Goal: Task Accomplishment & Management: Use online tool/utility

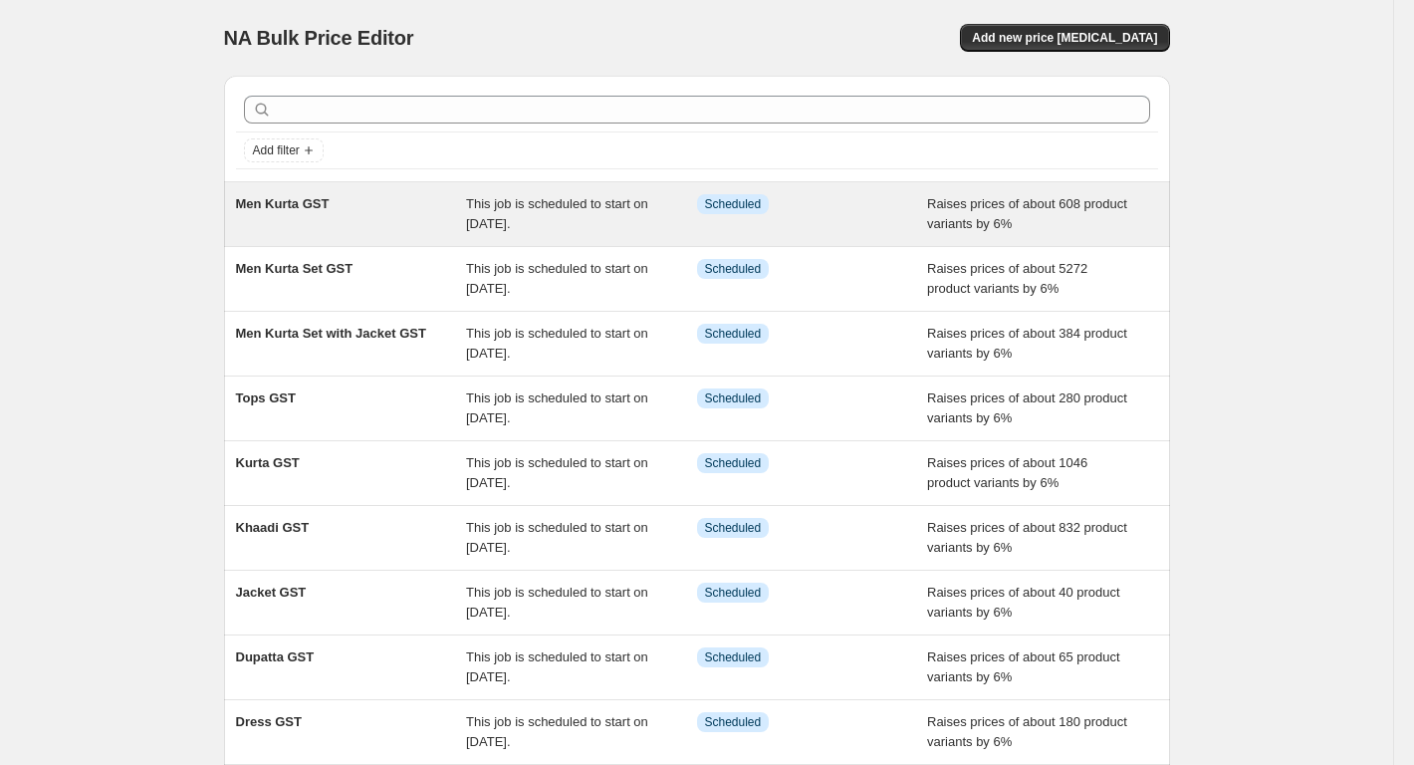
click at [667, 224] on div "This job is scheduled to start on [DATE]." at bounding box center [581, 214] width 231 height 40
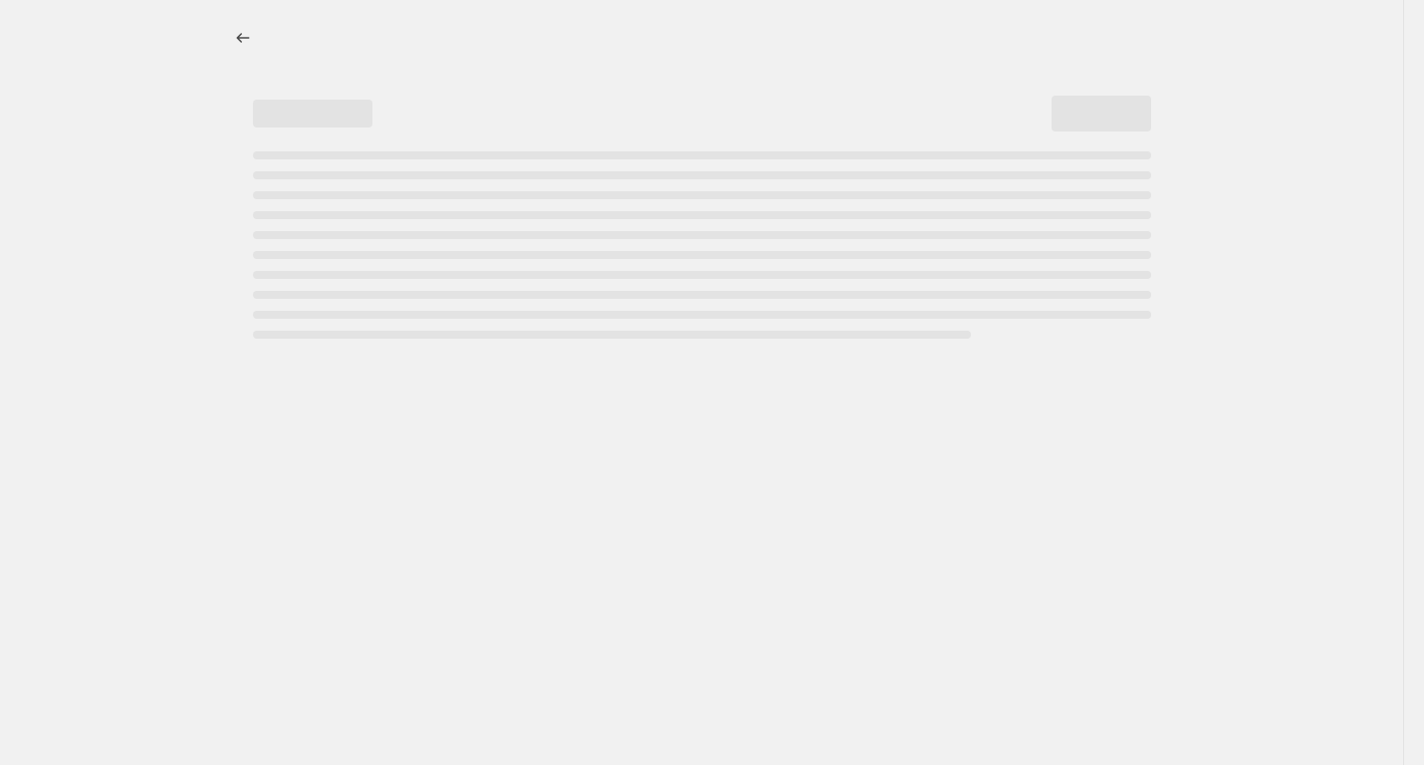
select select "percentage"
select select "collection"
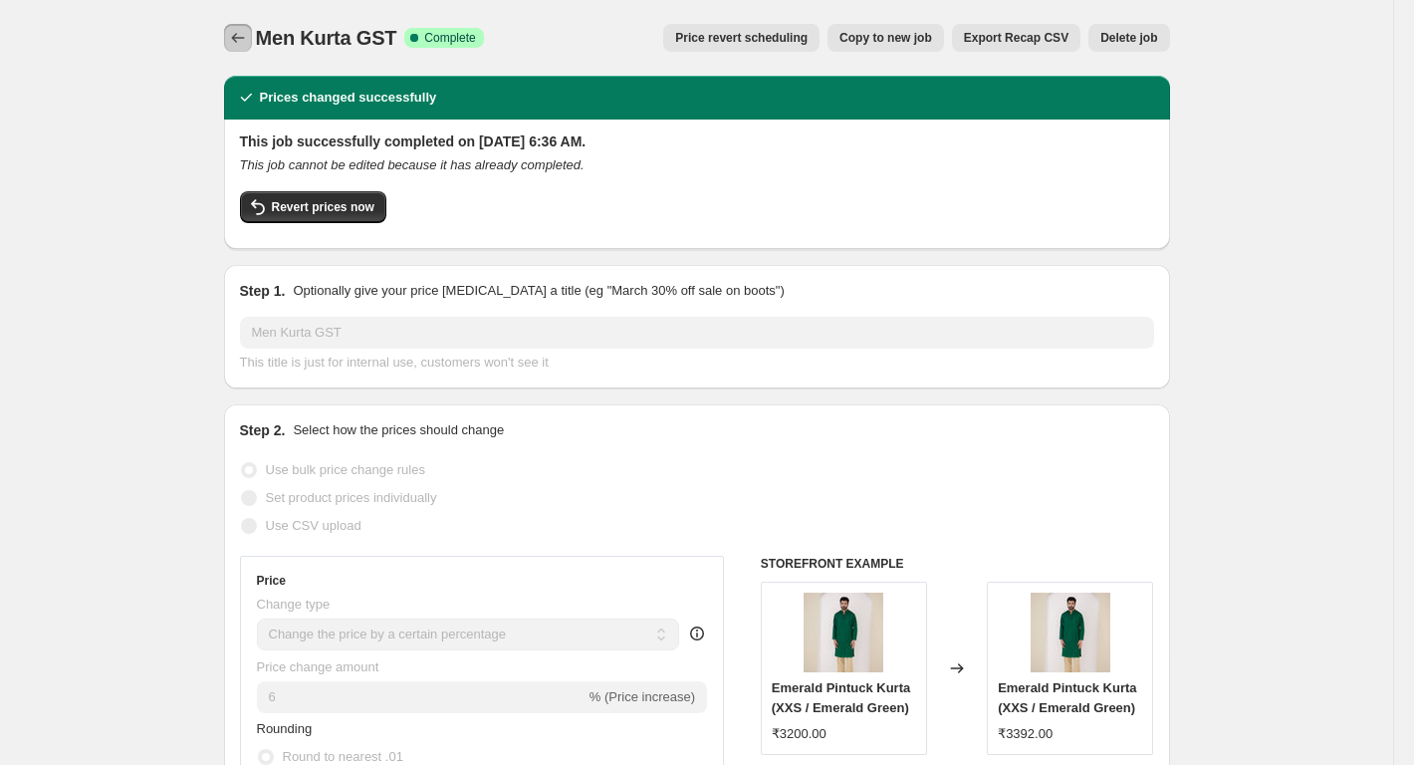
click at [238, 26] on button "Price change jobs" at bounding box center [238, 38] width 28 height 28
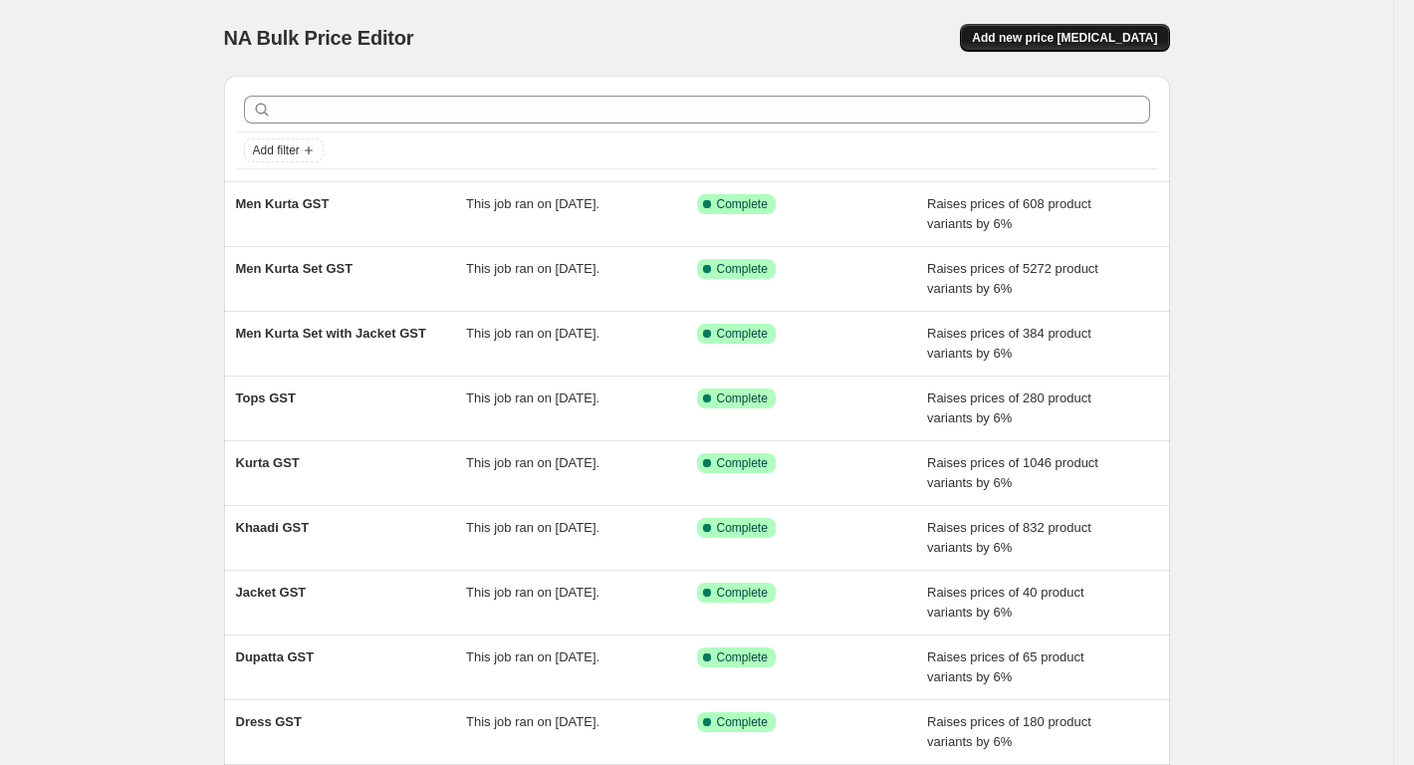
click at [1155, 25] on button "Add new price [MEDICAL_DATA]" at bounding box center [1064, 38] width 209 height 28
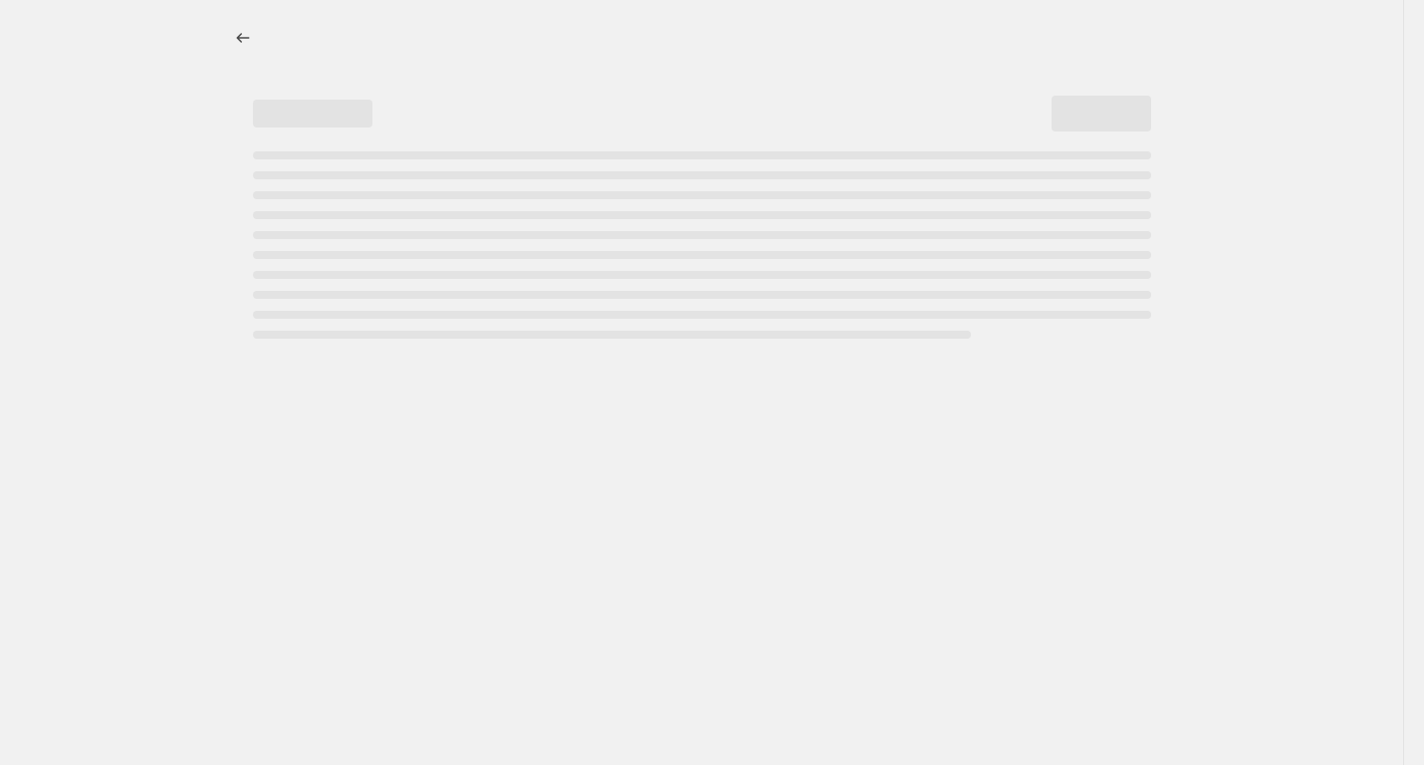
select select "percentage"
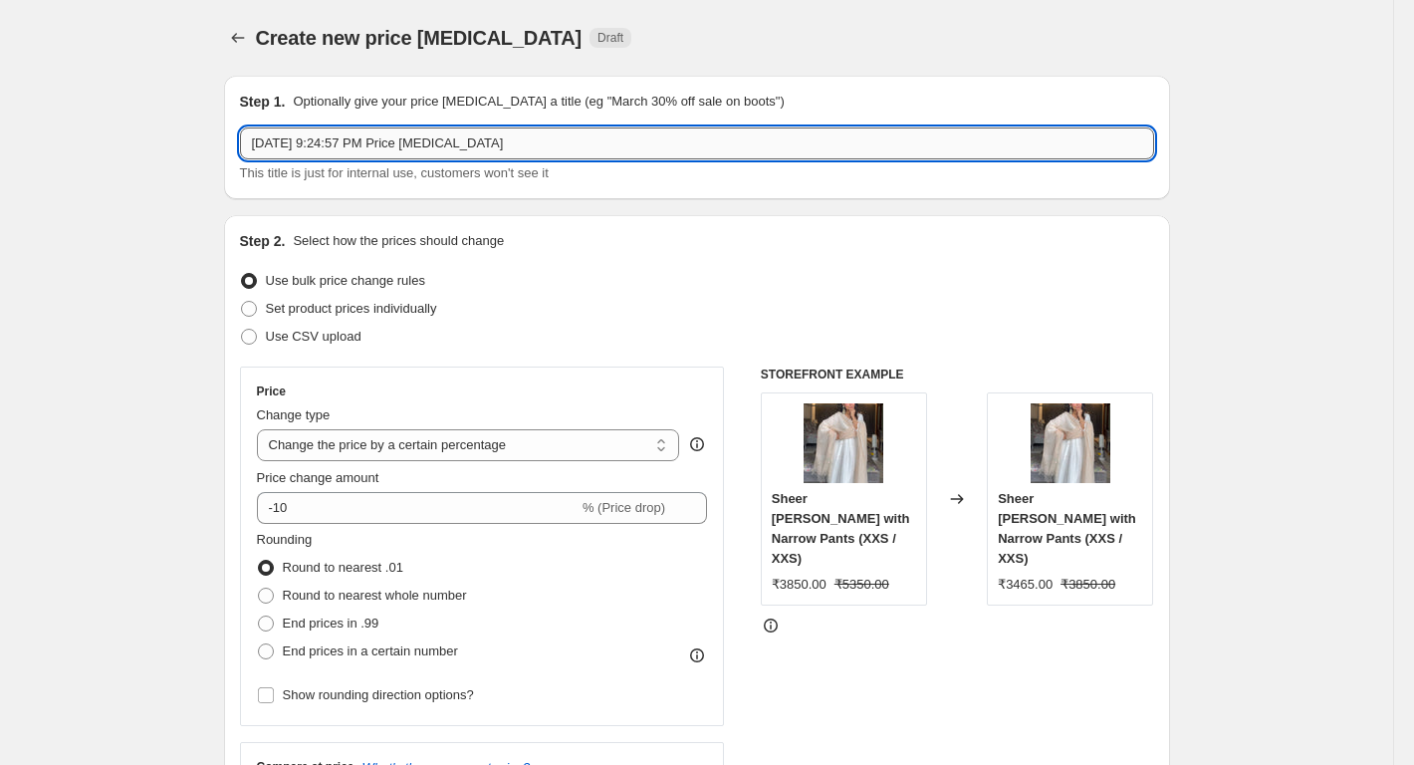
click at [364, 145] on input "[DATE] 9:24:57 PM Price [MEDICAL_DATA]" at bounding box center [697, 143] width 914 height 32
paste input "Men Jacket GST"
type input "Men Jacket GST"
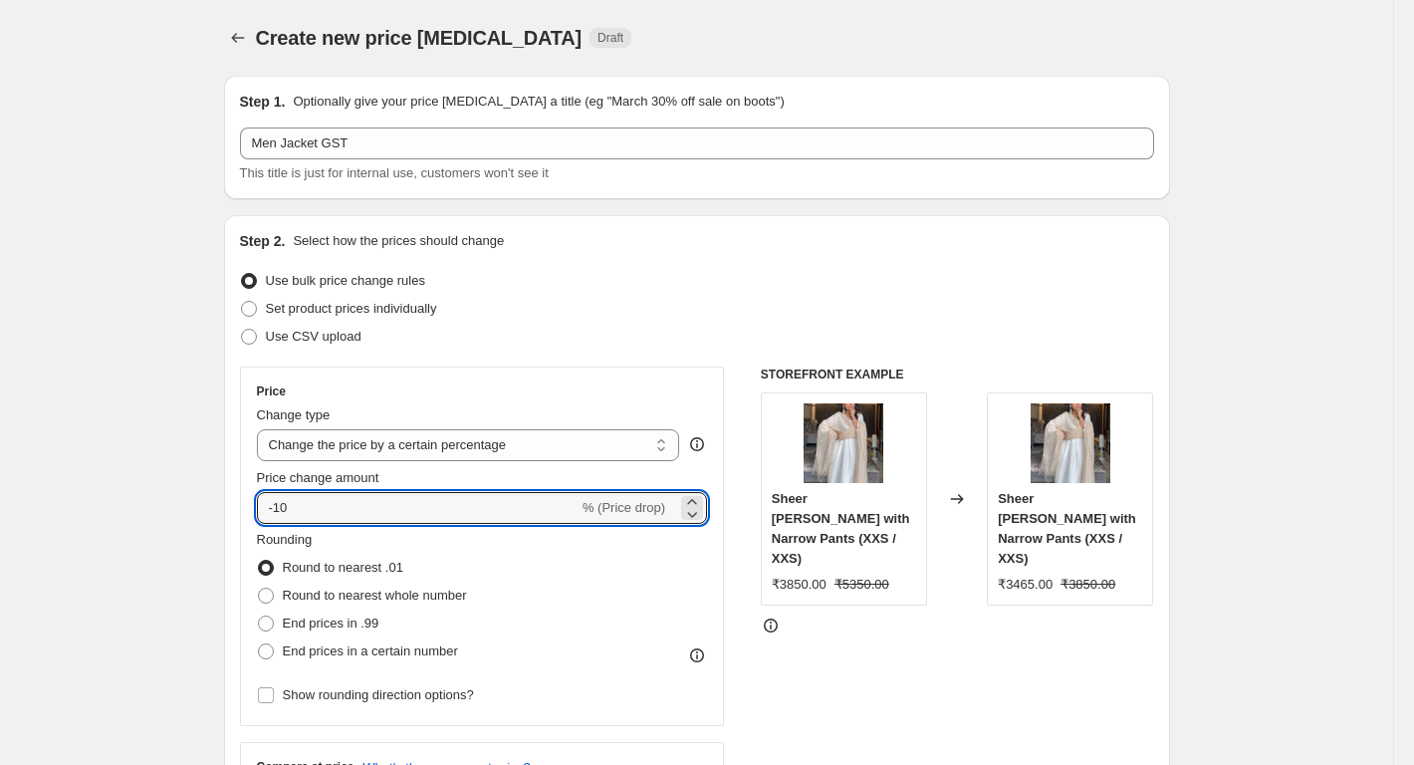
drag, startPoint x: 307, startPoint y: 506, endPoint x: 263, endPoint y: 524, distance: 47.3
click at [263, 524] on div "Price Change type Change the price to a certain amount Change the price by a ce…" at bounding box center [482, 546] width 451 height 326
type input "8"
type input "6"
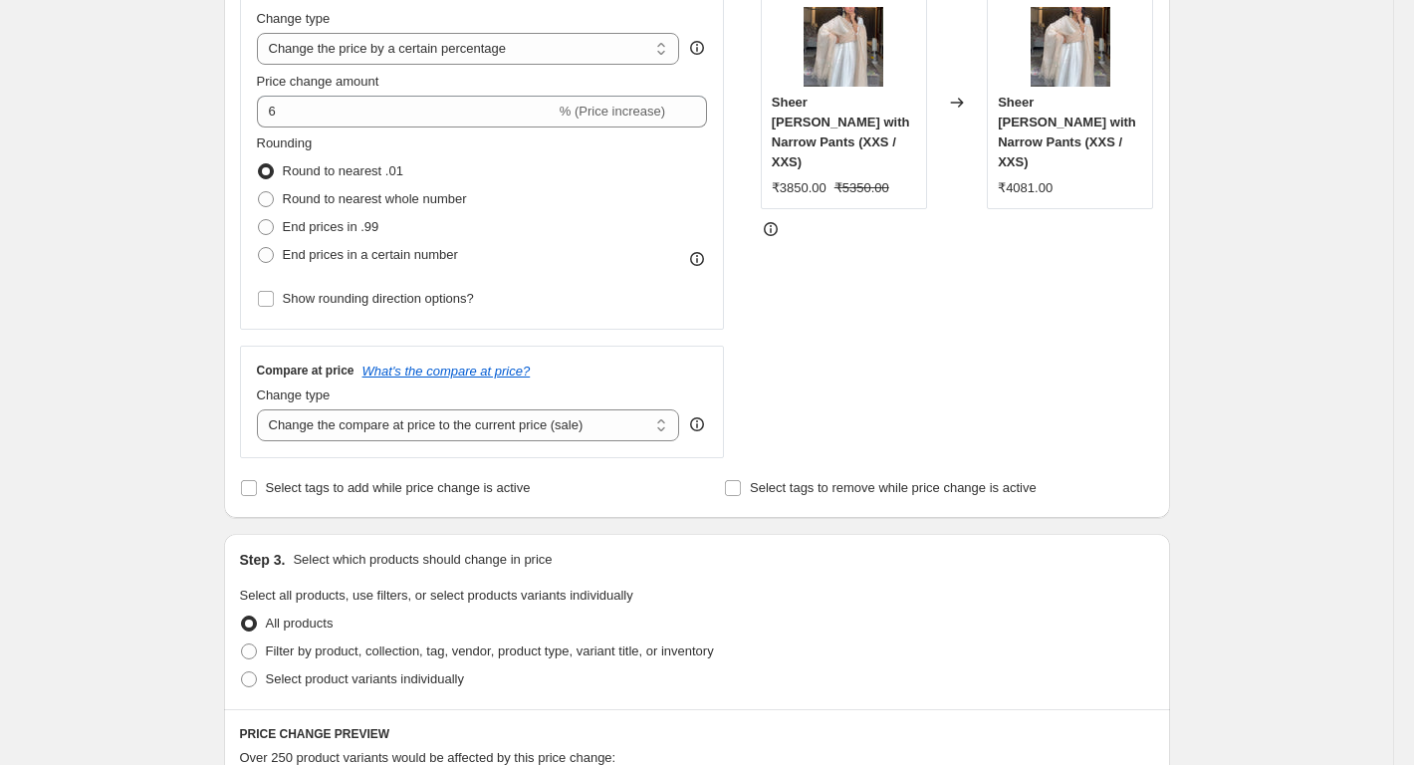
scroll to position [398, 0]
click at [299, 431] on select "Change the compare at price to the current price (sale) Change the compare at p…" at bounding box center [468, 423] width 423 height 32
select select "percentage"
click at [261, 407] on select "Change the compare at price to the current price (sale) Change the compare at p…" at bounding box center [468, 423] width 423 height 32
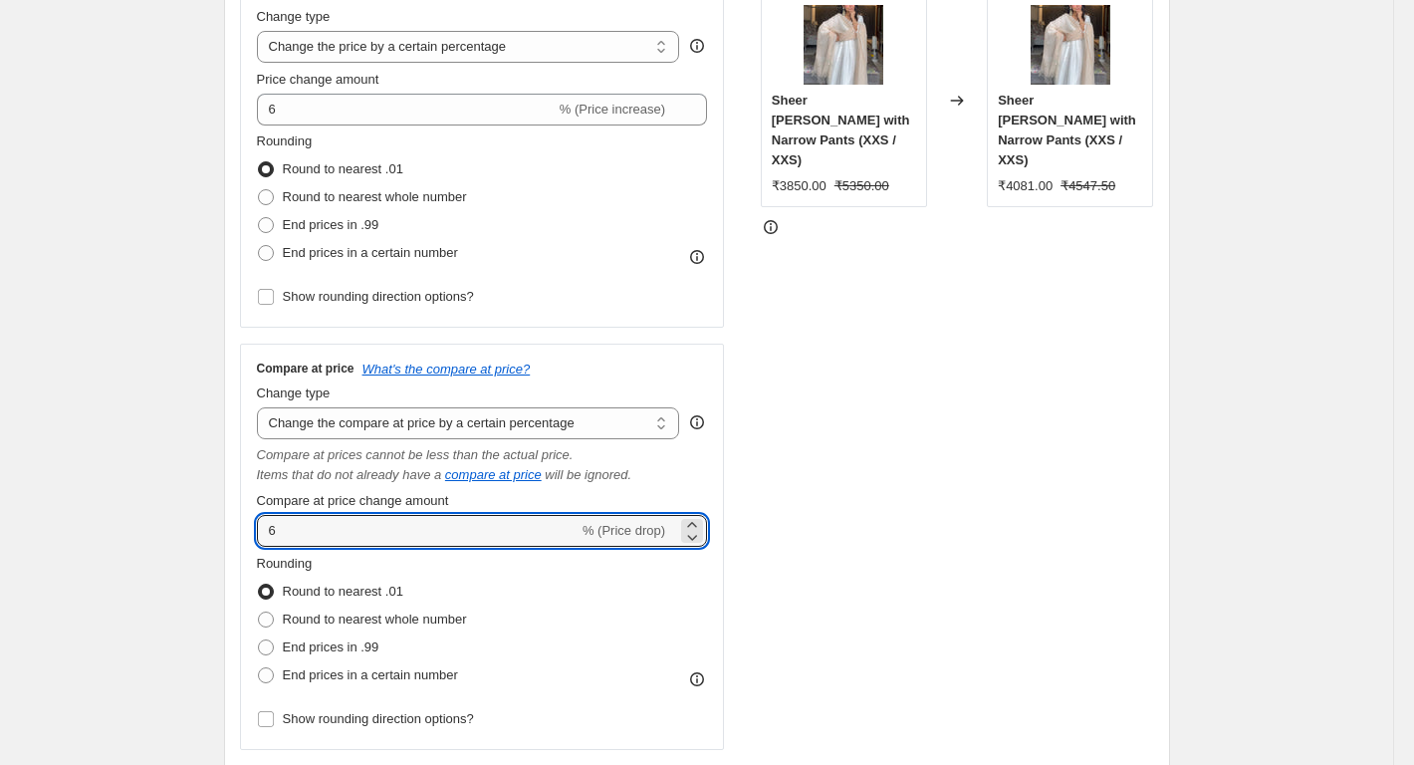
drag, startPoint x: 266, startPoint y: 538, endPoint x: 205, endPoint y: 544, distance: 61.0
click at [205, 544] on div "Create new price [MEDICAL_DATA]. This page is ready Create new price [MEDICAL_D…" at bounding box center [697, 748] width 994 height 2292
type input "6"
click at [202, 544] on div "Create new price [MEDICAL_DATA]. This page is ready Create new price [MEDICAL_D…" at bounding box center [696, 748] width 1393 height 2292
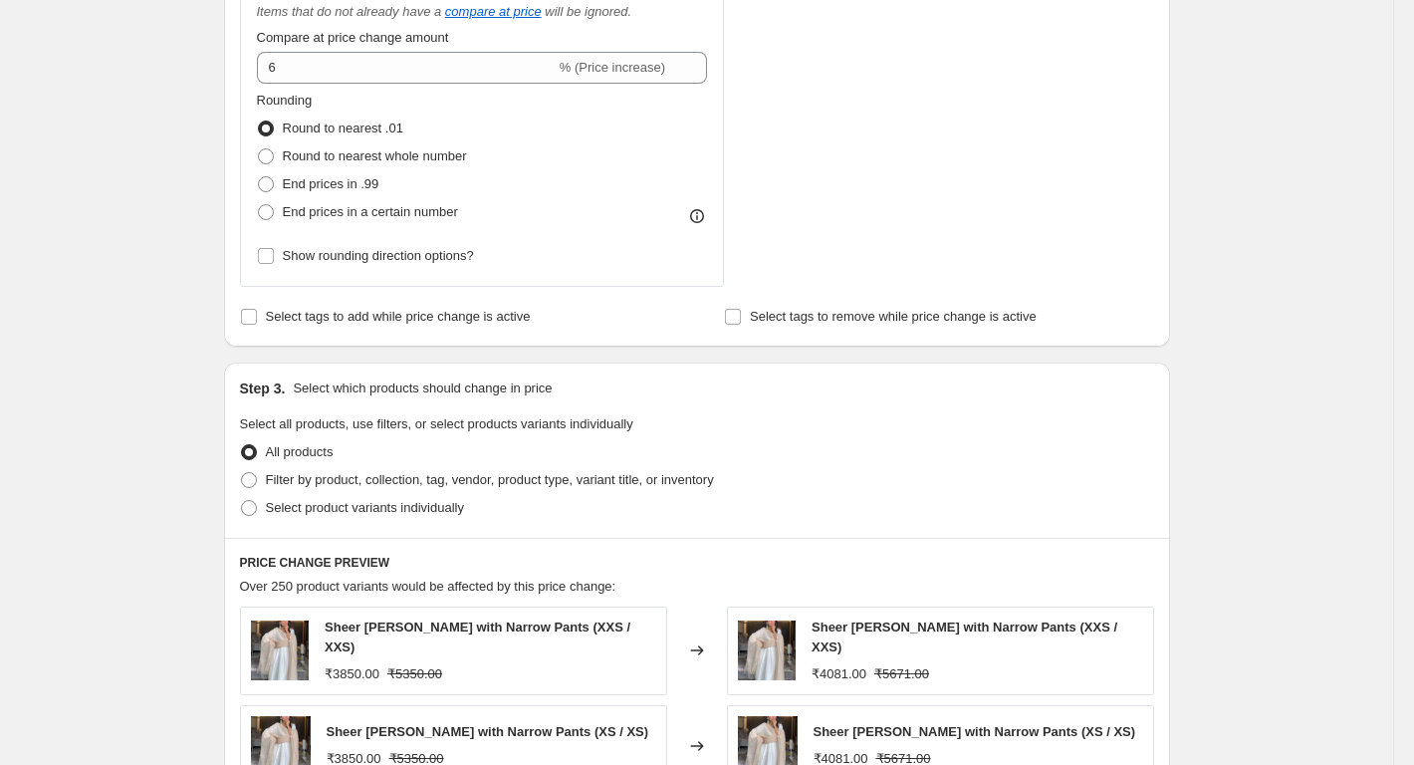
scroll to position [896, 0]
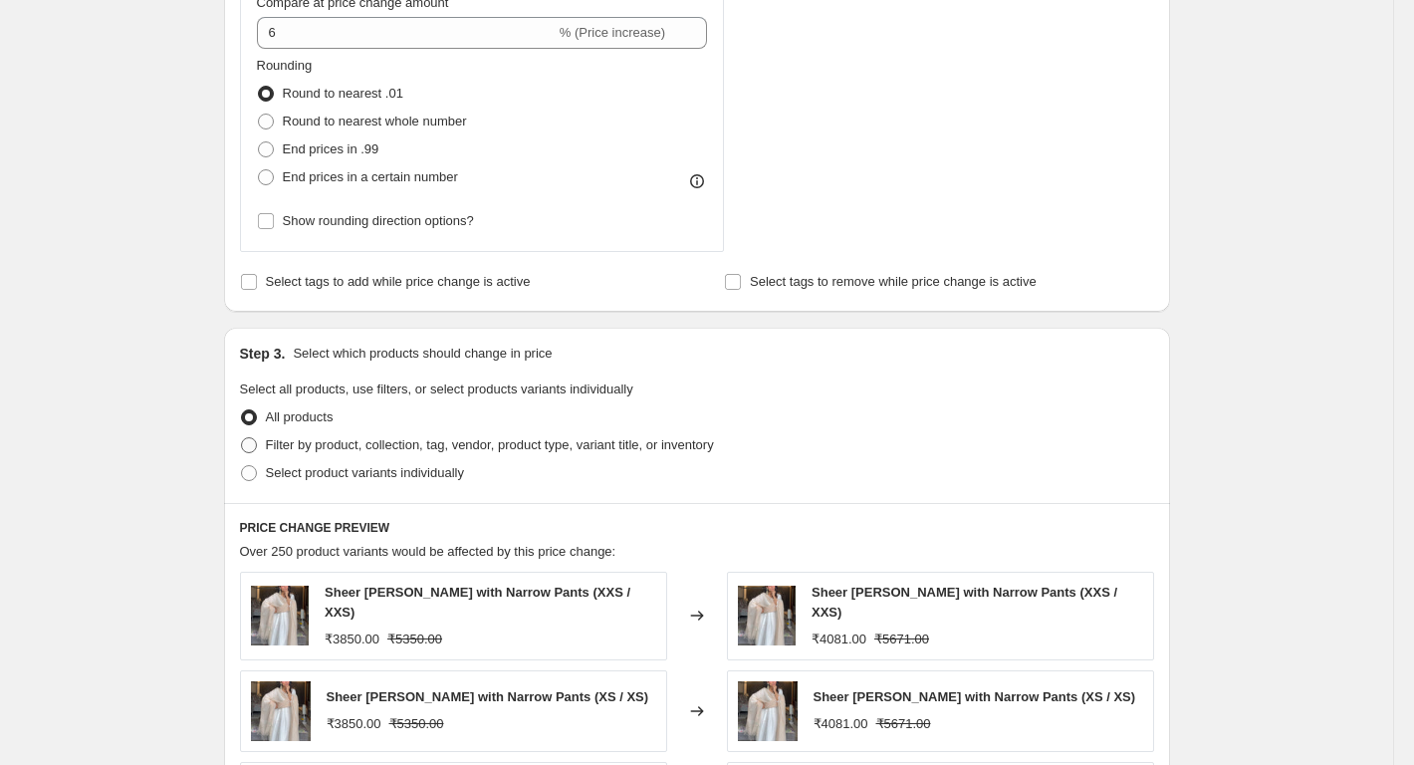
click at [279, 451] on span "Filter by product, collection, tag, vendor, product type, variant title, or inv…" at bounding box center [490, 444] width 448 height 15
click at [242, 438] on input "Filter by product, collection, tag, vendor, product type, variant title, or inv…" at bounding box center [241, 437] width 1 height 1
radio input "true"
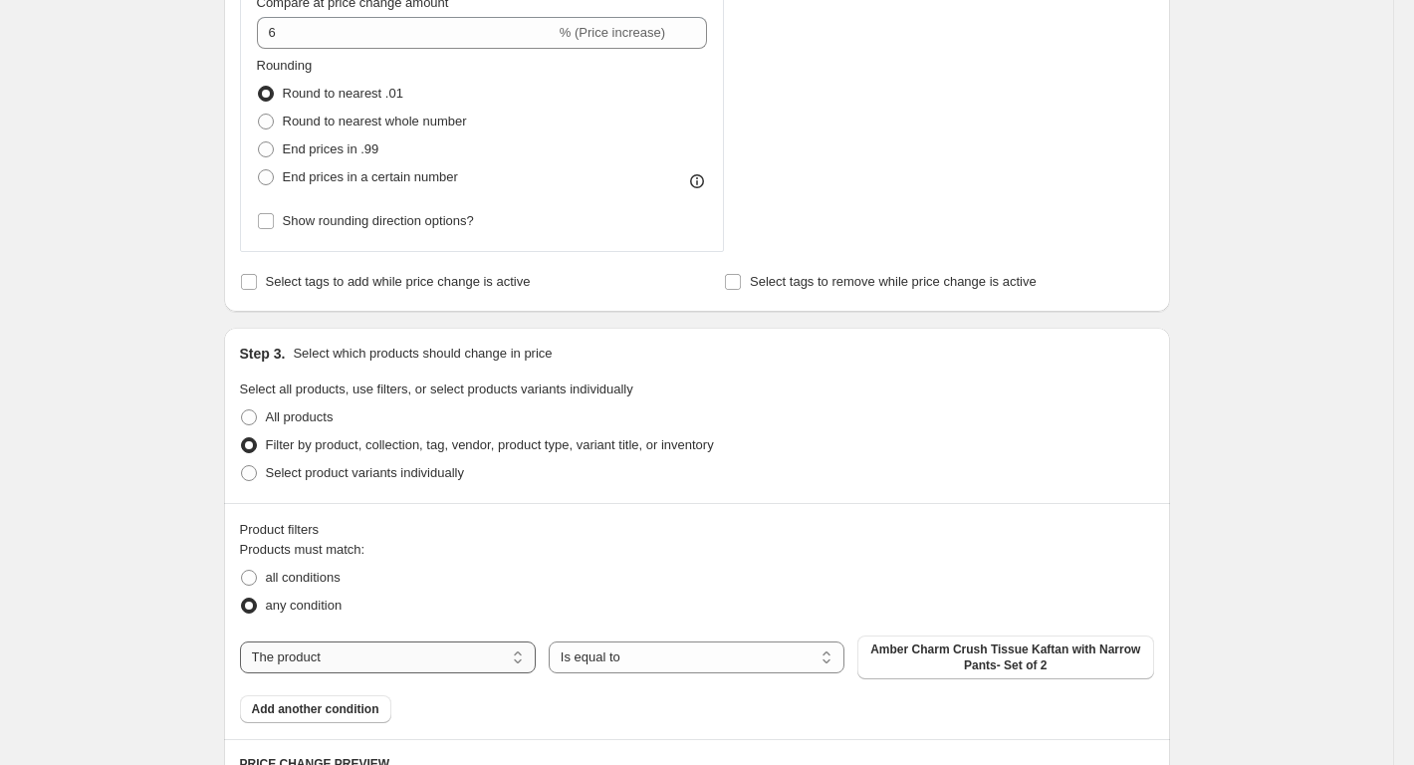
click at [320, 657] on select "The product The product's collection The product's tag The product's vendor The…" at bounding box center [388, 657] width 296 height 32
select select "collection"
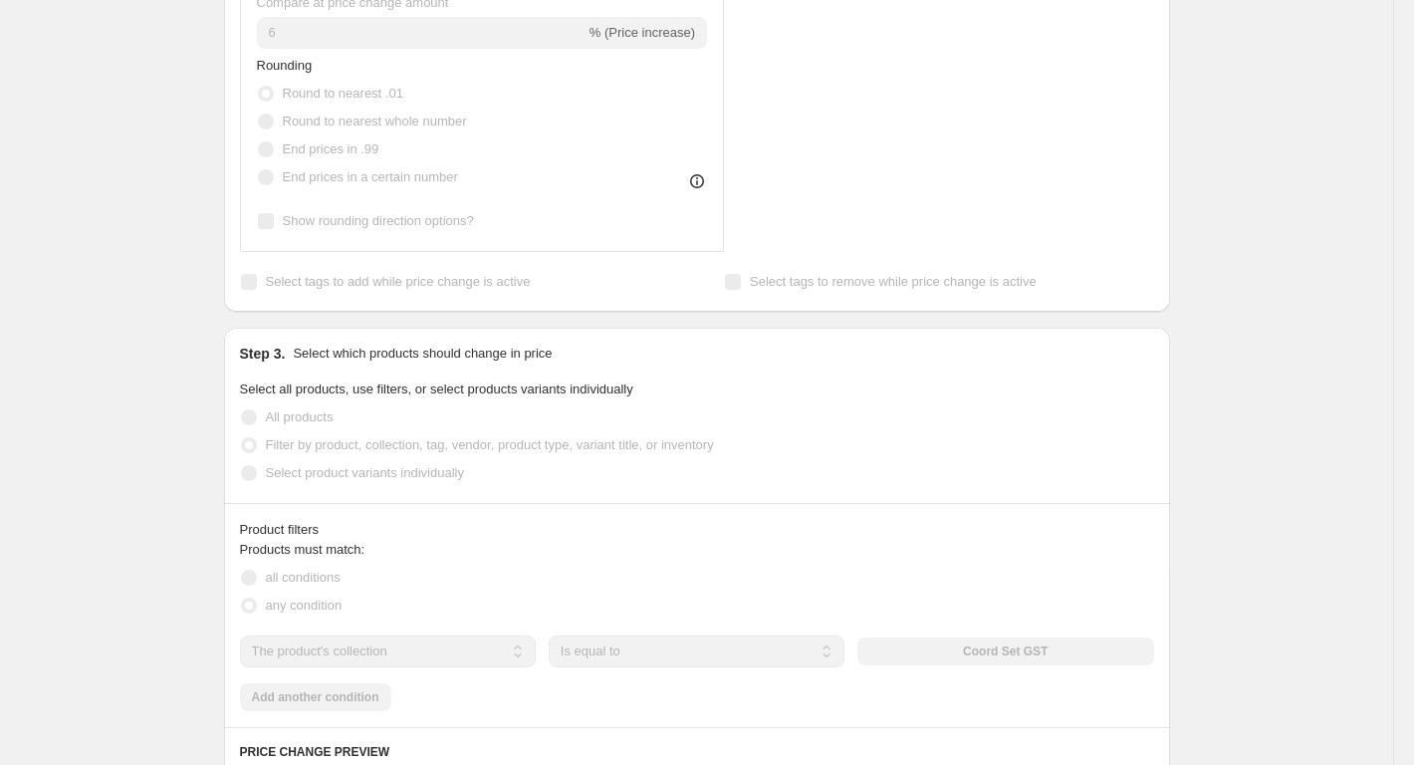
click at [310, 491] on div "Step 3. Select which products should change in price Select all products, use f…" at bounding box center [697, 415] width 946 height 175
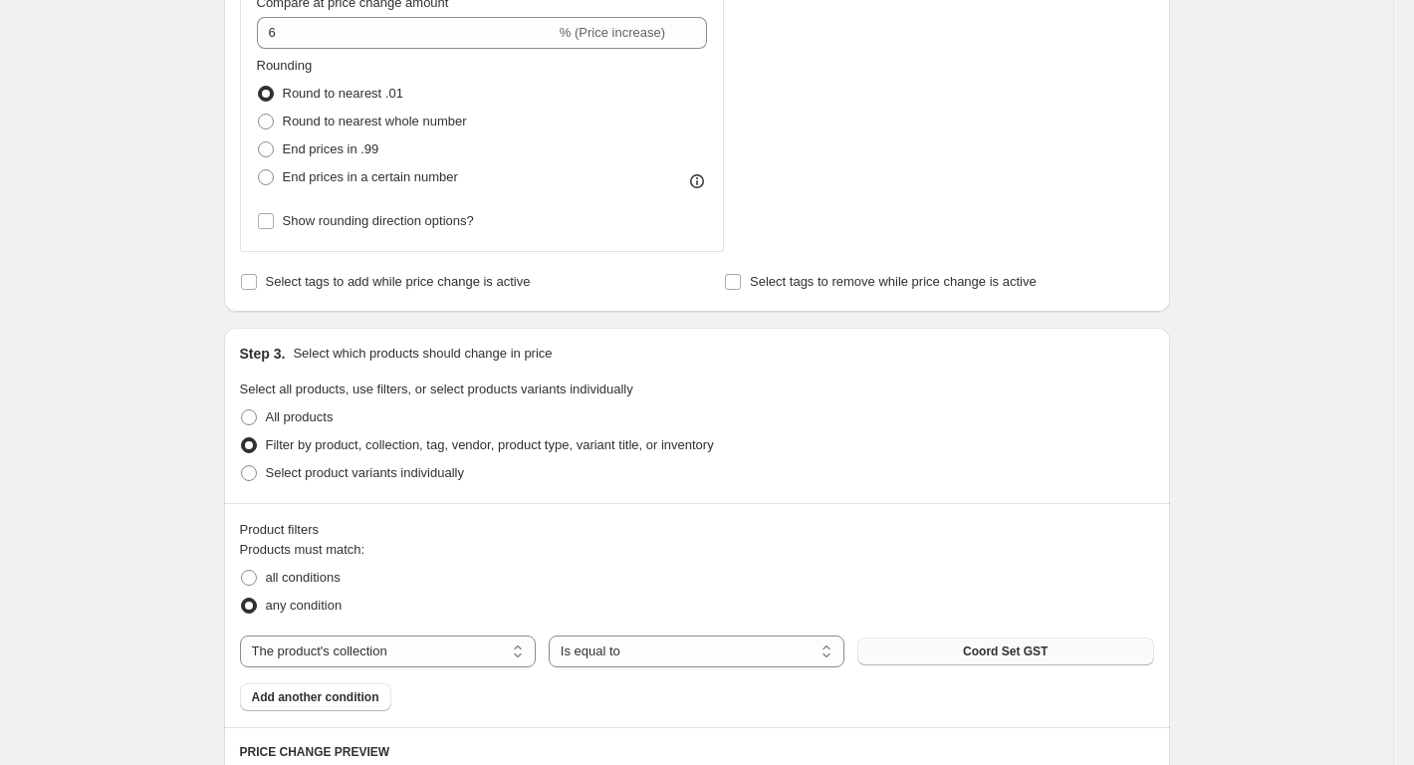
click at [1076, 654] on button "Coord Set GST" at bounding box center [1005, 651] width 296 height 28
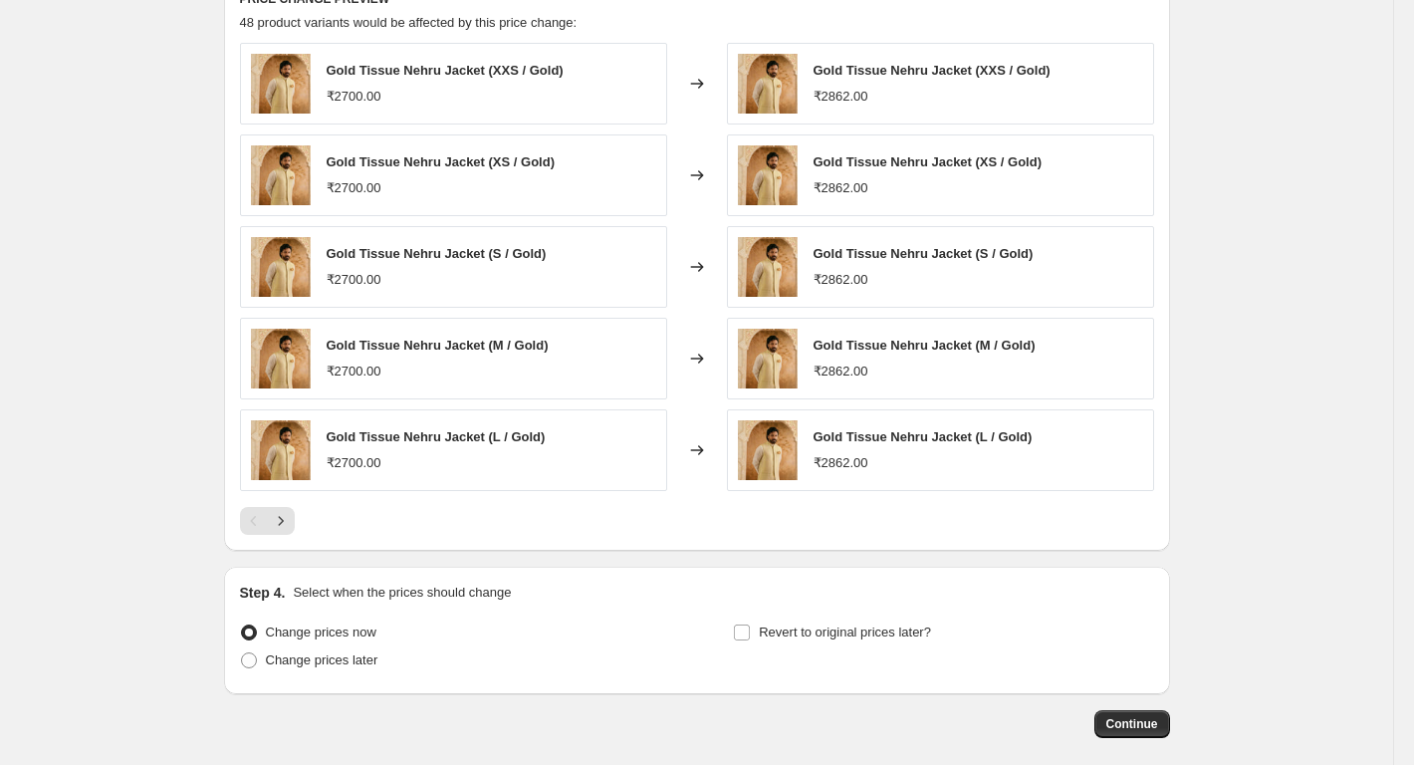
scroll to position [1745, 0]
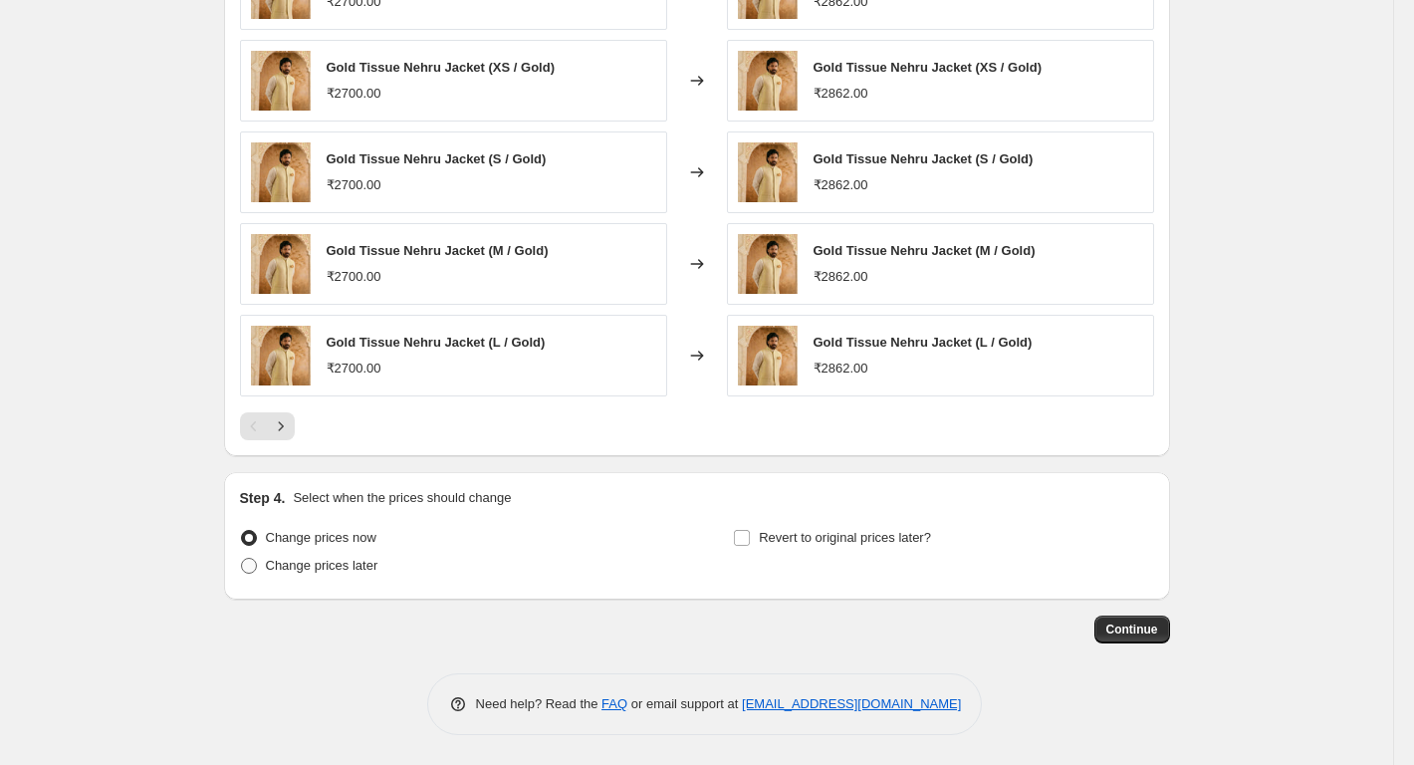
click at [296, 555] on label "Change prices later" at bounding box center [309, 566] width 138 height 28
click at [242, 558] on input "Change prices later" at bounding box center [241, 558] width 1 height 1
radio input "true"
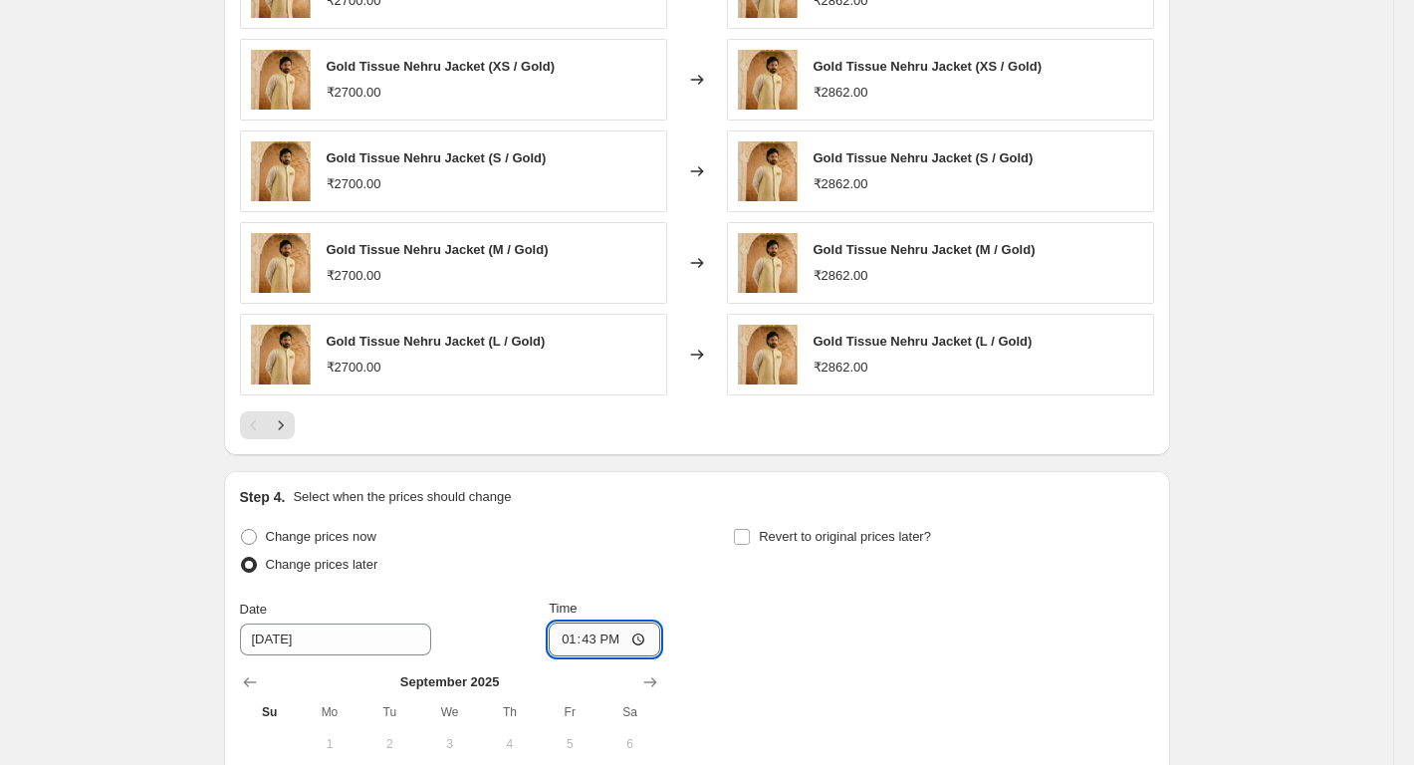
click at [638, 649] on input "13:43" at bounding box center [605, 639] width 112 height 34
click at [814, 646] on div "Change prices now Change prices later Date [DATE] Time 13:43 [DATE] Su Mo Tu We…" at bounding box center [697, 705] width 914 height 364
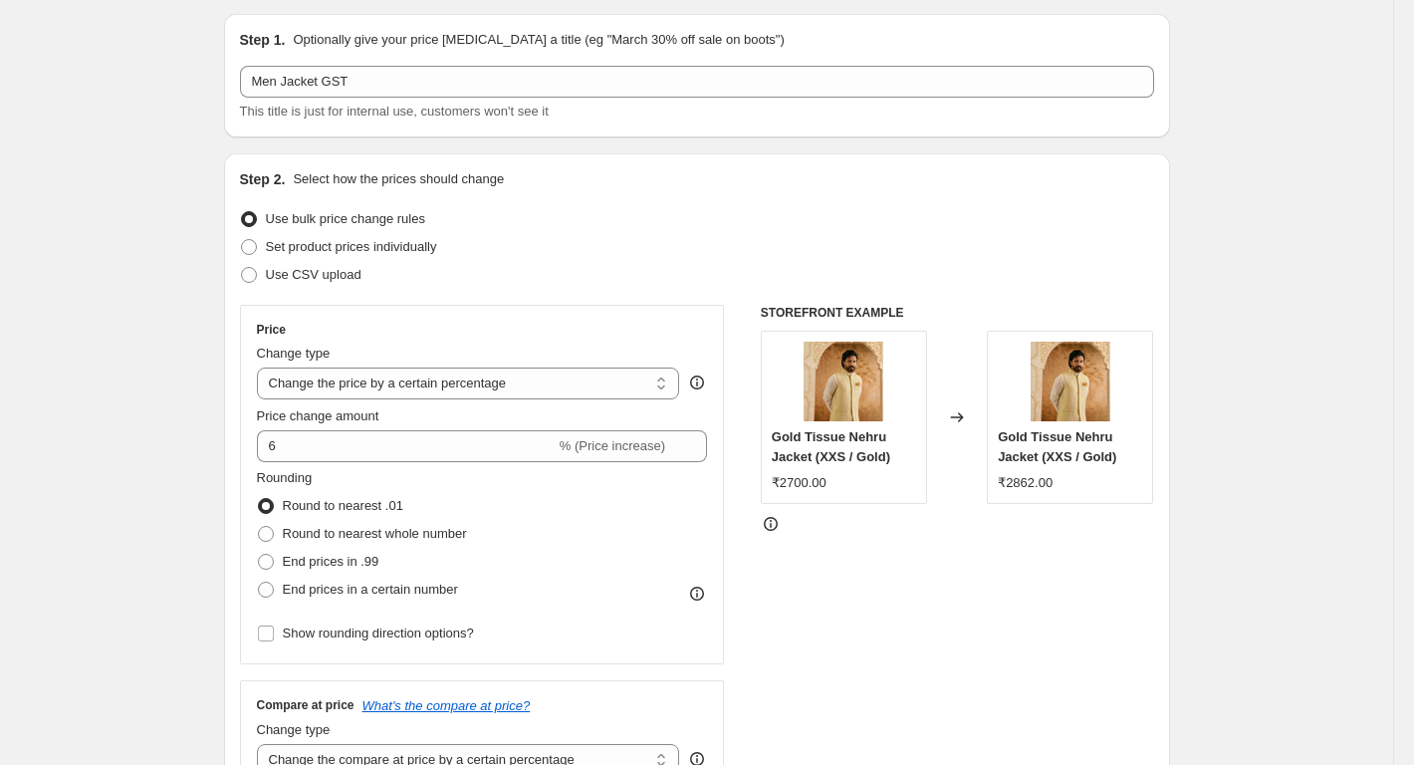
scroll to position [0, 0]
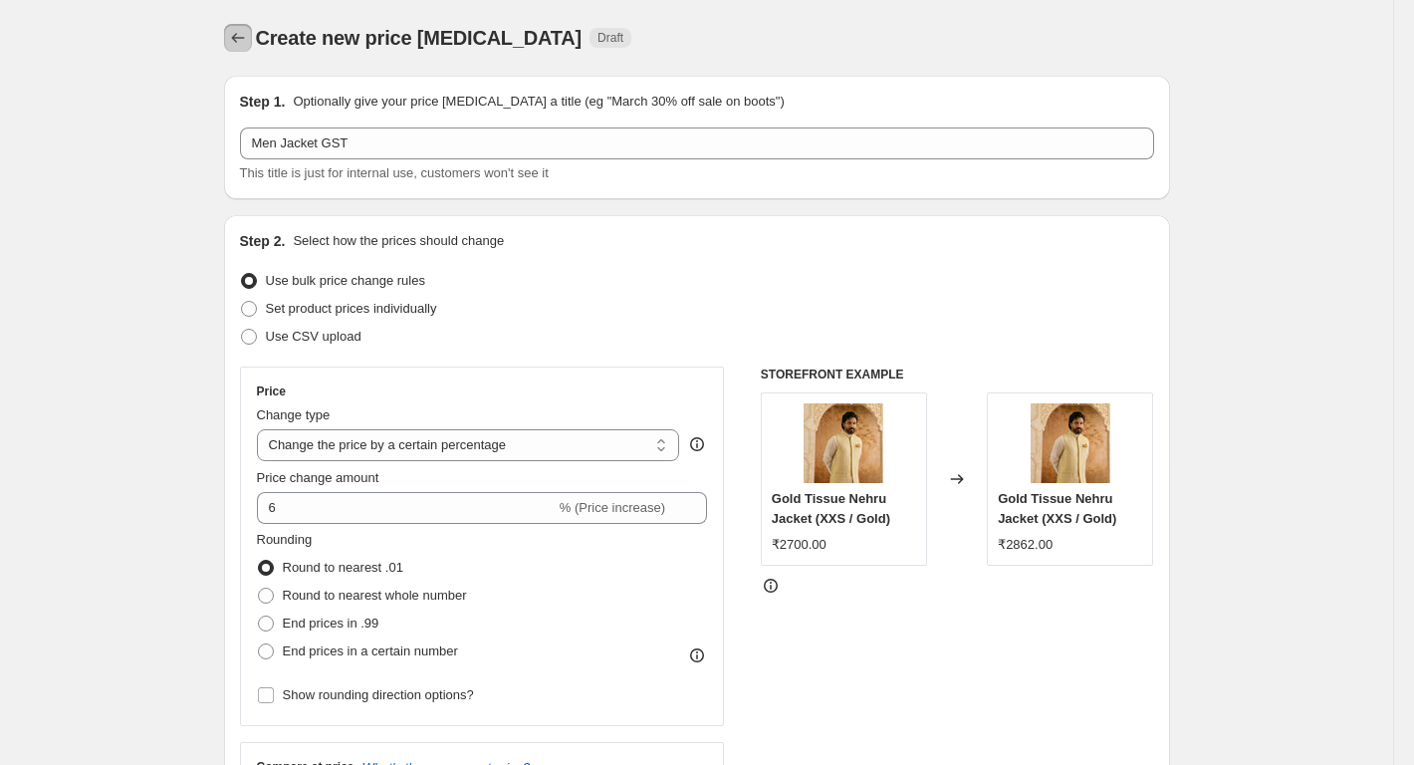
click at [235, 31] on icon "Price change jobs" at bounding box center [238, 38] width 20 height 20
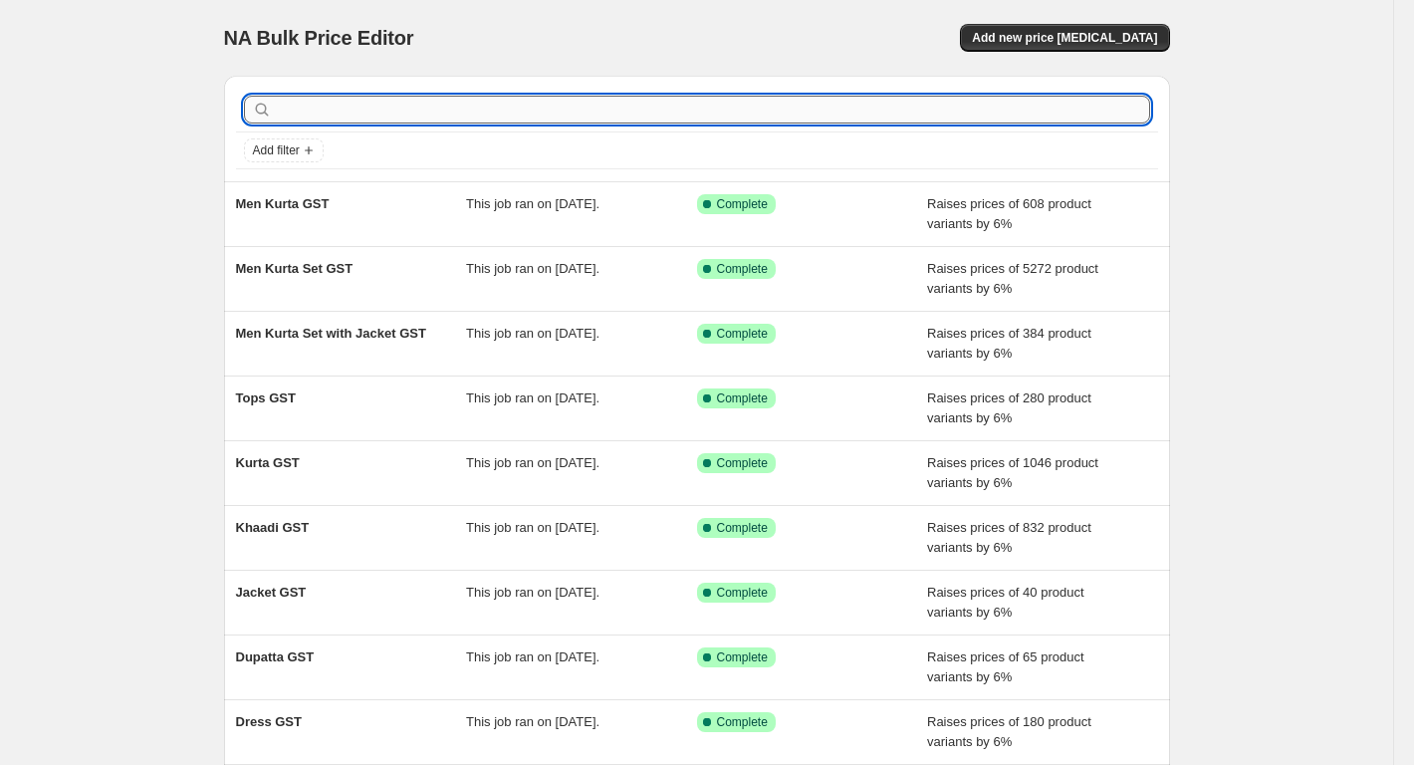
click at [464, 97] on input "text" at bounding box center [713, 110] width 874 height 28
paste input "Men Jacket GST"
type input "Men Jacket GST"
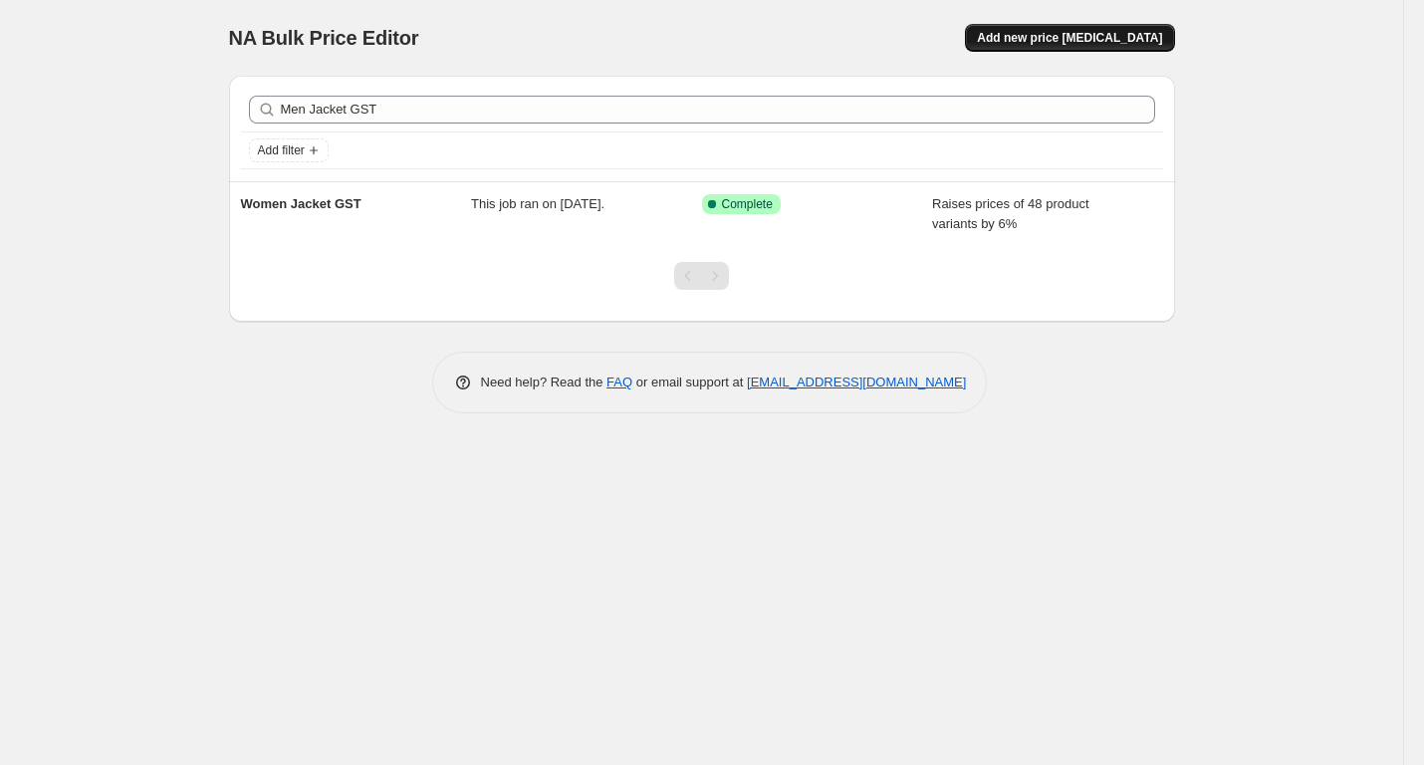
click at [1156, 39] on span "Add new price [MEDICAL_DATA]" at bounding box center [1069, 38] width 185 height 16
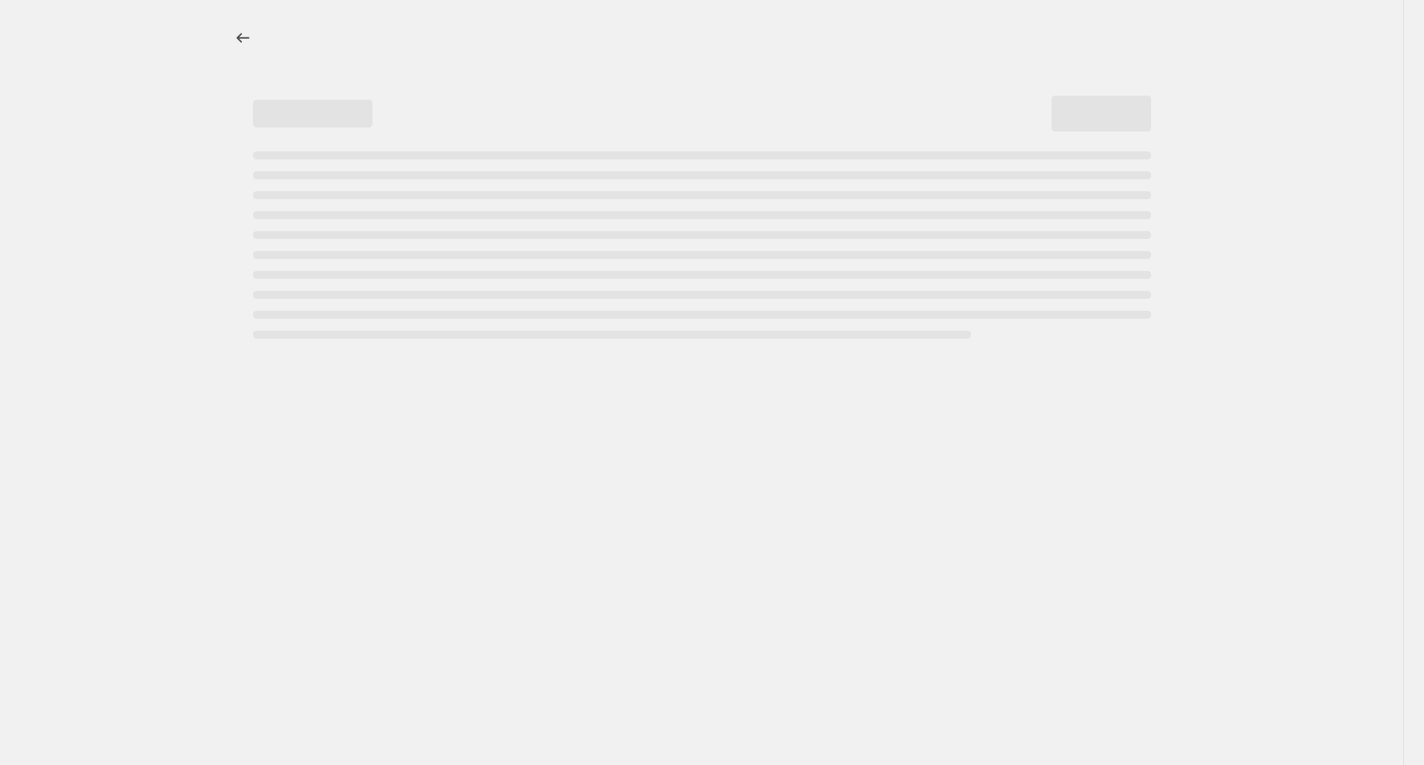
select select "percentage"
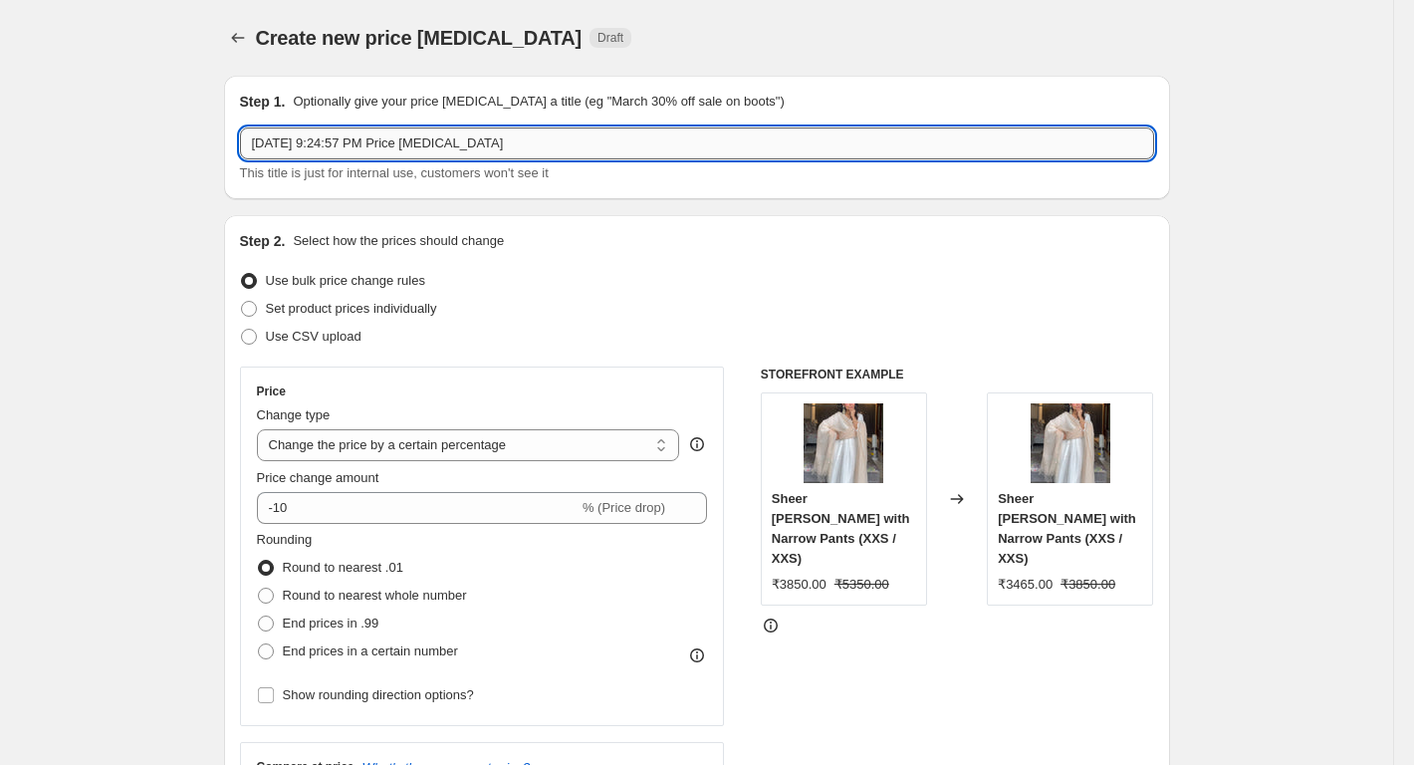
click at [309, 134] on input "[DATE] 9:24:57 PM Price [MEDICAL_DATA]" at bounding box center [697, 143] width 914 height 32
paste input "Men Jacket GST"
type input "Men Jacket GST"
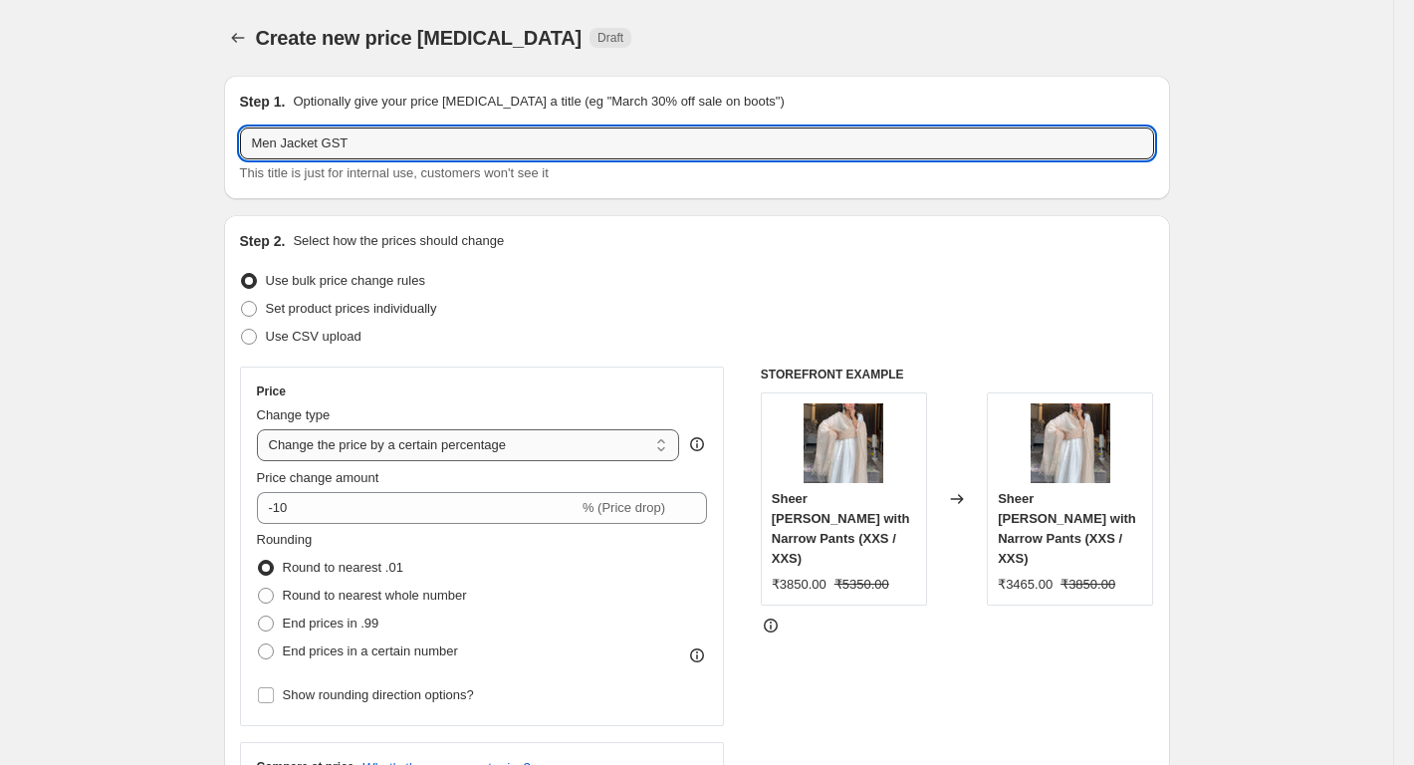
click at [331, 443] on select "Change the price to a certain amount Change the price by a certain amount Chang…" at bounding box center [468, 445] width 423 height 32
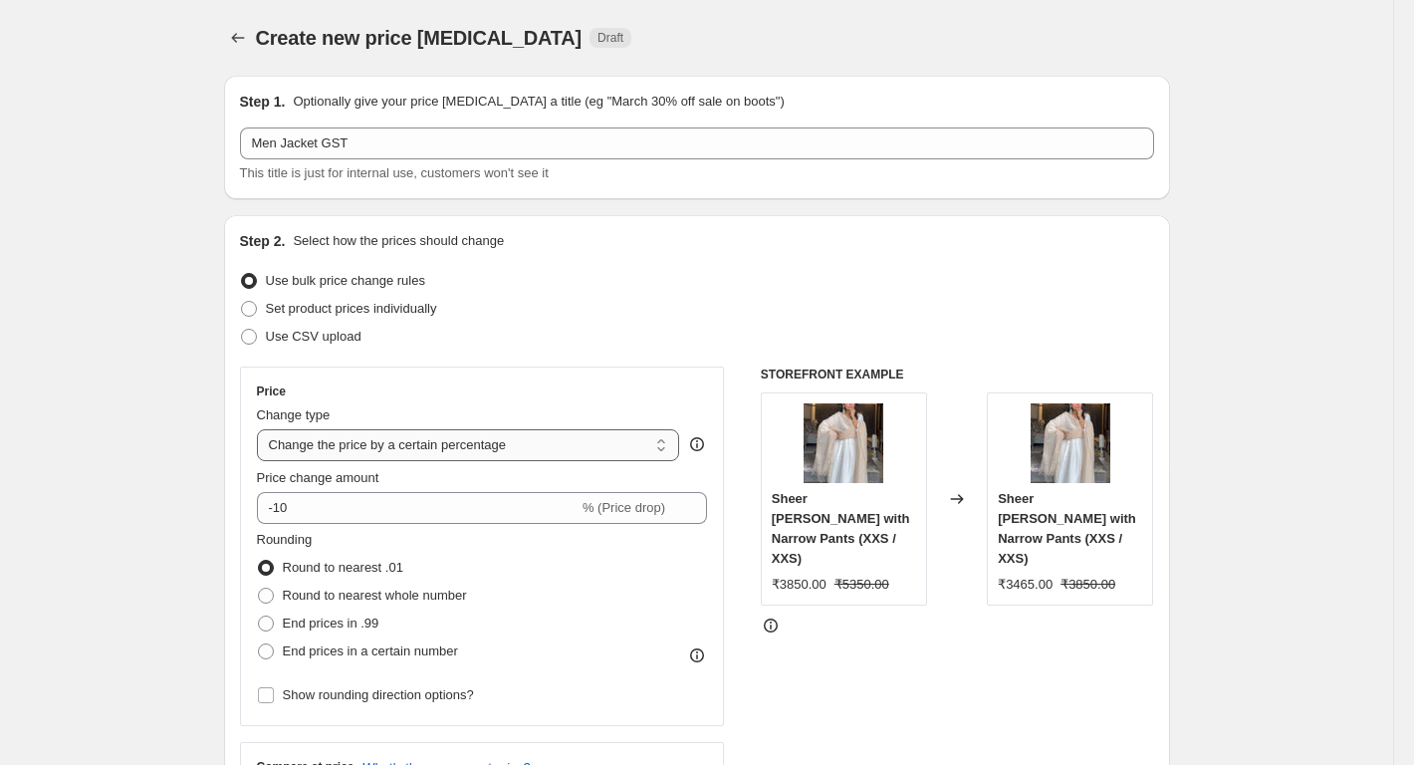
click at [331, 443] on select "Change the price to a certain amount Change the price by a certain amount Chang…" at bounding box center [468, 445] width 423 height 32
drag, startPoint x: 212, startPoint y: 482, endPoint x: 341, endPoint y: 517, distance: 133.1
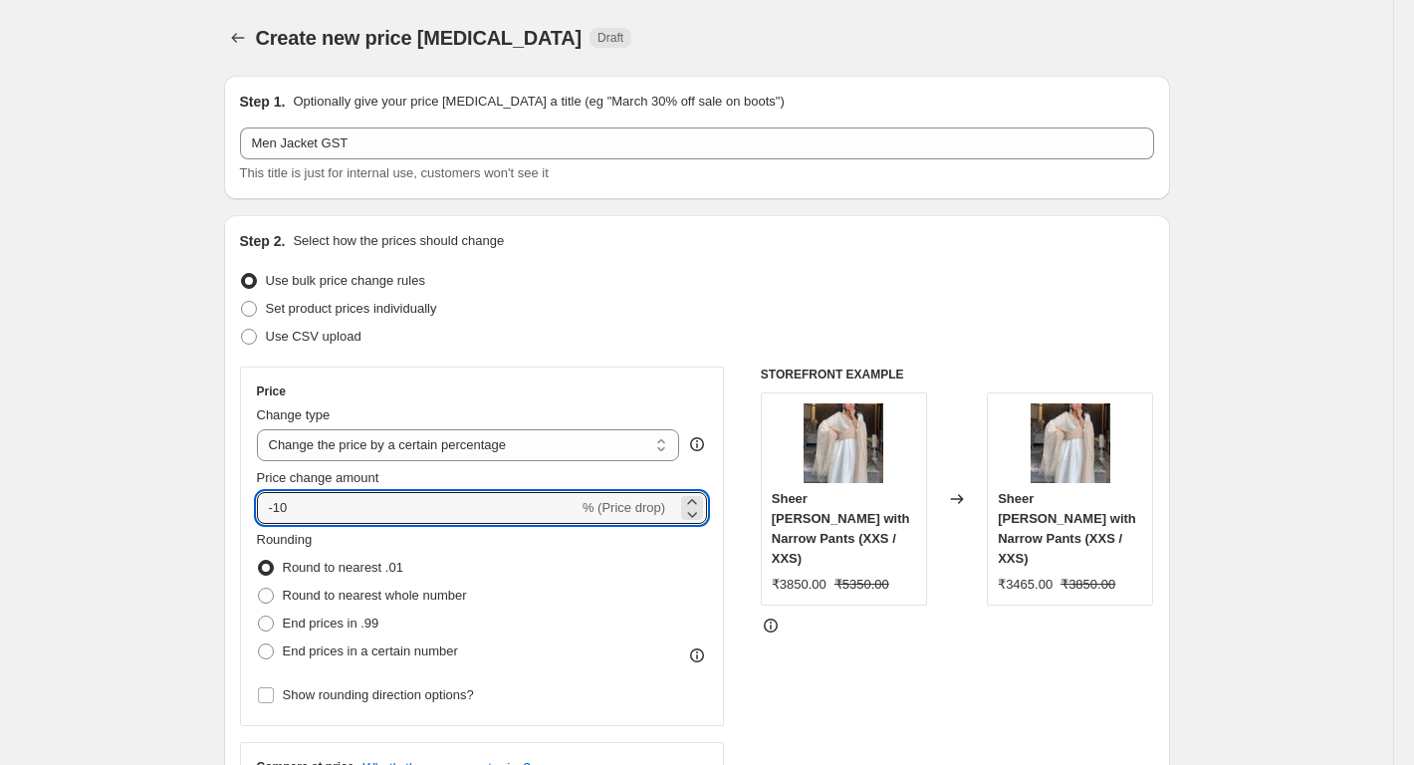
drag, startPoint x: 305, startPoint y: 517, endPoint x: 212, endPoint y: 526, distance: 93.1
type input "6"
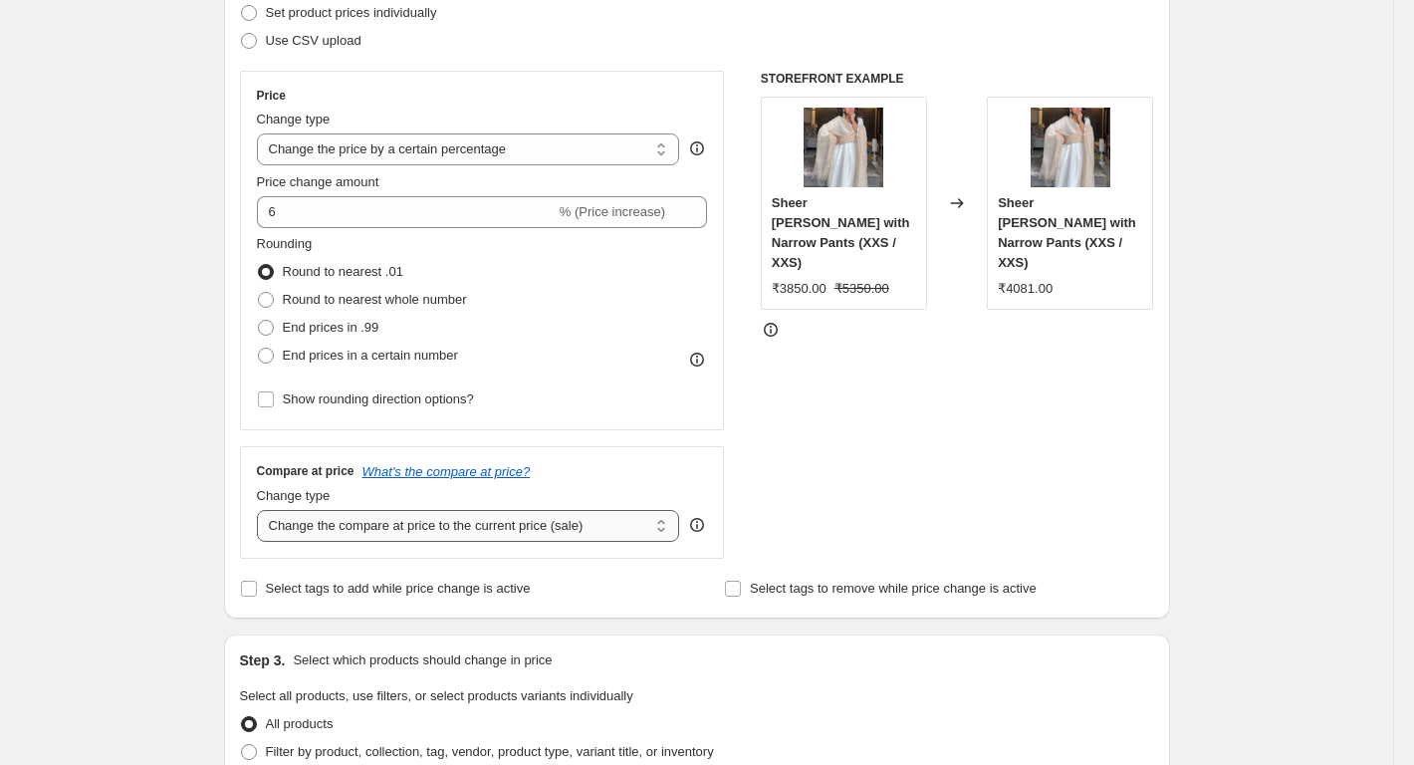
scroll to position [299, 0]
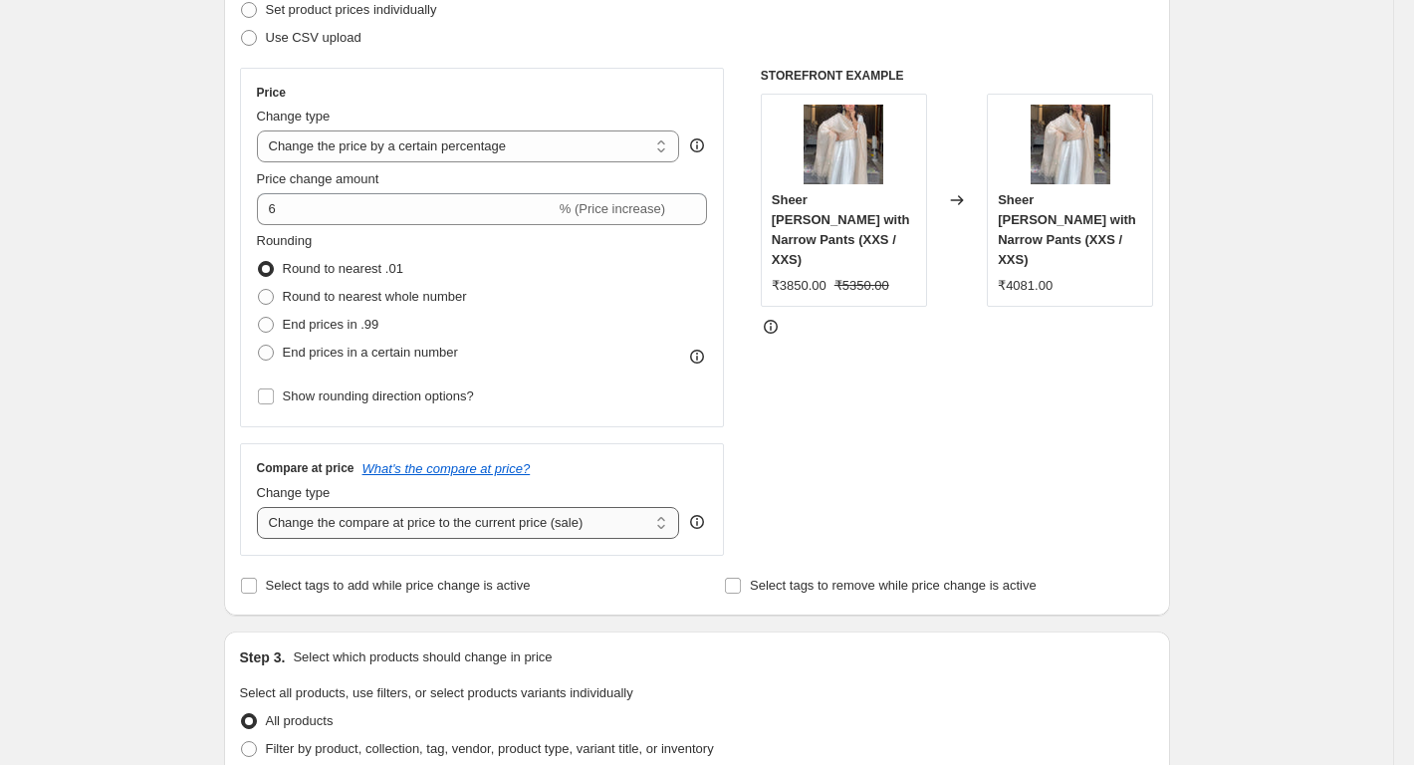
click at [346, 528] on select "Change the compare at price to the current price (sale) Change the compare at p…" at bounding box center [468, 523] width 423 height 32
select select "percentage"
click at [261, 507] on select "Change the compare at price to the current price (sale) Change the compare at p…" at bounding box center [468, 523] width 423 height 32
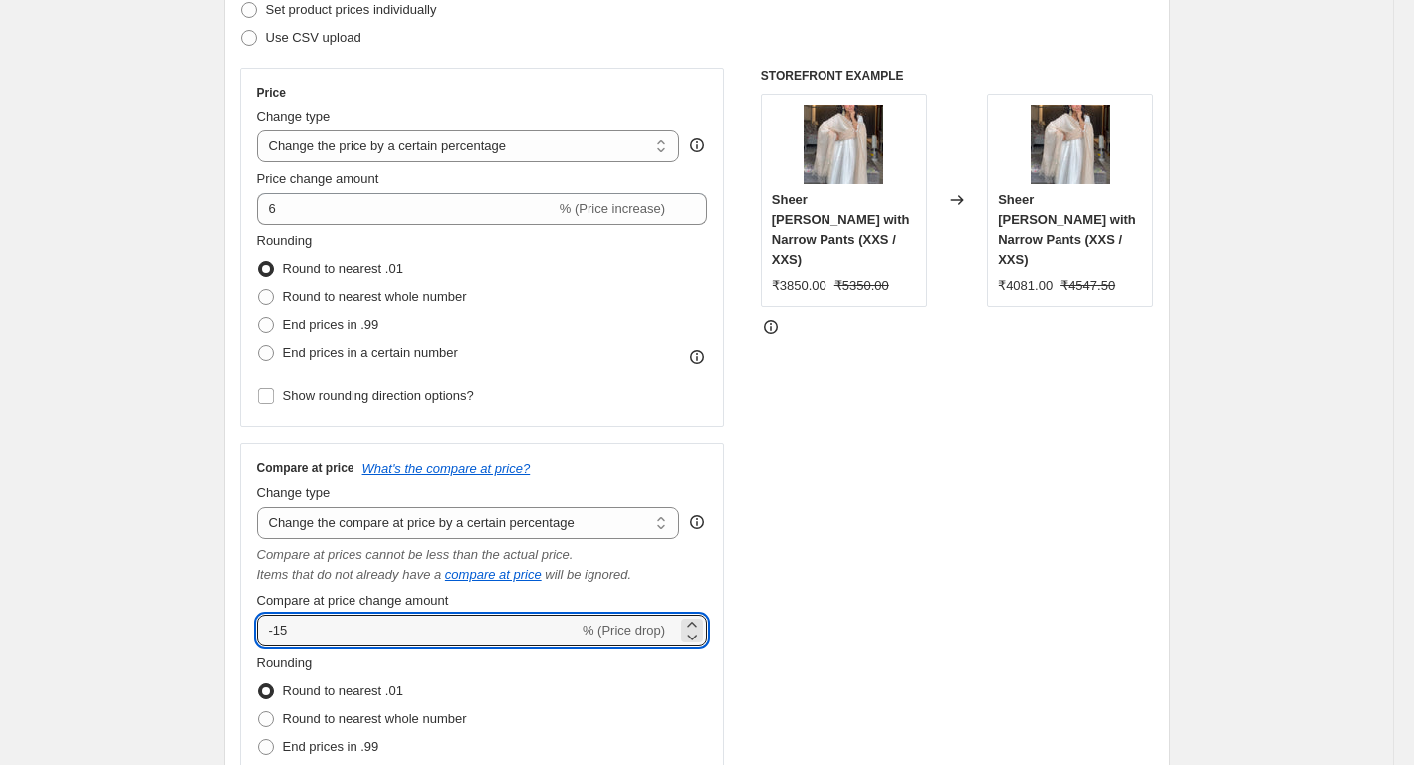
drag, startPoint x: 273, startPoint y: 633, endPoint x: 213, endPoint y: 633, distance: 59.8
type input "6"
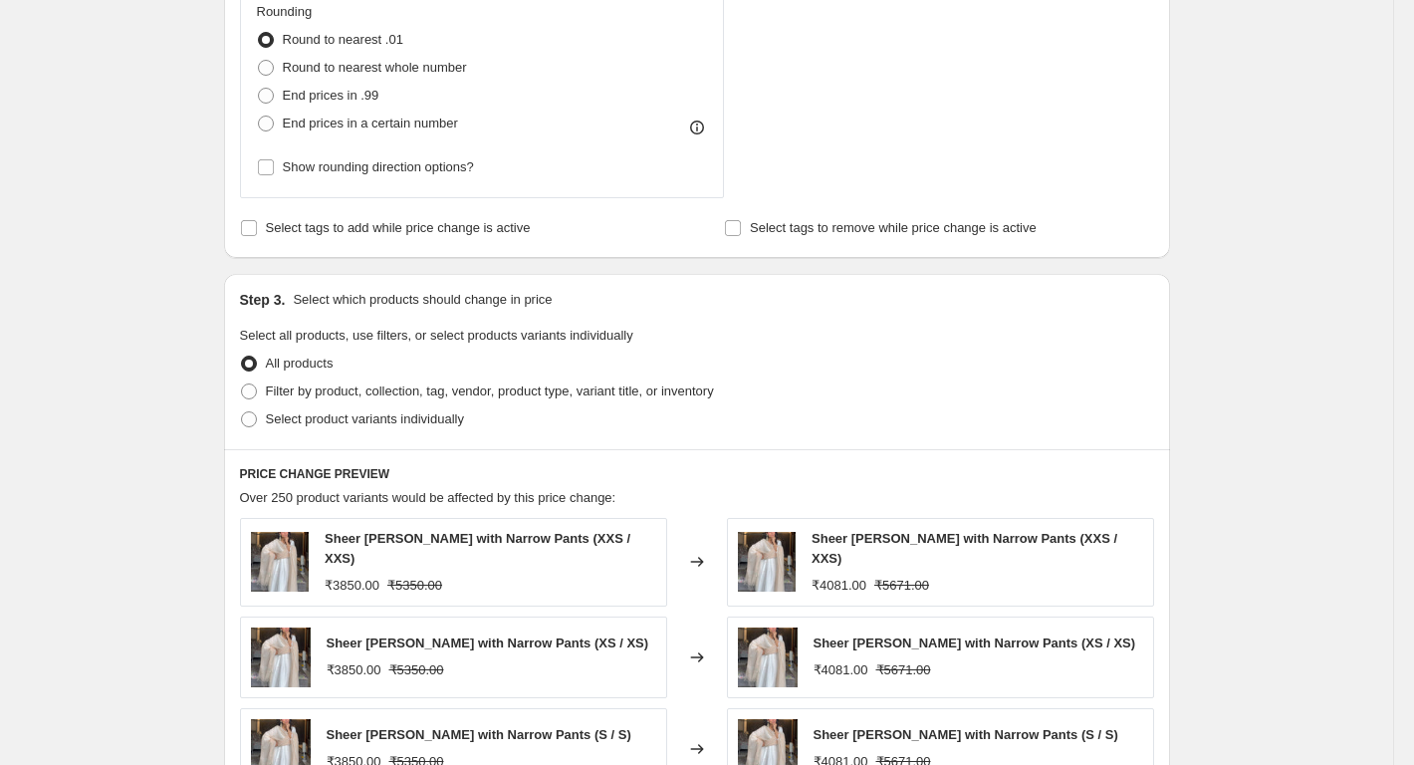
scroll to position [1095, 0]
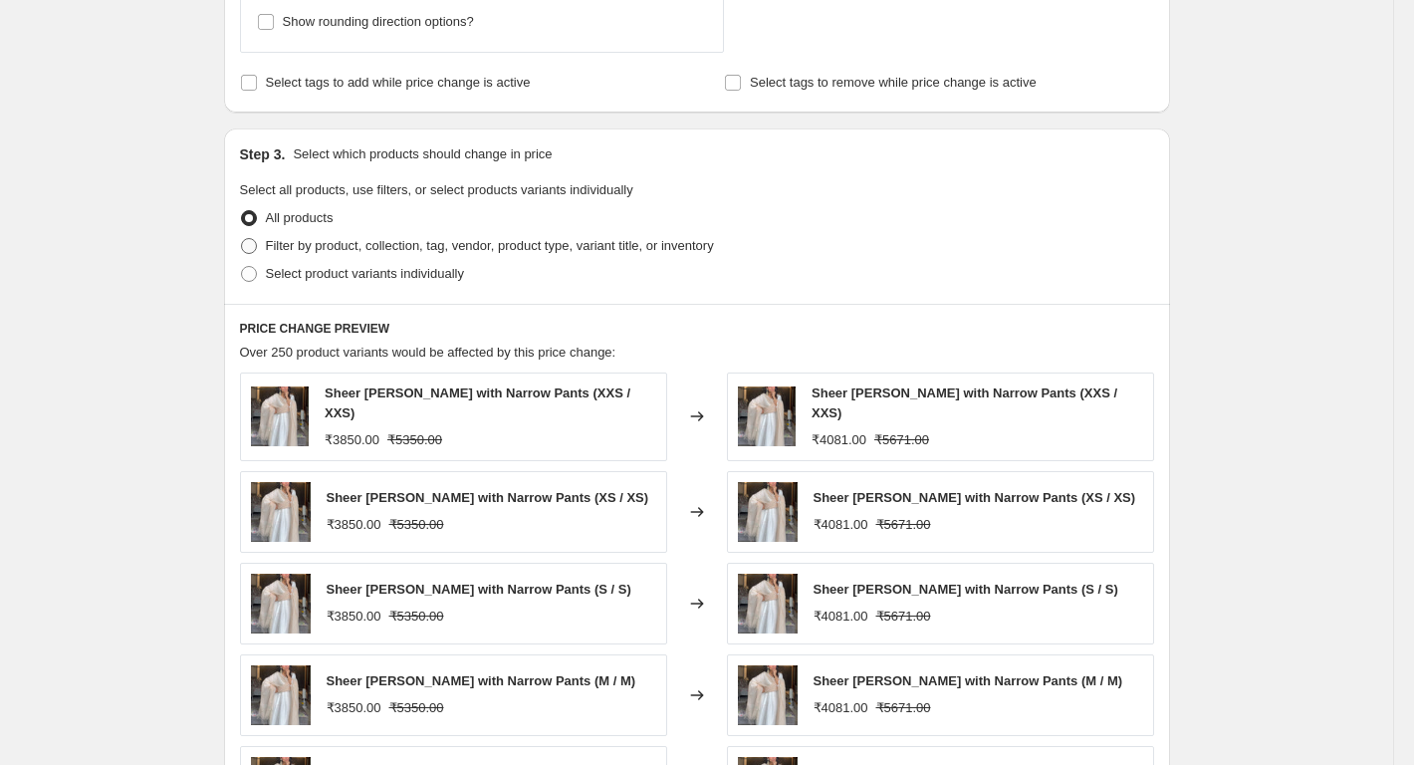
click at [308, 250] on span "Filter by product, collection, tag, vendor, product type, variant title, or inv…" at bounding box center [490, 245] width 448 height 15
click at [242, 239] on input "Filter by product, collection, tag, vendor, product type, variant title, or inv…" at bounding box center [241, 238] width 1 height 1
radio input "true"
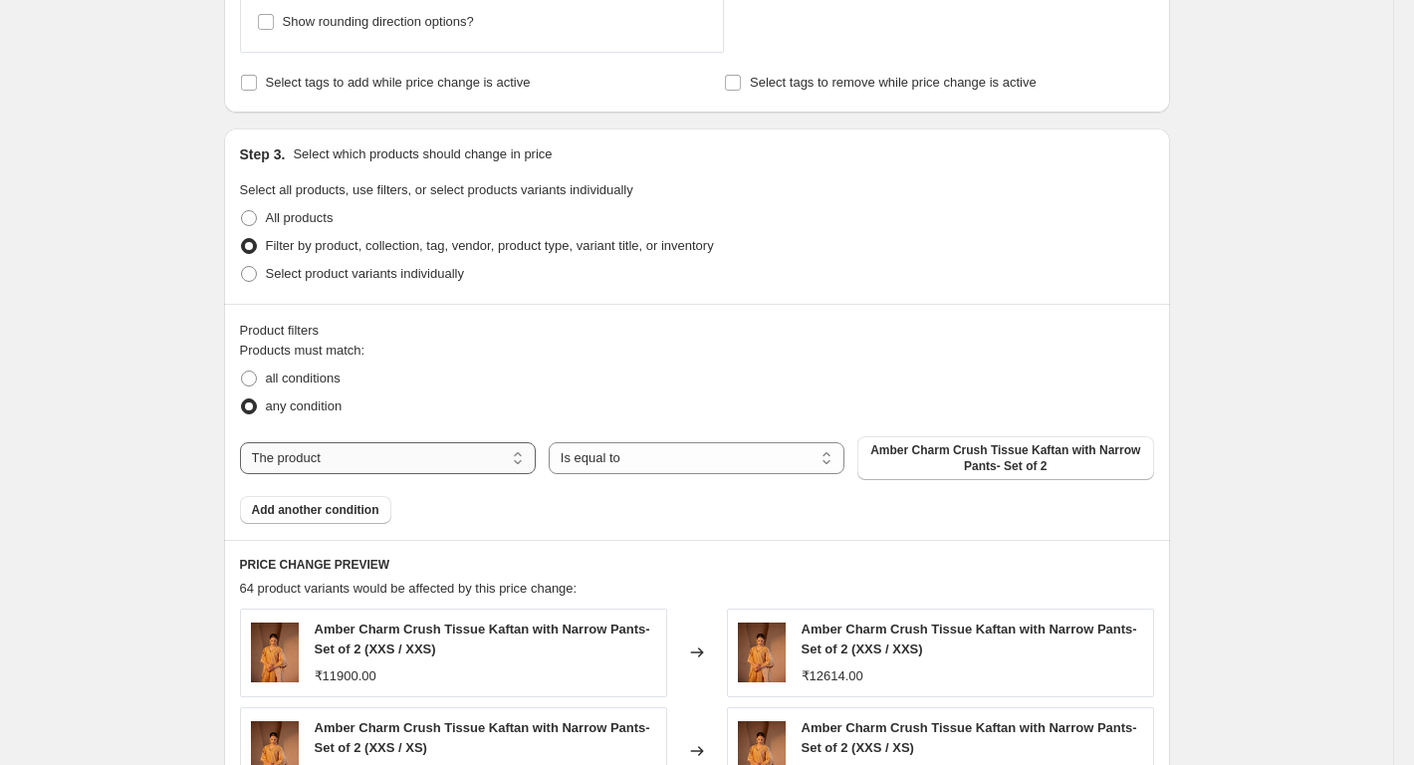
click at [312, 457] on select "The product The product's collection The product's tag The product's vendor The…" at bounding box center [388, 458] width 296 height 32
select select "collection"
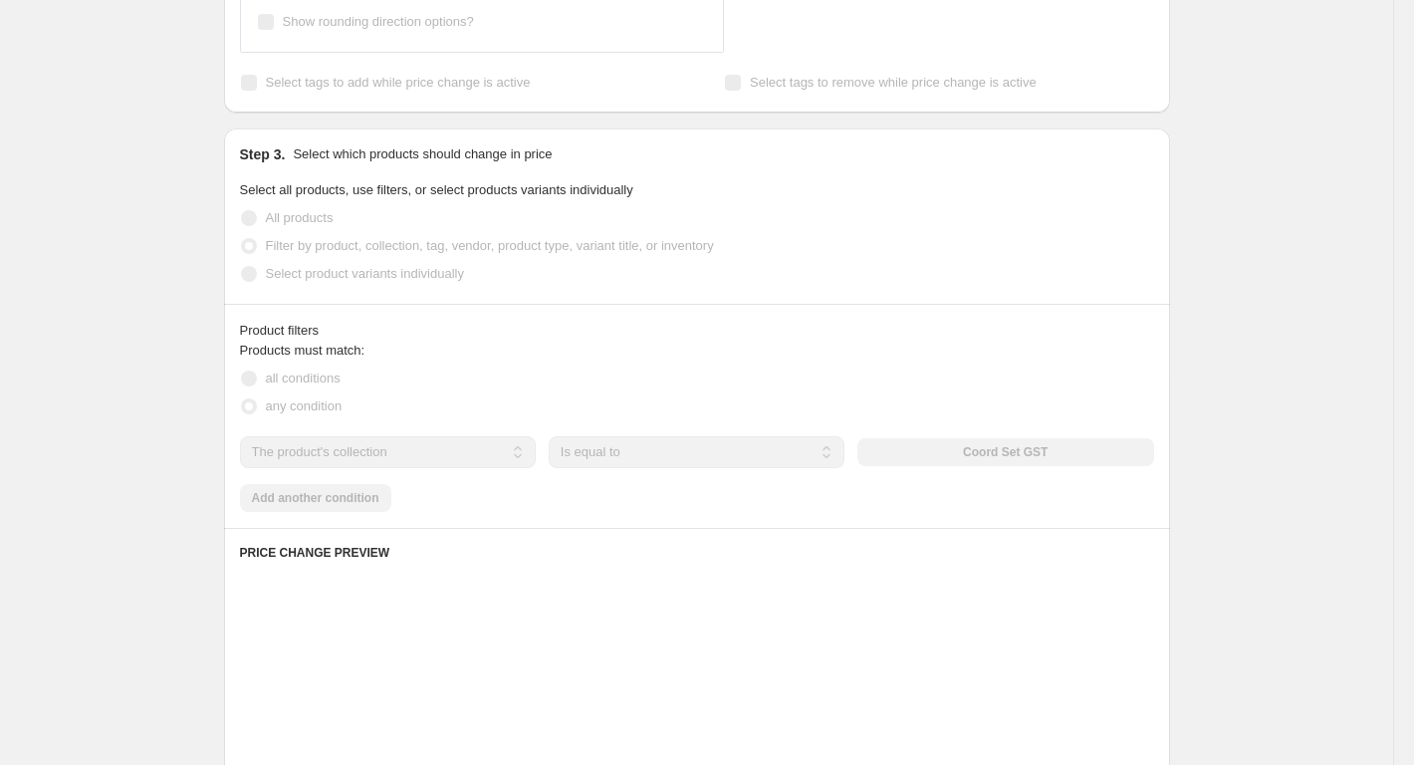
click at [1060, 451] on div "The product The product's collection The product's tag The product's vendor The…" at bounding box center [697, 452] width 914 height 32
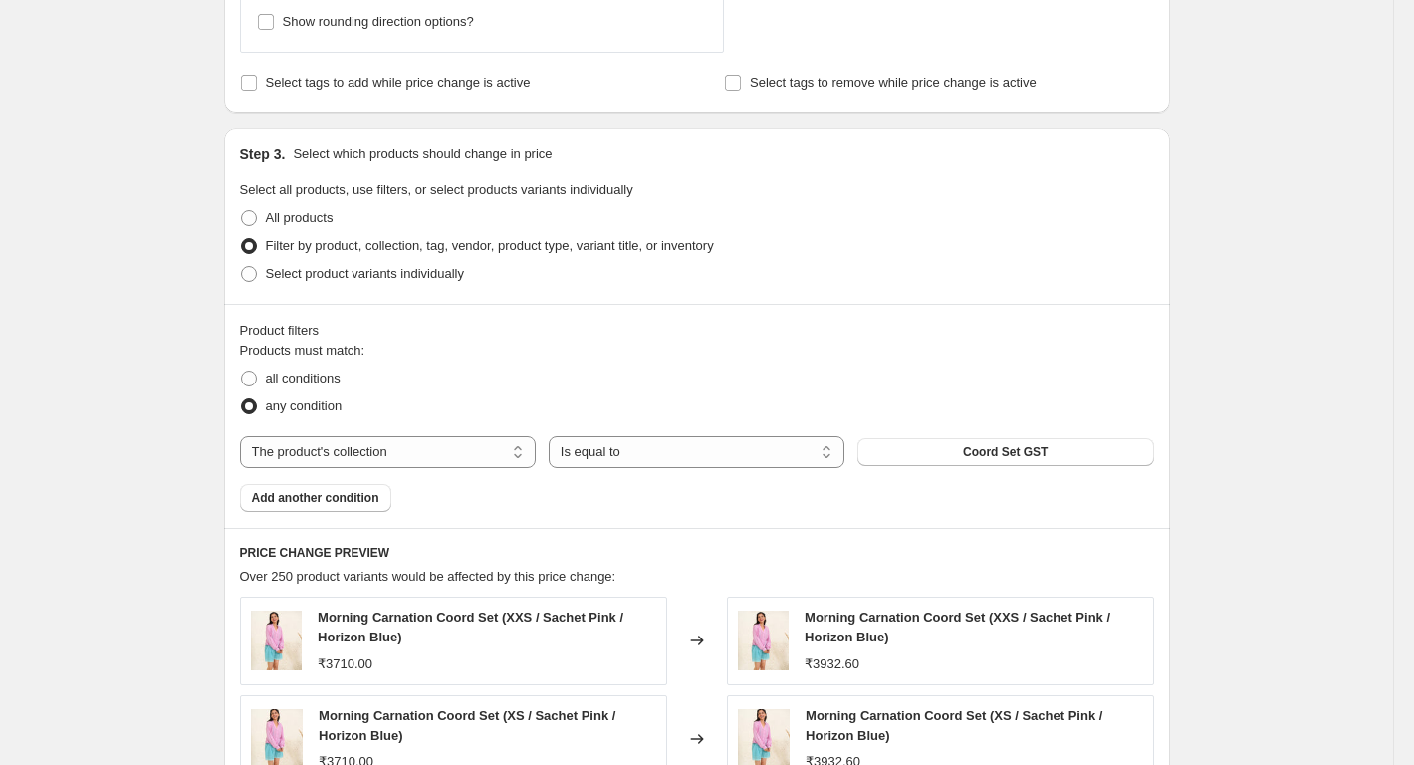
click at [1060, 451] on button "Coord Set GST" at bounding box center [1005, 452] width 296 height 28
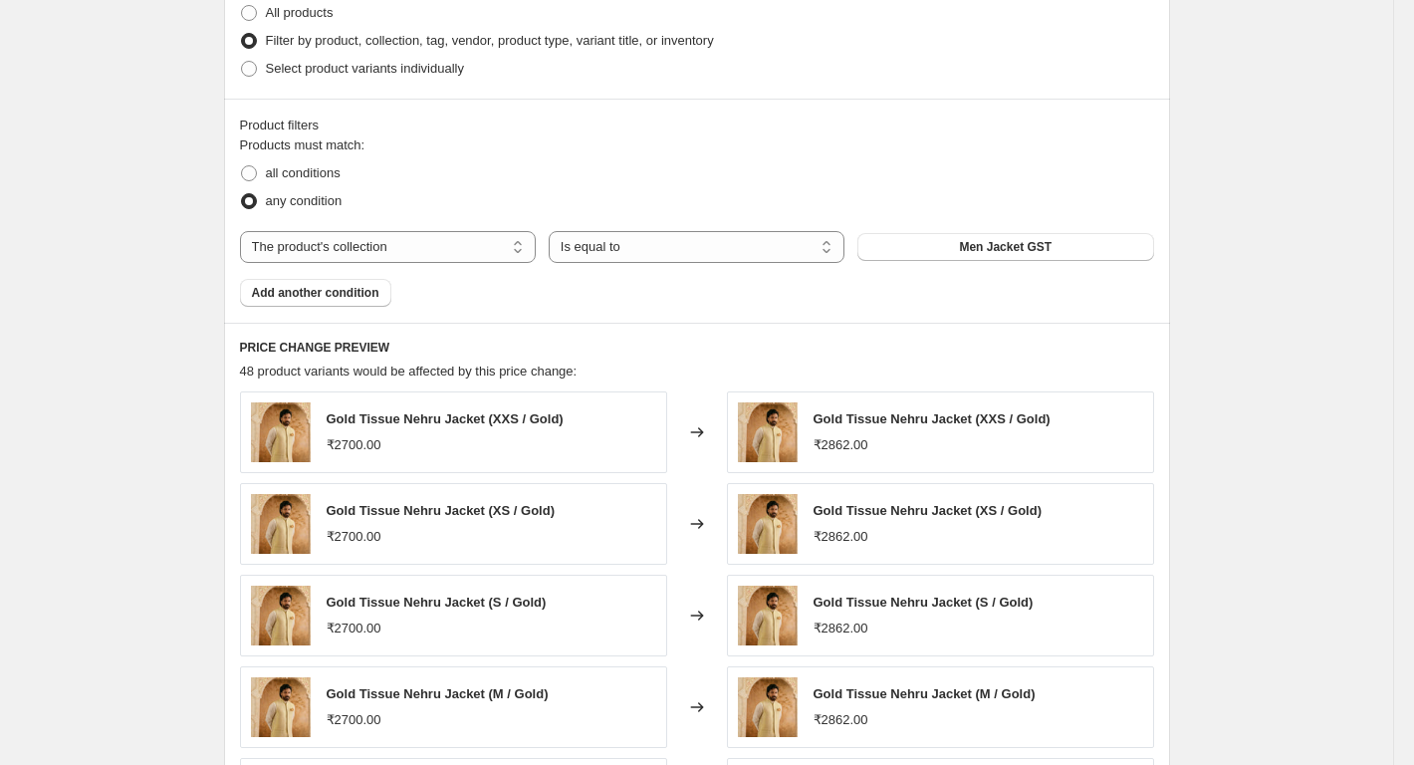
scroll to position [1745, 0]
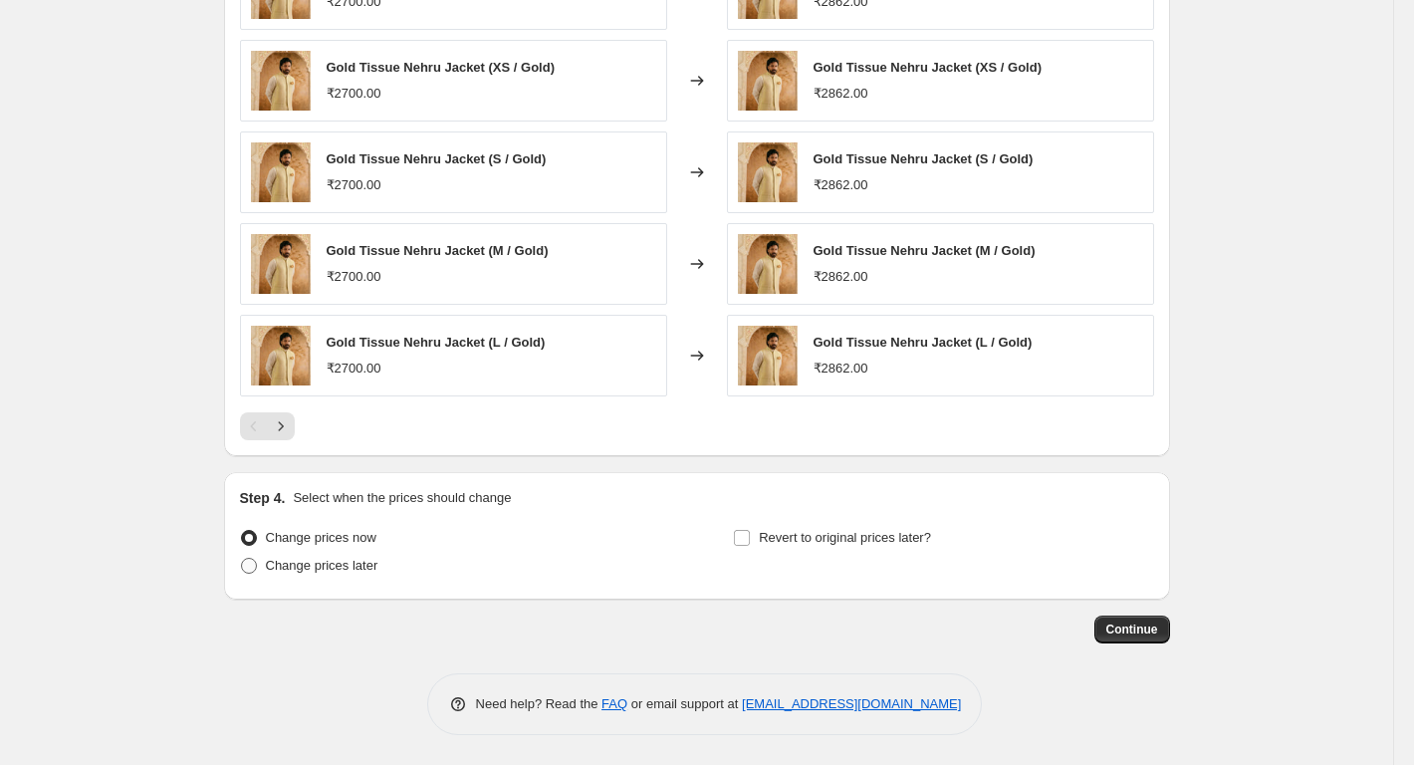
click at [356, 559] on span "Change prices later" at bounding box center [322, 565] width 113 height 15
click at [242, 559] on input "Change prices later" at bounding box center [241, 558] width 1 height 1
radio input "true"
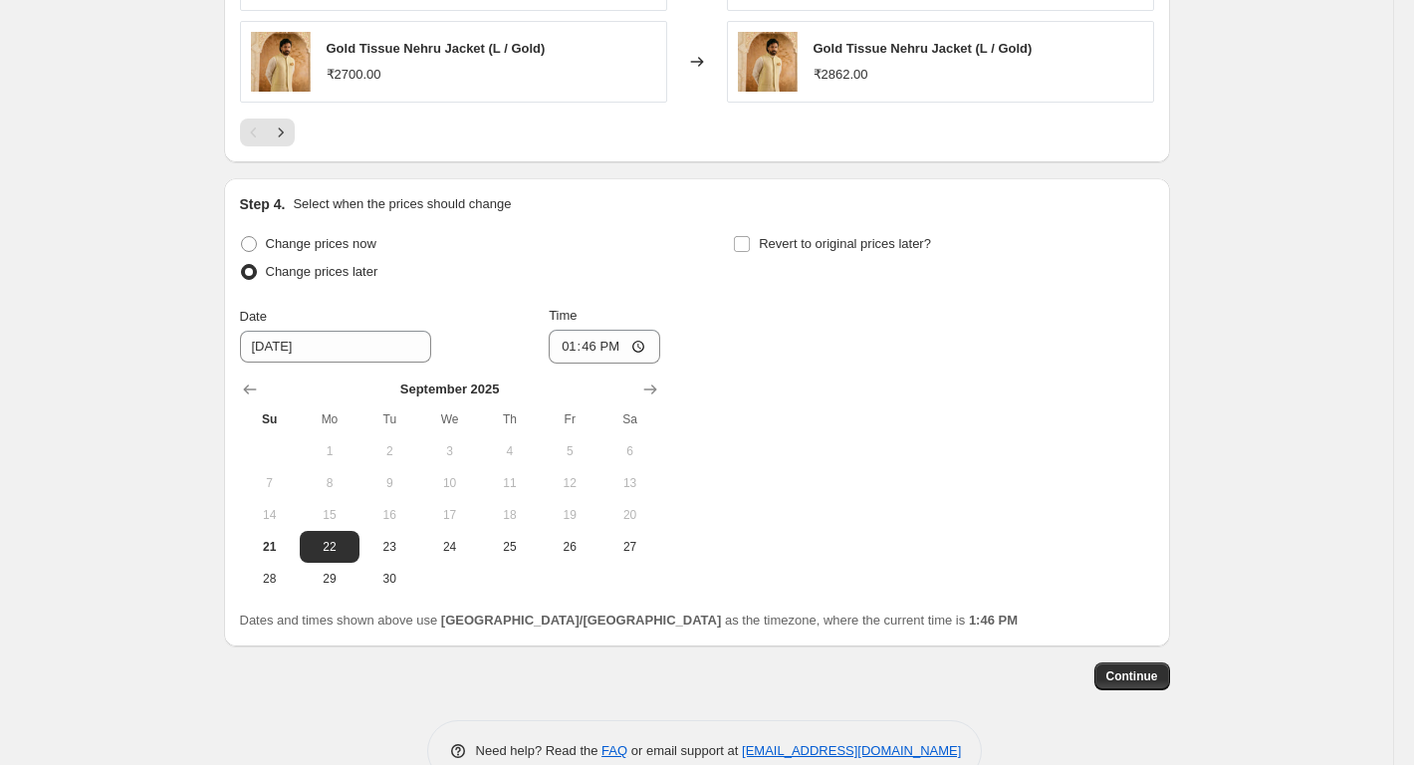
scroll to position [2044, 0]
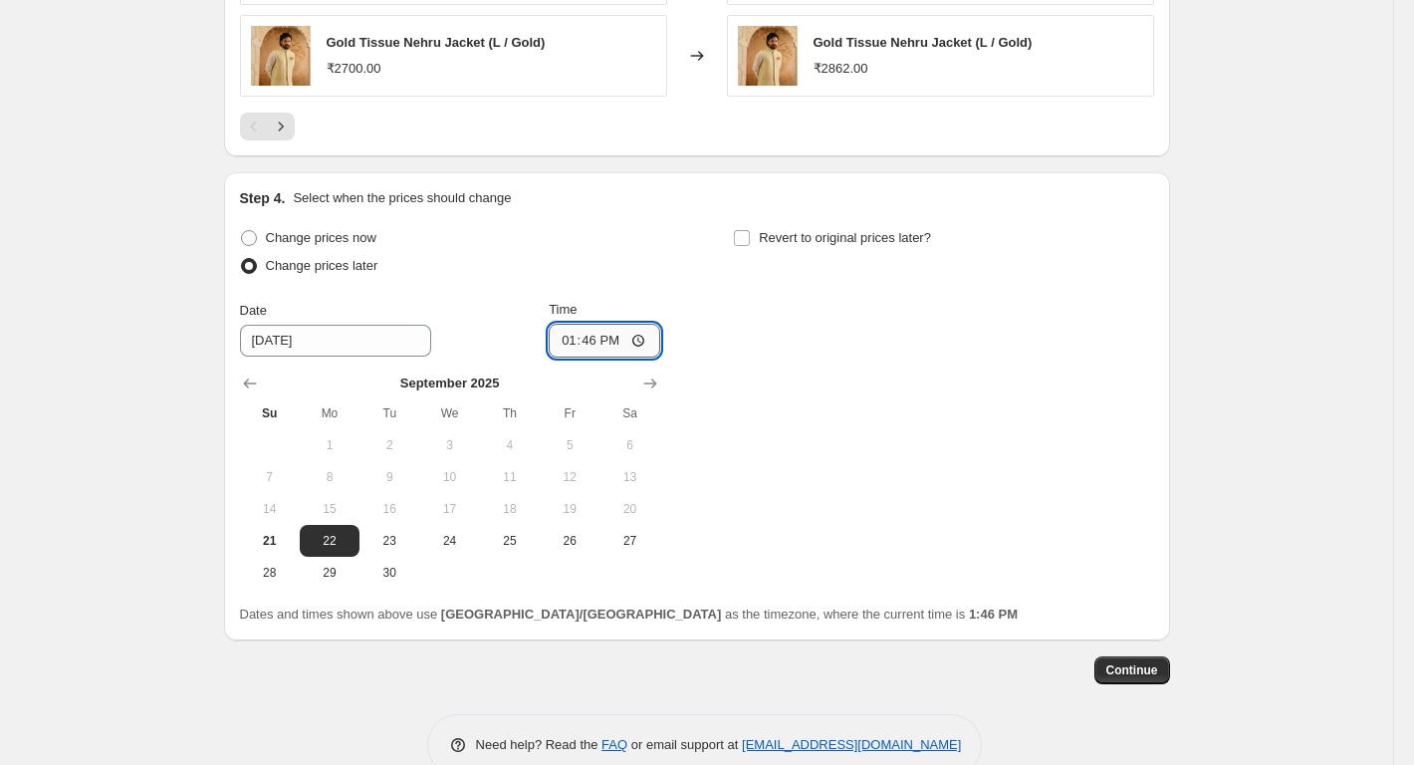
click at [650, 331] on input "13:46" at bounding box center [605, 341] width 112 height 34
click at [650, 342] on input "13:46" at bounding box center [605, 341] width 112 height 34
type input "18:00"
click at [1125, 674] on span "Continue" at bounding box center [1132, 670] width 52 height 16
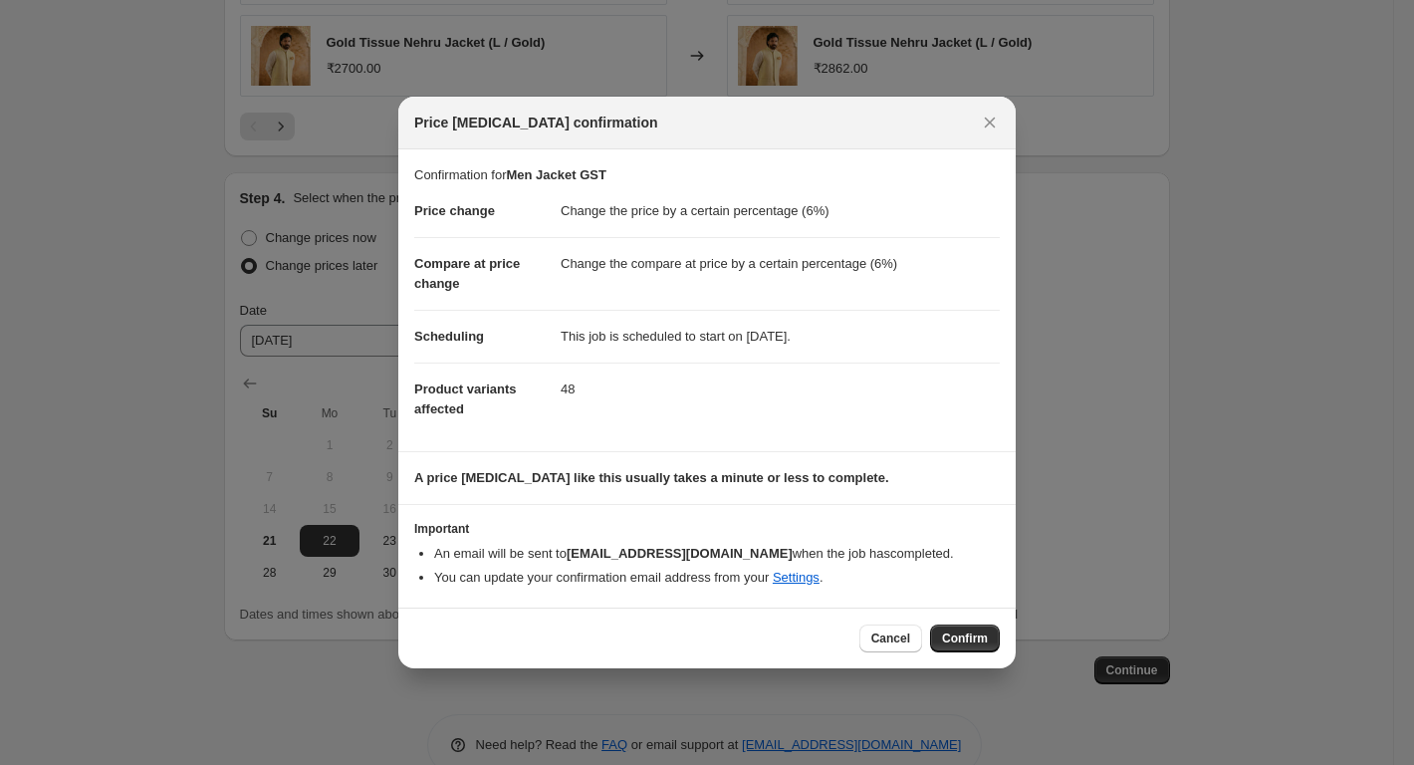
click at [303, 521] on div at bounding box center [707, 382] width 1414 height 765
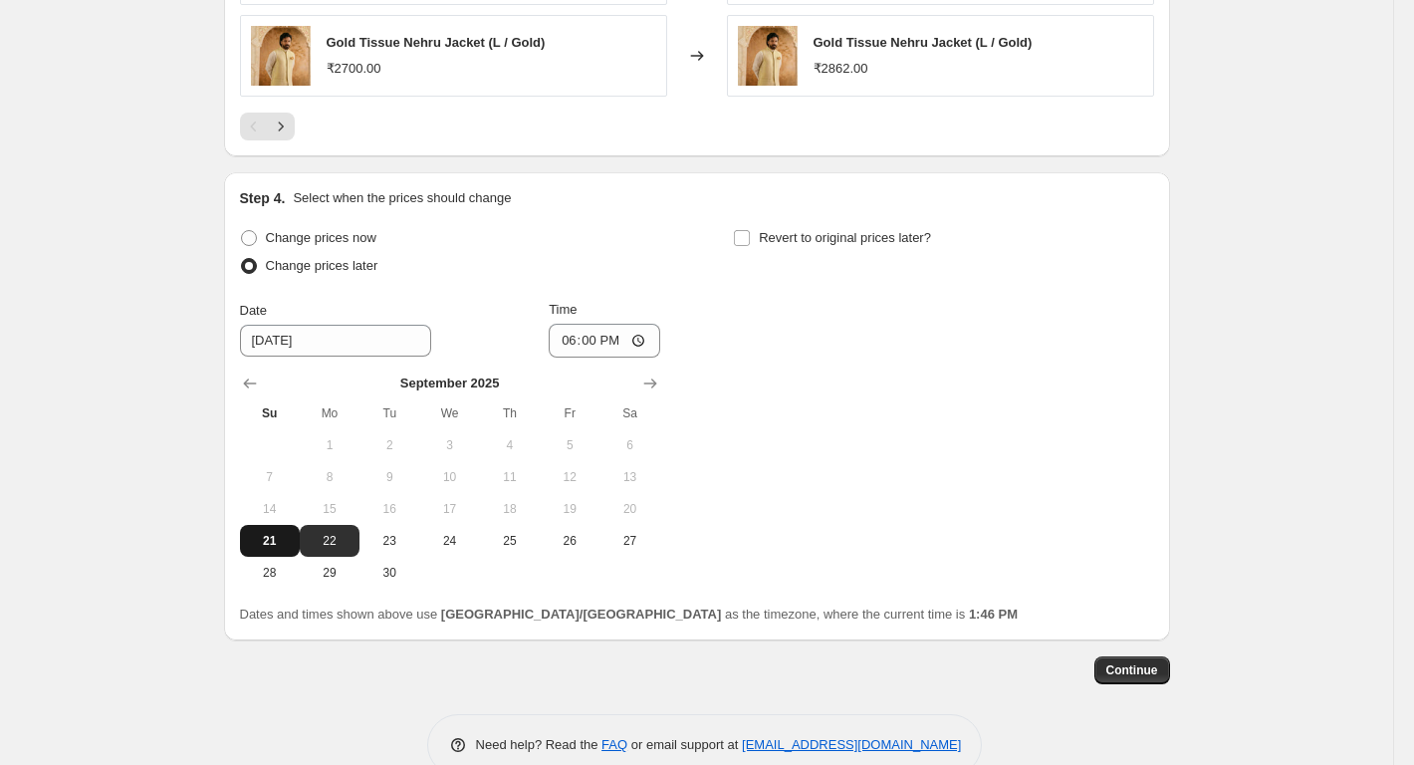
click at [290, 530] on button "21" at bounding box center [270, 541] width 60 height 32
type input "[DATE]"
click at [1155, 658] on button "Continue" at bounding box center [1132, 670] width 76 height 28
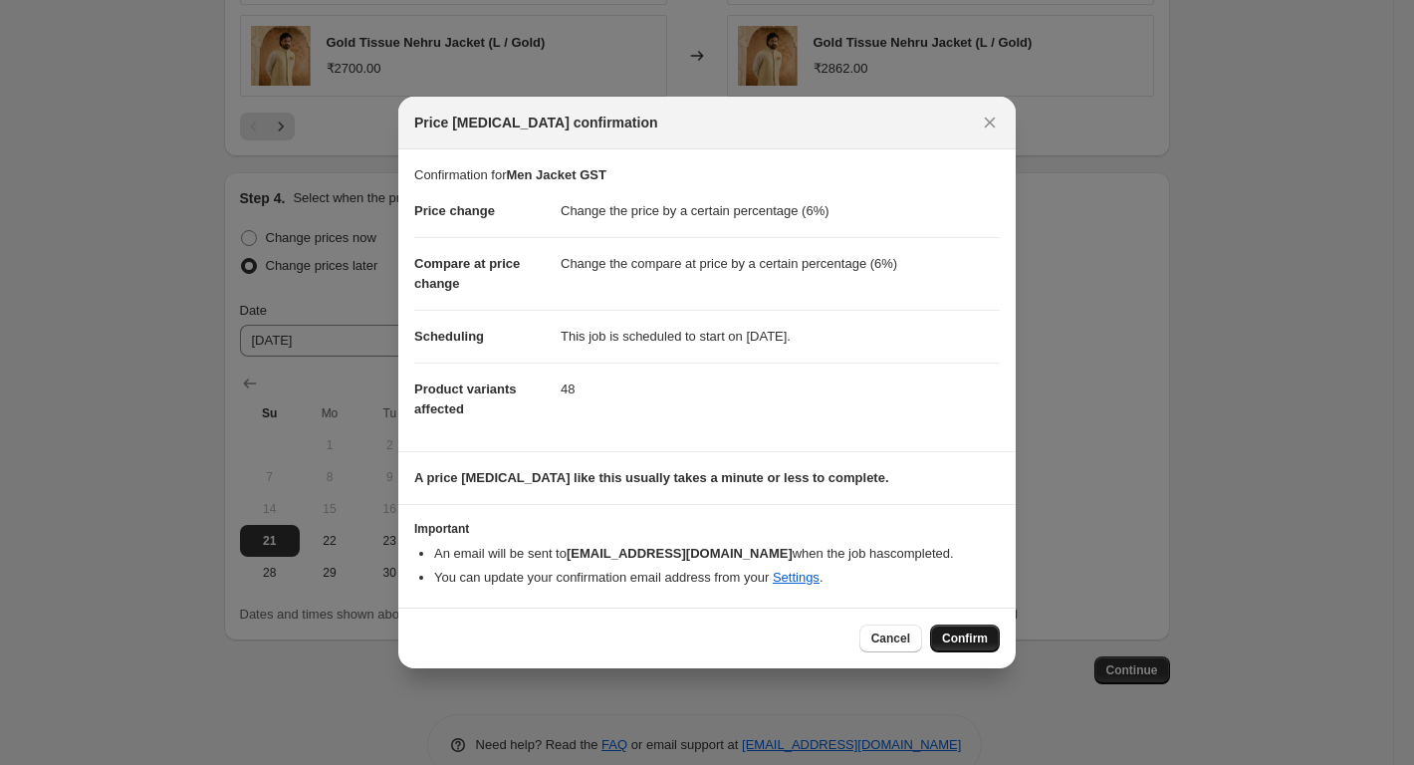
click at [975, 632] on span "Confirm" at bounding box center [965, 638] width 46 height 16
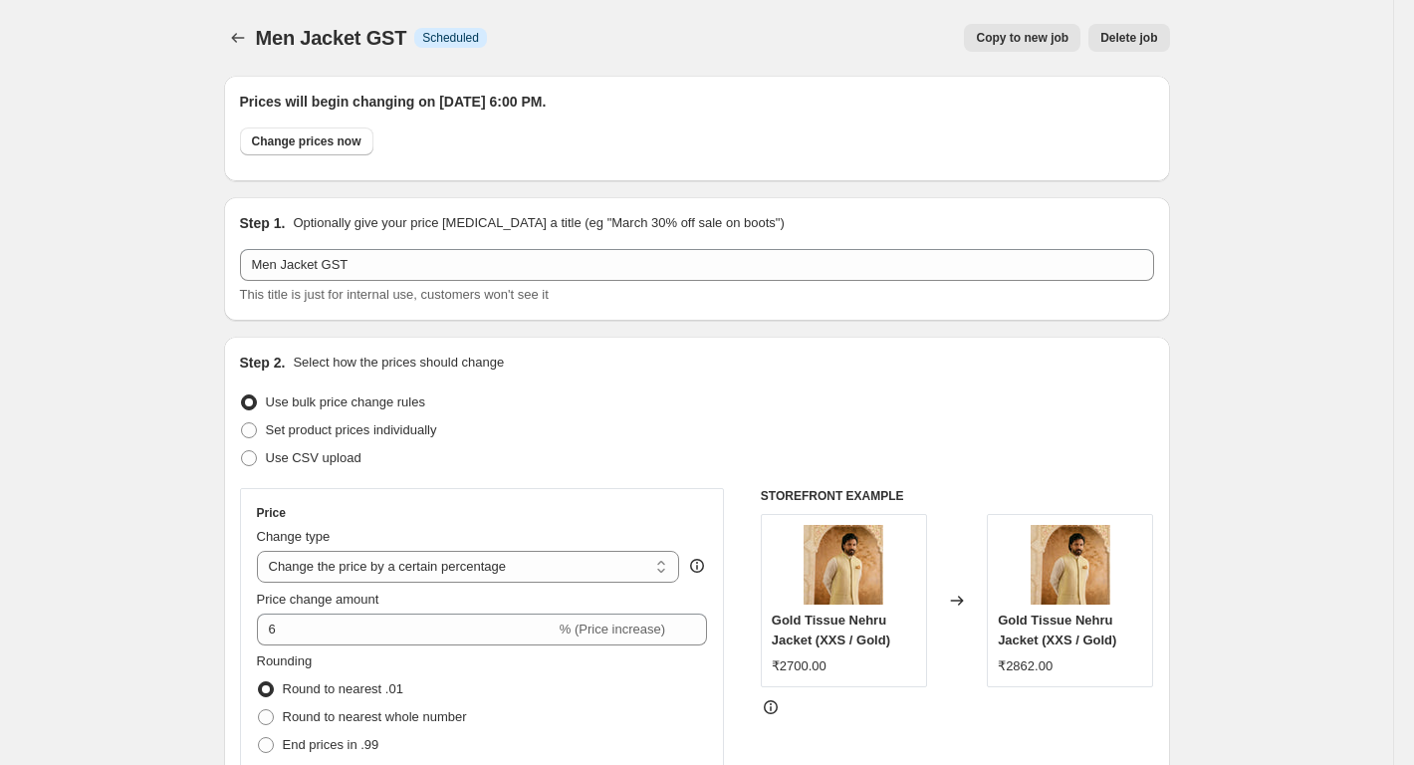
click at [252, 48] on button "Price change jobs" at bounding box center [238, 38] width 28 height 28
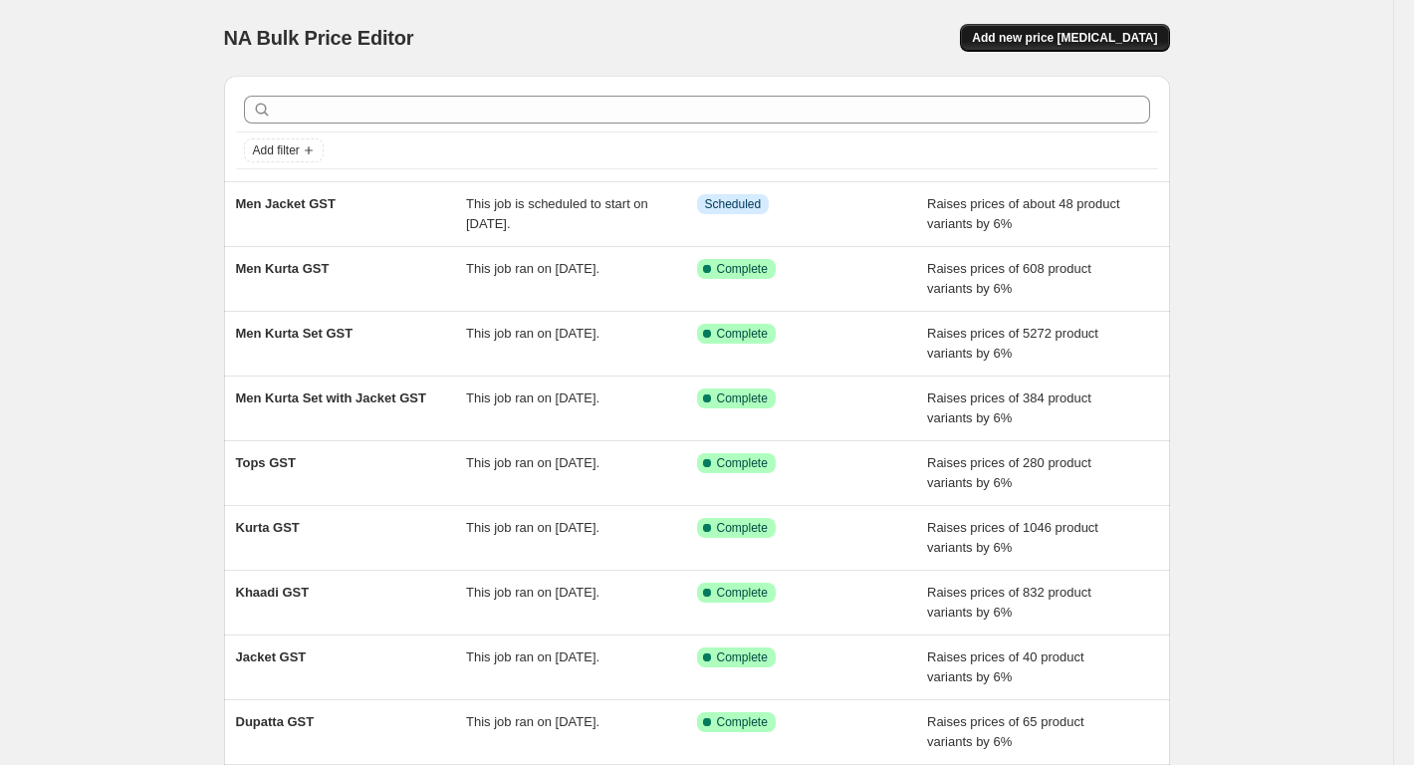
click at [1059, 38] on span "Add new price [MEDICAL_DATA]" at bounding box center [1064, 38] width 185 height 16
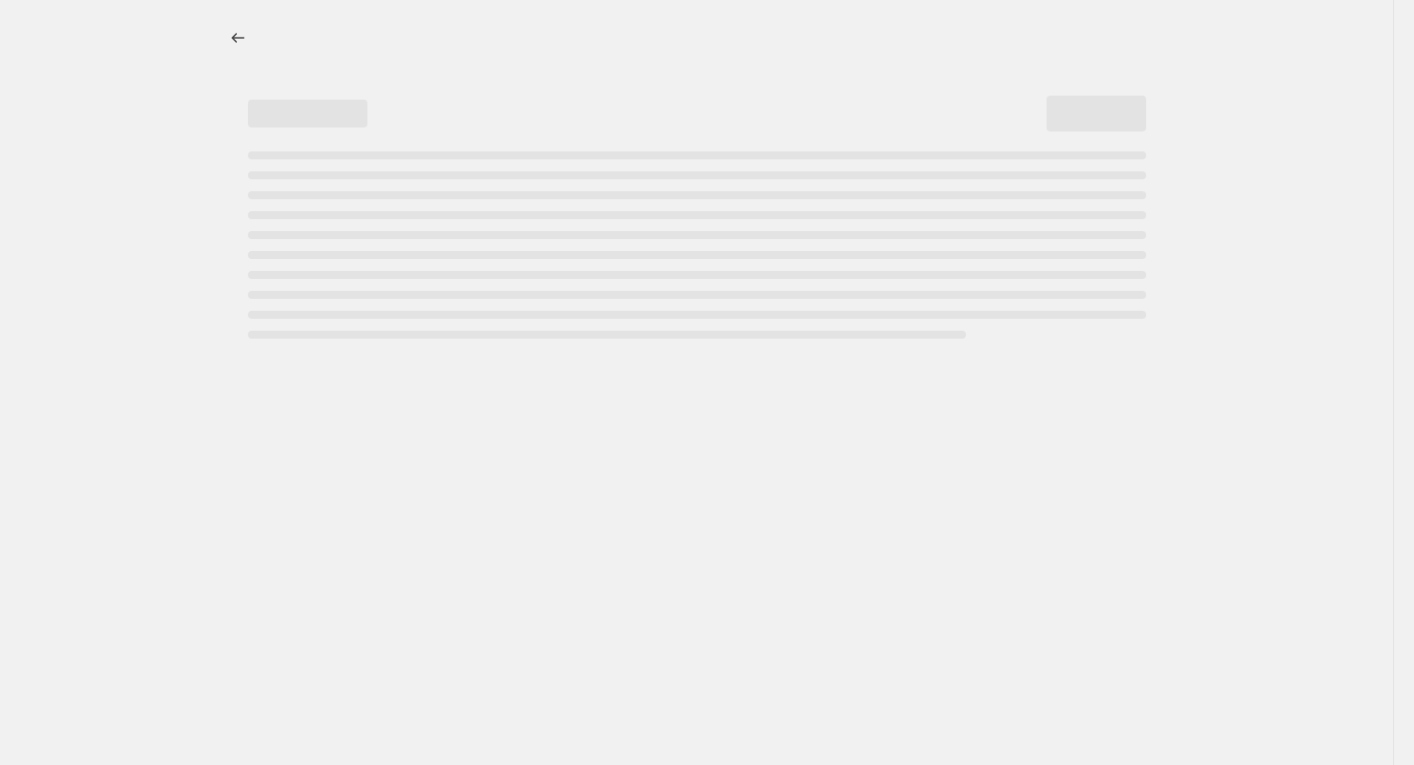
select select "percentage"
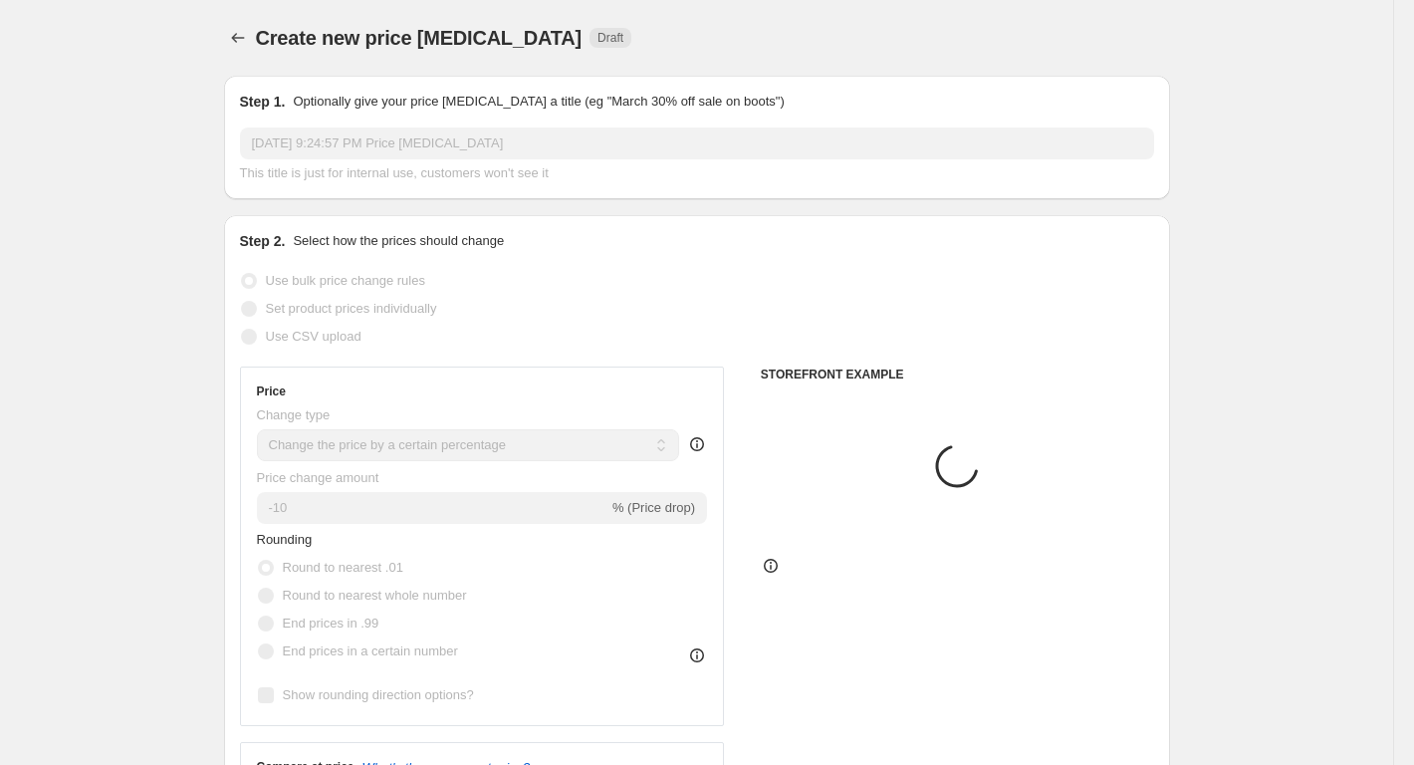
click at [312, 170] on span "This title is just for internal use, customers won't see it" at bounding box center [394, 172] width 309 height 15
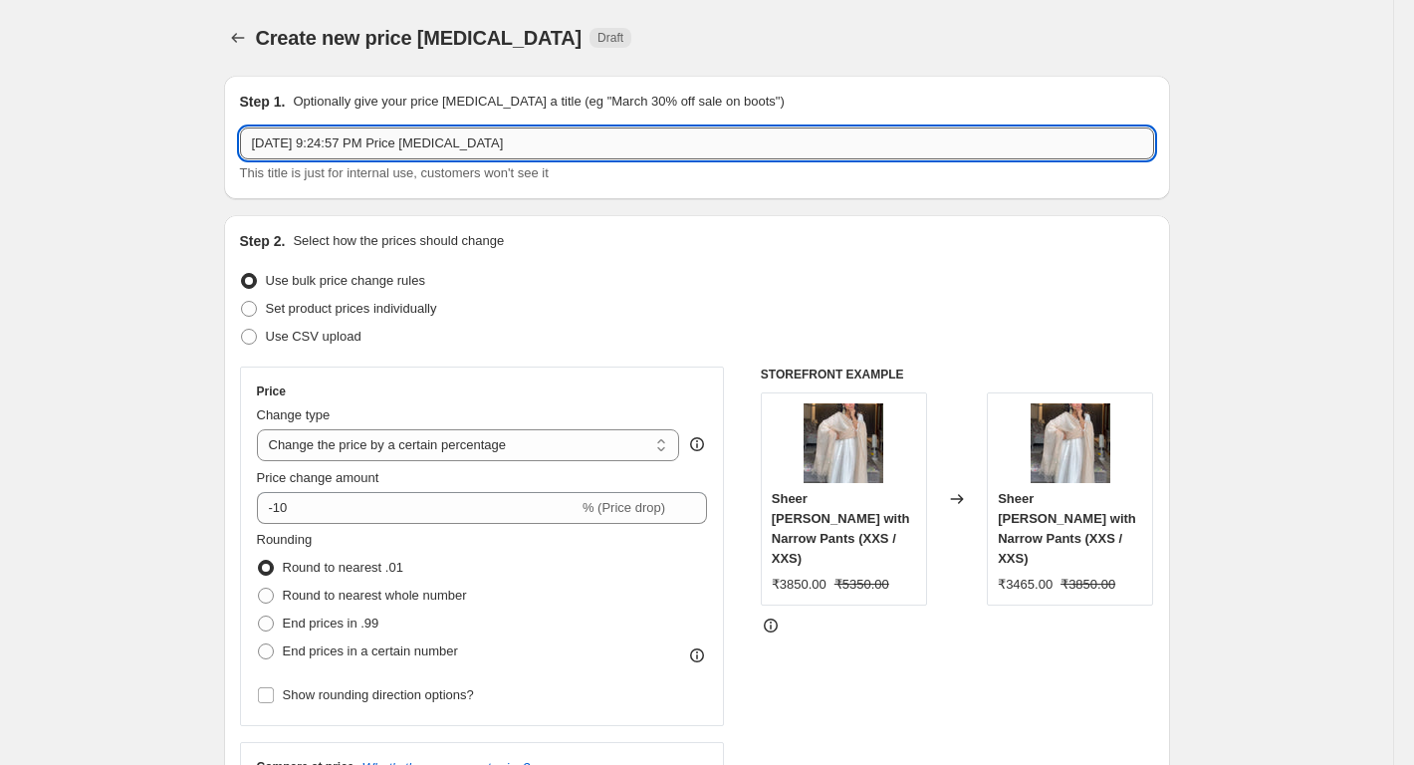
click at [305, 141] on input "[DATE] 9:24:57 PM Price [MEDICAL_DATA]" at bounding box center [697, 143] width 914 height 32
paste input "Kurta Set with Dupatta"
type input "Kurta Set with Dupatta"
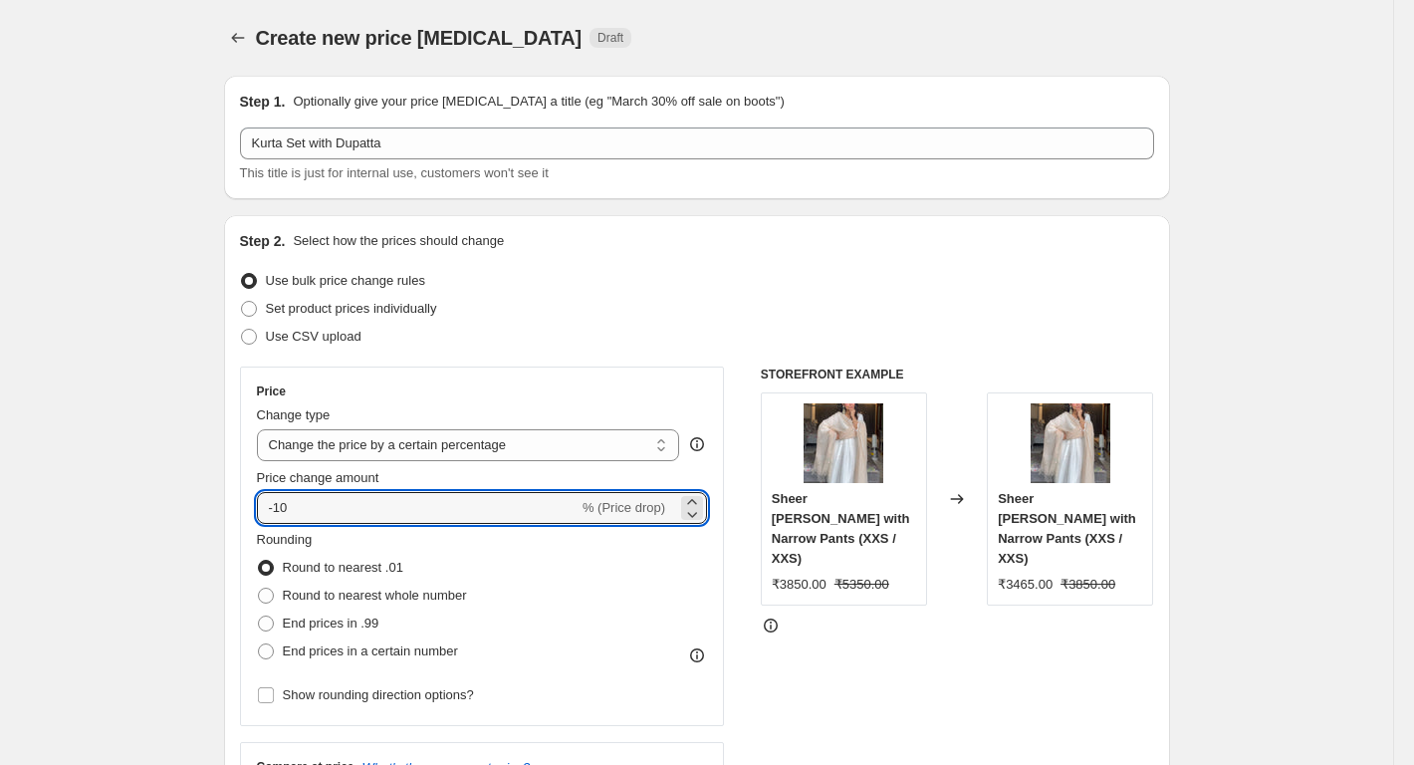
drag, startPoint x: 291, startPoint y: 505, endPoint x: 217, endPoint y: 520, distance: 75.2
type input "6"
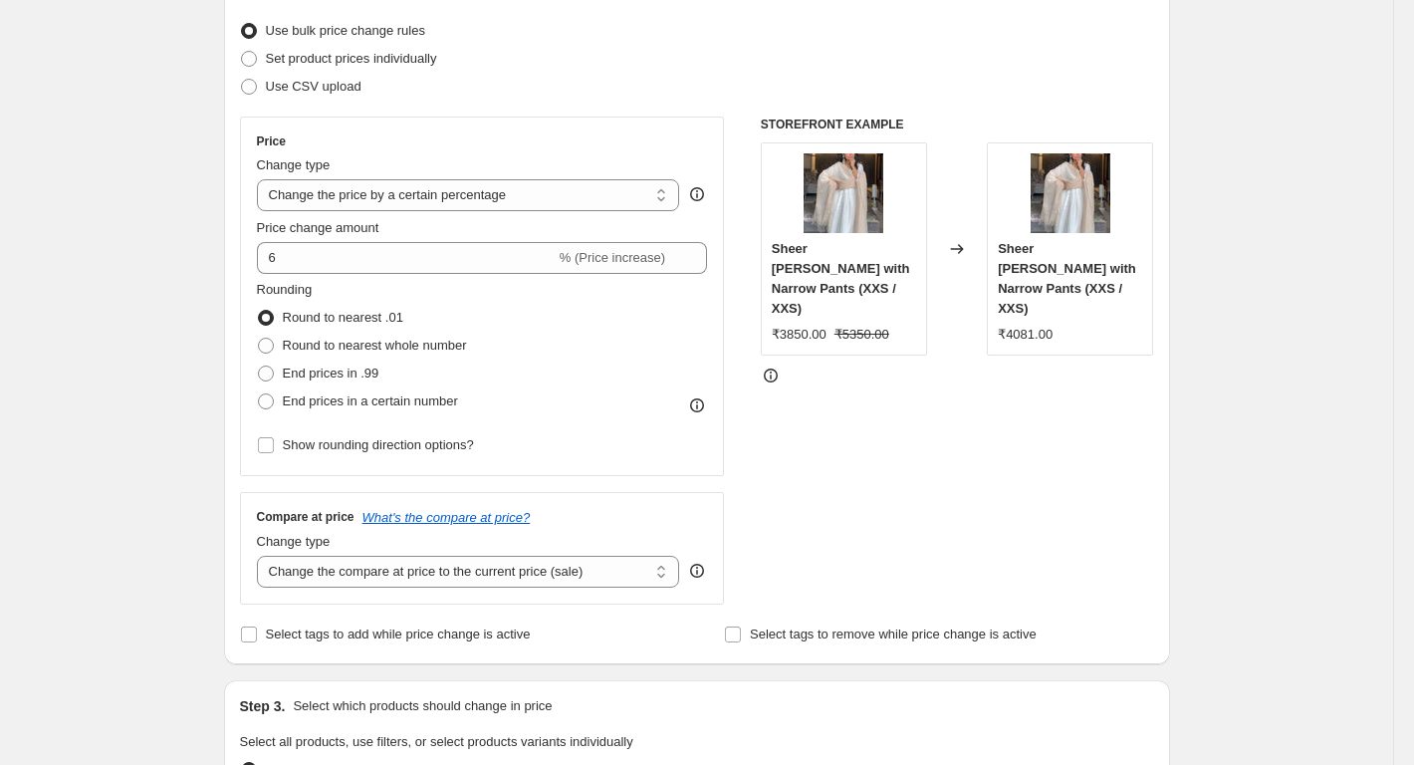
scroll to position [299, 0]
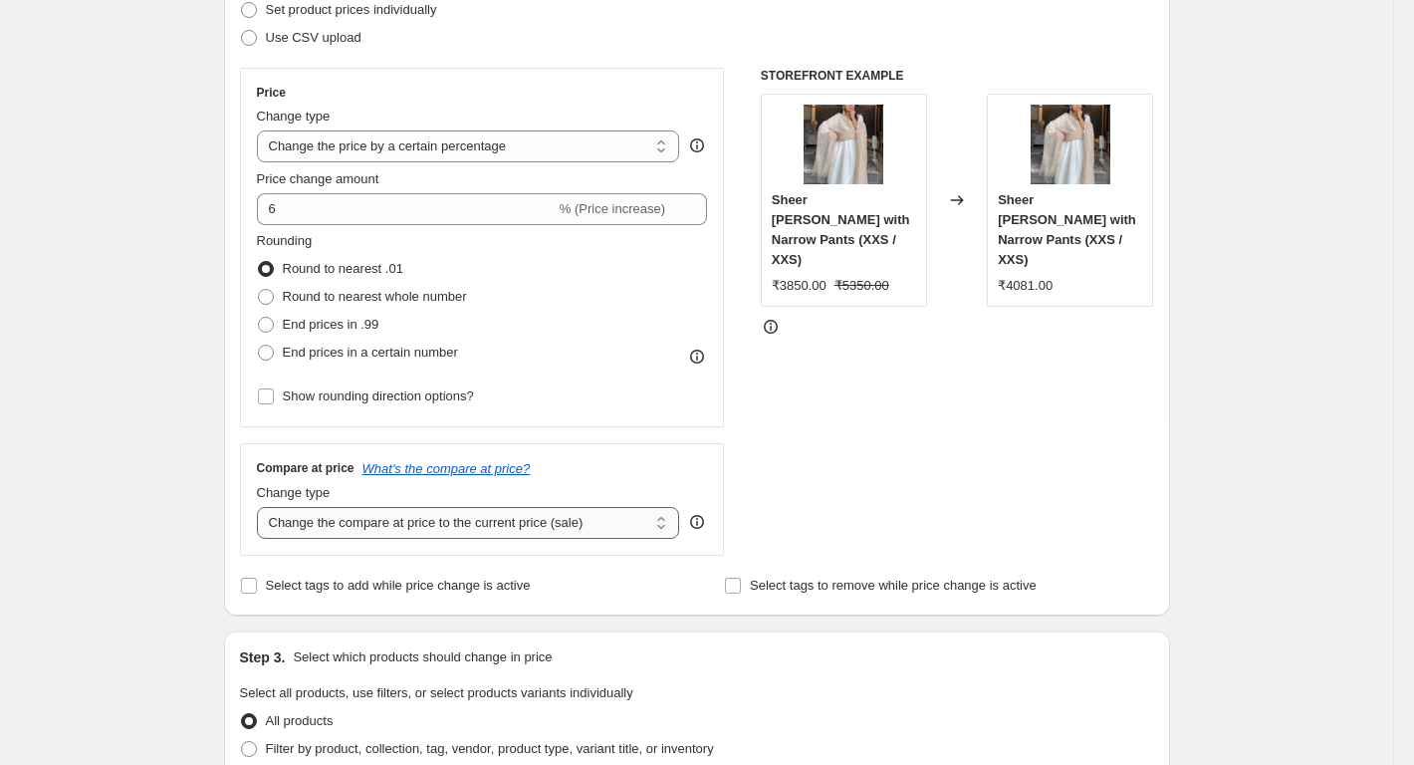
click at [339, 514] on select "Change the compare at price to the current price (sale) Change the compare at p…" at bounding box center [468, 523] width 423 height 32
select select "percentage"
click at [261, 507] on select "Change the compare at price to the current price (sale) Change the compare at p…" at bounding box center [468, 523] width 423 height 32
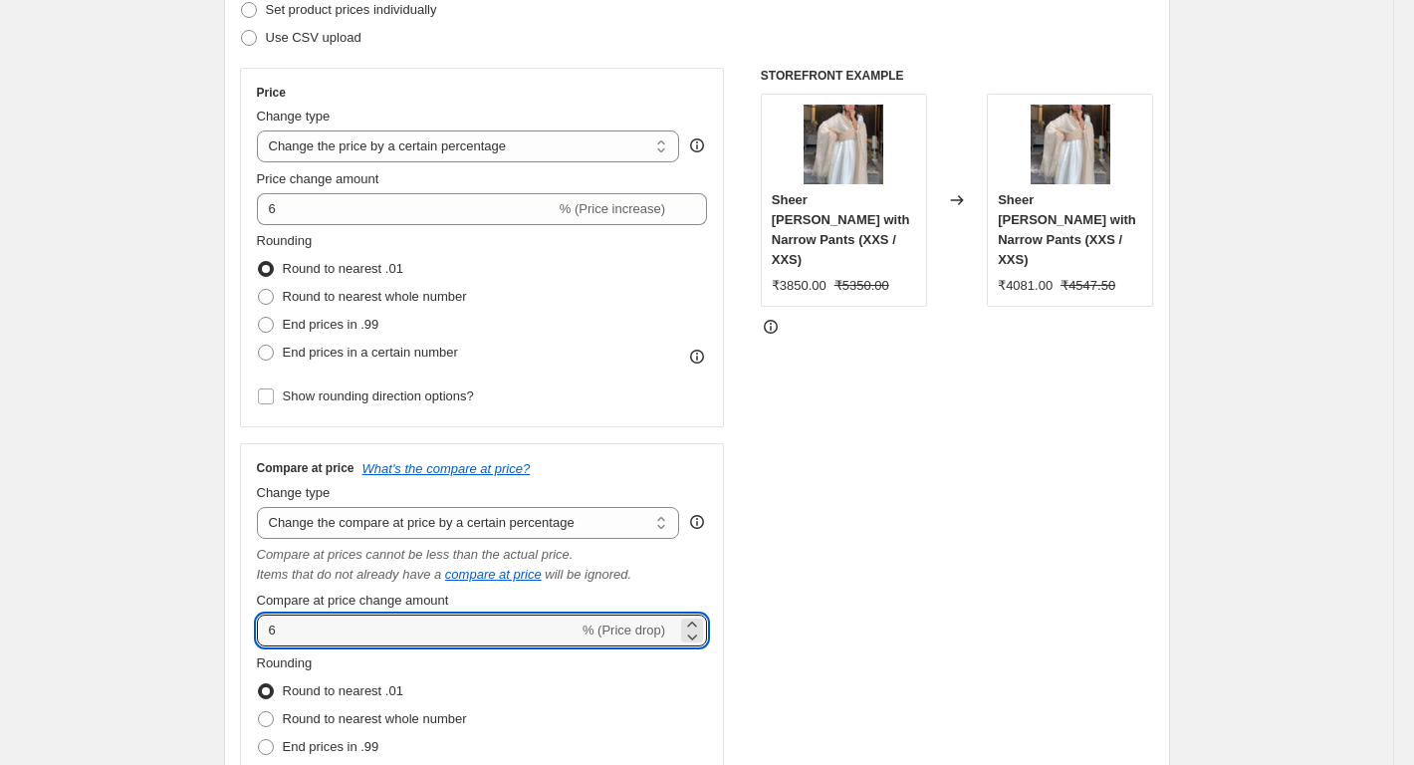
drag, startPoint x: 294, startPoint y: 630, endPoint x: 255, endPoint y: 629, distance: 38.9
click at [255, 629] on div "Compare at price What's the compare at price? Change type Change the compare at…" at bounding box center [482, 646] width 485 height 406
type input "6"
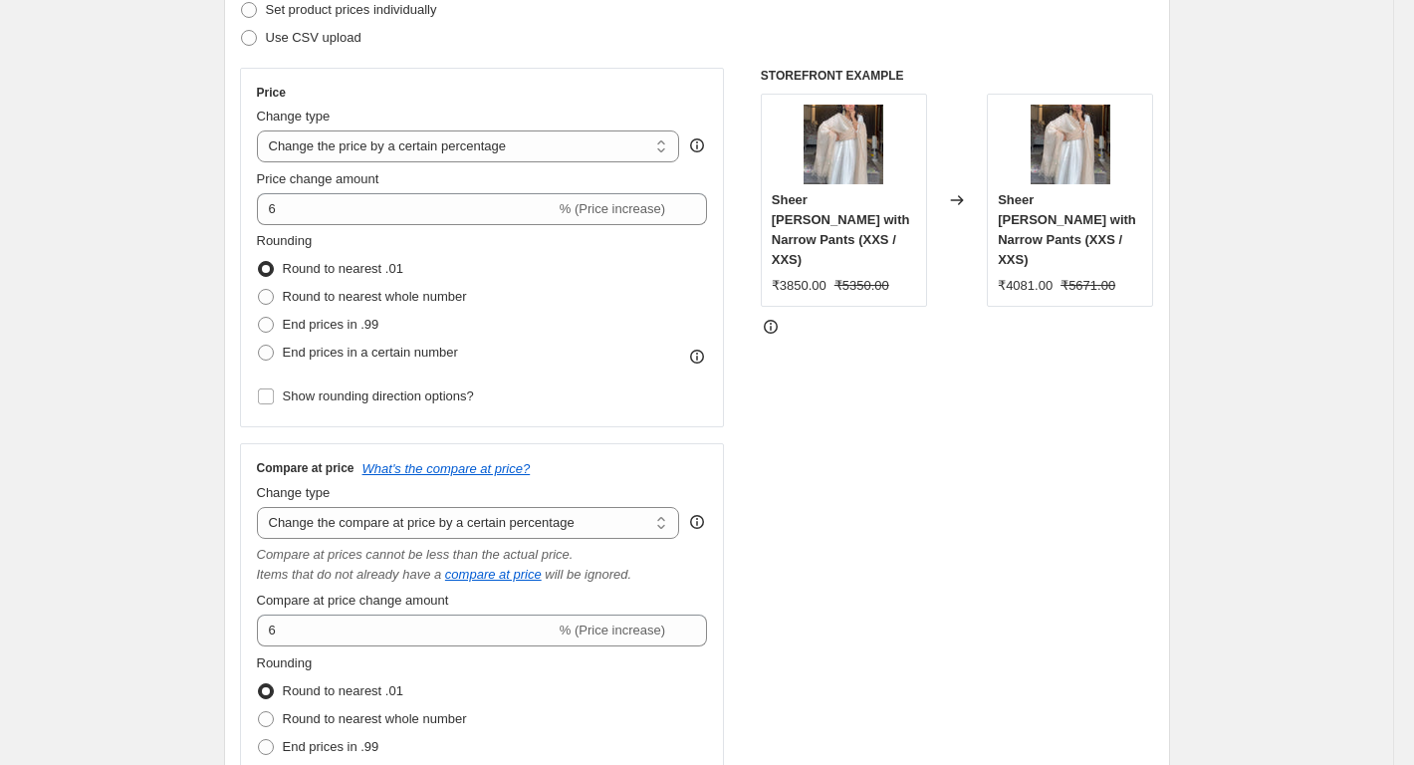
click at [239, 623] on div "Step 2. Select how the prices should change Use bulk price change rules Set pro…" at bounding box center [697, 412] width 946 height 993
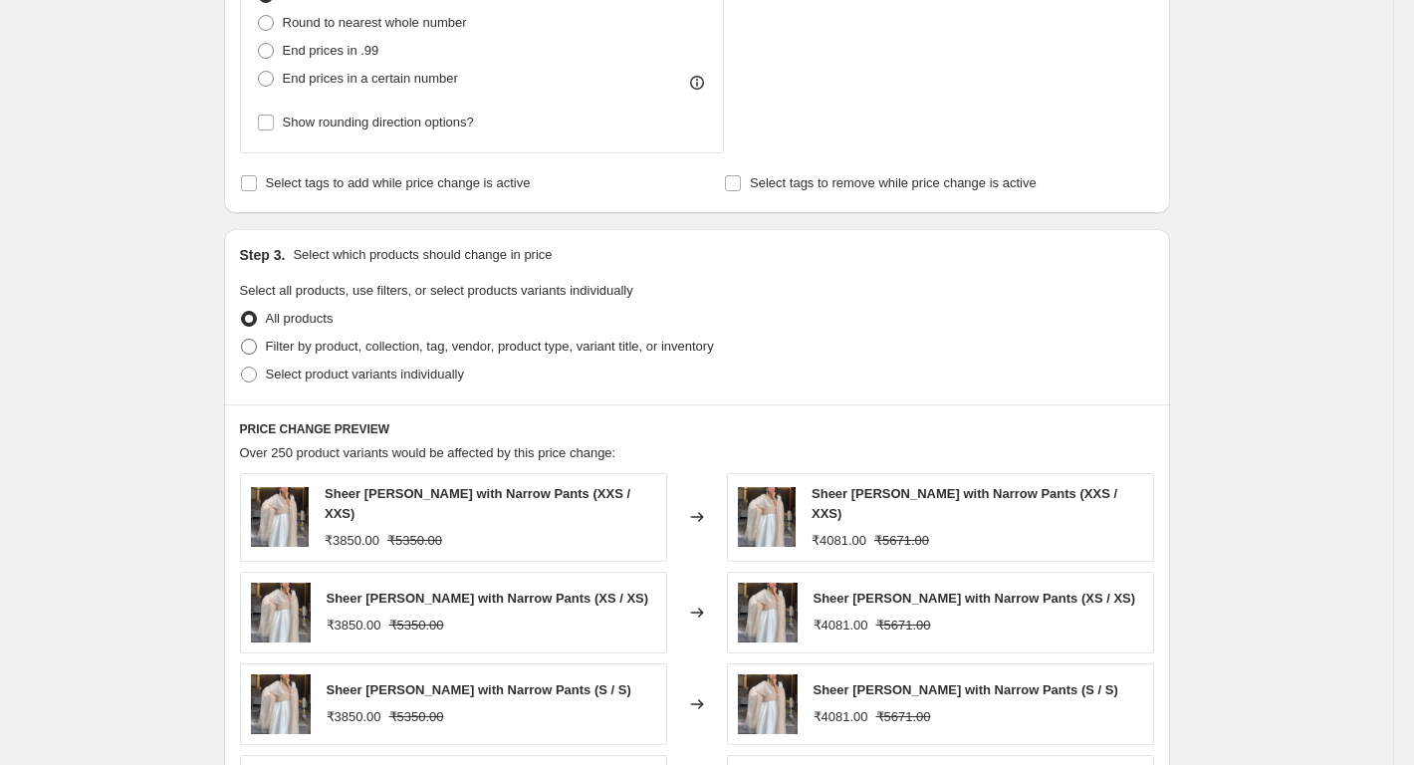
scroll to position [996, 0]
click at [258, 353] on span at bounding box center [249, 346] width 18 height 18
click at [242, 339] on input "Filter by product, collection, tag, vendor, product type, variant title, or inv…" at bounding box center [241, 338] width 1 height 1
radio input "true"
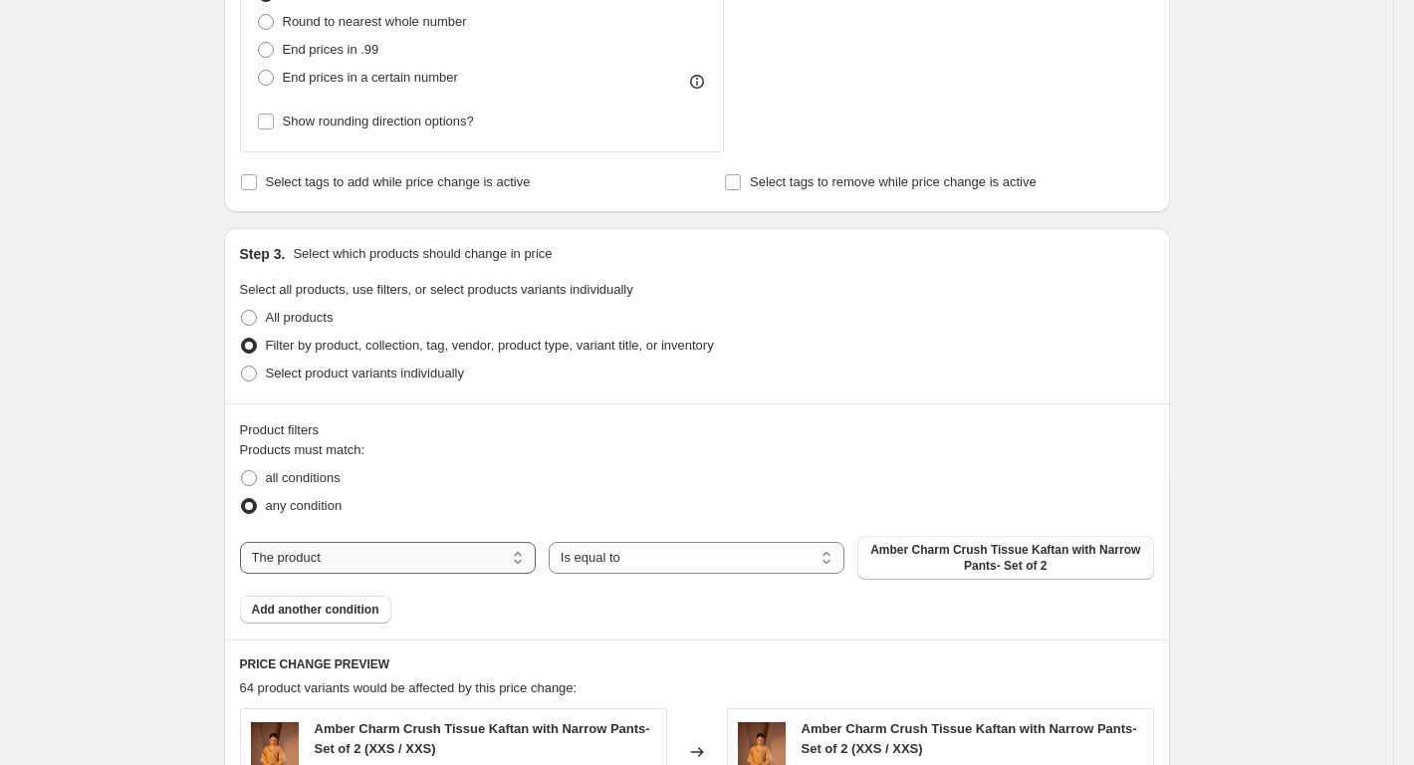
click at [309, 561] on select "The product The product's collection The product's tag The product's vendor The…" at bounding box center [388, 558] width 296 height 32
select select "collection"
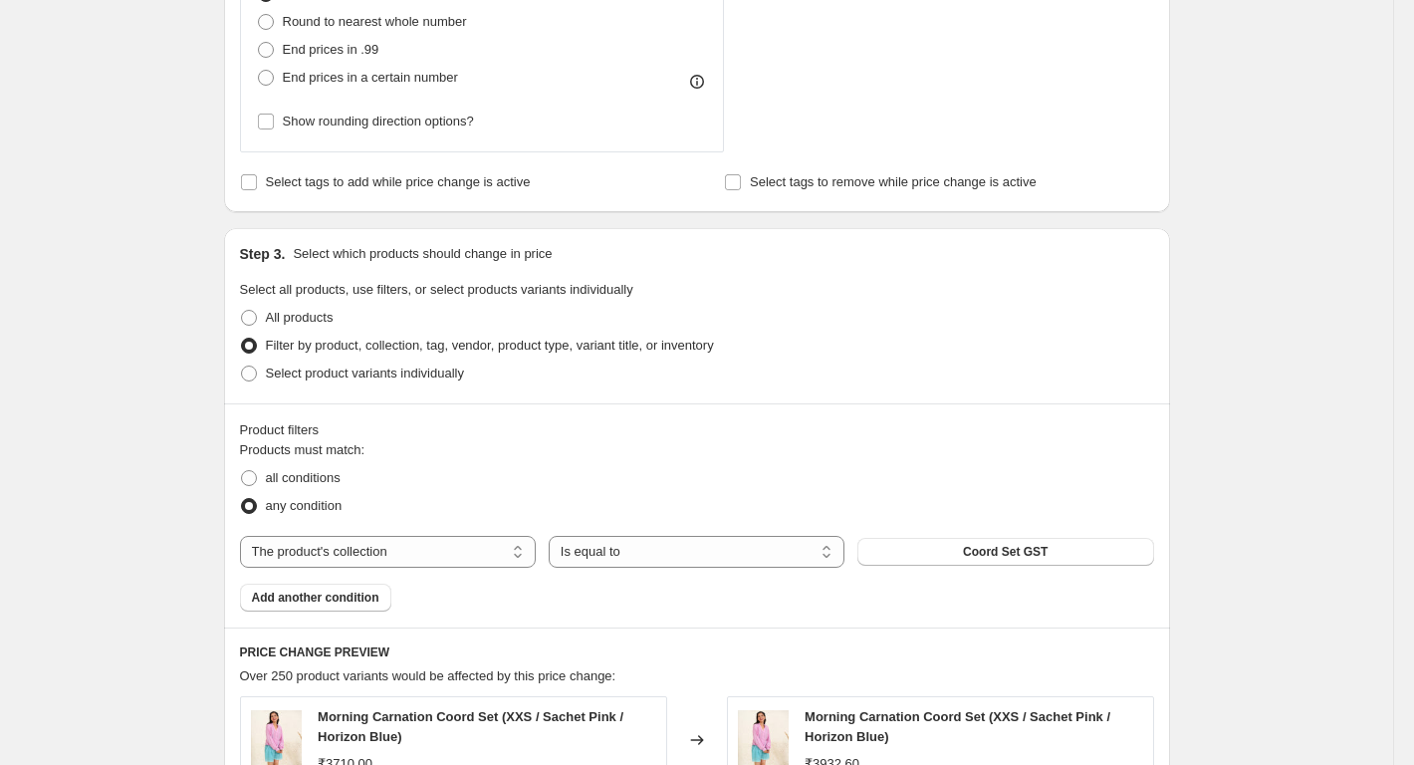
click at [1028, 550] on span "Coord Set GST" at bounding box center [1005, 552] width 85 height 16
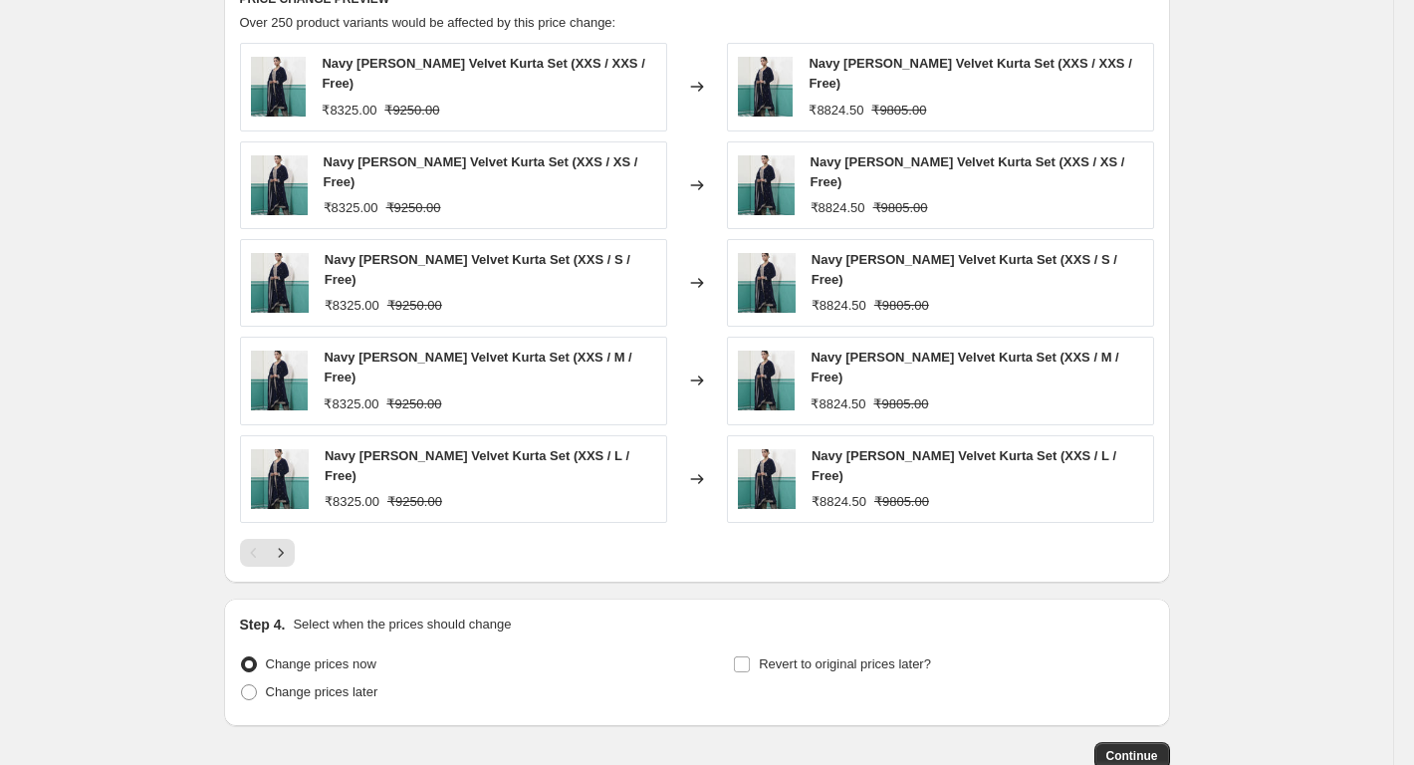
scroll to position [1745, 0]
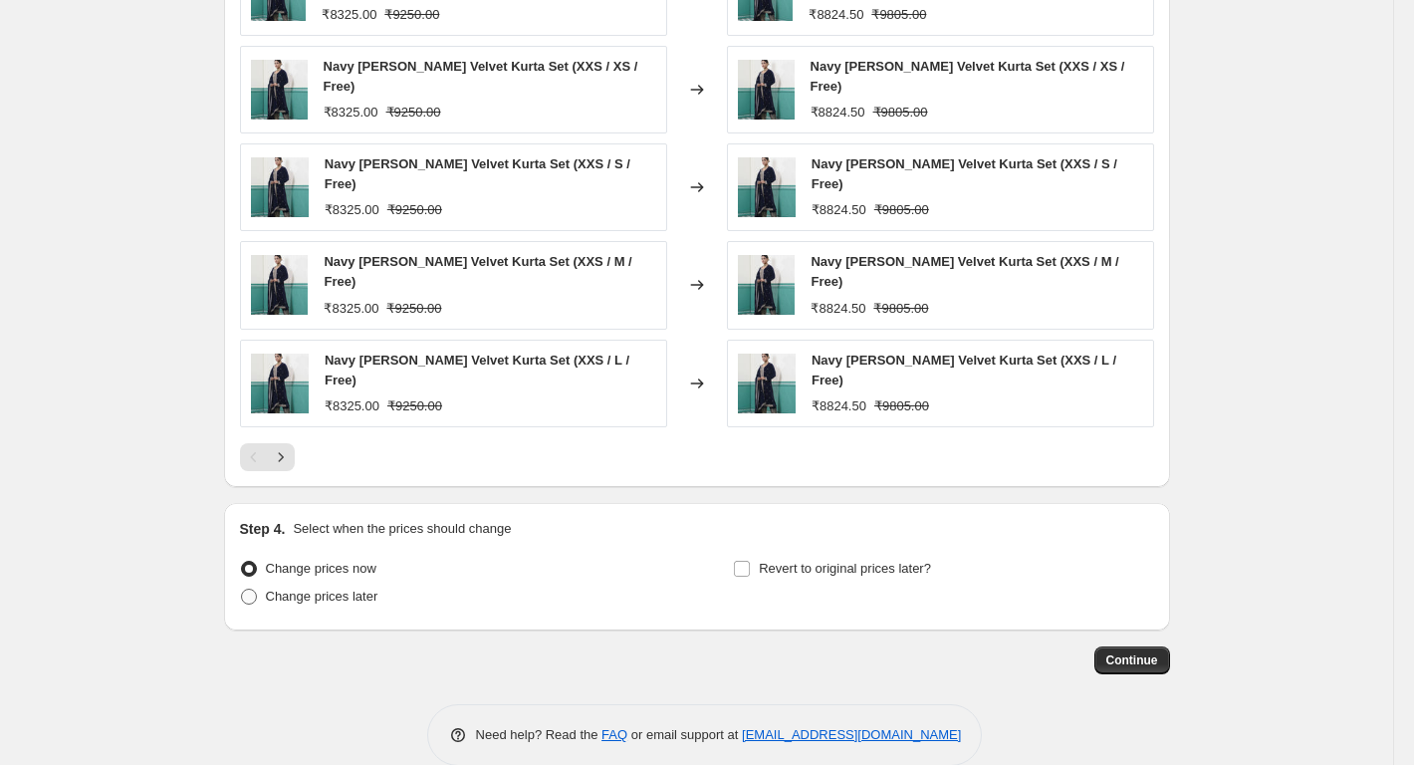
click at [292, 589] on span "Change prices later" at bounding box center [322, 596] width 113 height 15
click at [242, 589] on input "Change prices later" at bounding box center [241, 589] width 1 height 1
radio input "true"
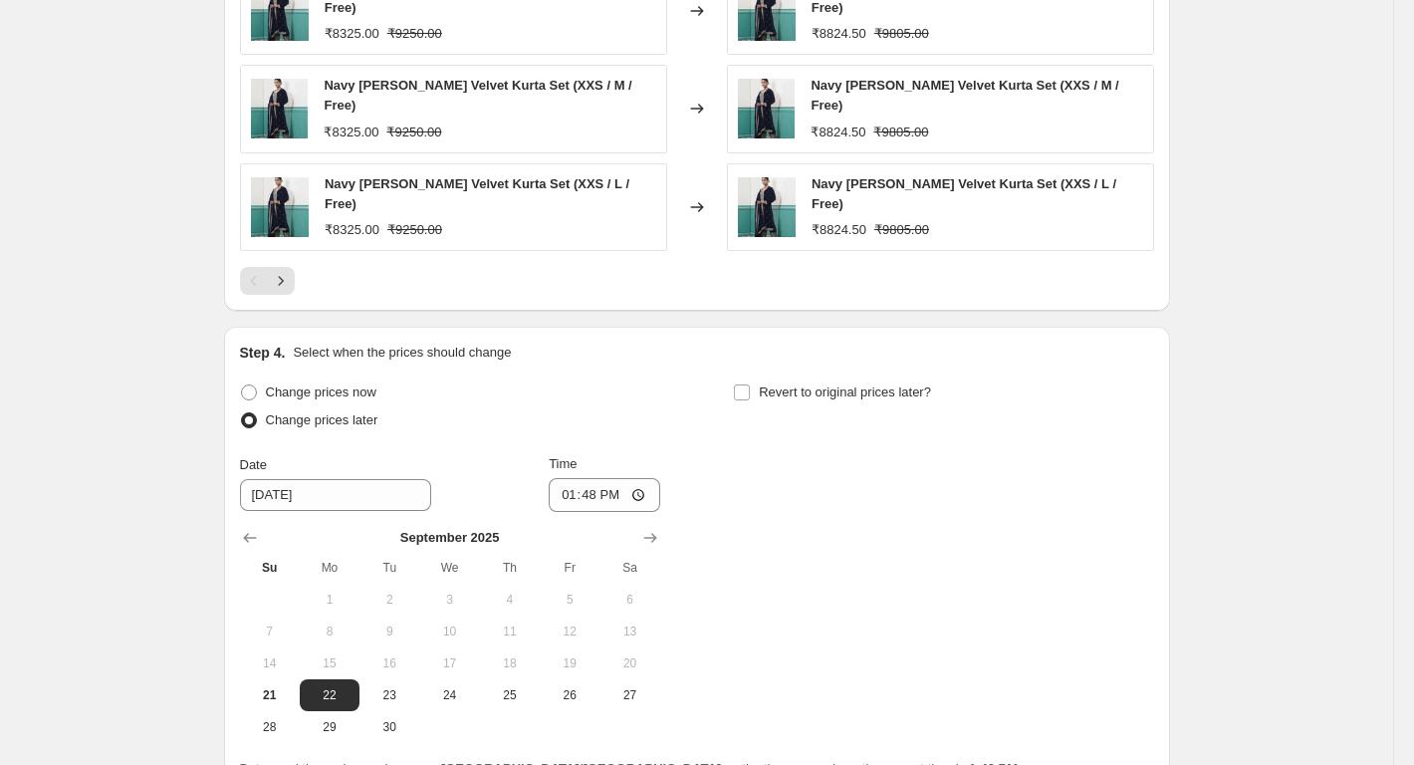
scroll to position [2085, 0]
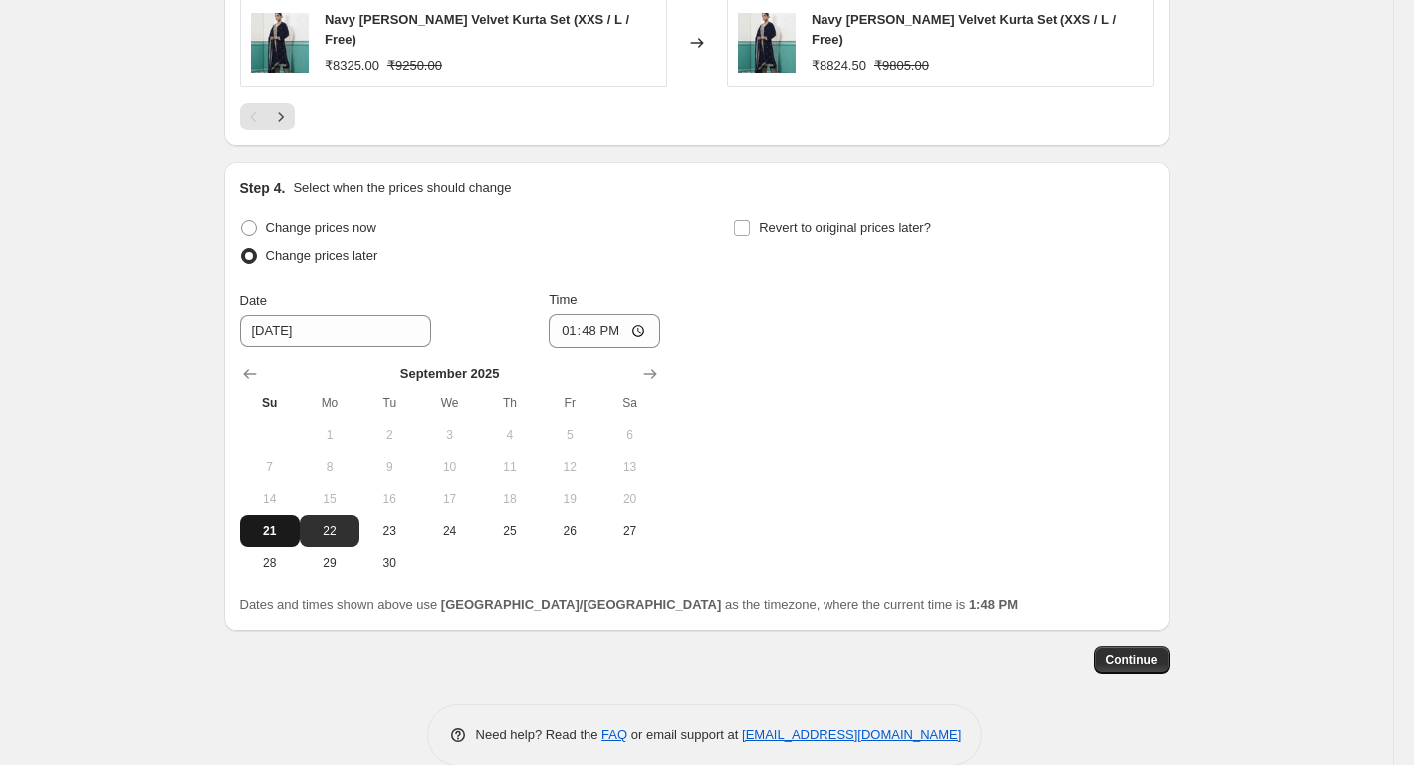
click at [266, 523] on span "21" at bounding box center [270, 531] width 44 height 16
type input "[DATE]"
click at [637, 314] on input "13:48" at bounding box center [605, 331] width 112 height 34
type input "18:00"
click at [789, 391] on div "Change prices now Change prices later Date [DATE] Time 18:00 [DATE] Su Mo Tu We…" at bounding box center [697, 396] width 914 height 364
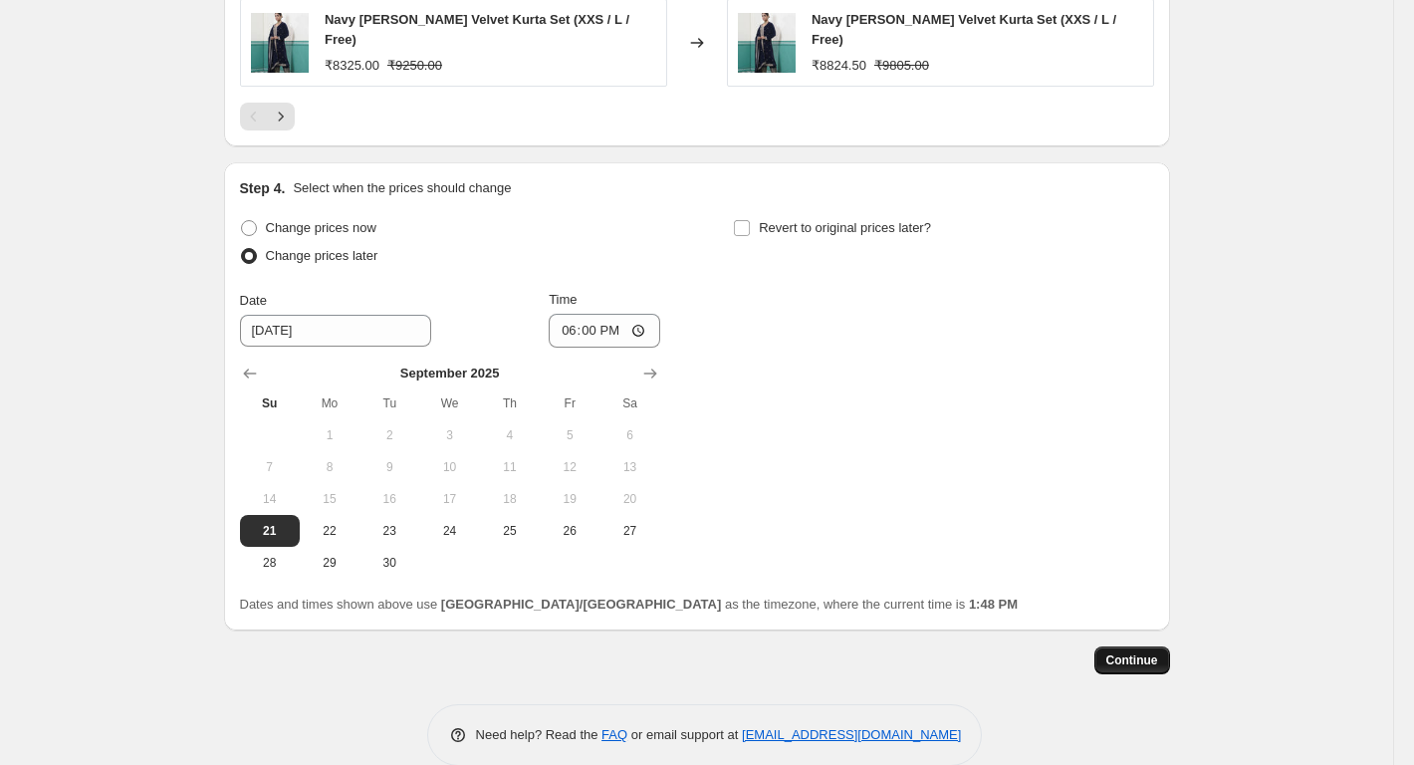
click at [1145, 652] on span "Continue" at bounding box center [1132, 660] width 52 height 16
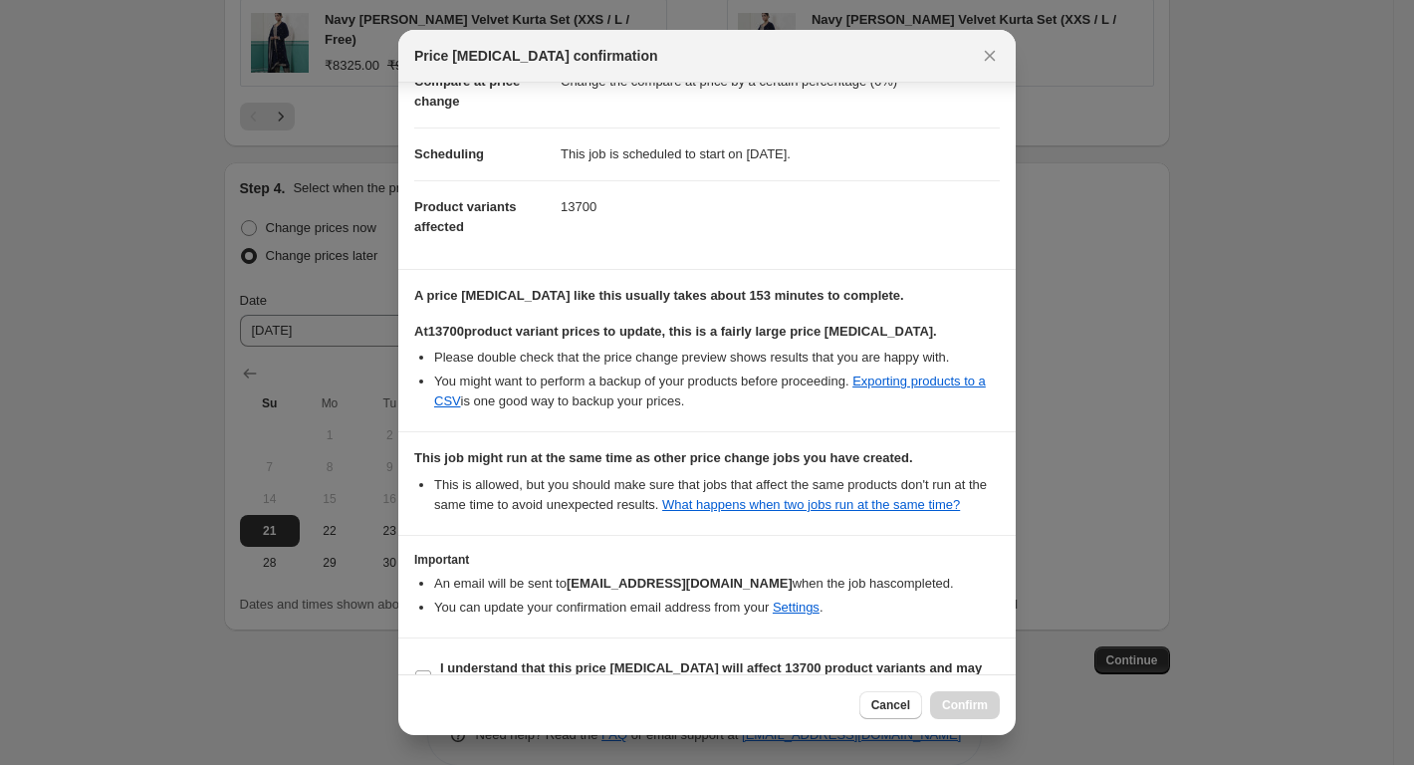
scroll to position [159, 0]
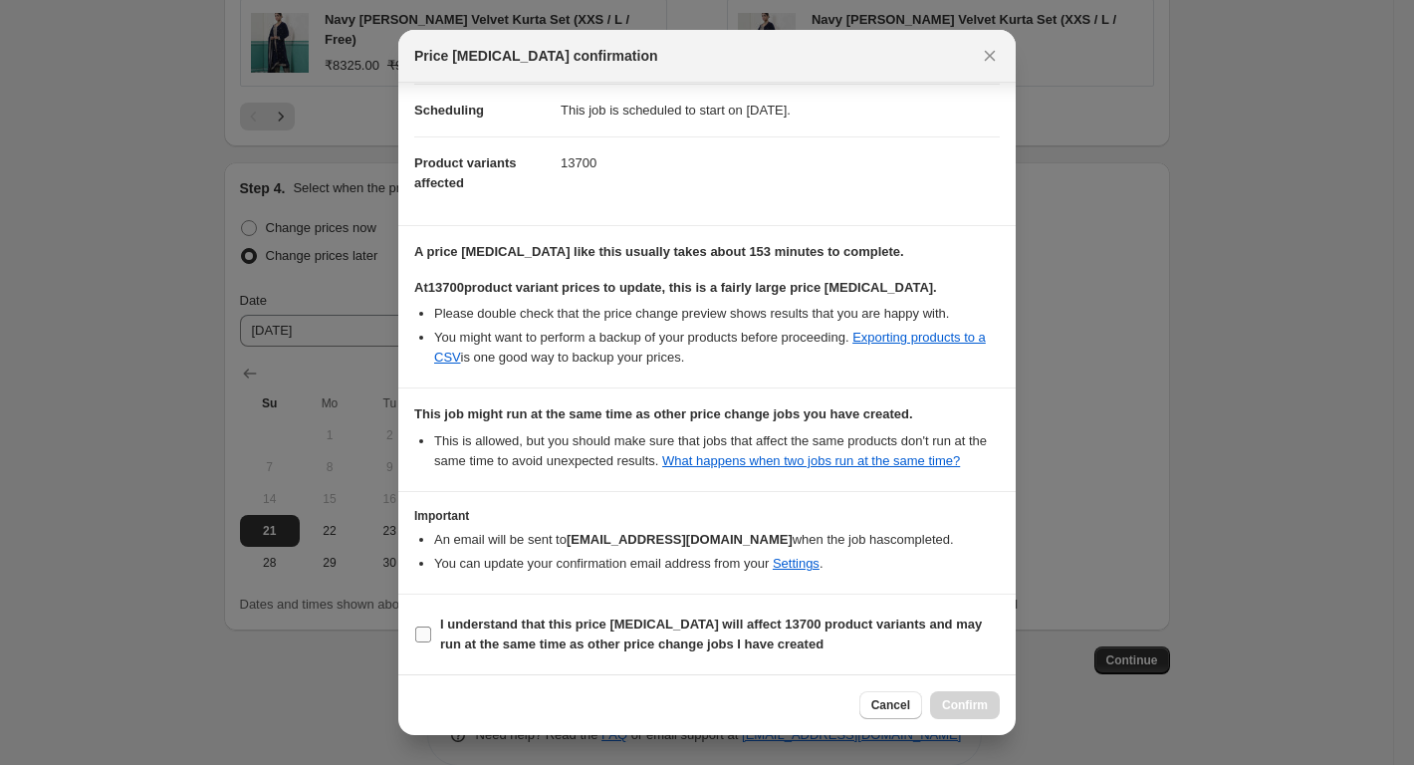
click at [459, 616] on b "I understand that this price [MEDICAL_DATA] will affect 13700 product variants …" at bounding box center [711, 633] width 542 height 35
click at [431, 626] on input "I understand that this price [MEDICAL_DATA] will affect 13700 product variants …" at bounding box center [423, 634] width 16 height 16
checkbox input "true"
click at [971, 703] on span "Confirm" at bounding box center [965, 705] width 46 height 16
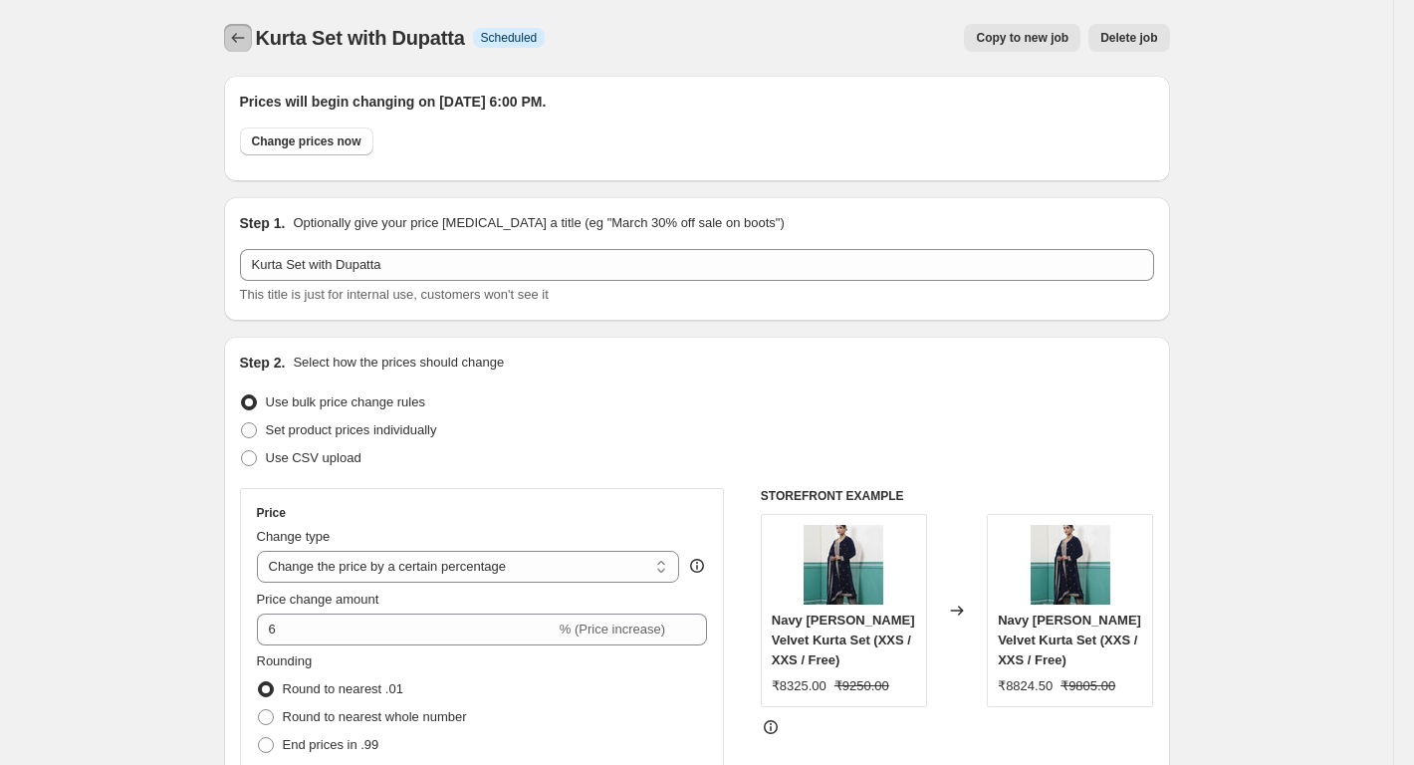
click at [244, 41] on icon "Price change jobs" at bounding box center [238, 38] width 20 height 20
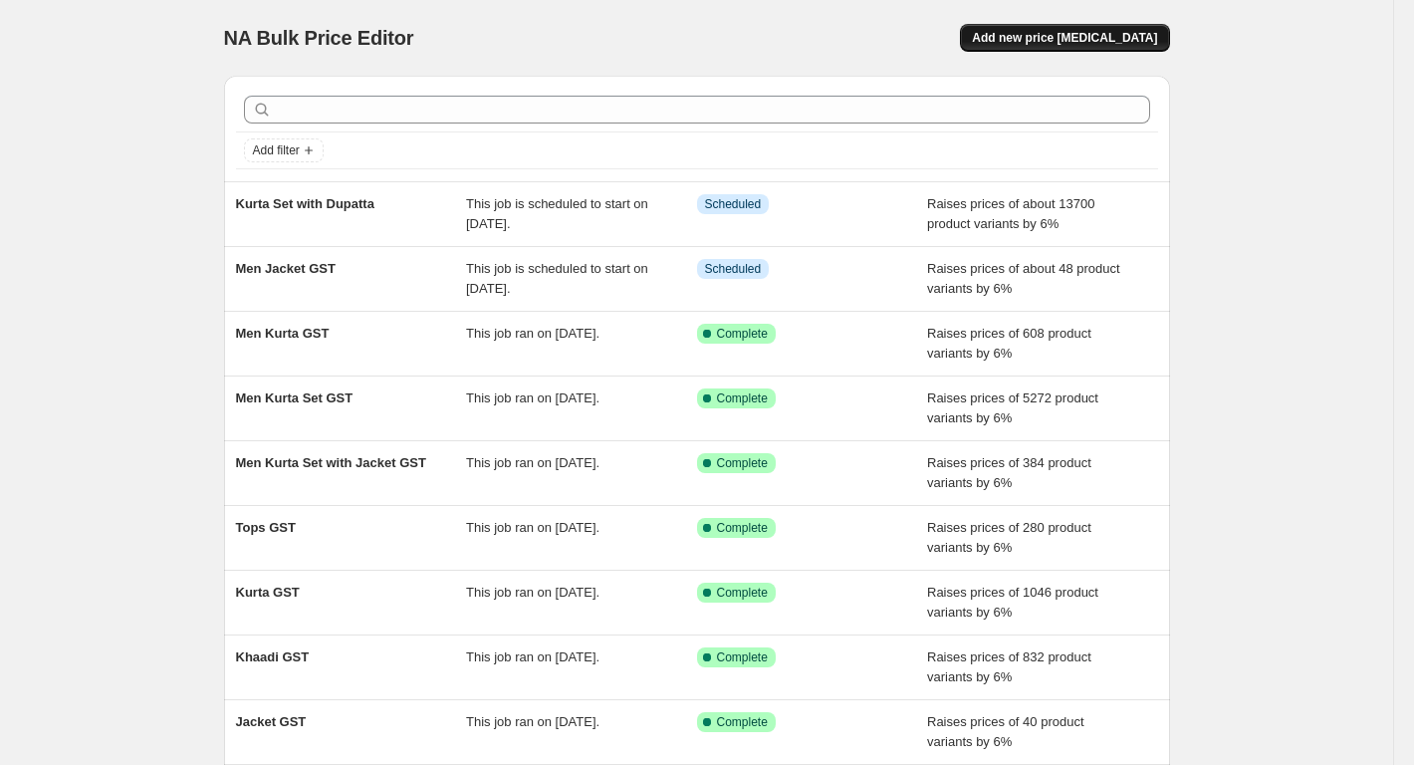
click at [1097, 39] on span "Add new price [MEDICAL_DATA]" at bounding box center [1064, 38] width 185 height 16
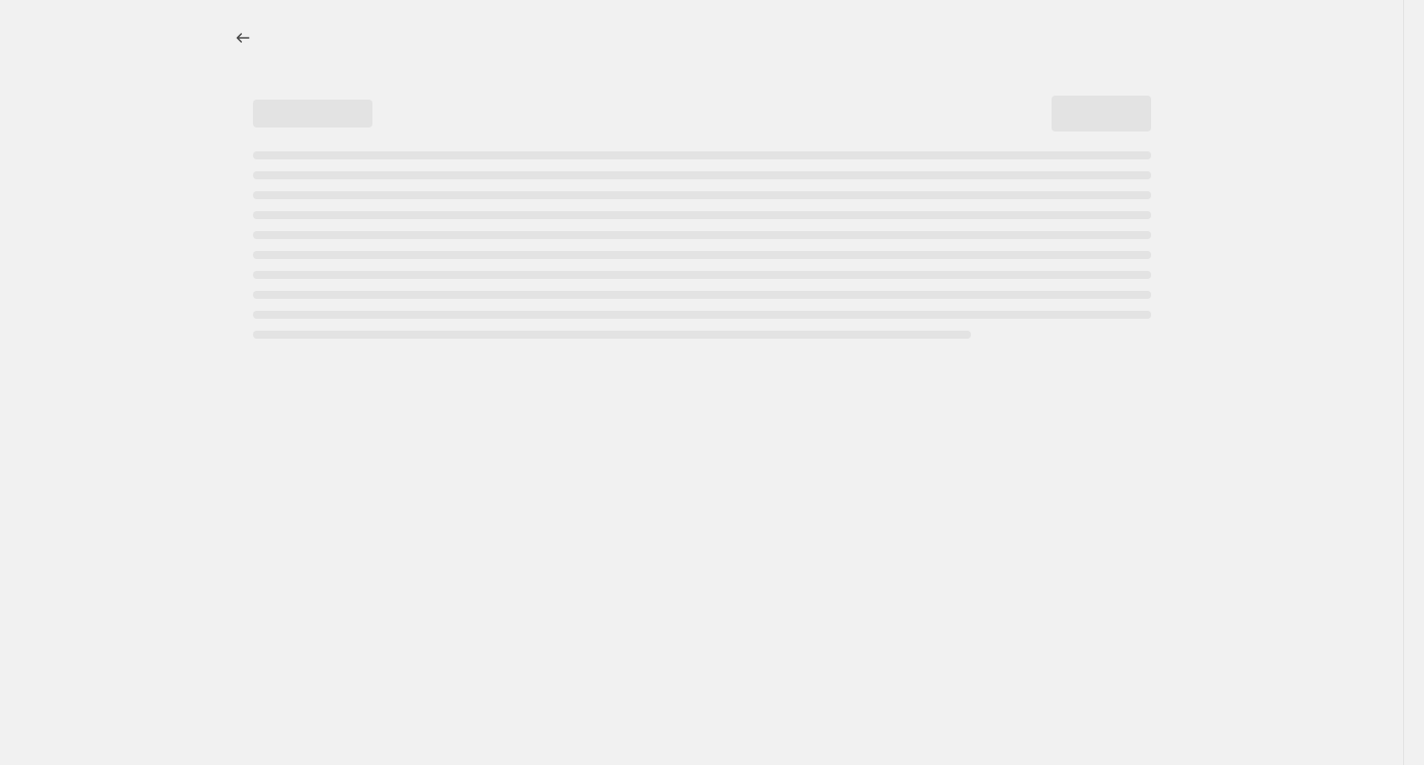
select select "percentage"
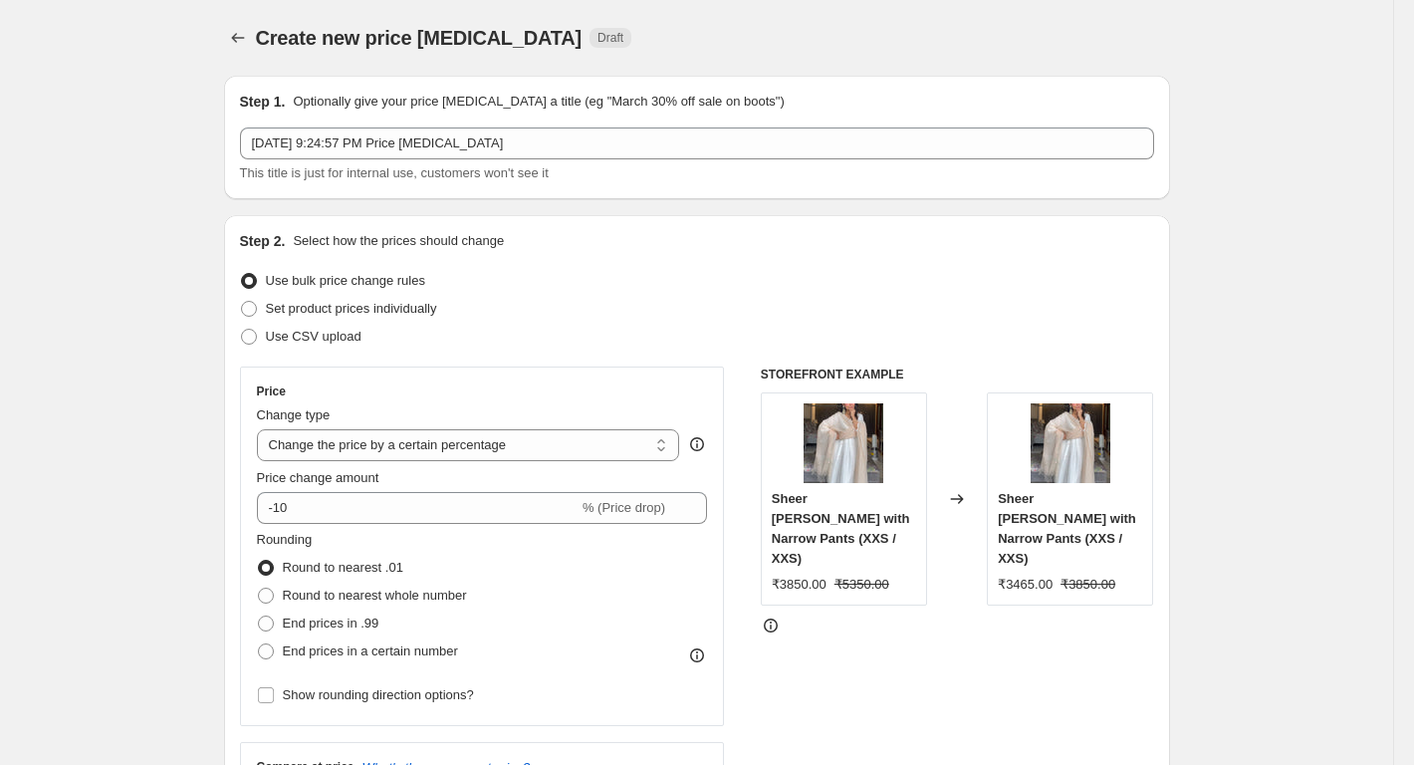
click at [324, 126] on div "Step 1. Optionally give your price [MEDICAL_DATA] a title (eg "March 30% off sa…" at bounding box center [697, 138] width 914 height 92
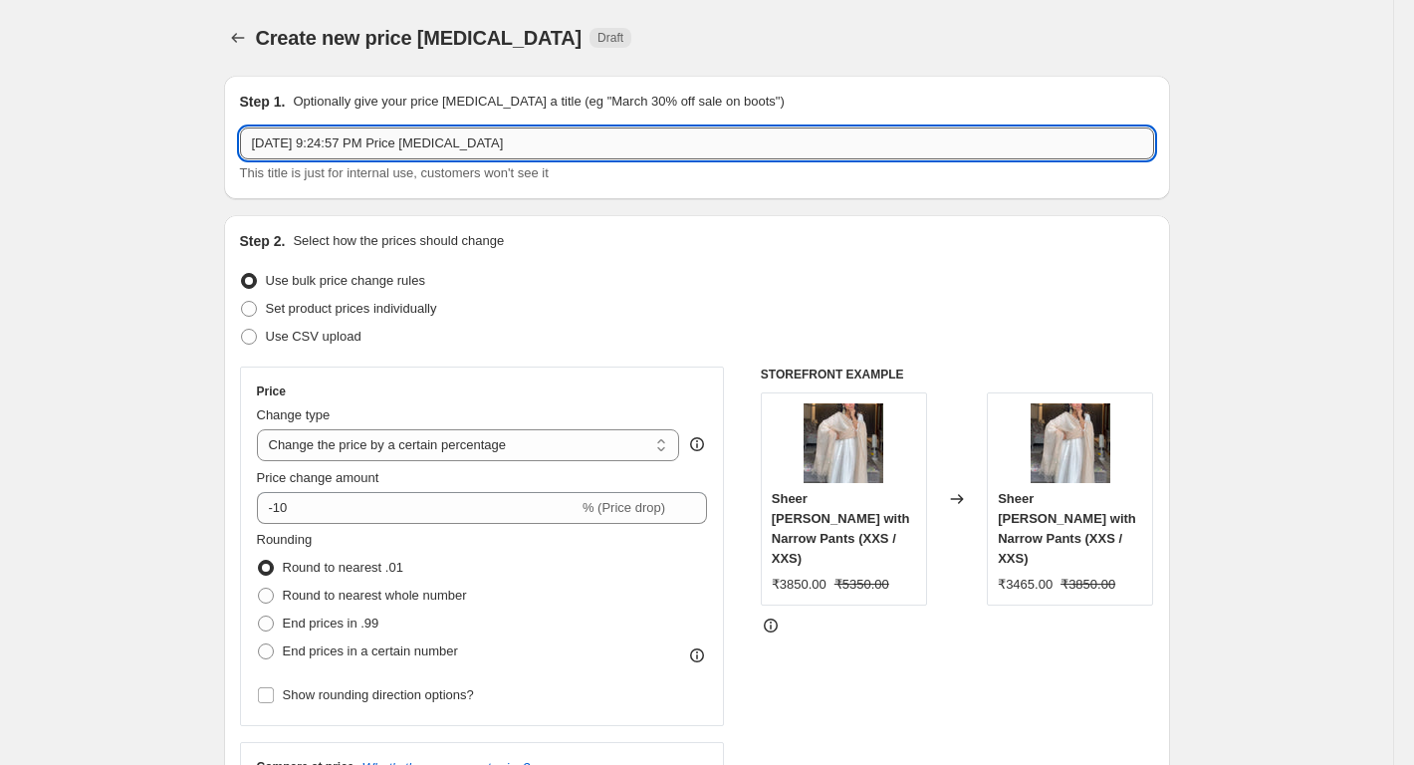
click at [323, 147] on input "[DATE] 9:24:57 PM Price [MEDICAL_DATA]" at bounding box center [697, 143] width 914 height 32
paste input "[PERSON_NAME] SET WITH DUPATTA GST"
click at [323, 147] on input "[PERSON_NAME] SET WITH DUPATTA GST" at bounding box center [697, 143] width 914 height 32
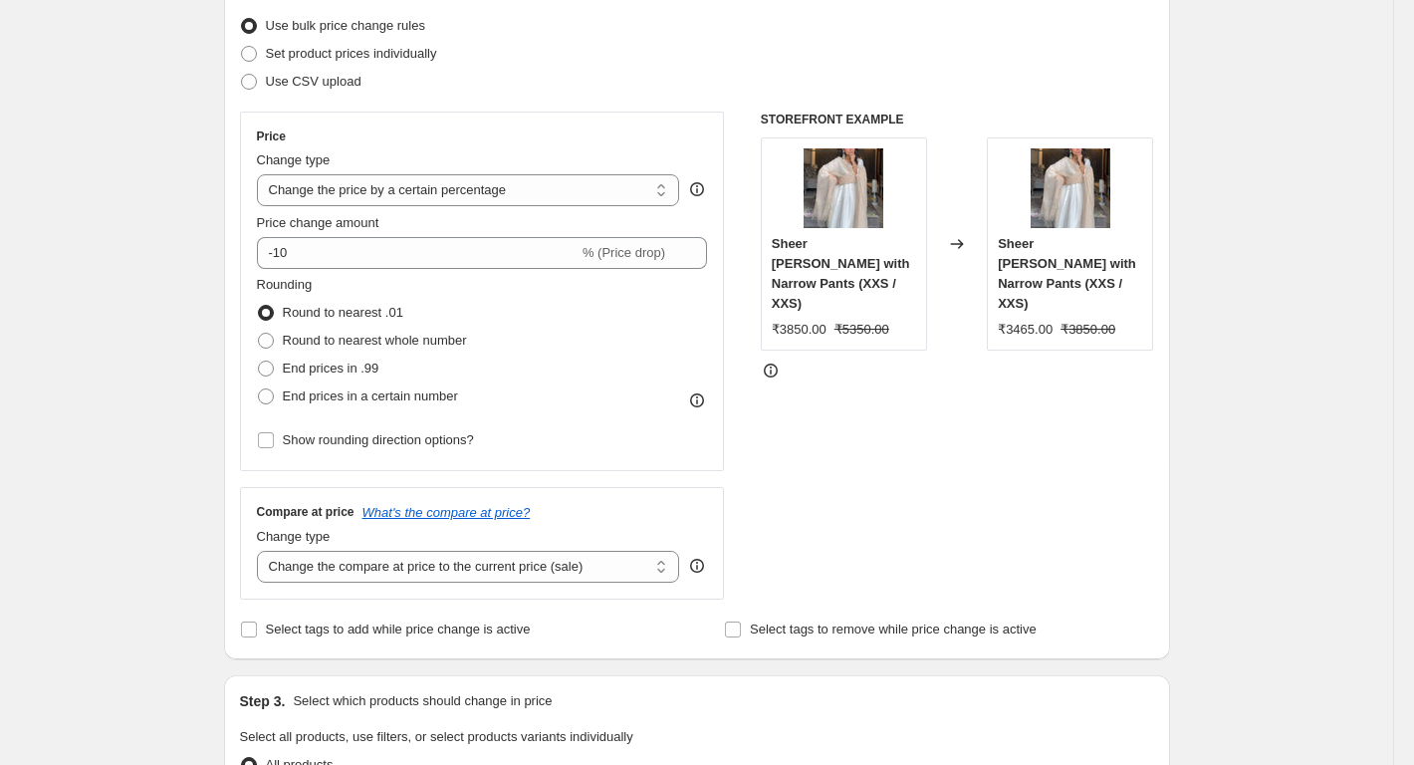
scroll to position [299, 0]
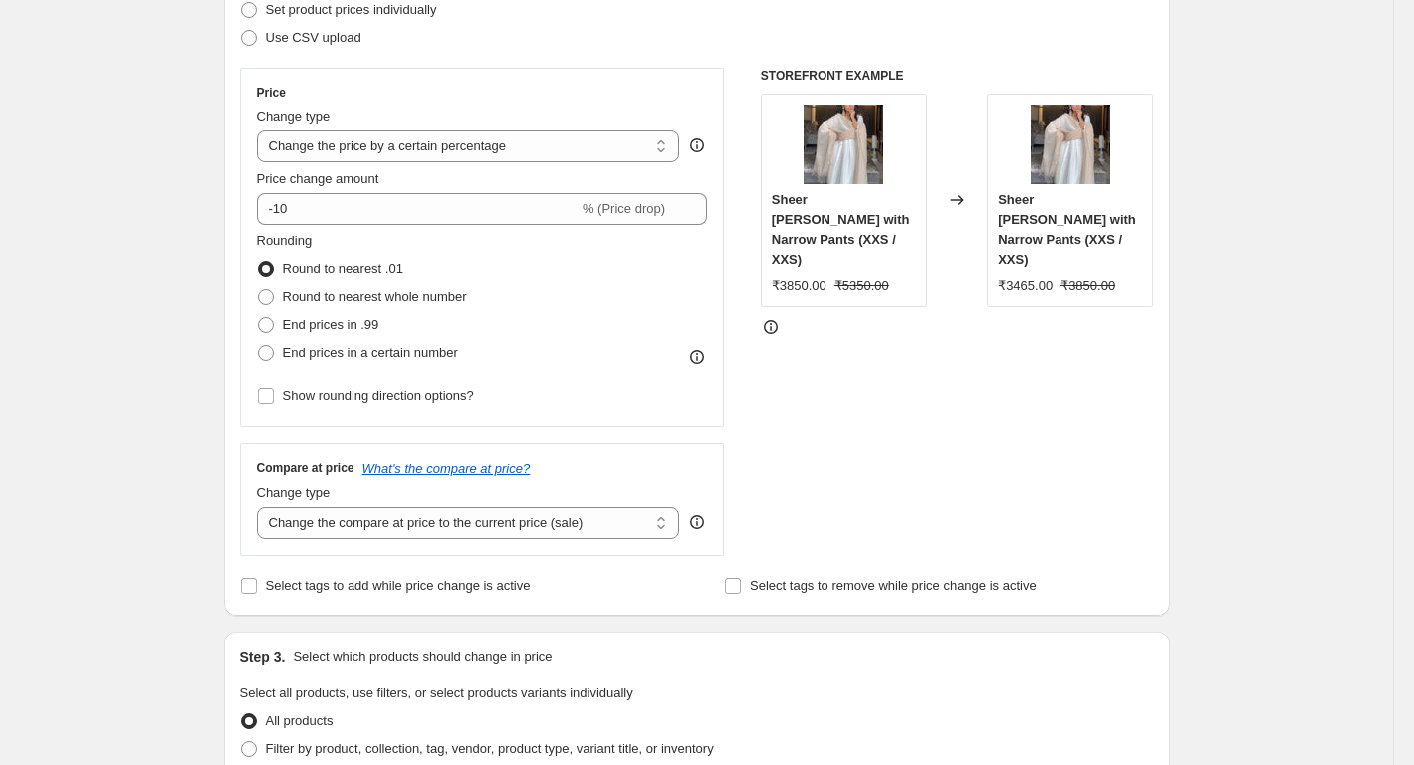
type input "[PERSON_NAME] SET WITH DUPATTA GST"
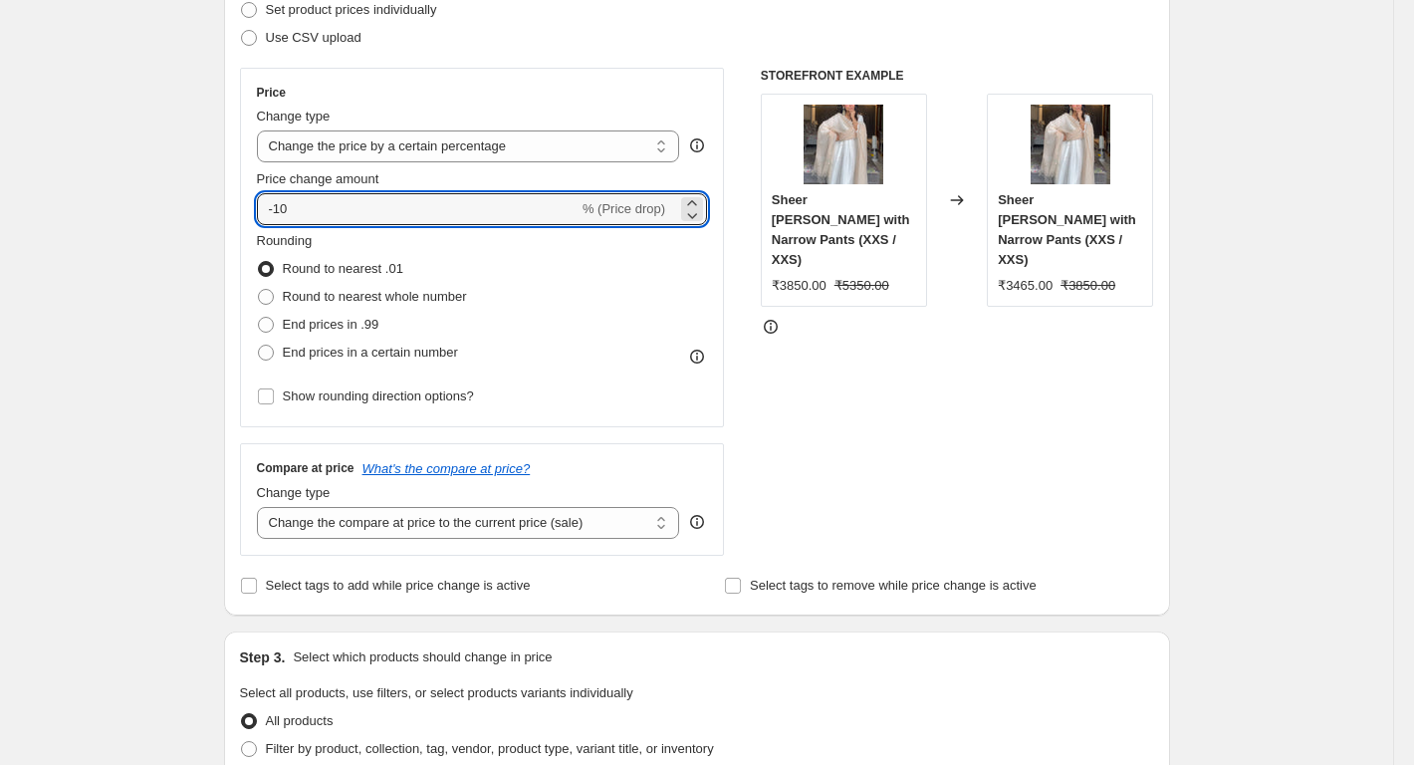
drag, startPoint x: 254, startPoint y: 207, endPoint x: 241, endPoint y: 210, distance: 13.3
click at [241, 210] on div "Step 2. Select how the prices should change Use bulk price change rules Set pro…" at bounding box center [697, 265] width 946 height 699
type input "6"
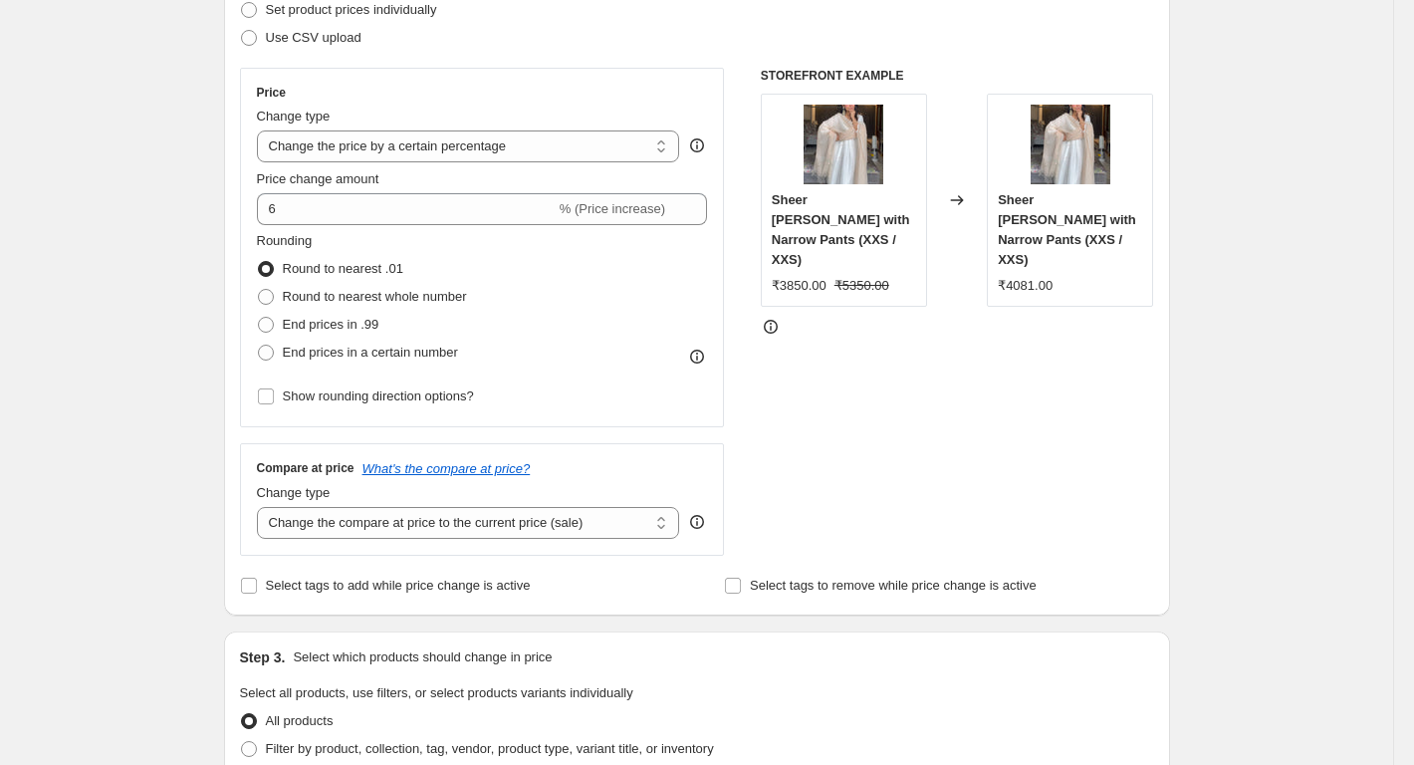
click at [219, 221] on div "Step 1. Optionally give your price [MEDICAL_DATA] a title (eg "March 30% off sa…" at bounding box center [689, 669] width 962 height 1816
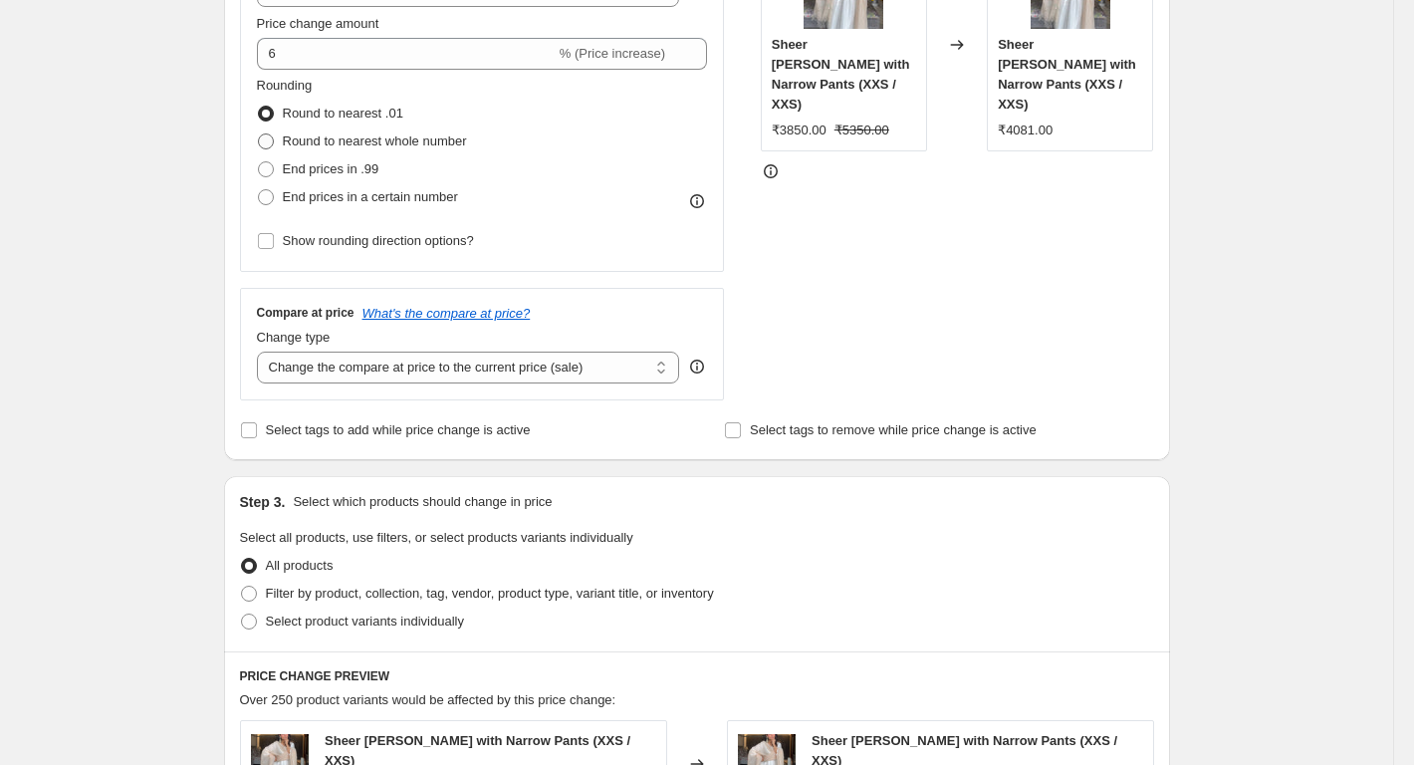
scroll to position [498, 0]
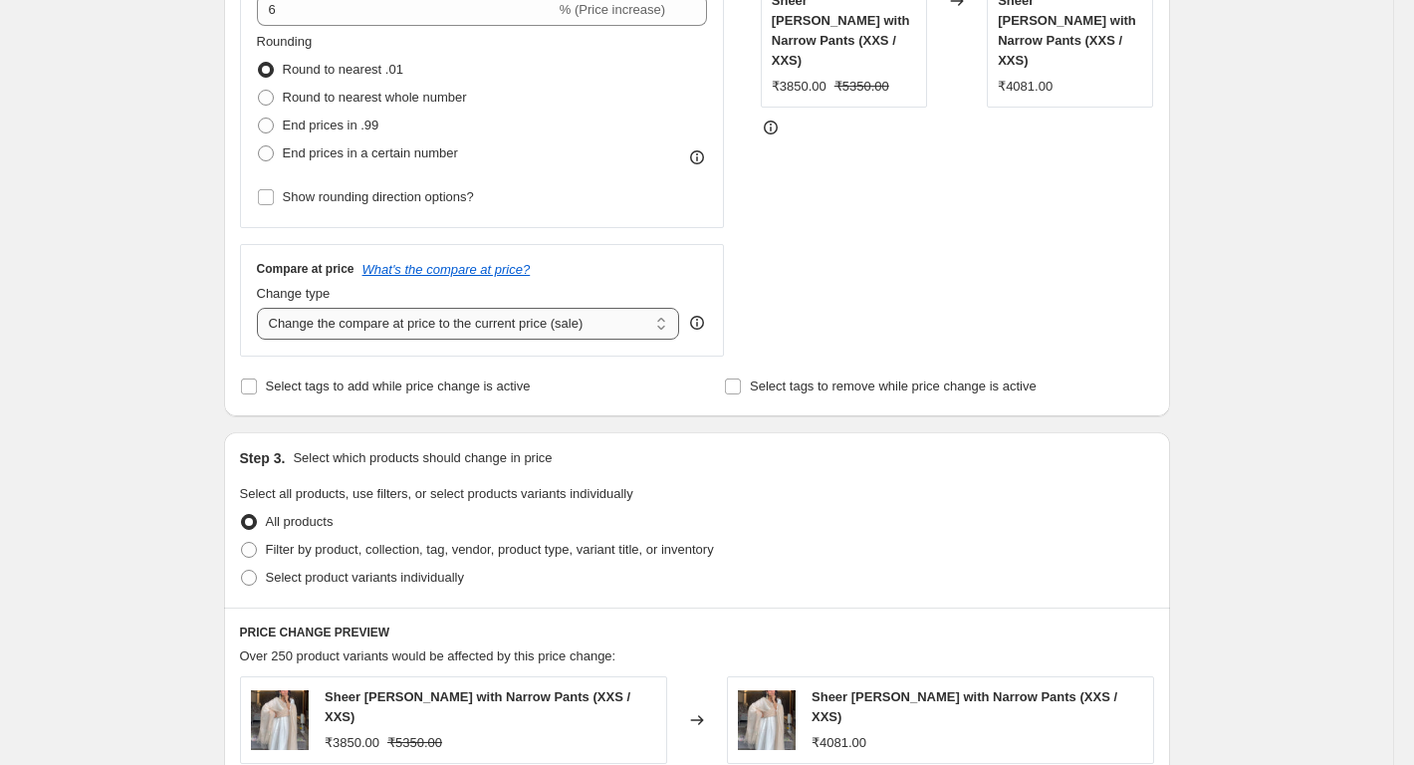
click at [293, 324] on select "Change the compare at price to the current price (sale) Change the compare at p…" at bounding box center [468, 324] width 423 height 32
select select "percentage"
click at [261, 308] on select "Change the compare at price to the current price (sale) Change the compare at p…" at bounding box center [468, 324] width 423 height 32
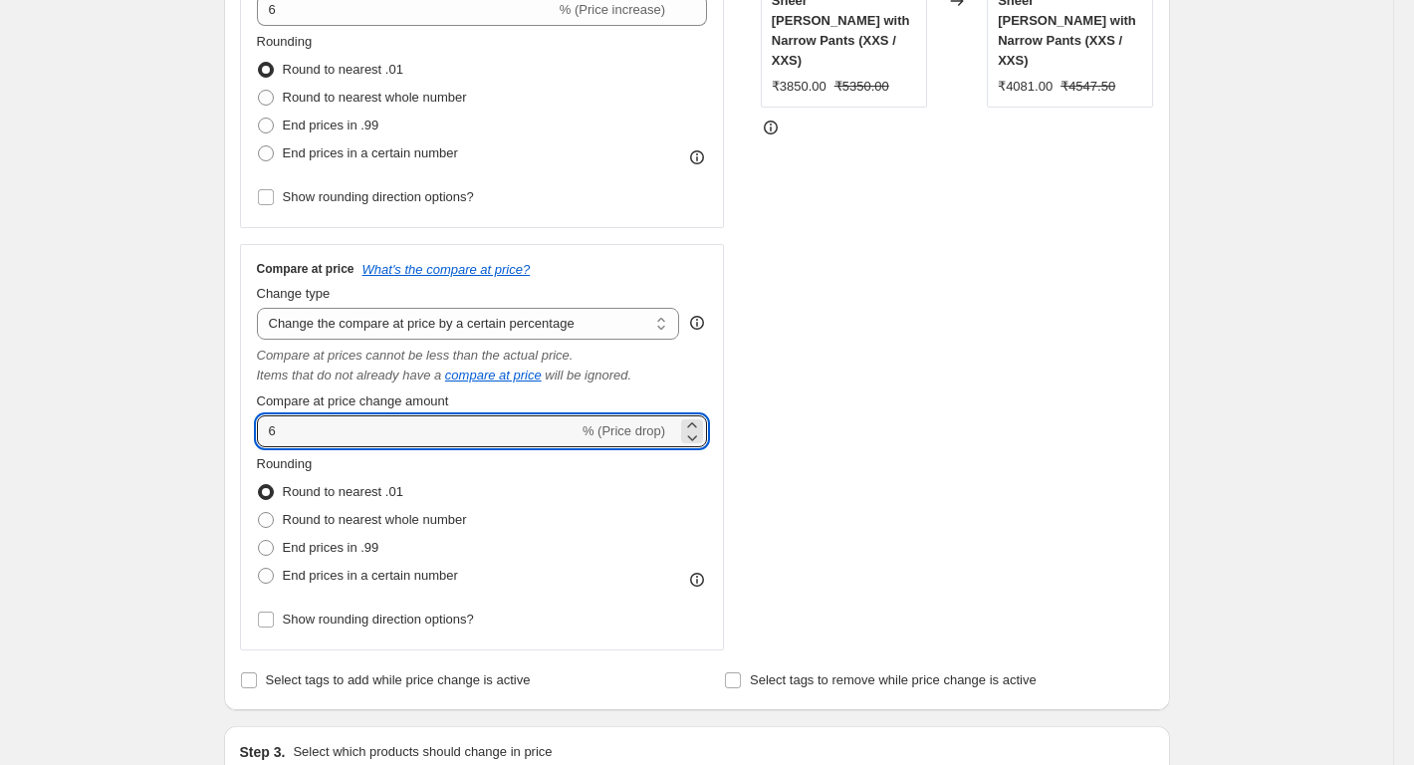
click at [231, 447] on div "Step 2. Select how the prices should change Use bulk price change rules Set pro…" at bounding box center [697, 213] width 946 height 993
type input "6"
click at [231, 447] on div "Step 2. Select how the prices should change Use bulk price change rules Set pro…" at bounding box center [697, 213] width 946 height 993
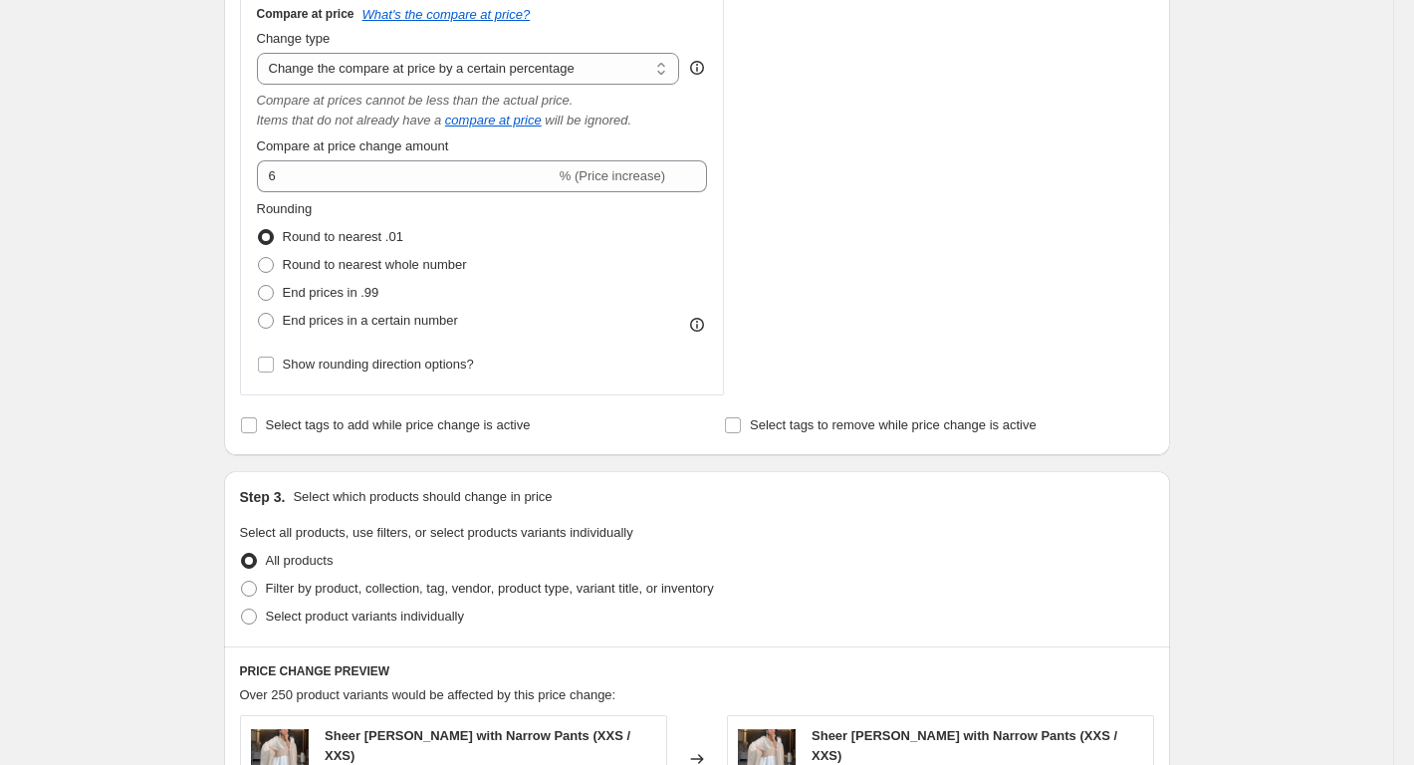
scroll to position [797, 0]
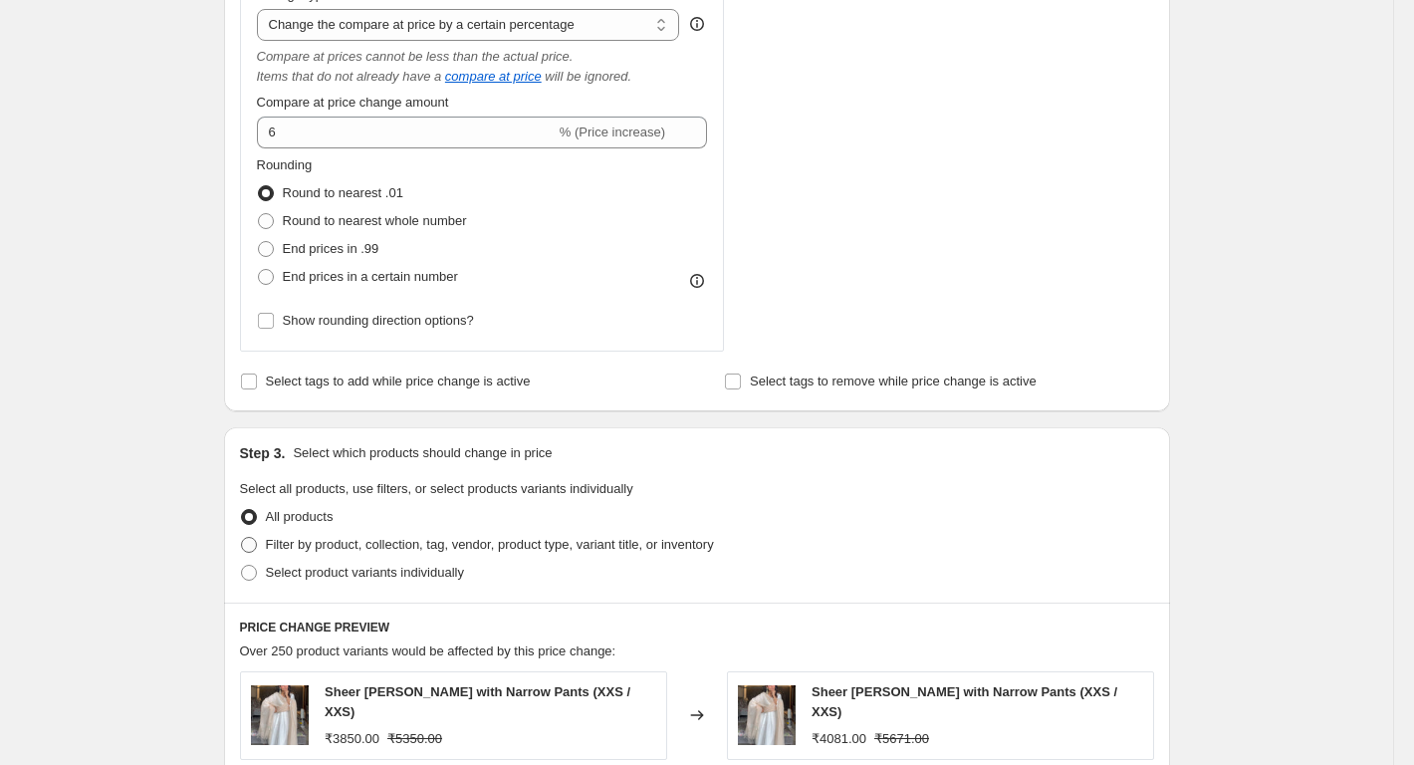
click at [311, 552] on span "Filter by product, collection, tag, vendor, product type, variant title, or inv…" at bounding box center [490, 544] width 448 height 15
click at [242, 538] on input "Filter by product, collection, tag, vendor, product type, variant title, or inv…" at bounding box center [241, 537] width 1 height 1
radio input "true"
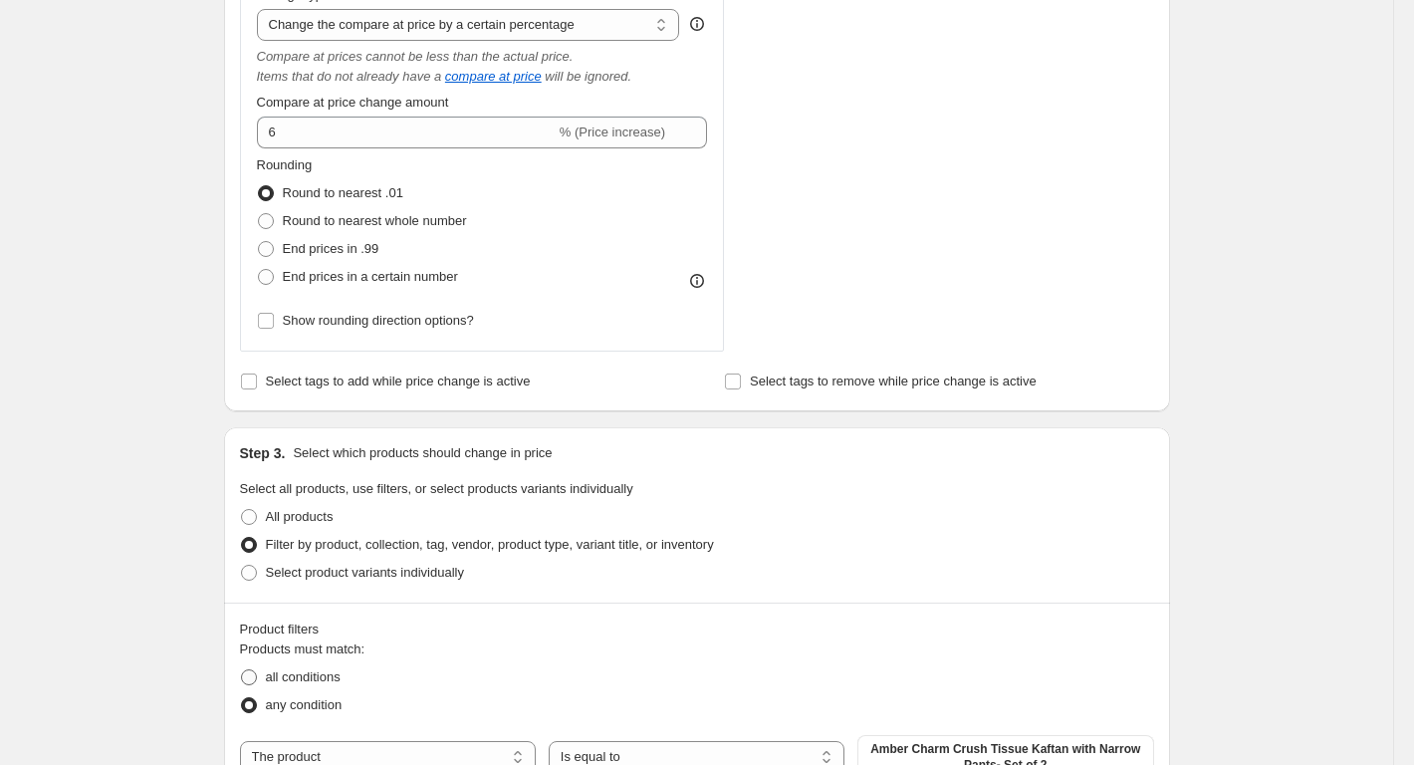
scroll to position [1095, 0]
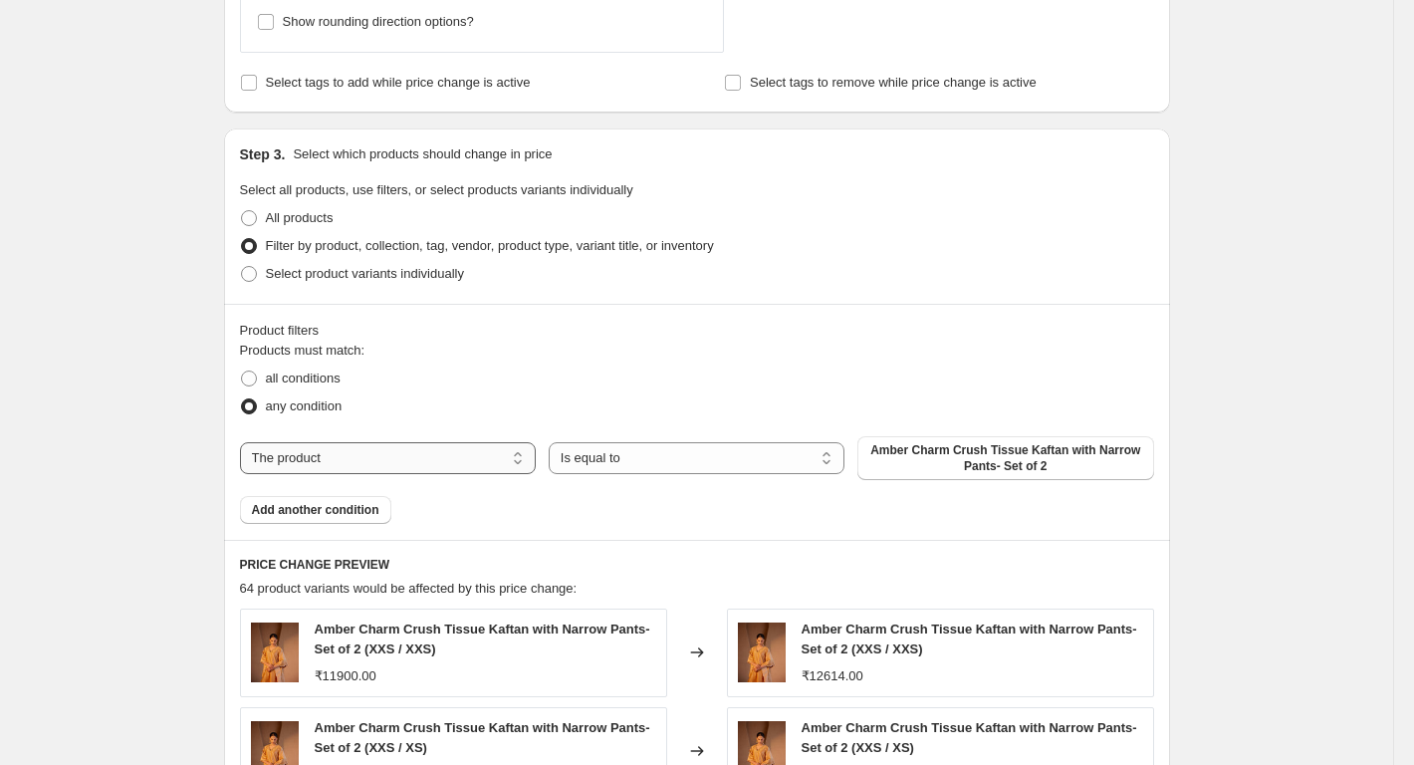
click at [306, 460] on select "The product The product's collection The product's tag The product's vendor The…" at bounding box center [388, 458] width 296 height 32
select select "collection"
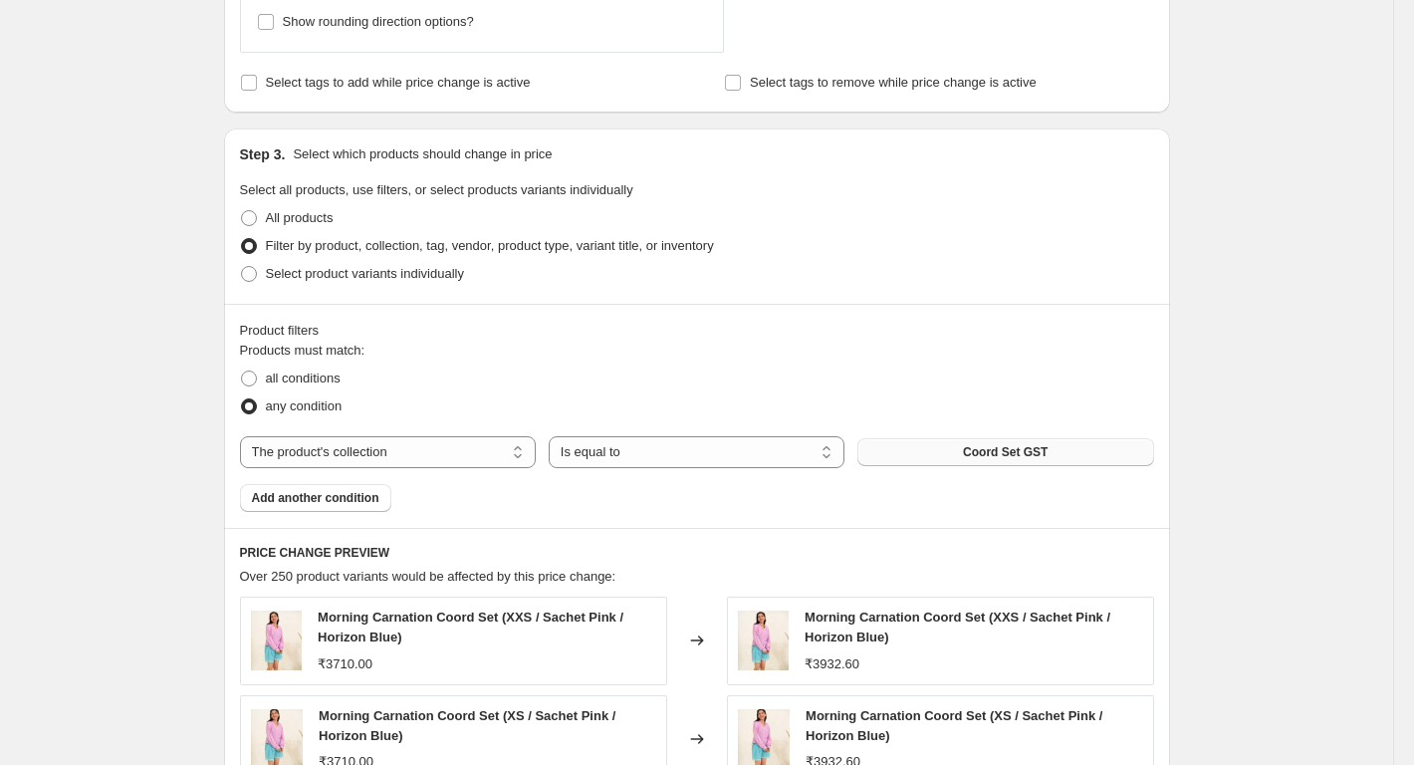
click at [962, 460] on button "Coord Set GST" at bounding box center [1005, 452] width 296 height 28
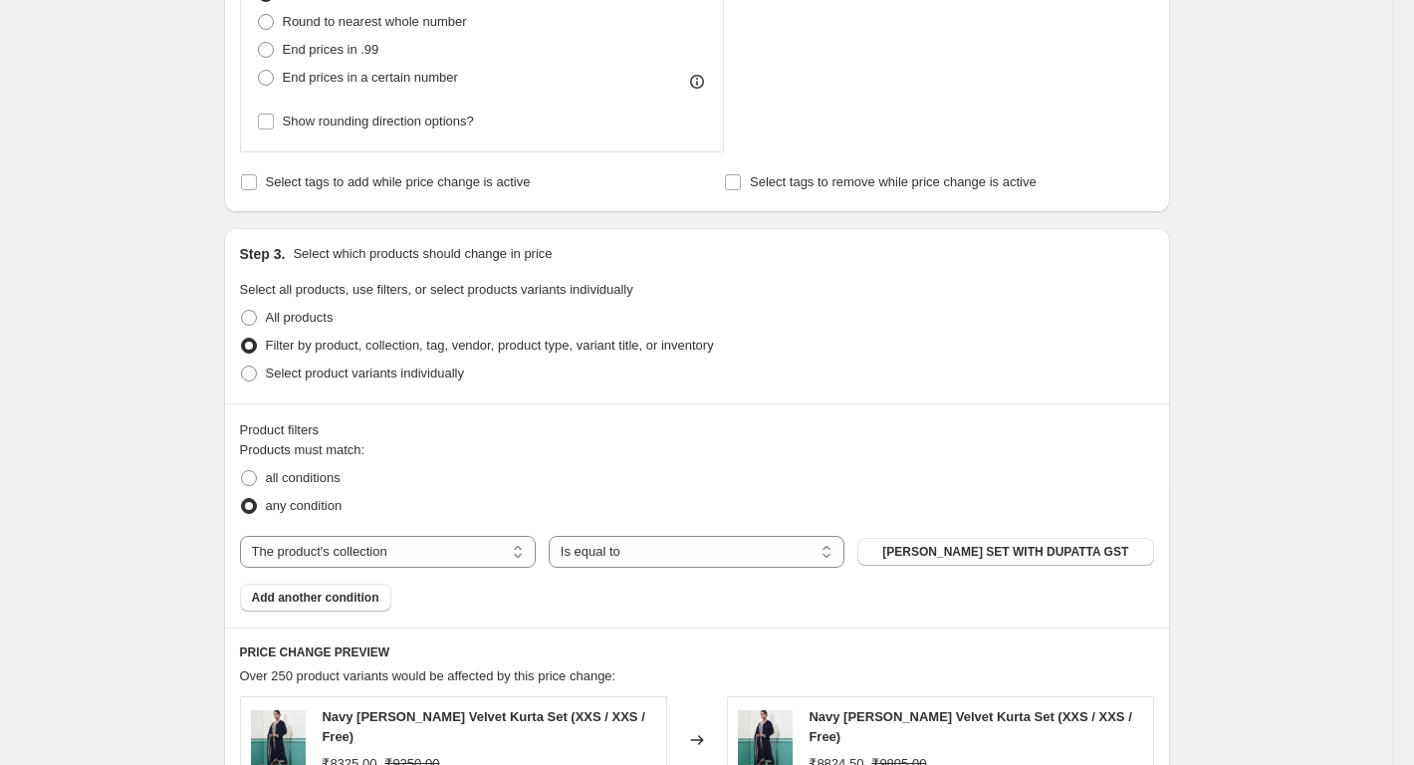
scroll to position [1693, 0]
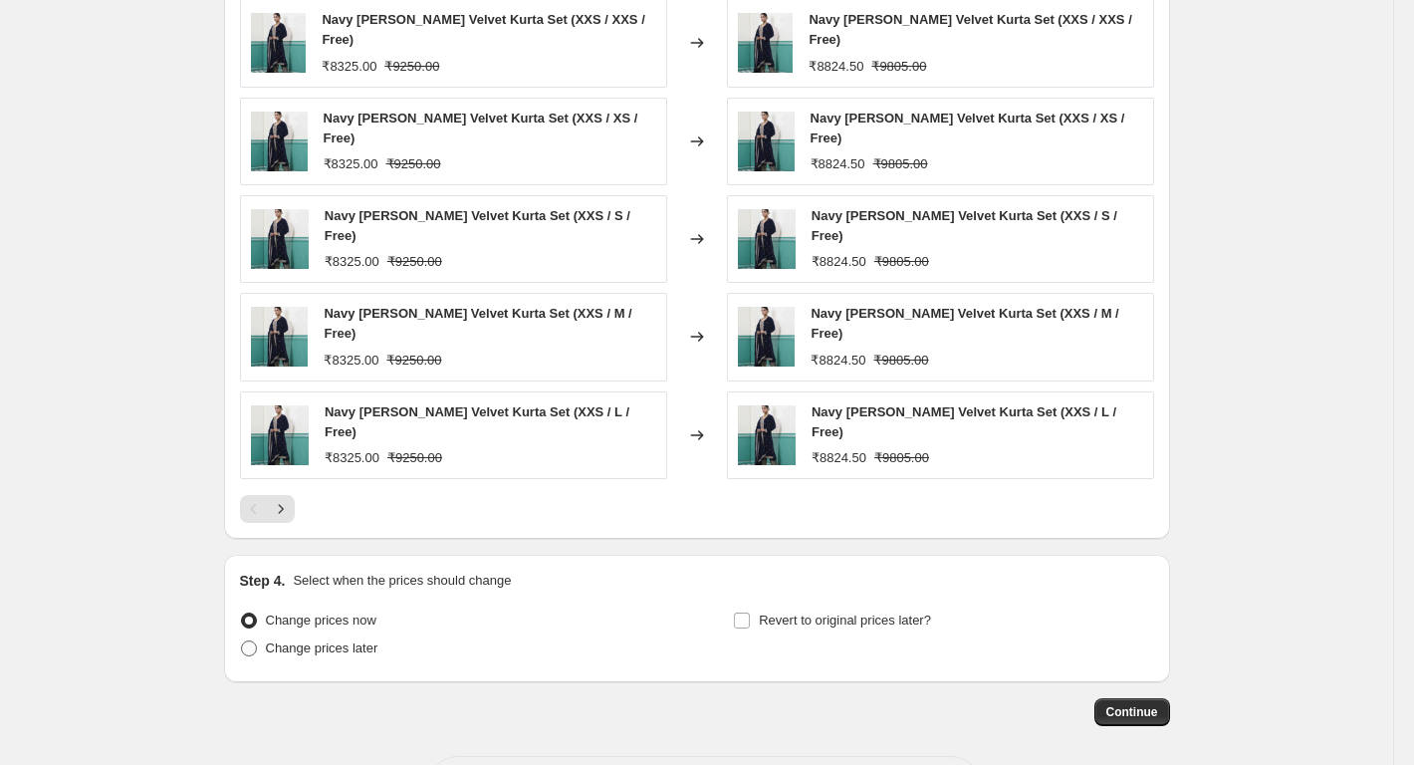
click at [330, 640] on span "Change prices later" at bounding box center [322, 647] width 113 height 15
click at [242, 640] on input "Change prices later" at bounding box center [241, 640] width 1 height 1
radio input "true"
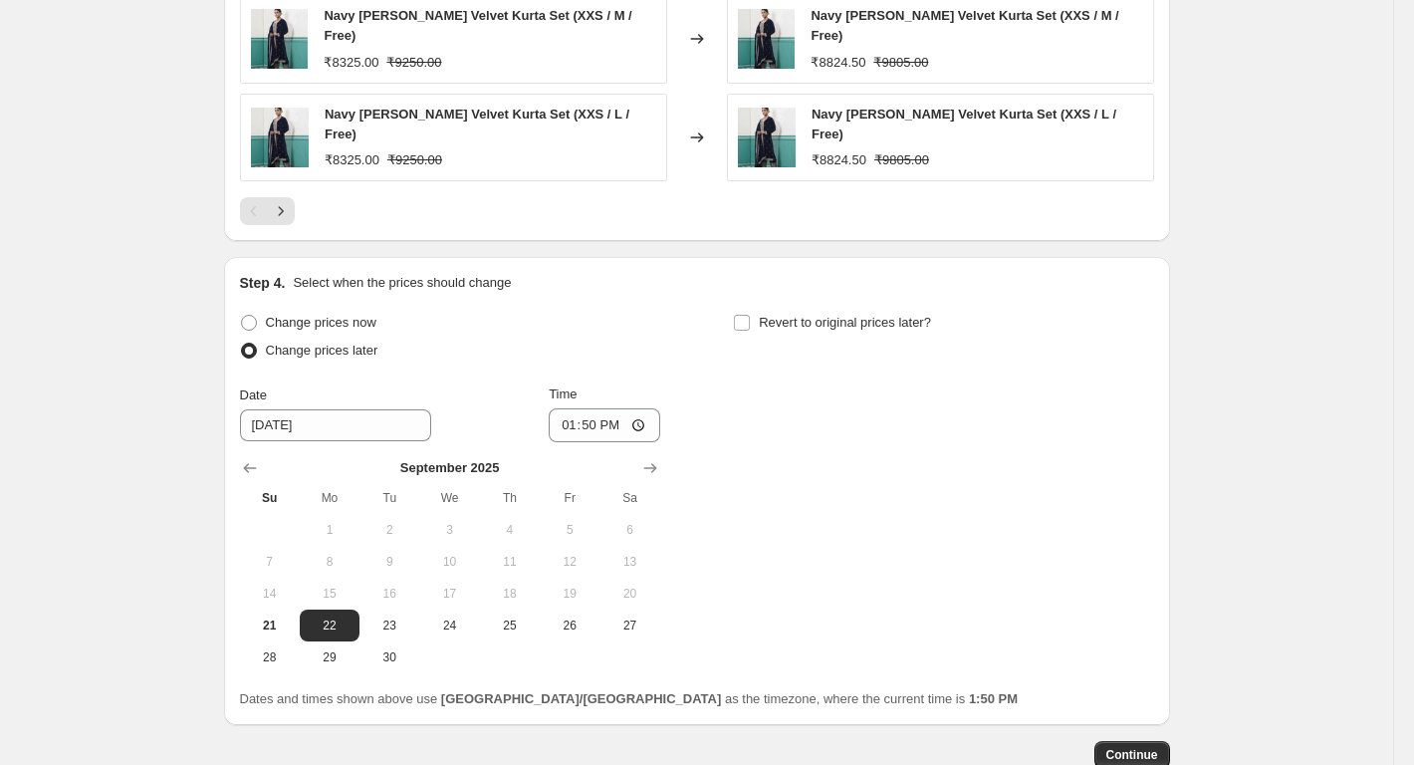
scroll to position [1992, 0]
click at [288, 608] on button "21" at bounding box center [270, 624] width 60 height 32
type input "[DATE]"
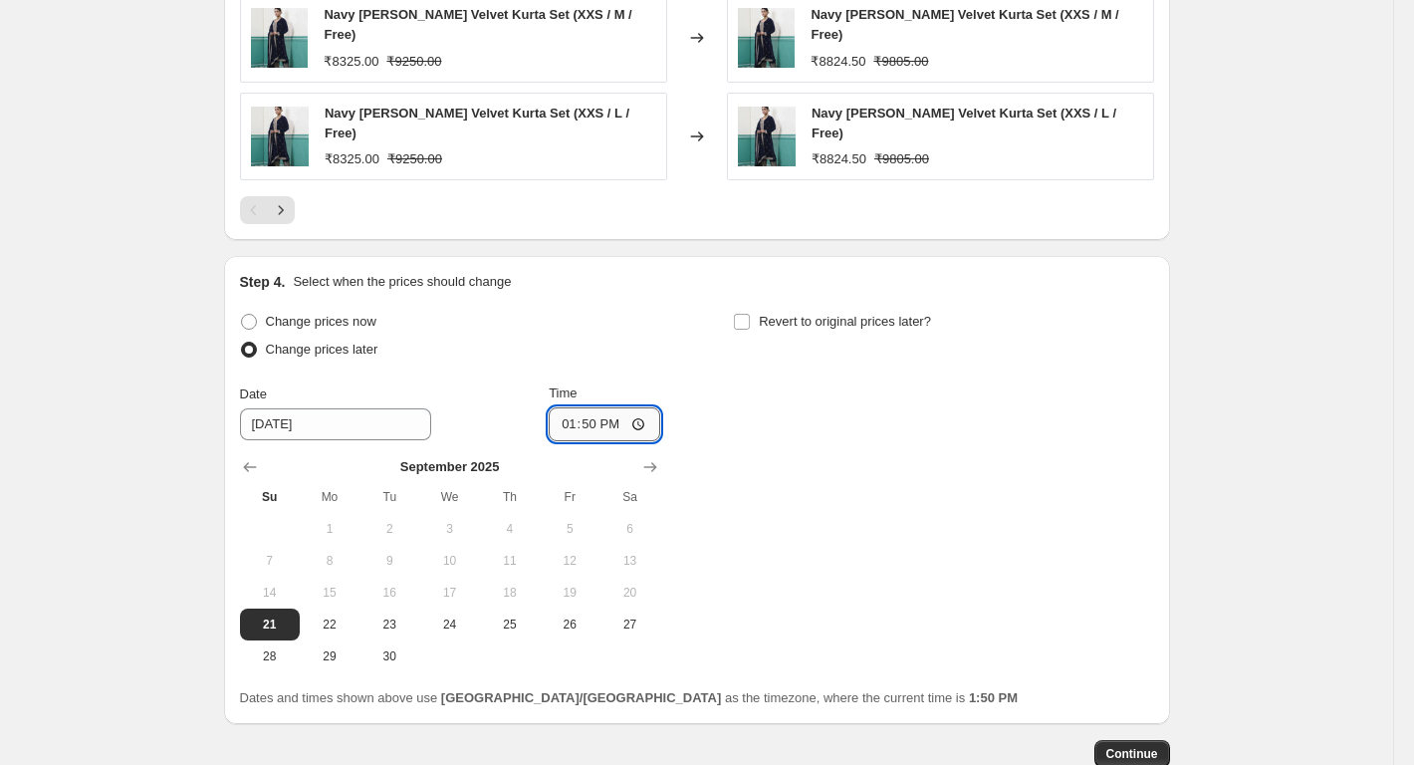
click at [651, 407] on input "13:50" at bounding box center [605, 424] width 112 height 34
type input "18:00"
click at [1134, 746] on span "Continue" at bounding box center [1132, 754] width 52 height 16
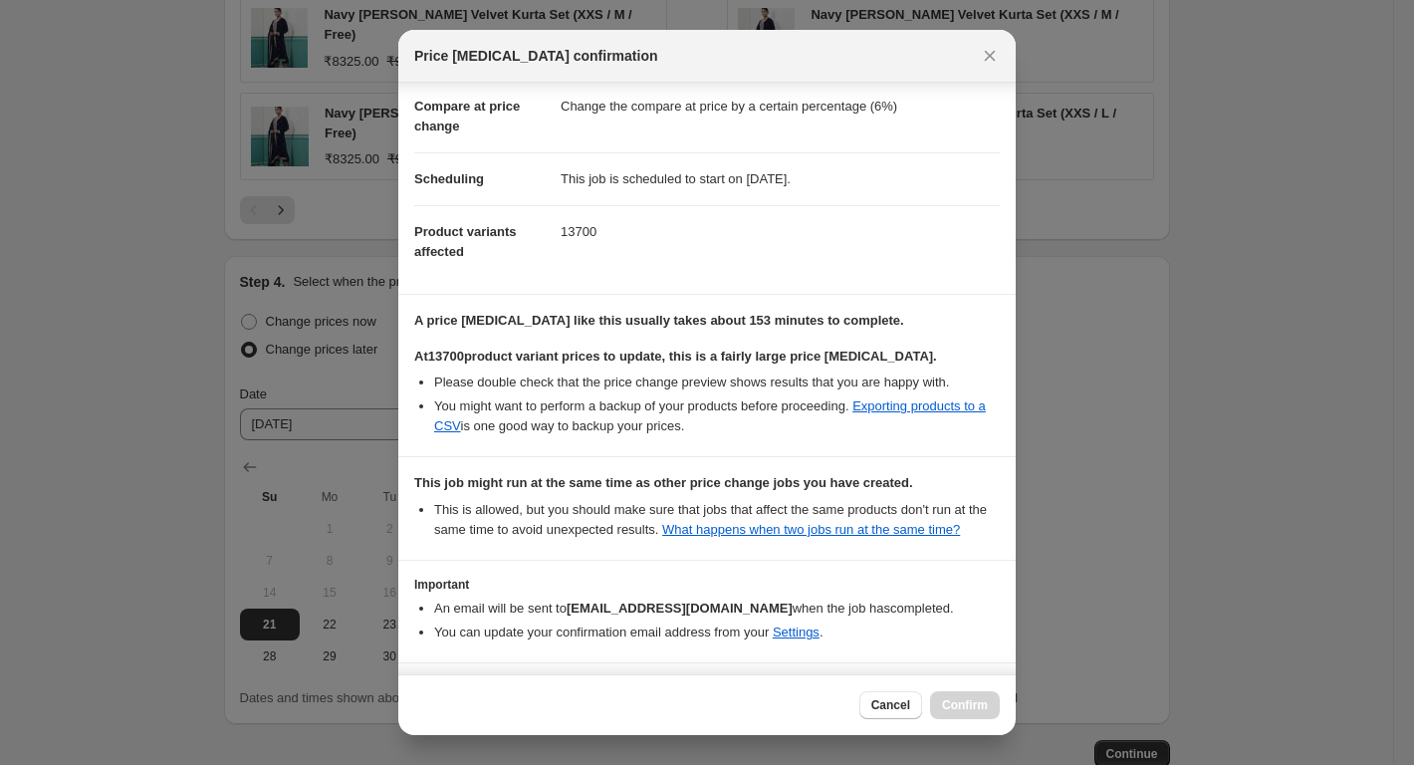
scroll to position [159, 0]
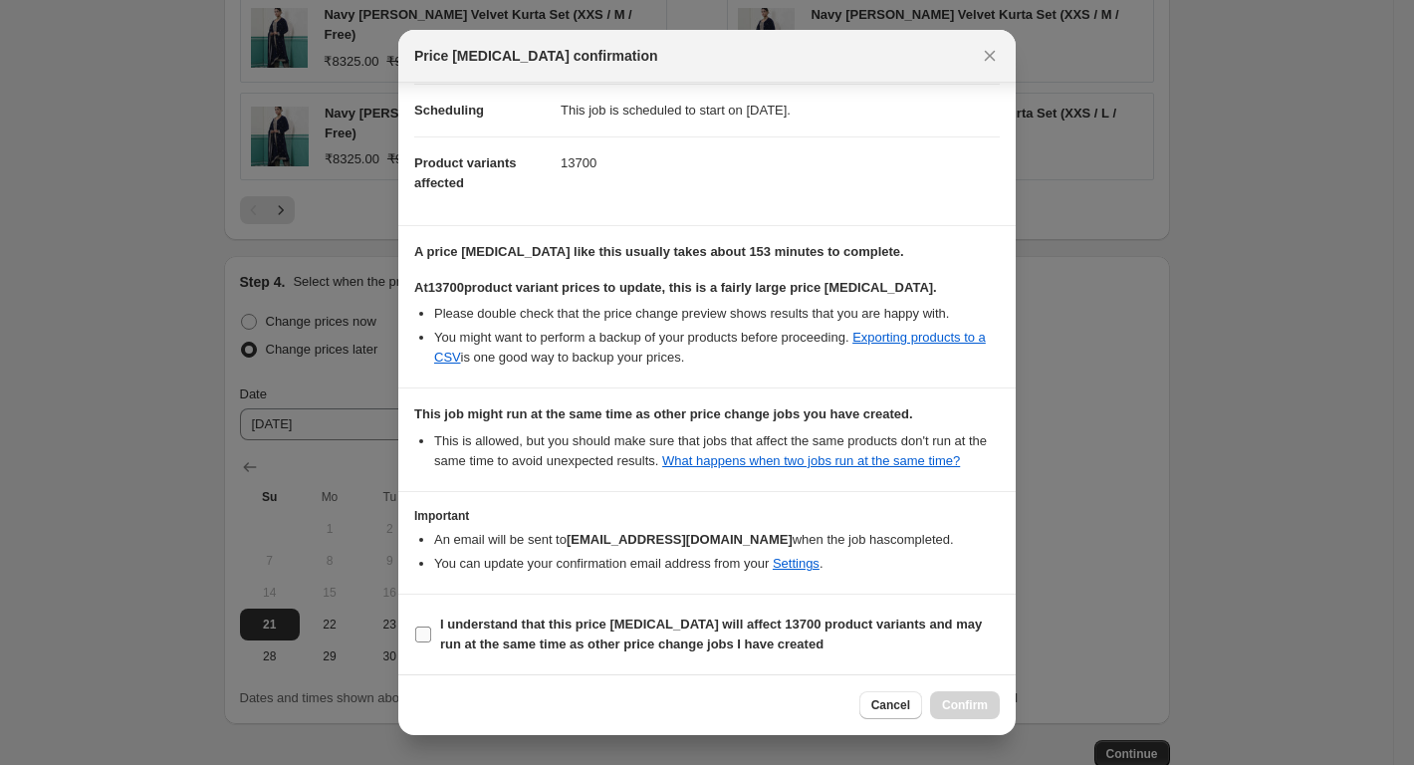
click at [460, 622] on b "I understand that this price [MEDICAL_DATA] will affect 13700 product variants …" at bounding box center [711, 633] width 542 height 35
click at [431, 626] on input "I understand that this price [MEDICAL_DATA] will affect 13700 product variants …" at bounding box center [423, 634] width 16 height 16
checkbox input "true"
click at [946, 704] on span "Confirm" at bounding box center [965, 705] width 46 height 16
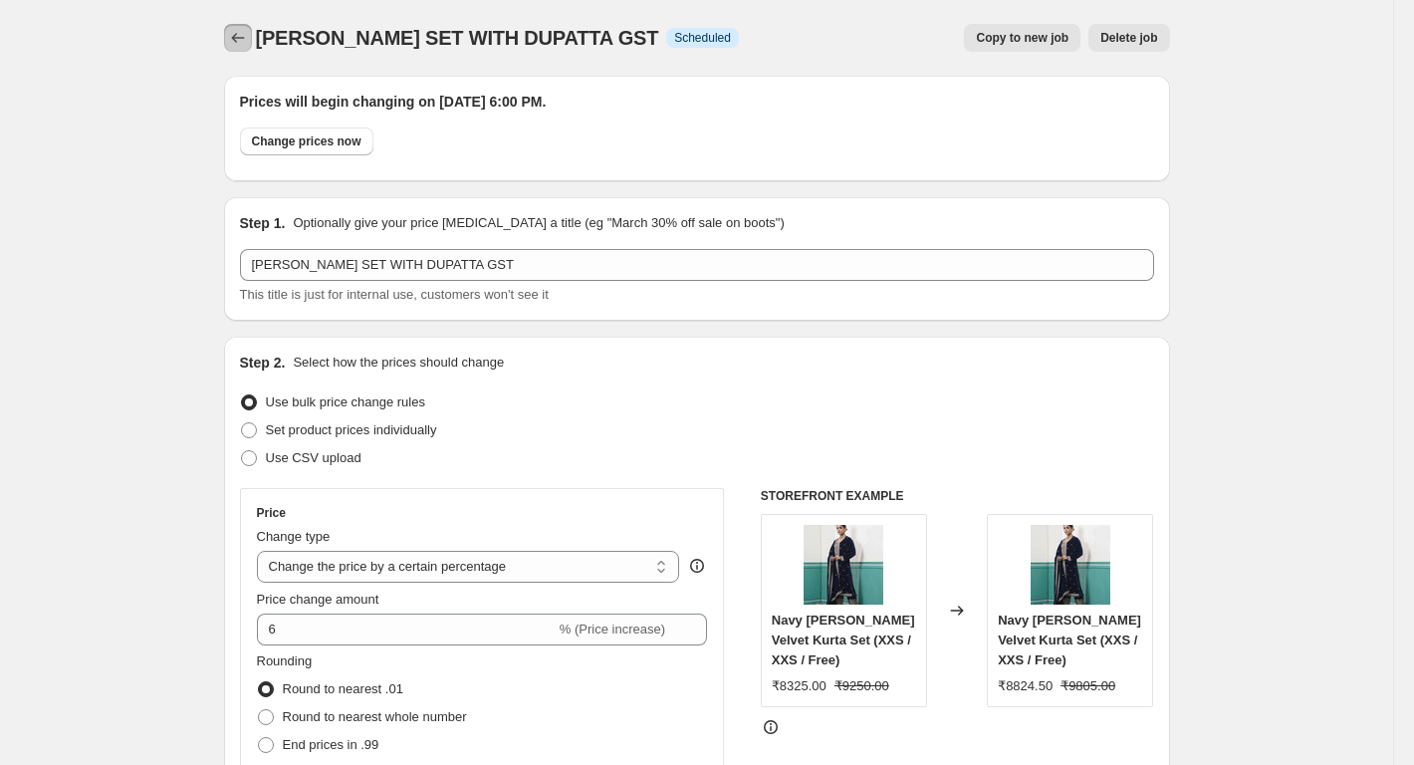
click at [247, 48] on button "Price change jobs" at bounding box center [238, 38] width 28 height 28
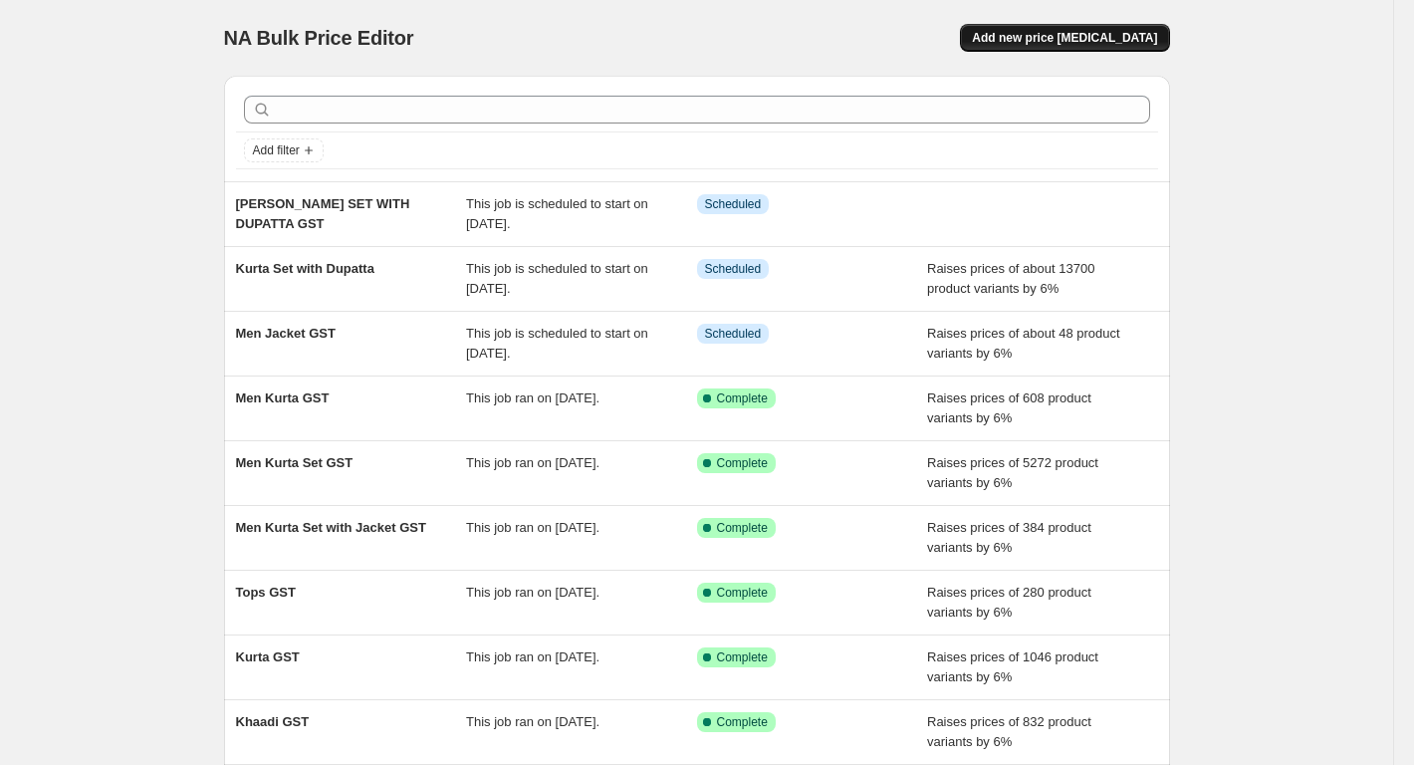
click at [1045, 30] on button "Add new price [MEDICAL_DATA]" at bounding box center [1064, 38] width 209 height 28
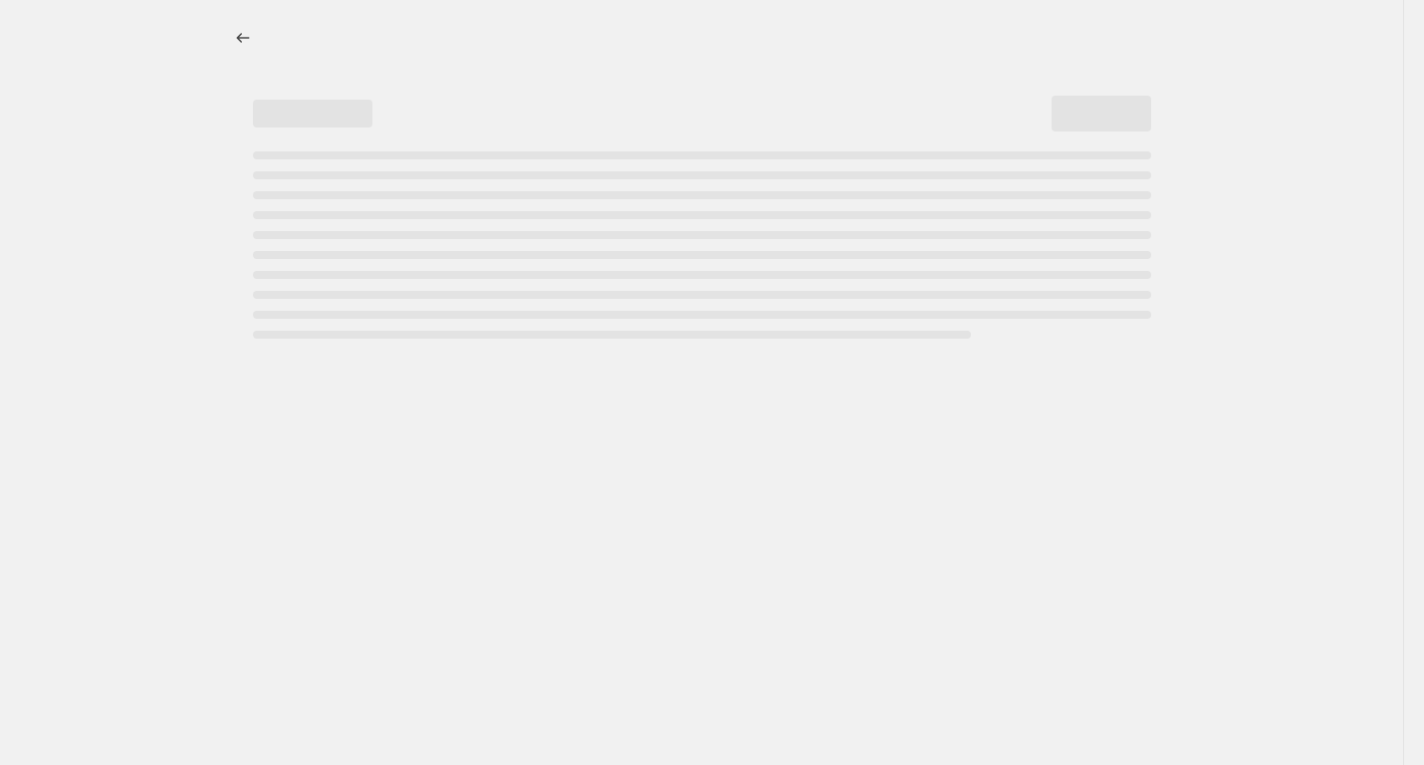
select select "percentage"
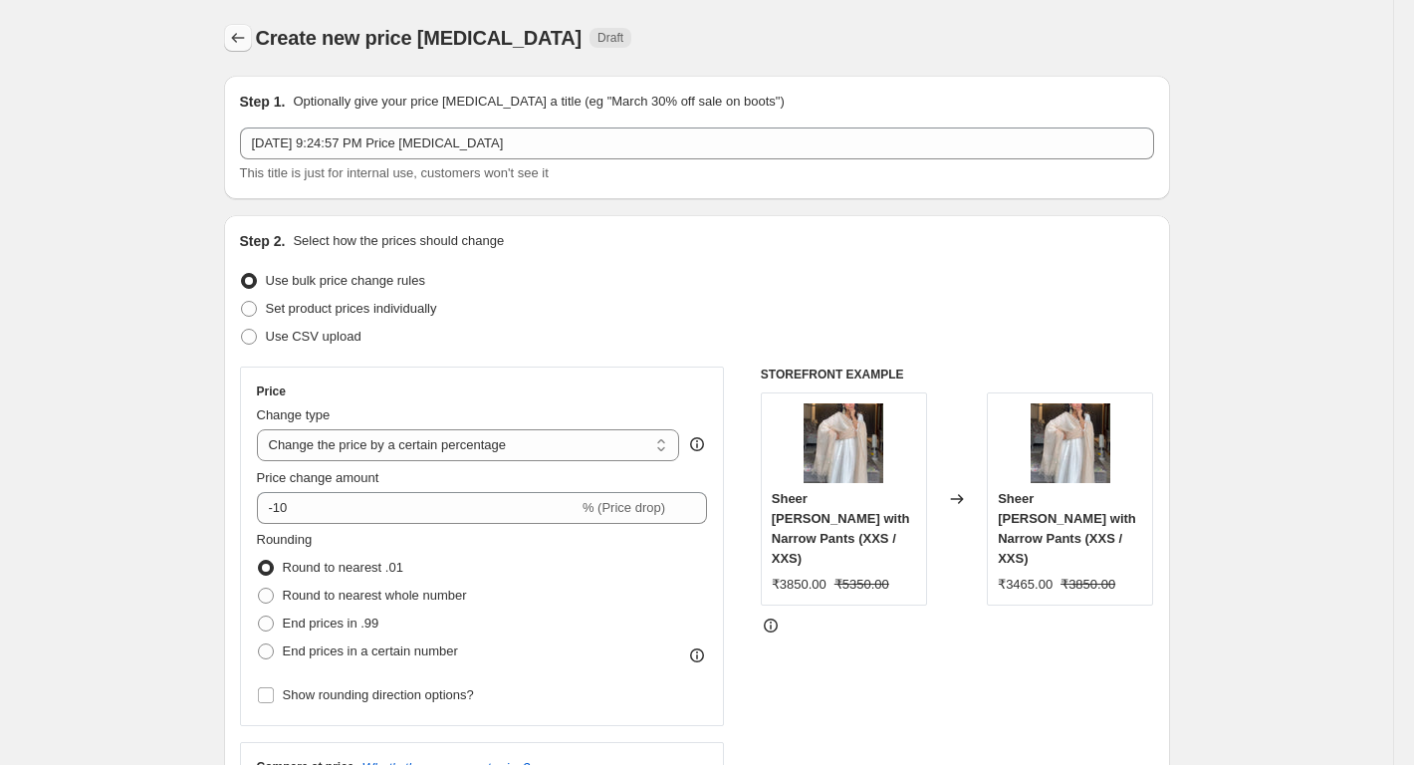
click at [231, 48] on button "Price change jobs" at bounding box center [238, 38] width 28 height 28
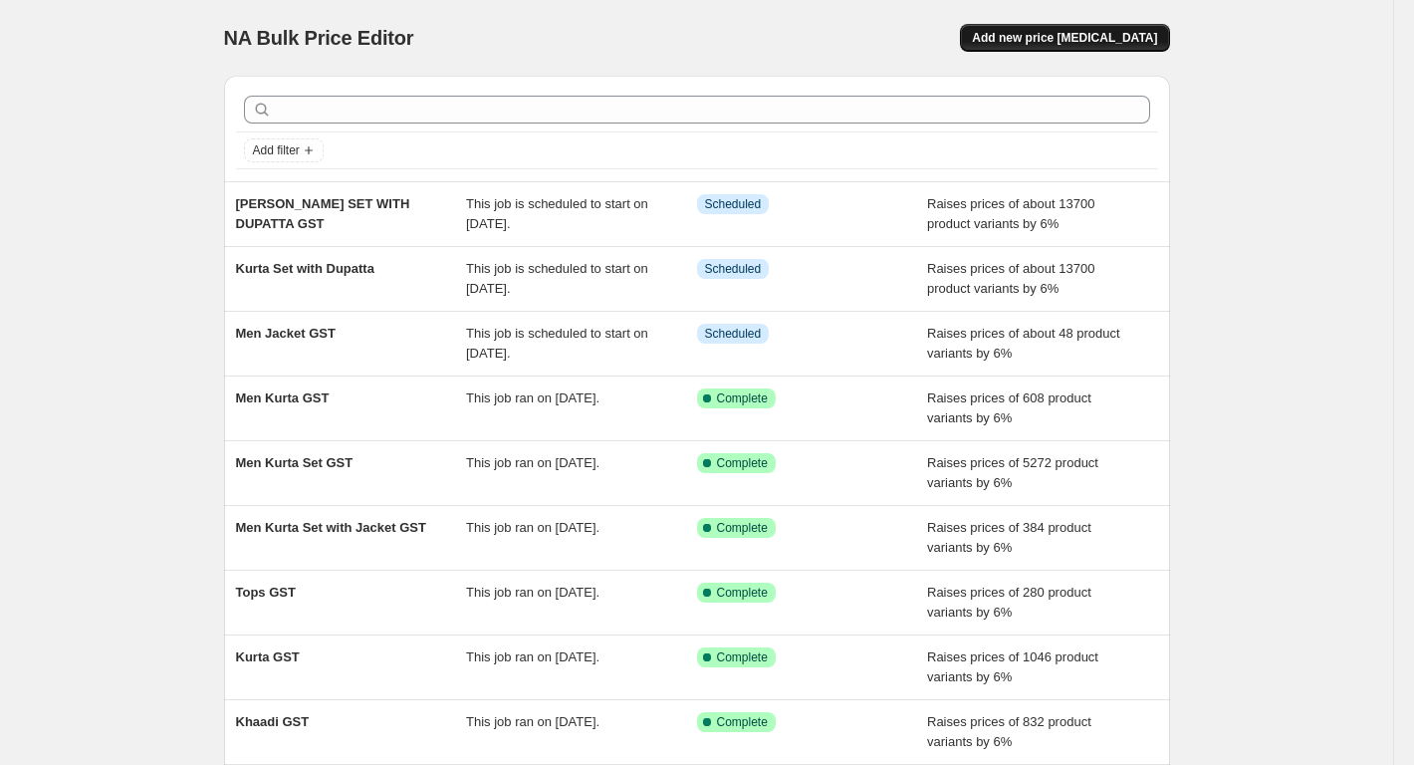
click at [1088, 33] on span "Add new price [MEDICAL_DATA]" at bounding box center [1064, 38] width 185 height 16
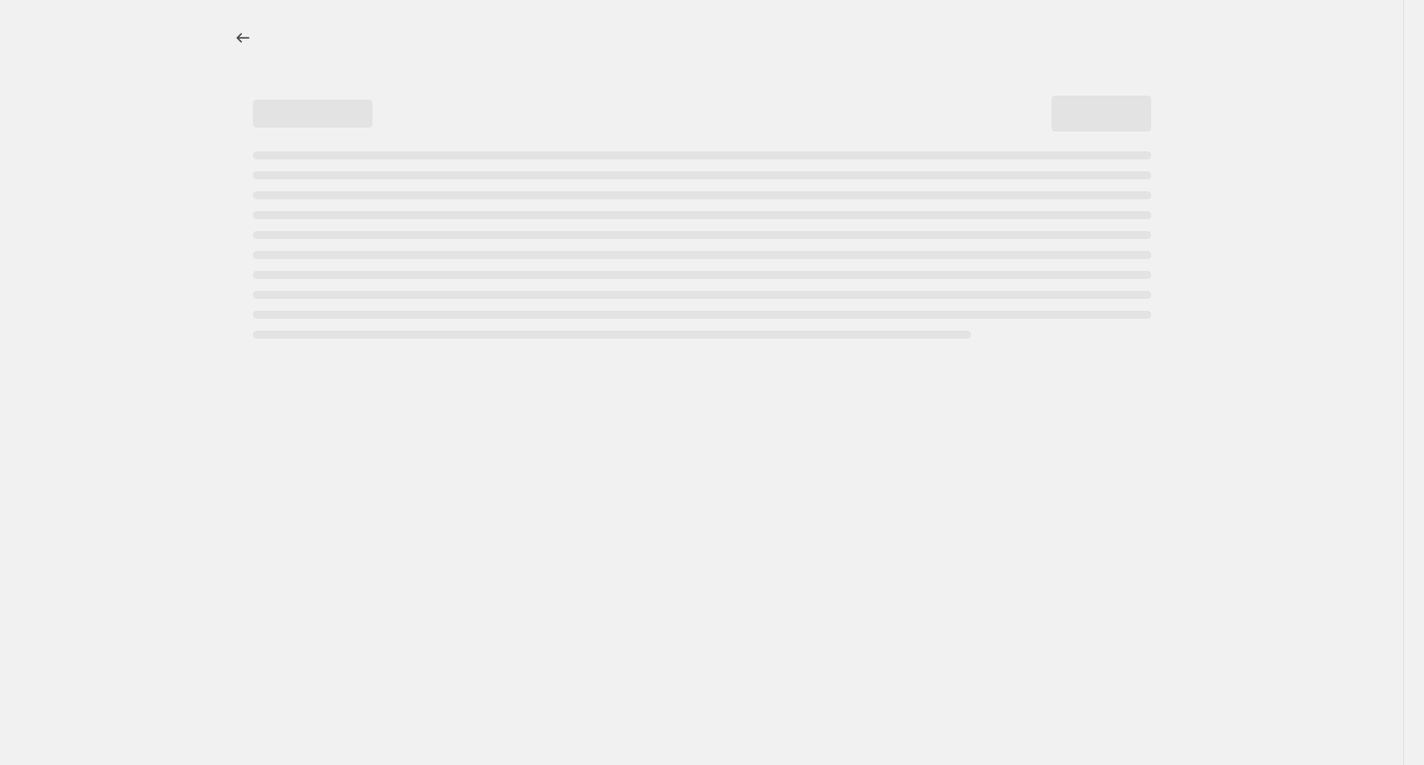
select select "percentage"
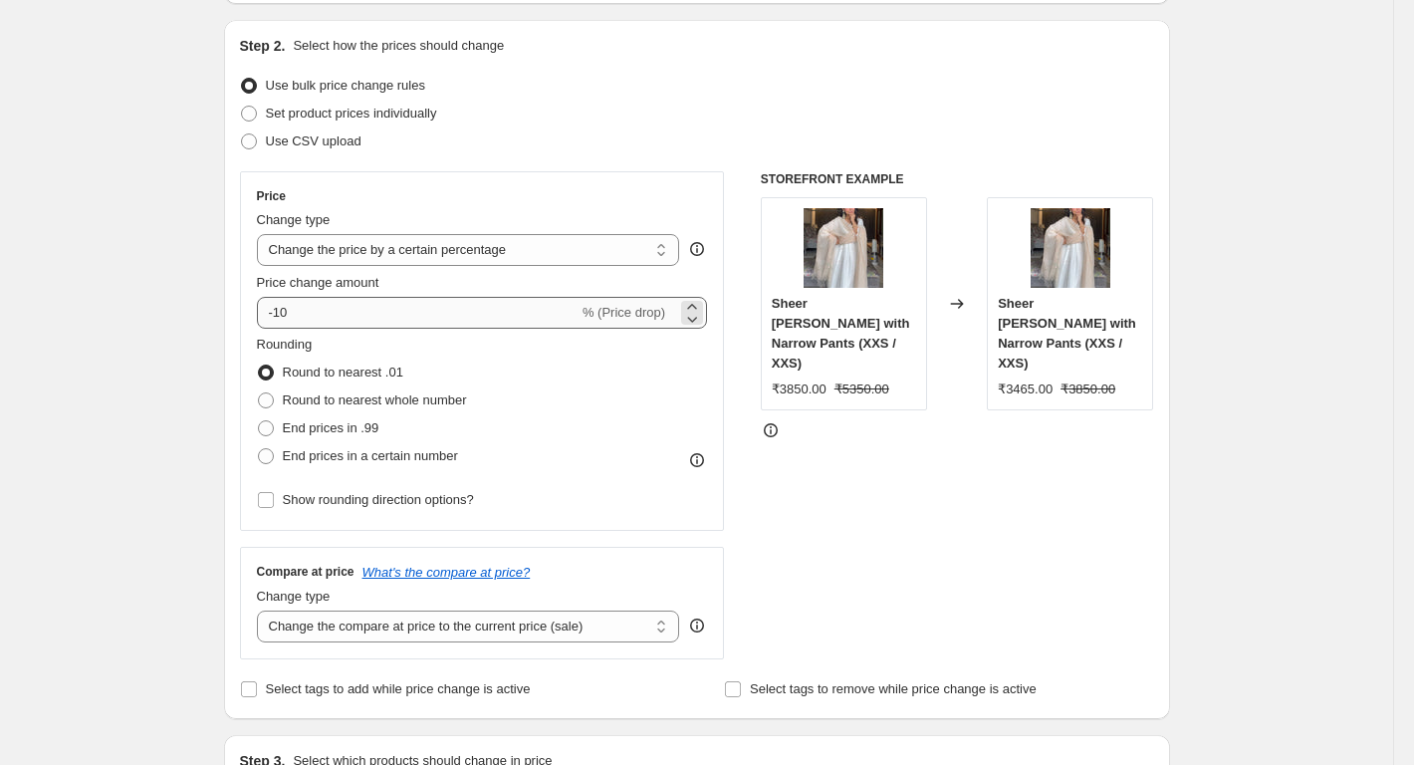
scroll to position [199, 0]
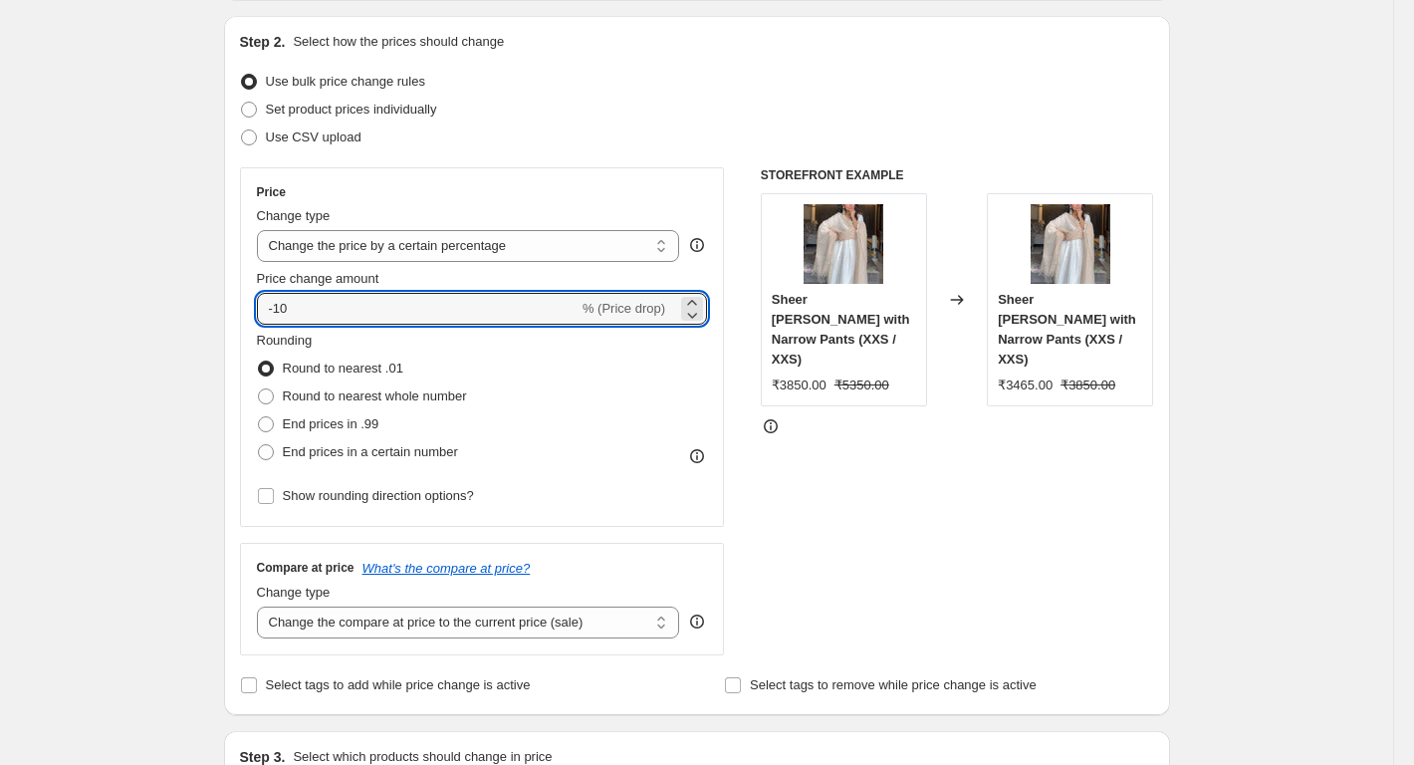
drag, startPoint x: 309, startPoint y: 310, endPoint x: 178, endPoint y: 331, distance: 132.1
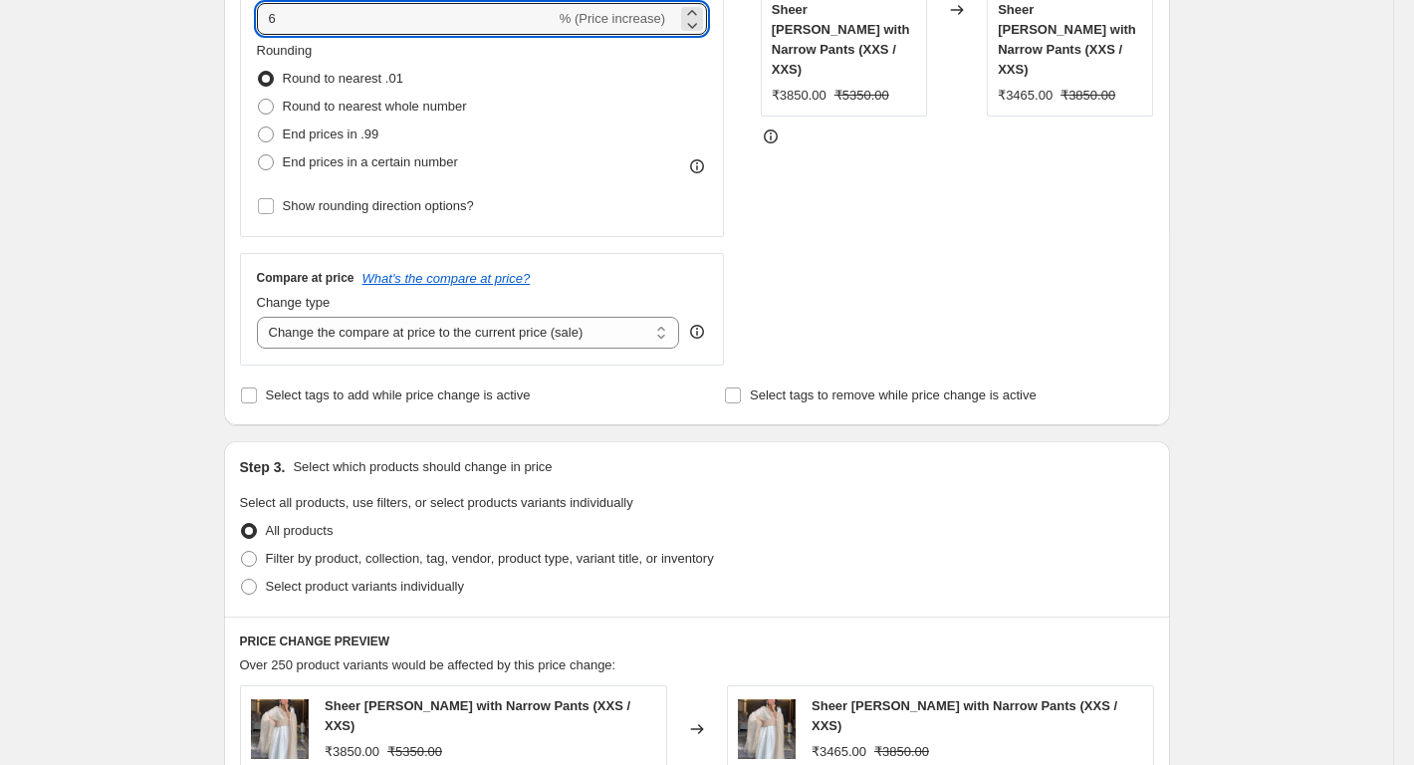
scroll to position [498, 0]
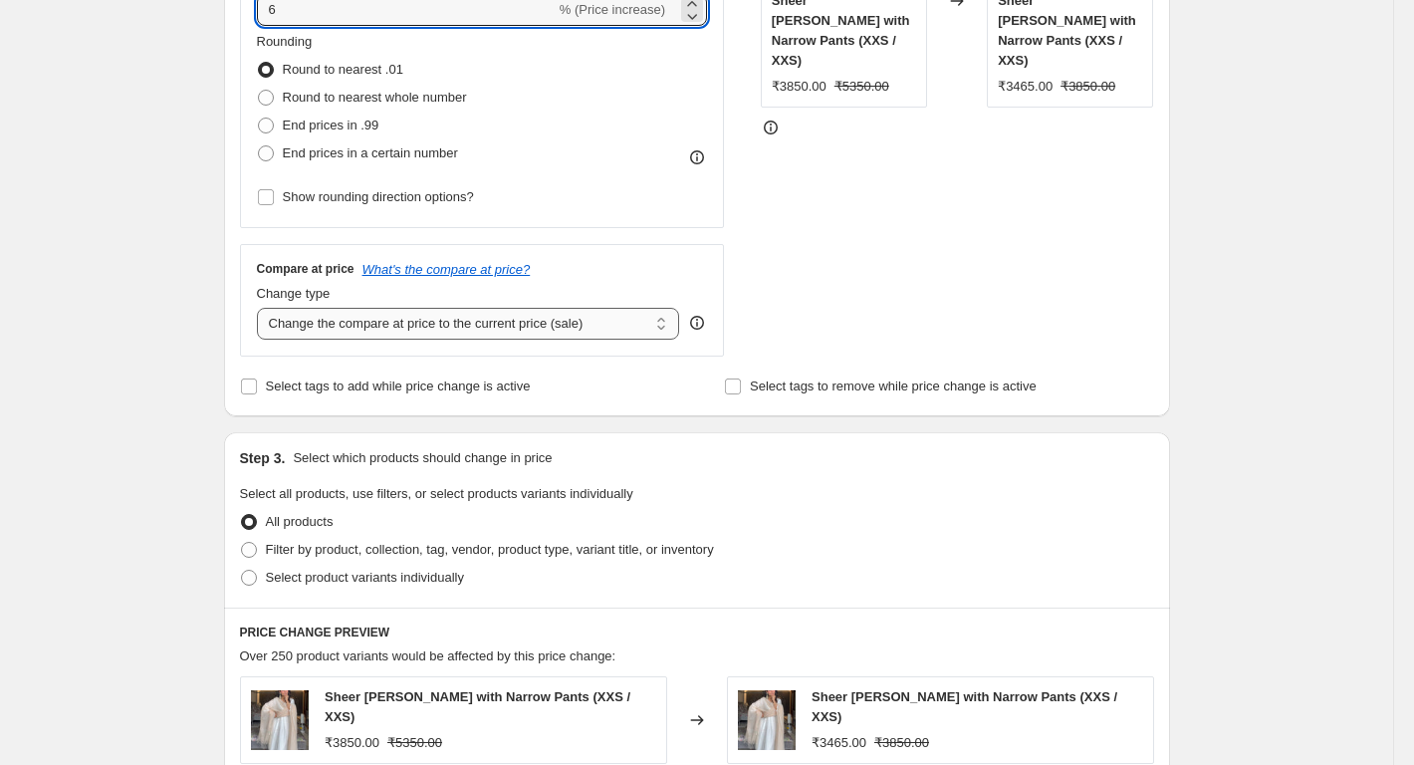
type input "6"
click at [335, 333] on select "Change the compare at price to the current price (sale) Change the compare at p…" at bounding box center [468, 324] width 423 height 32
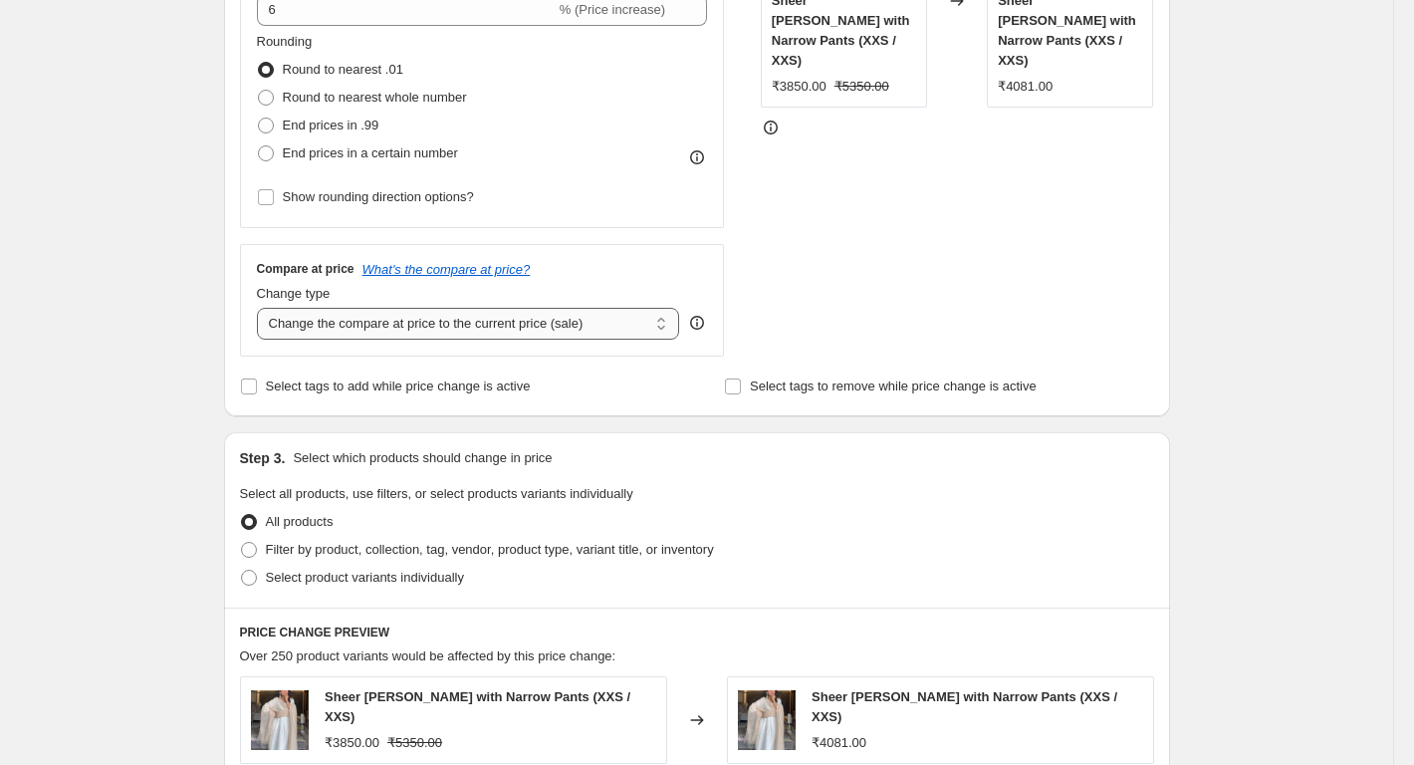
select select "percentage"
click at [261, 308] on select "Change the compare at price to the current price (sale) Change the compare at p…" at bounding box center [468, 324] width 423 height 32
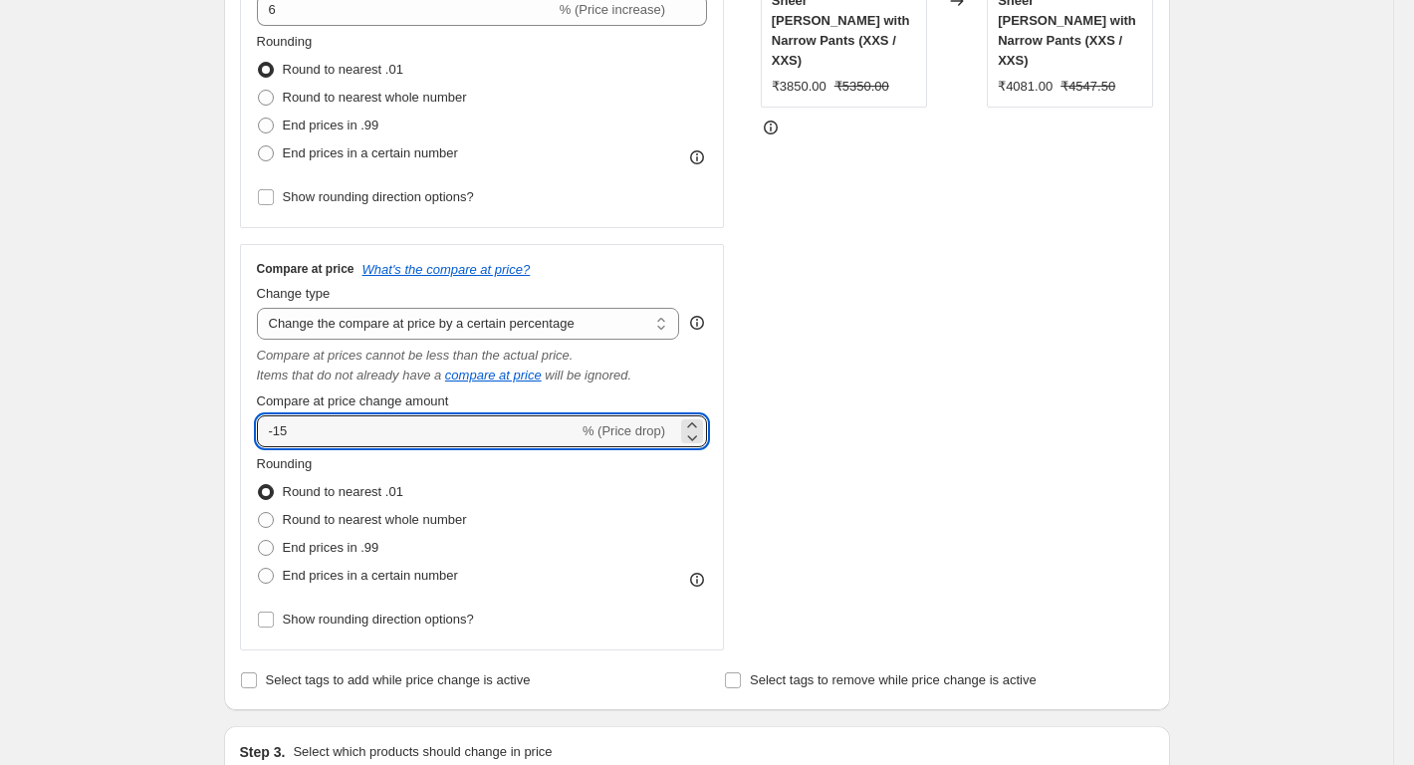
drag, startPoint x: 274, startPoint y: 439, endPoint x: 240, endPoint y: 444, distance: 34.2
click at [241, 443] on div "Step 2. Select how the prices should change Use bulk price change rules Set pro…" at bounding box center [697, 213] width 946 height 993
type input "6"
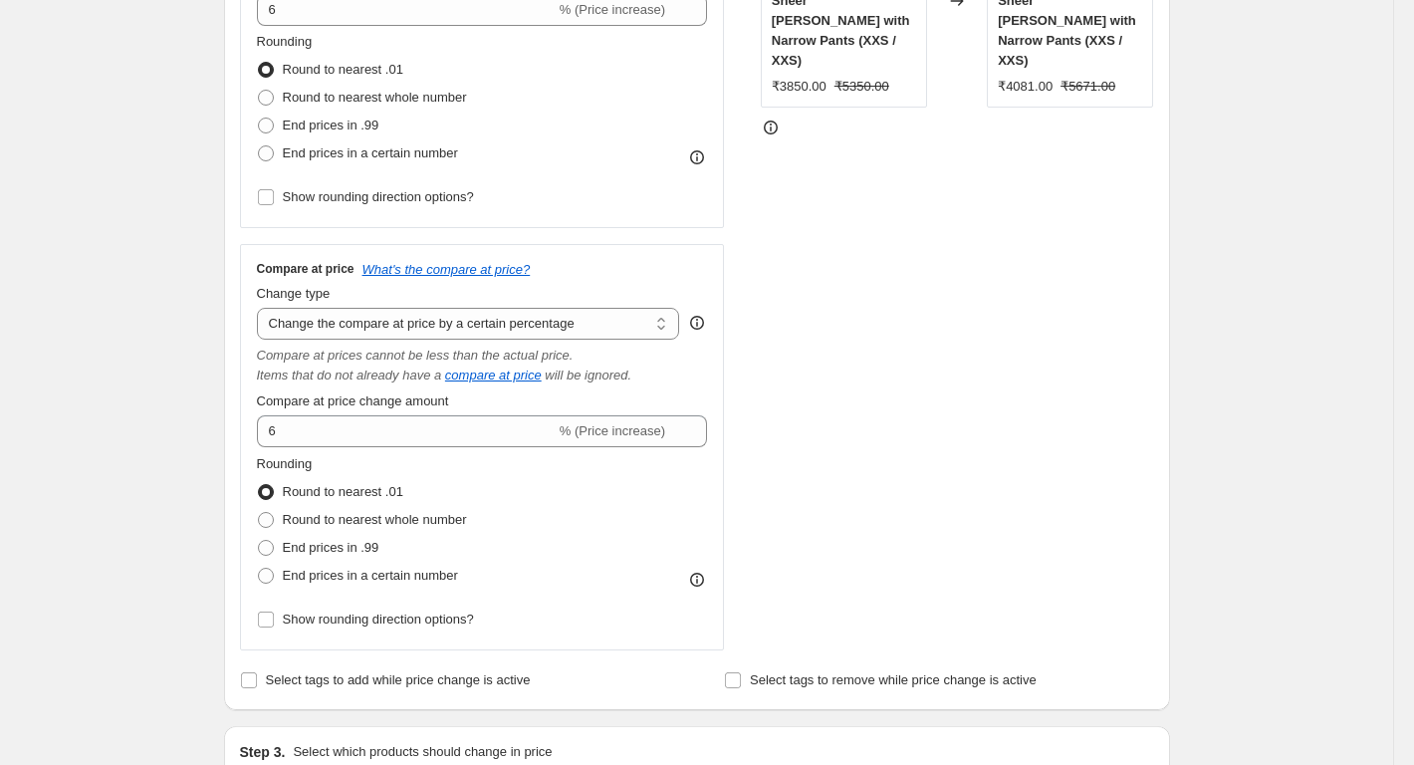
click at [239, 444] on div "Step 2. Select how the prices should change Use bulk price change rules Set pro…" at bounding box center [697, 213] width 946 height 993
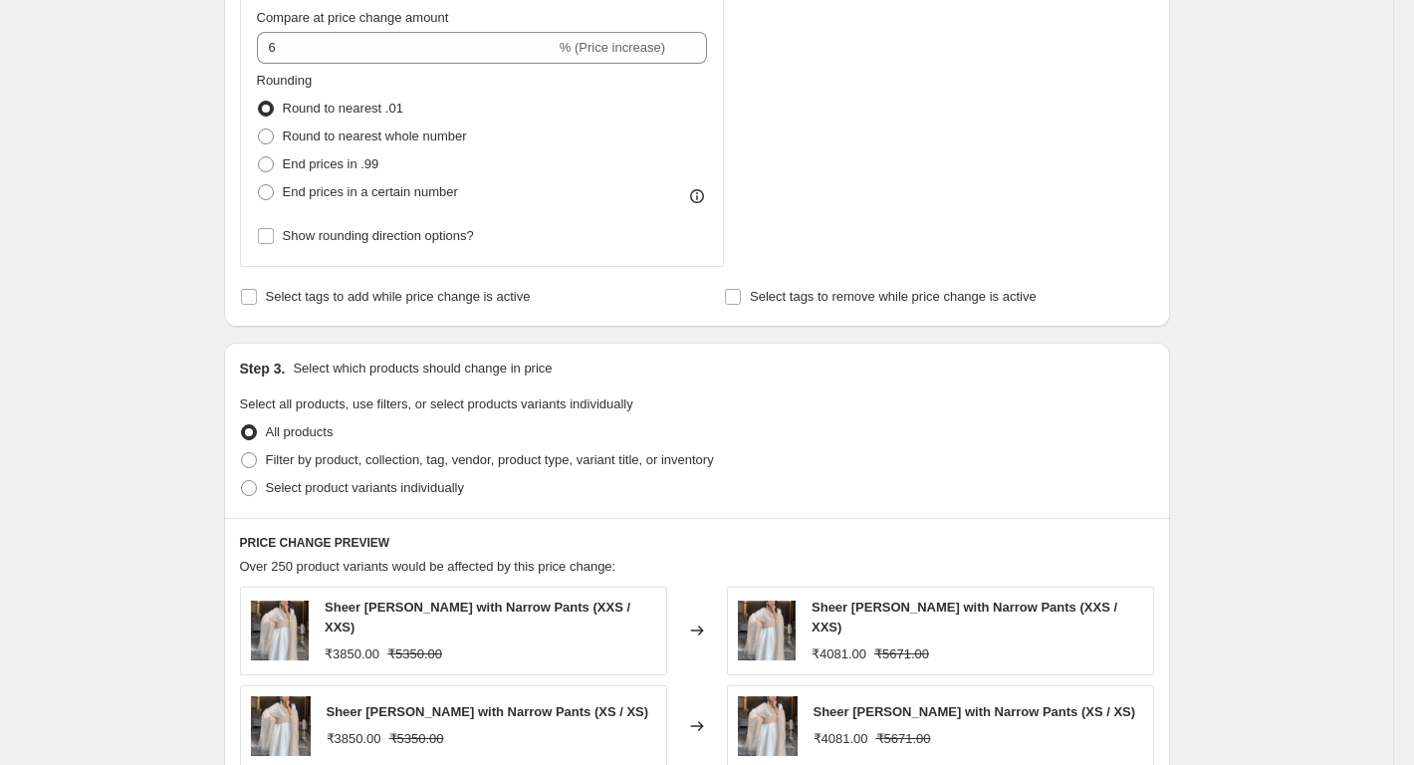
scroll to position [996, 0]
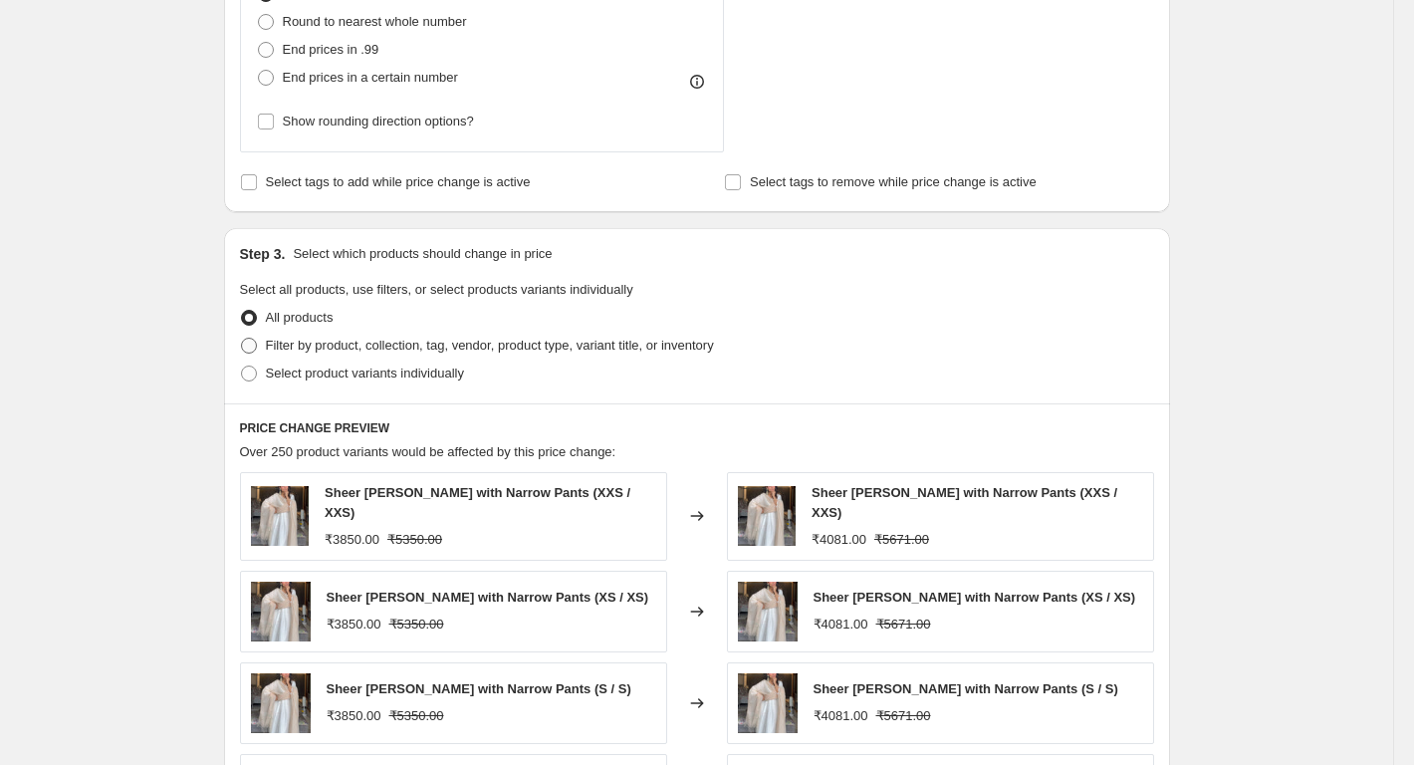
click at [297, 348] on span "Filter by product, collection, tag, vendor, product type, variant title, or inv…" at bounding box center [490, 345] width 448 height 15
click at [242, 339] on input "Filter by product, collection, tag, vendor, product type, variant title, or inv…" at bounding box center [241, 338] width 1 height 1
radio input "true"
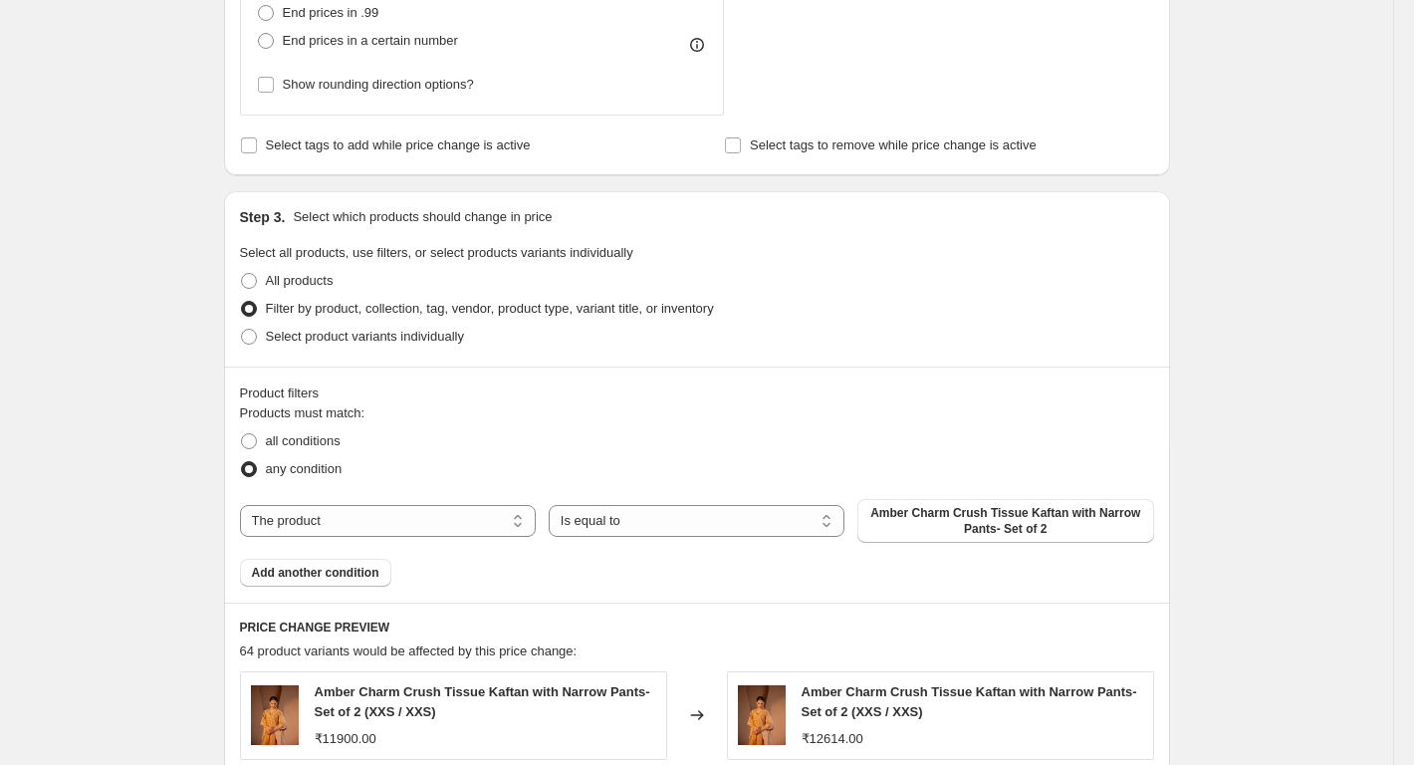
scroll to position [1095, 0]
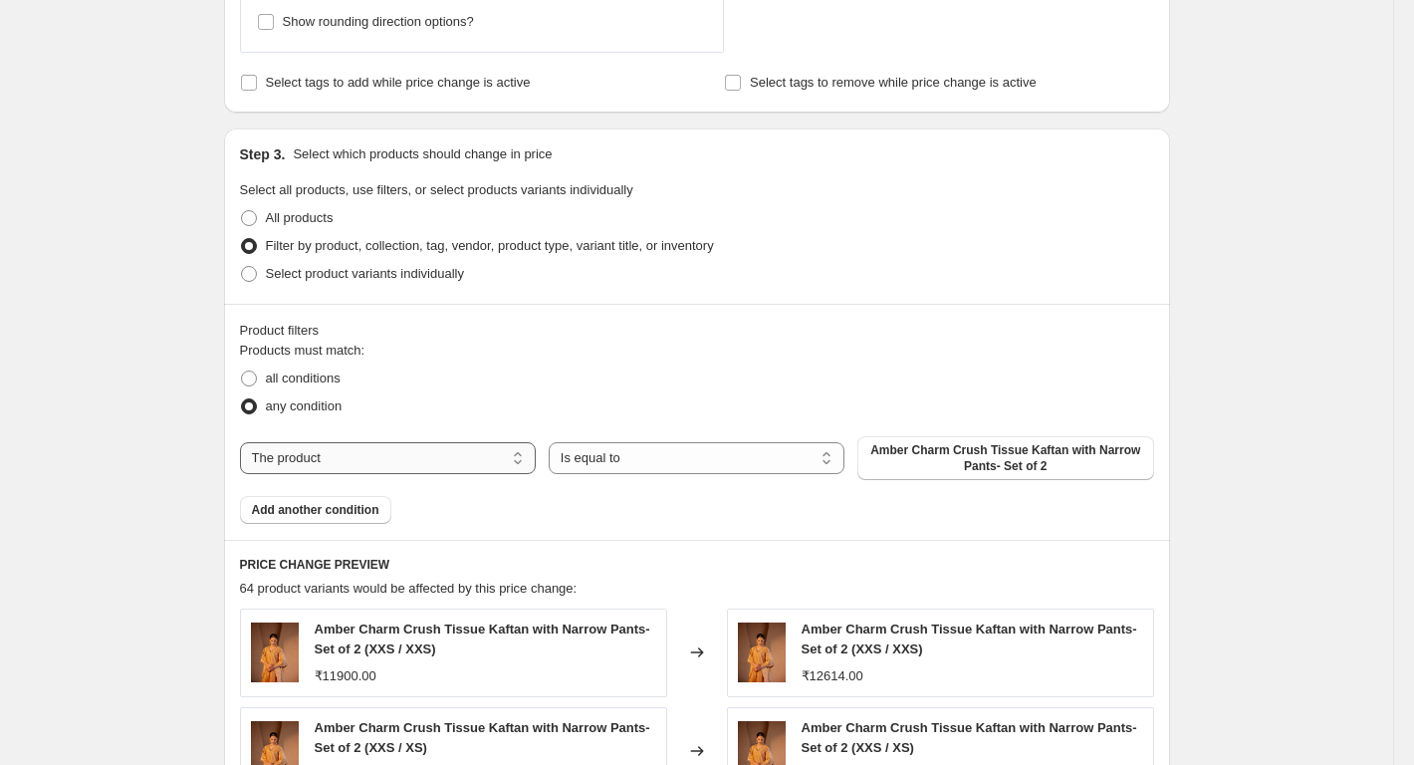
click at [326, 457] on select "The product The product's collection The product's tag The product's vendor The…" at bounding box center [388, 458] width 296 height 32
select select "product_type"
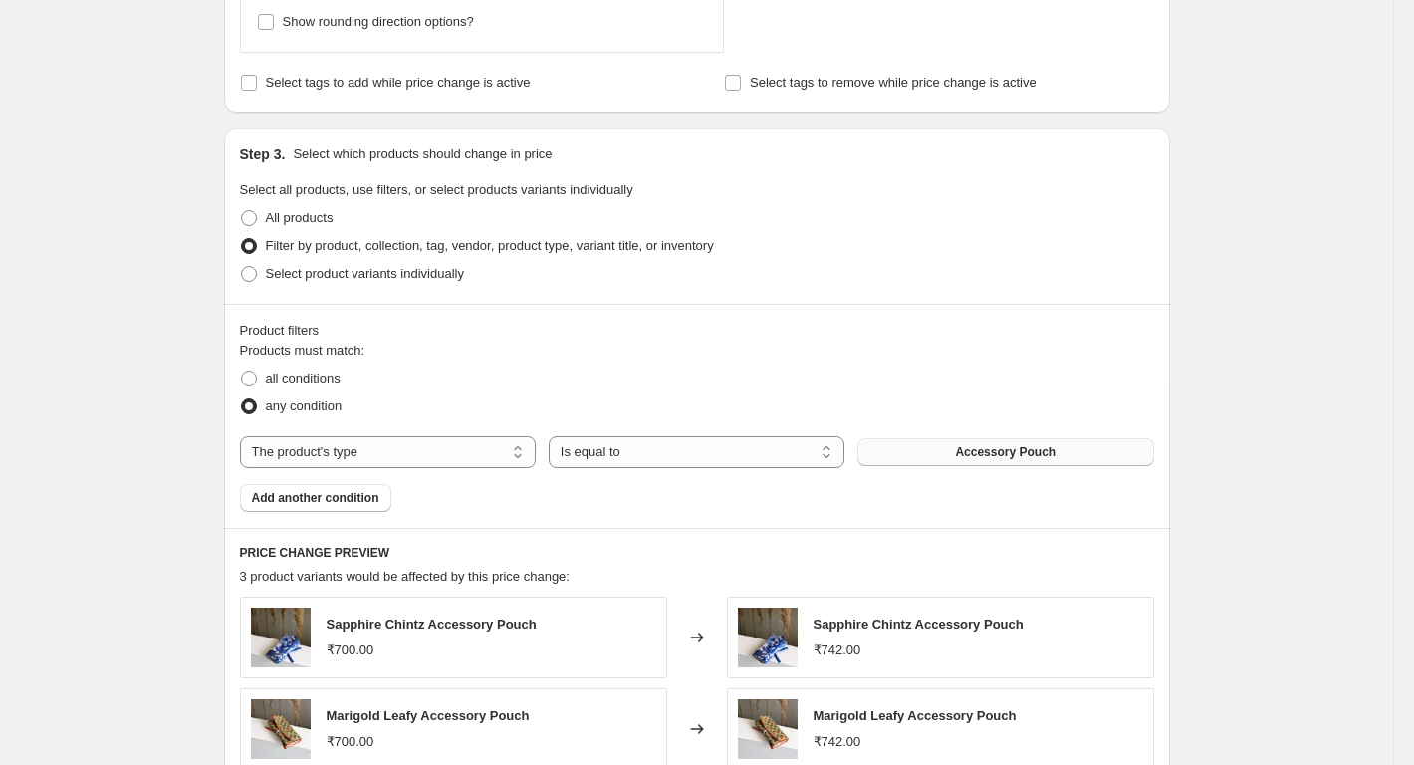
click at [920, 454] on button "Accessory Pouch" at bounding box center [1005, 452] width 296 height 28
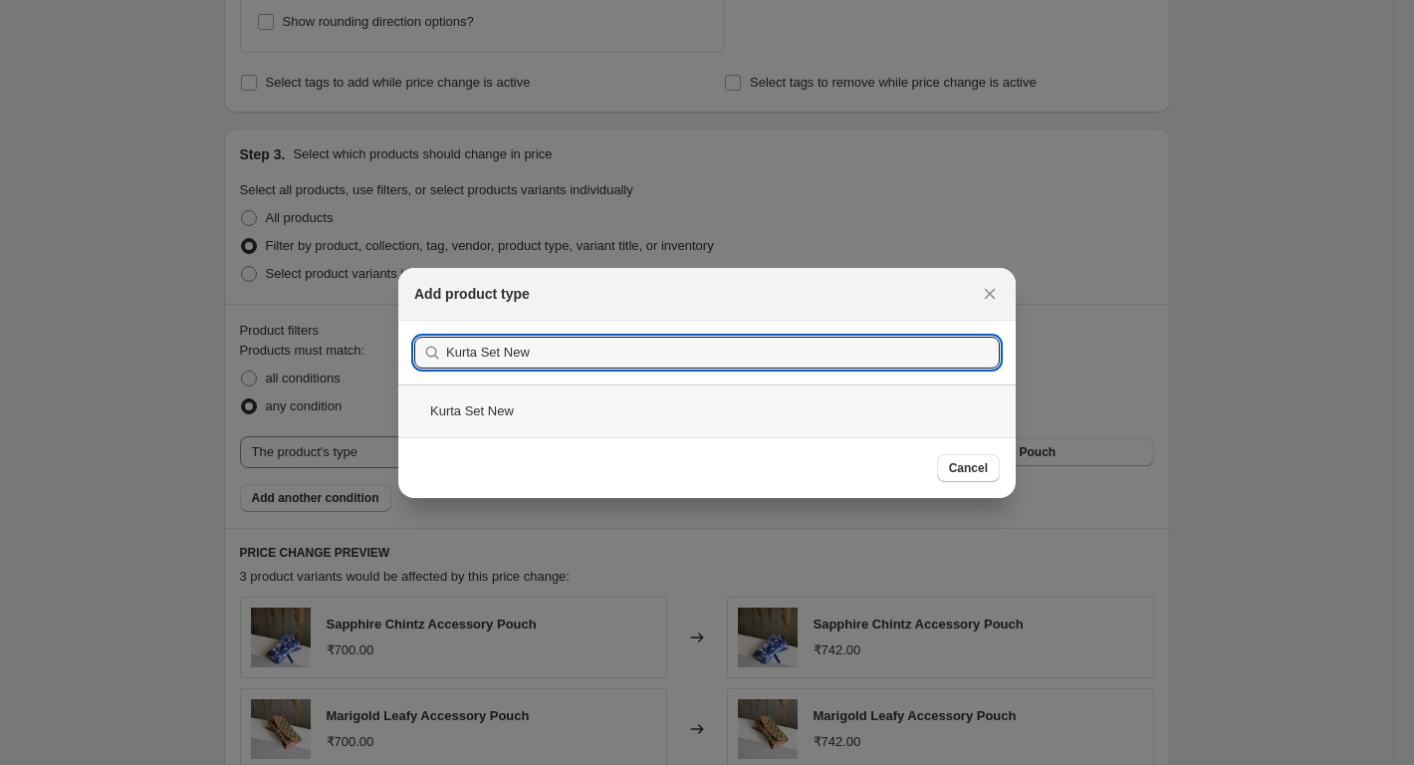
type input "Kurta Set New"
click at [596, 393] on div "Kurta Set New" at bounding box center [706, 410] width 617 height 53
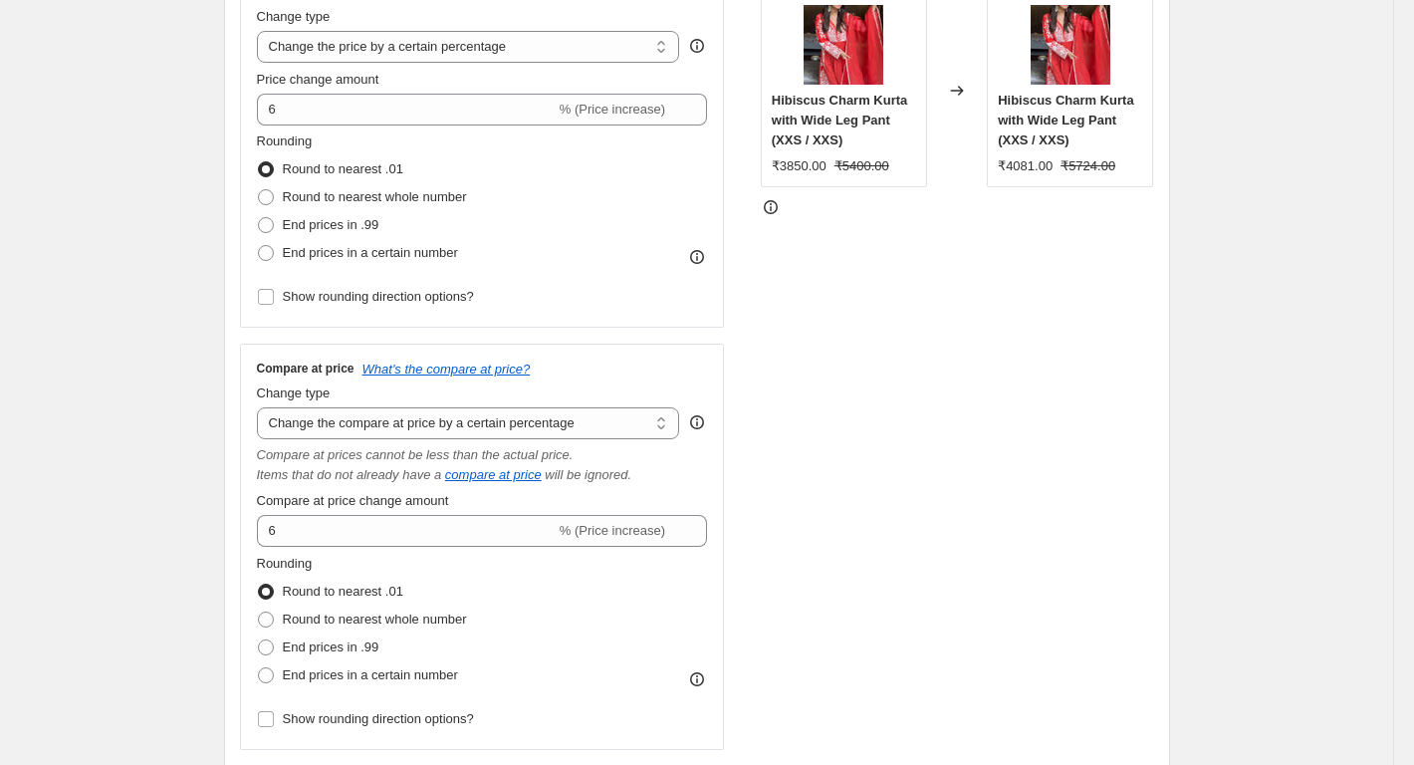
scroll to position [896, 0]
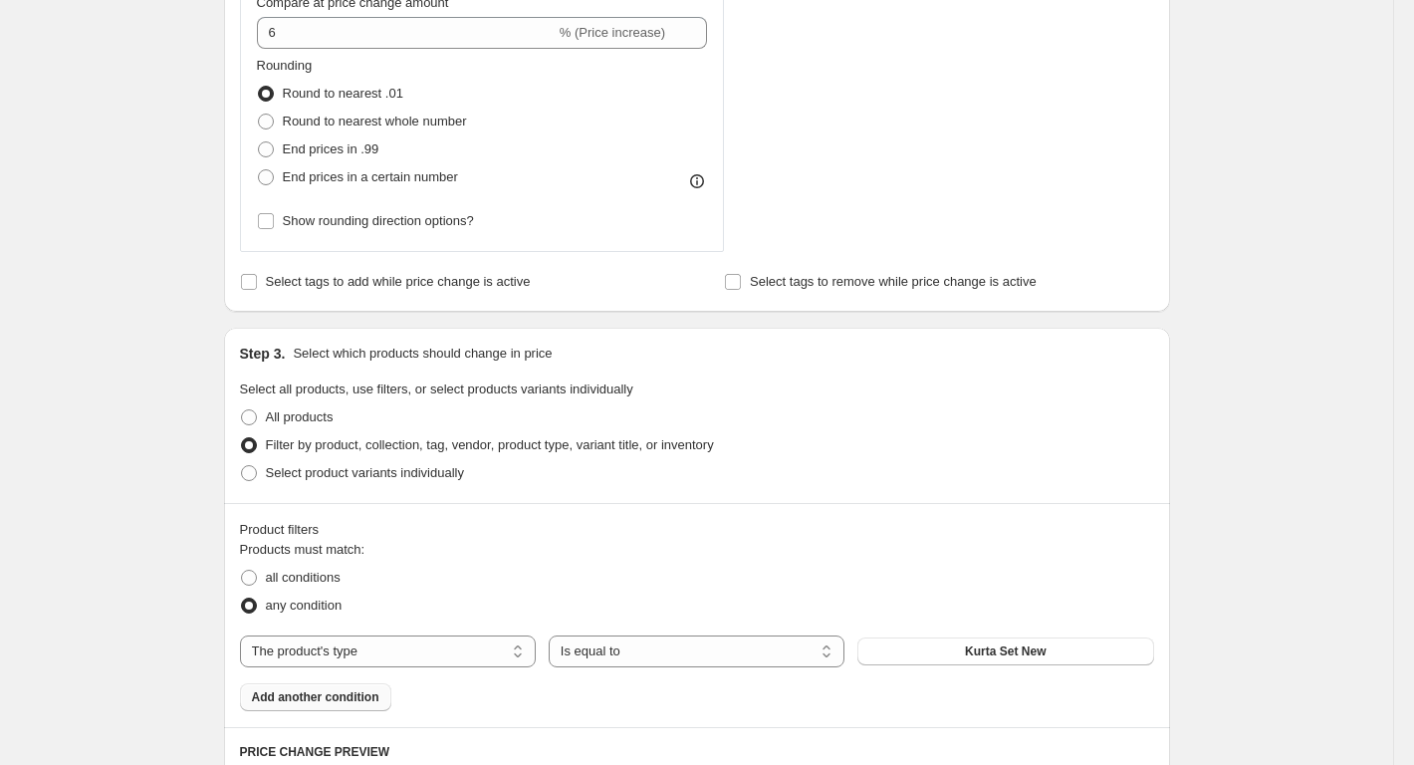
click at [307, 705] on span "Add another condition" at bounding box center [315, 697] width 127 height 16
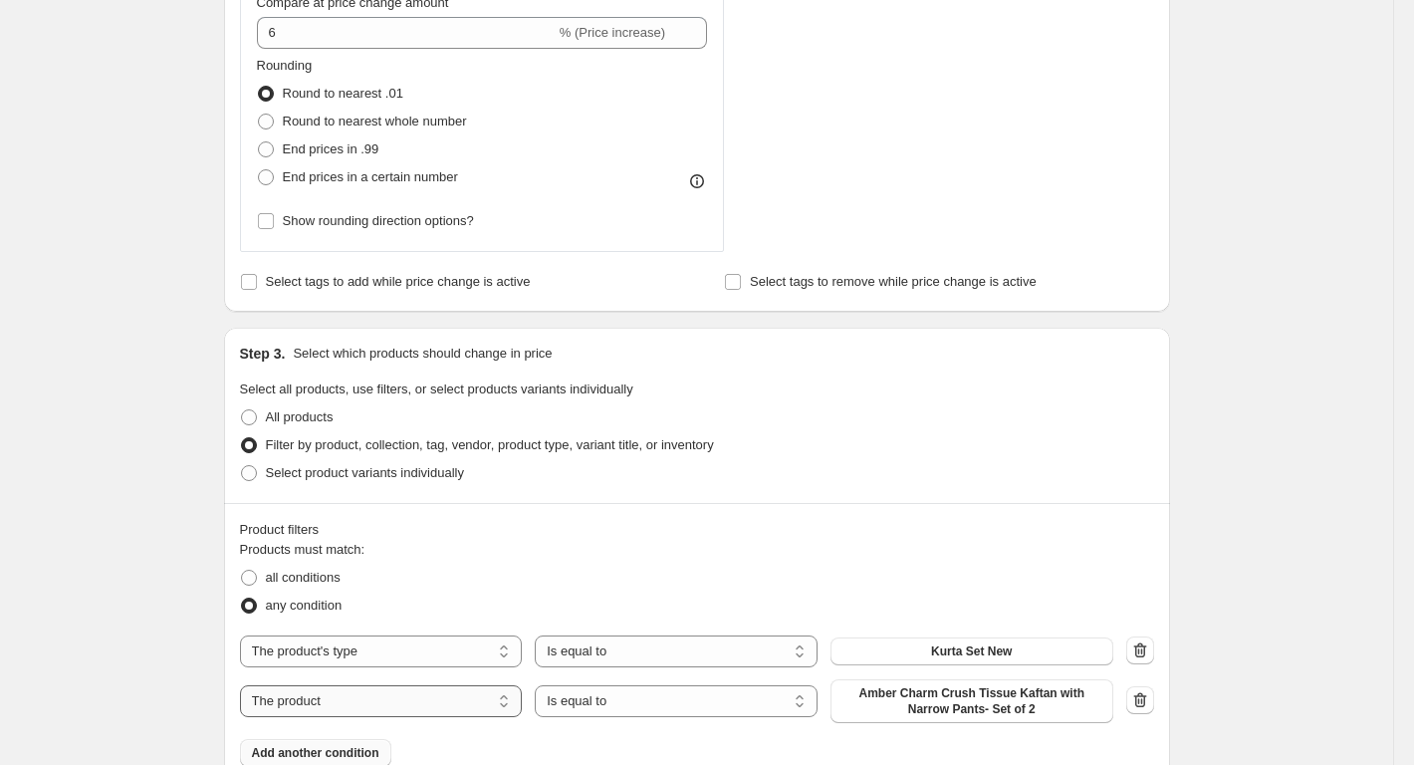
click at [299, 699] on select "The product The product's collection The product's tag The product's vendor The…" at bounding box center [381, 701] width 283 height 32
click at [244, 685] on select "The product The product's collection The product's tag The product's vendor The…" at bounding box center [381, 701] width 283 height 32
click at [618, 695] on select "Is equal to Is not equal to" at bounding box center [676, 701] width 283 height 32
click at [1026, 709] on span "Amber Charm Crush Tissue Kaftan with Narrow Pants- Set of 2" at bounding box center [972, 701] width 259 height 32
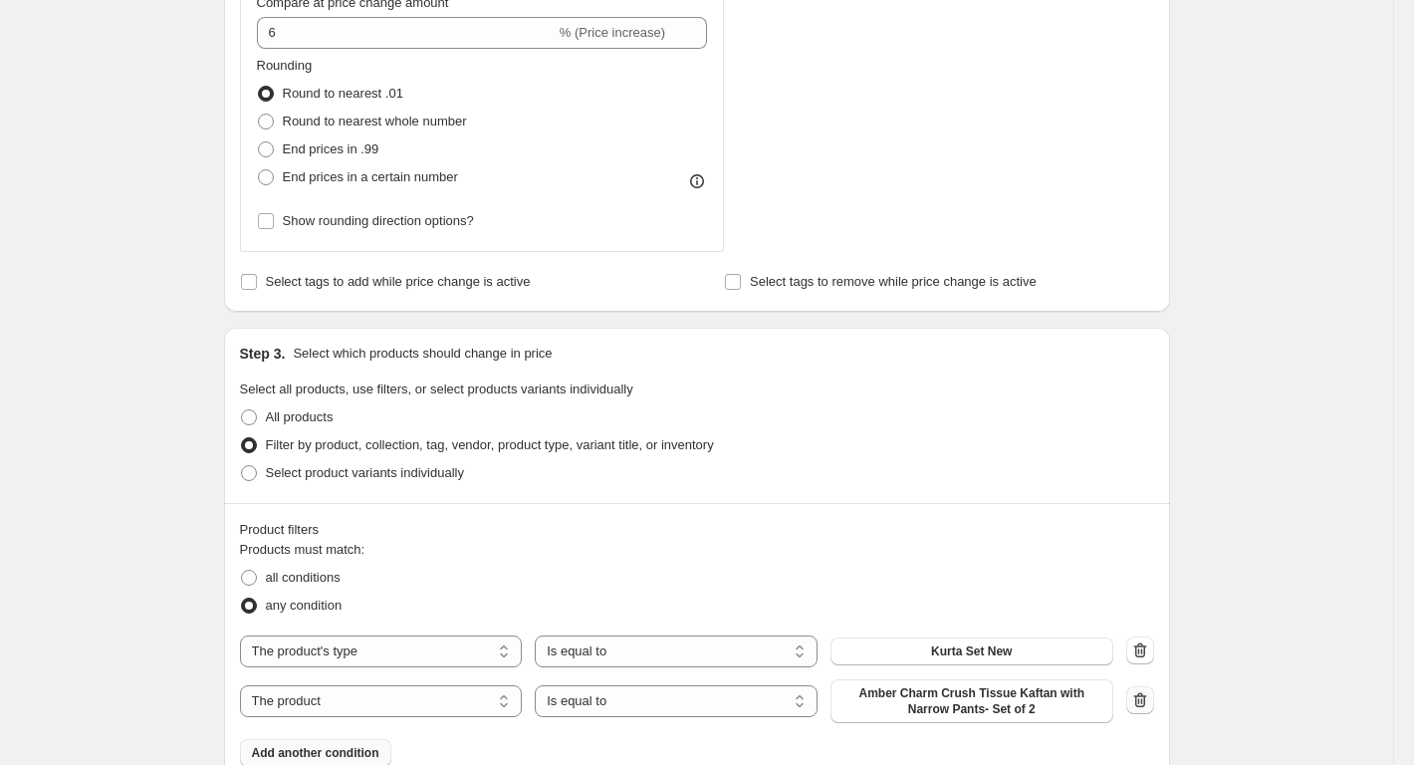
click at [1144, 695] on icon "button" at bounding box center [1139, 699] width 13 height 15
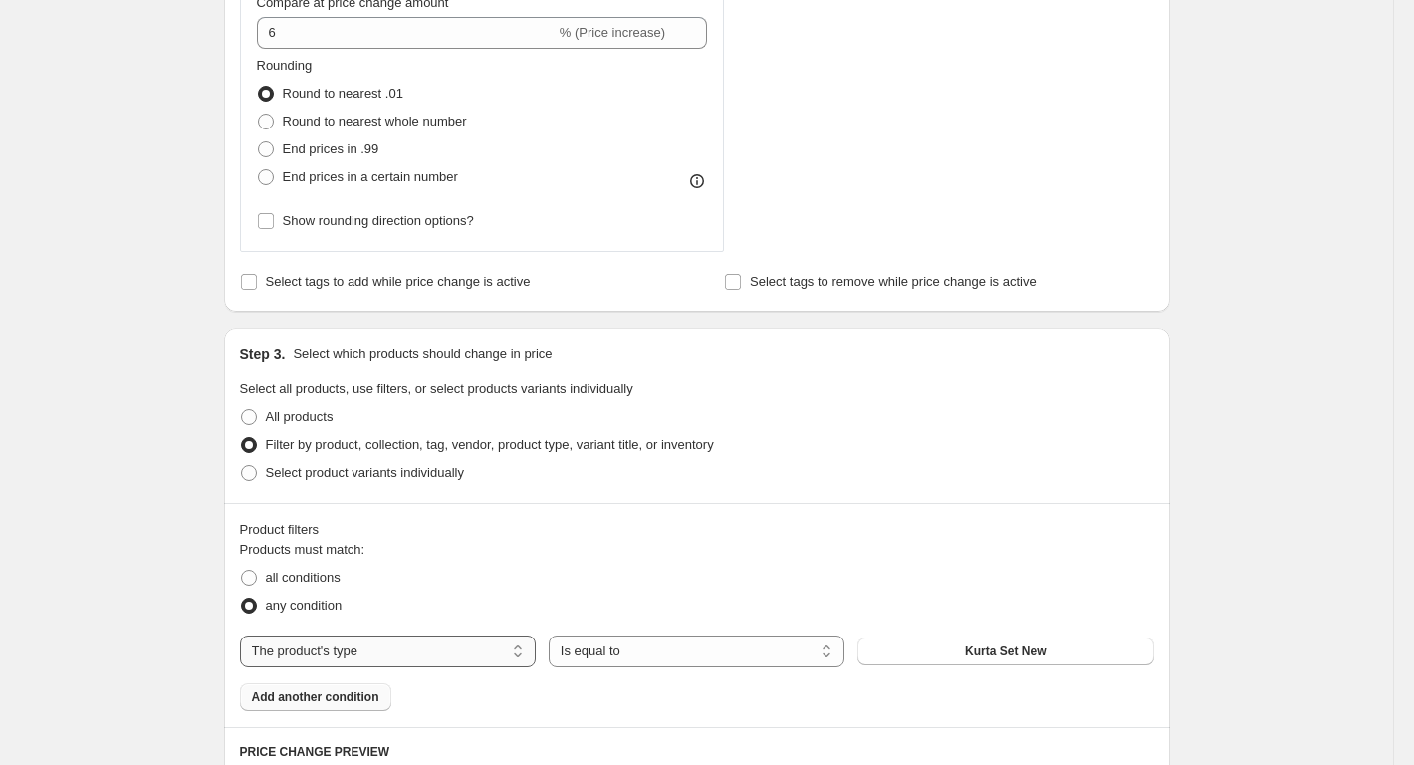
click at [296, 651] on select "The product The product's collection The product's tag The product's vendor The…" at bounding box center [388, 651] width 296 height 32
select select "collection"
click at [952, 647] on button "Coord Set GST" at bounding box center [1005, 651] width 296 height 28
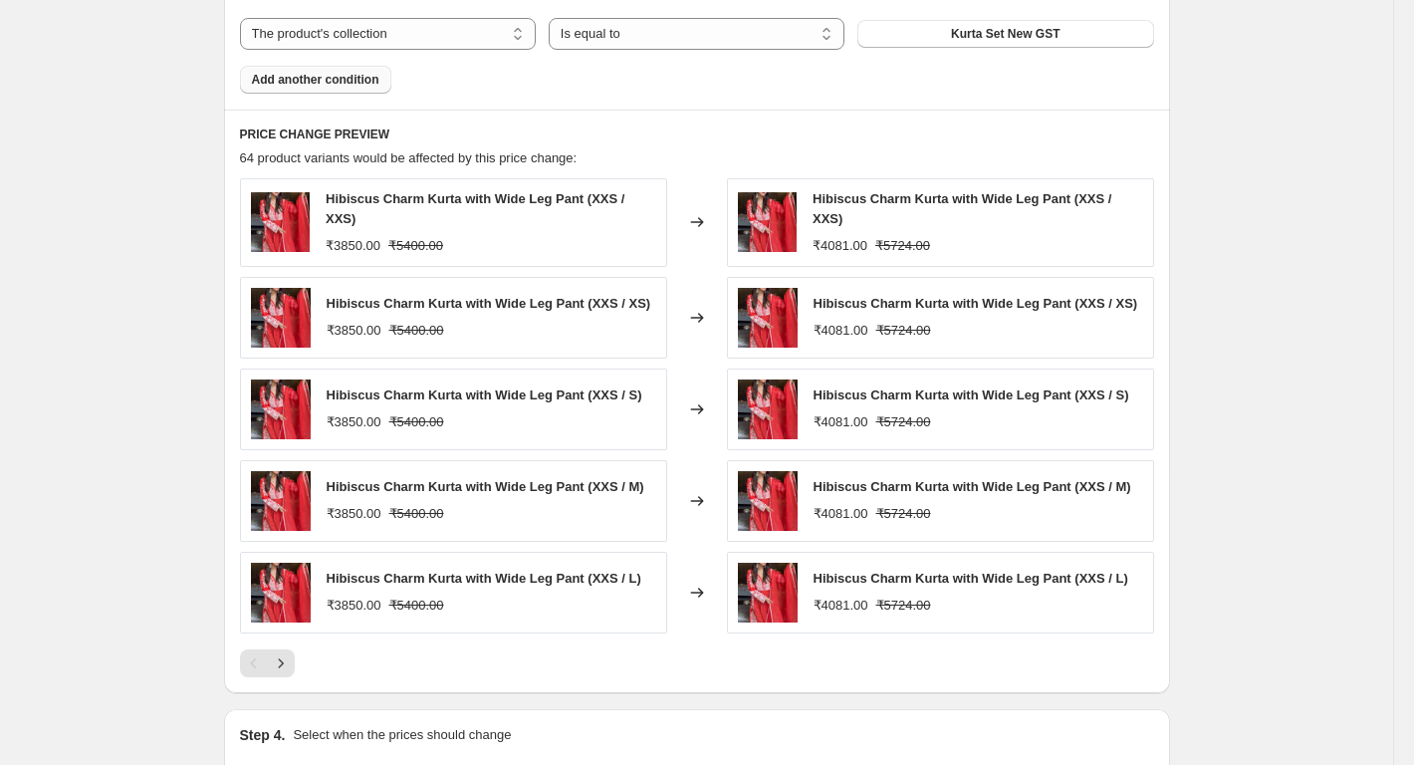
scroll to position [1693, 0]
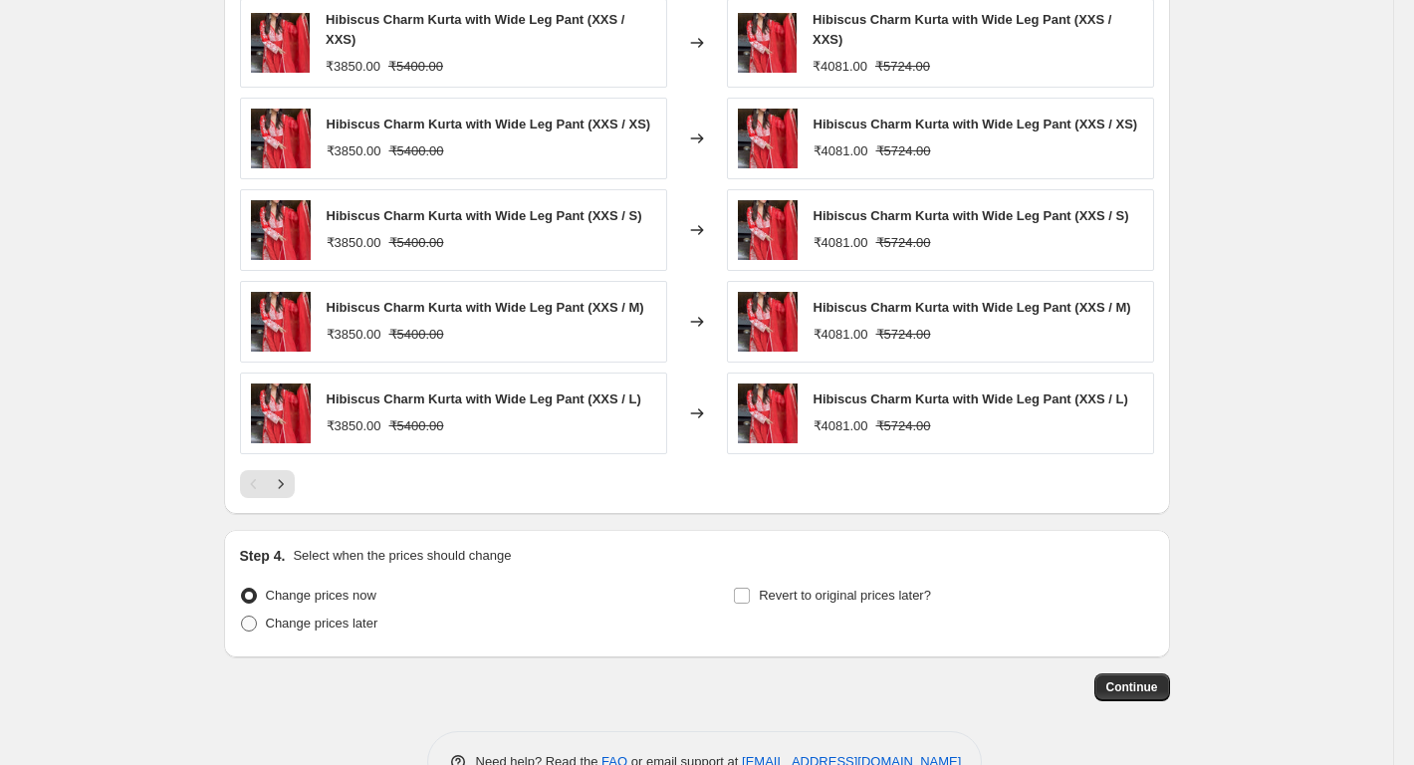
click at [325, 615] on span "Change prices later" at bounding box center [322, 622] width 113 height 15
click at [242, 615] on input "Change prices later" at bounding box center [241, 615] width 1 height 1
radio input "true"
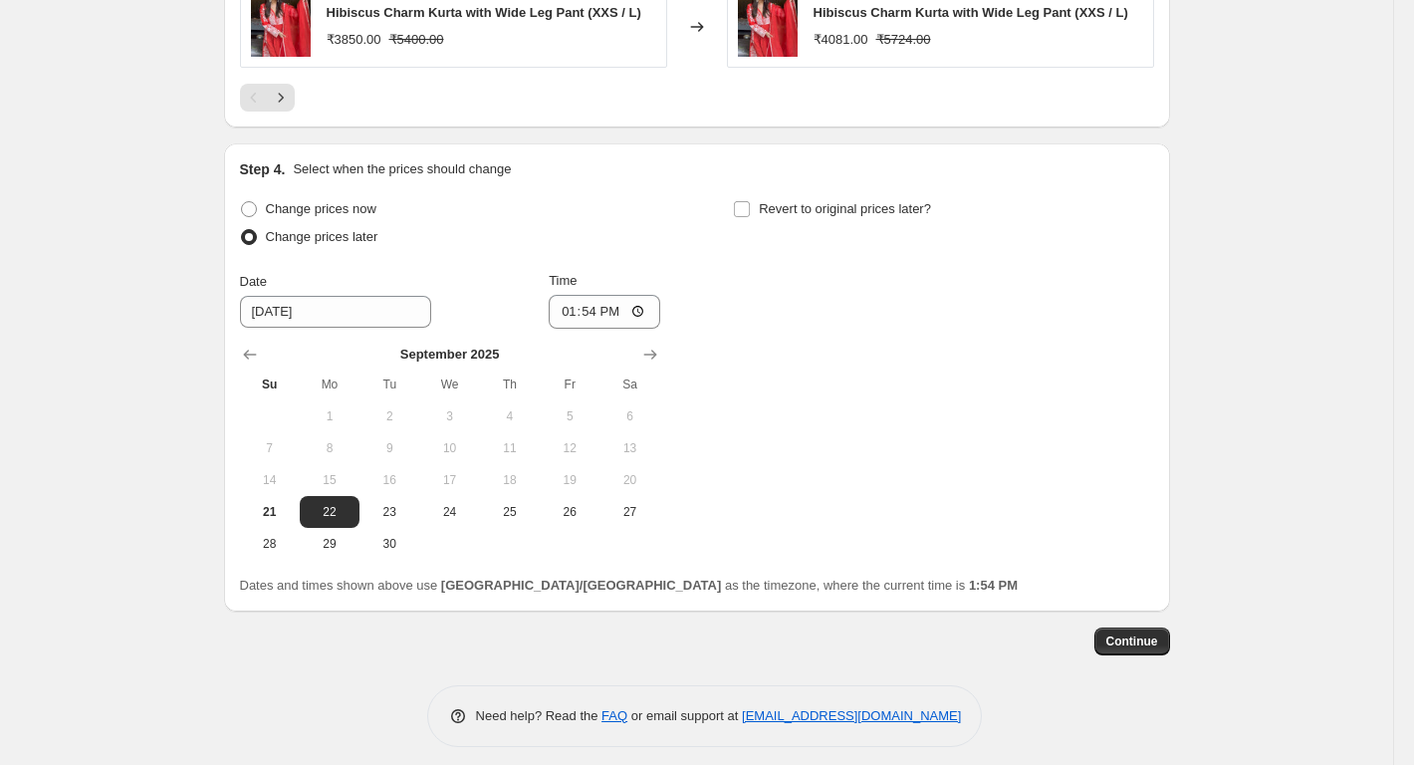
scroll to position [2085, 0]
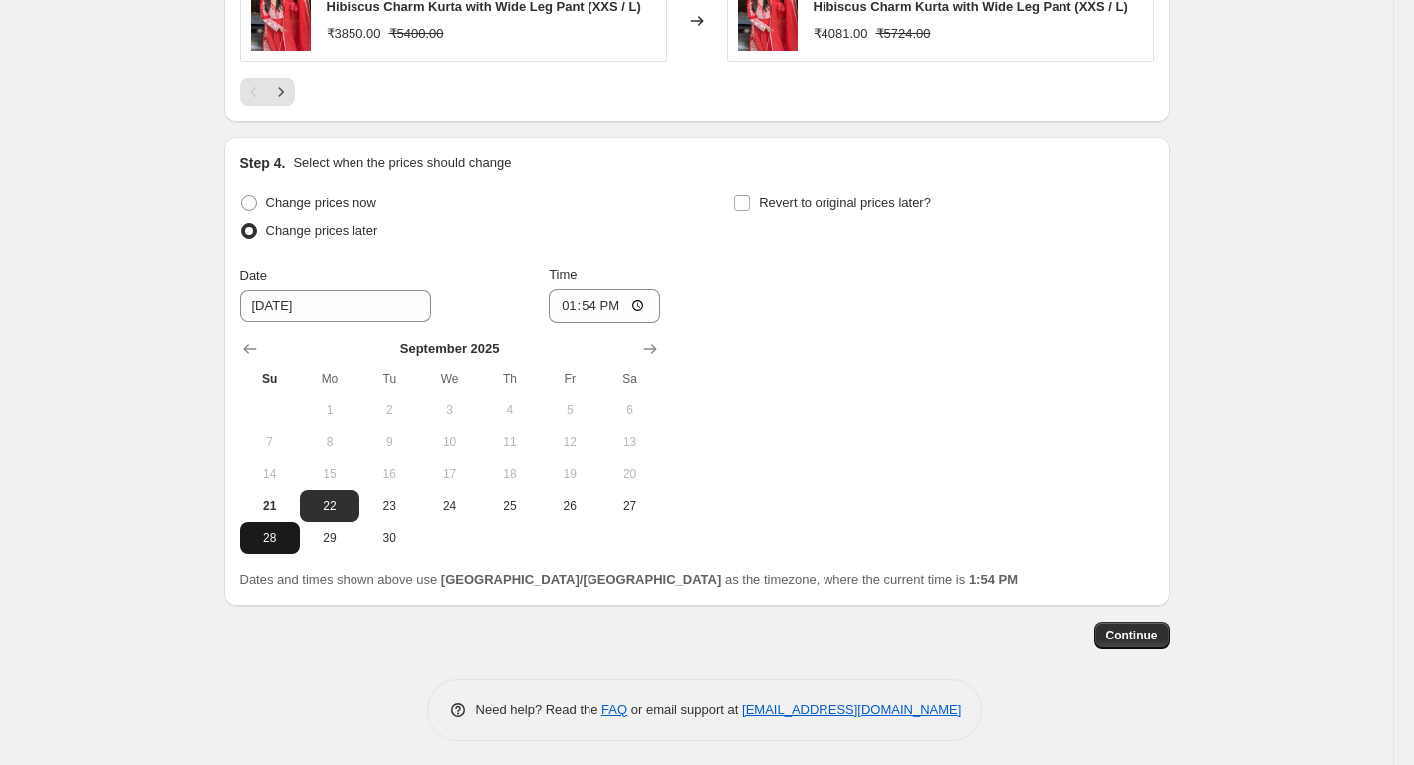
click at [288, 522] on button "28" at bounding box center [270, 538] width 60 height 32
click at [280, 498] on span "21" at bounding box center [270, 506] width 44 height 16
type input "[DATE]"
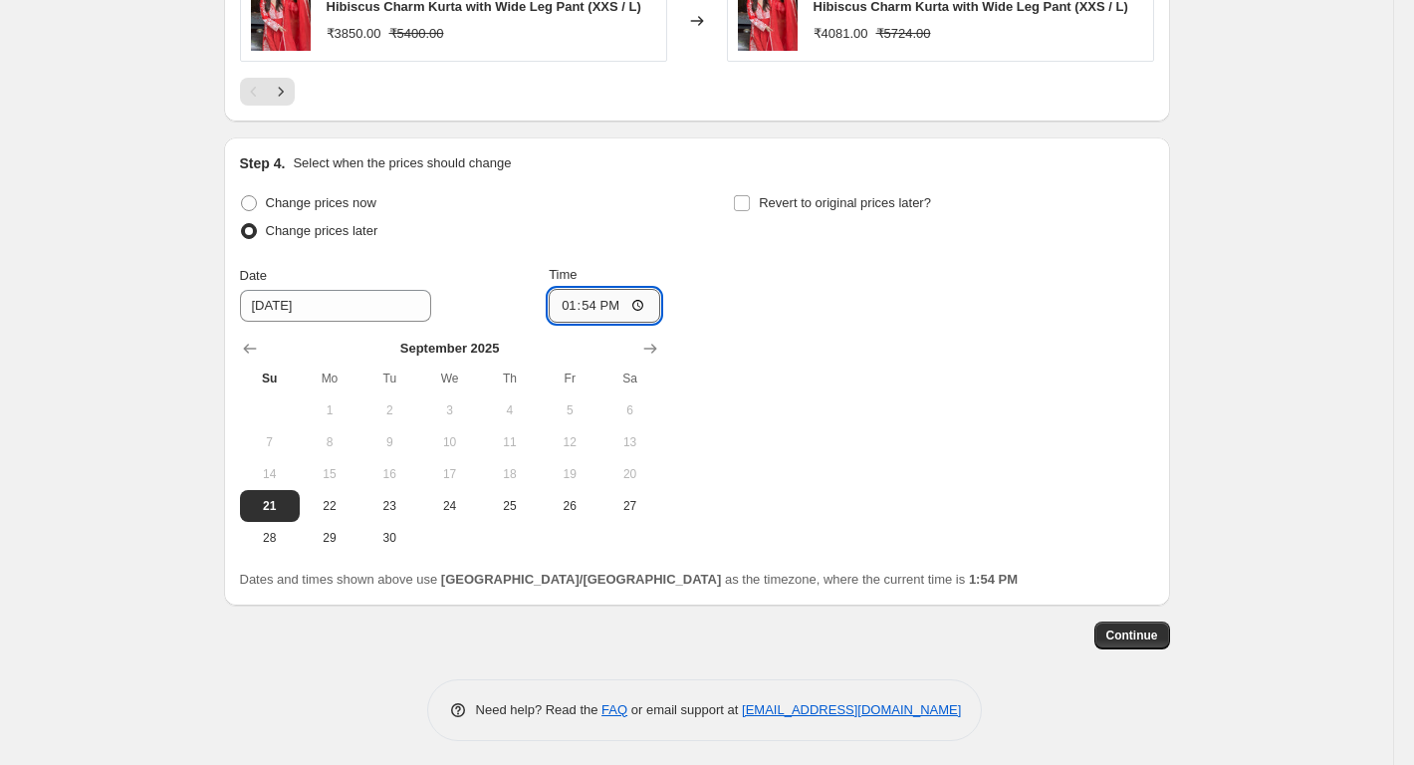
click at [656, 290] on input "13:54" at bounding box center [605, 306] width 112 height 34
click at [650, 304] on input "13:54" at bounding box center [605, 306] width 112 height 34
type input "18:00"
click at [1115, 635] on span "Continue" at bounding box center [1132, 635] width 52 height 16
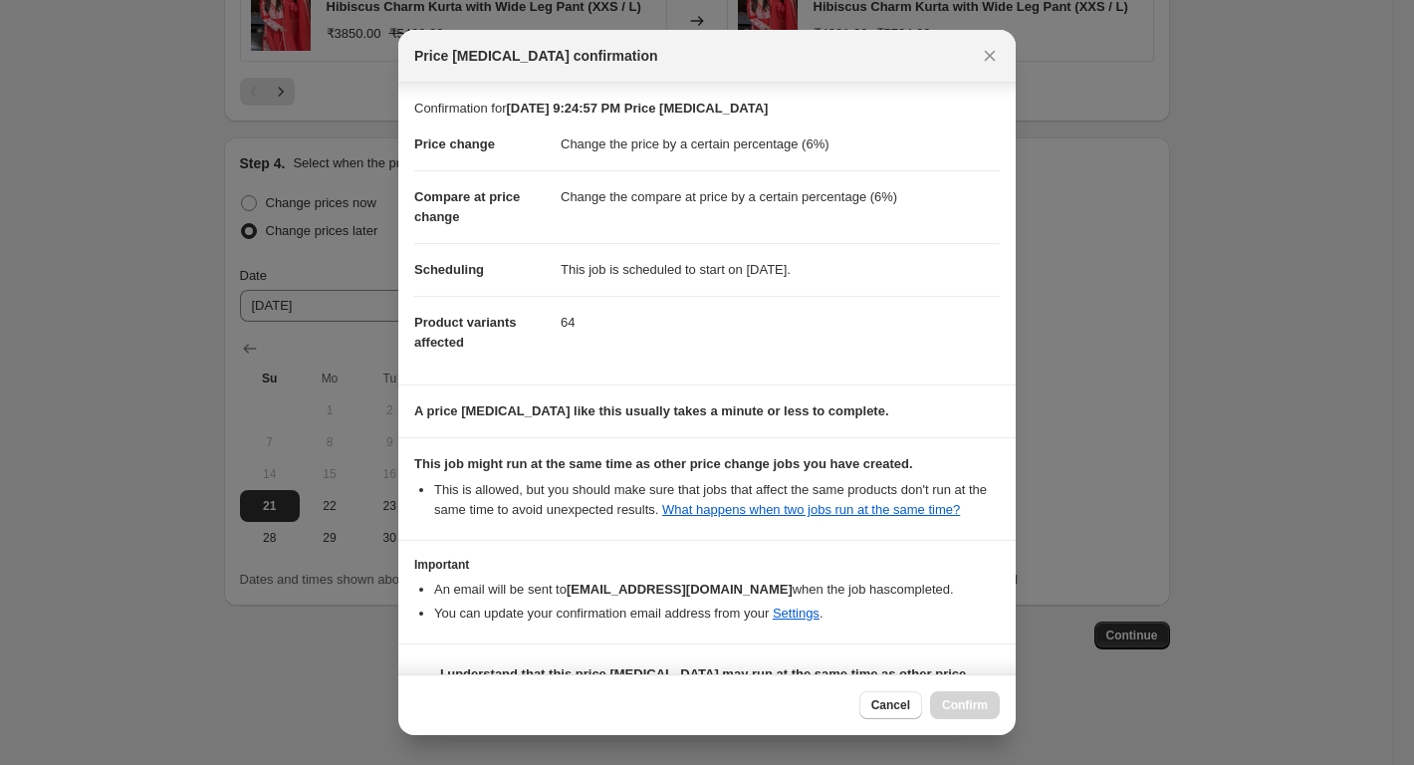
scroll to position [50, 0]
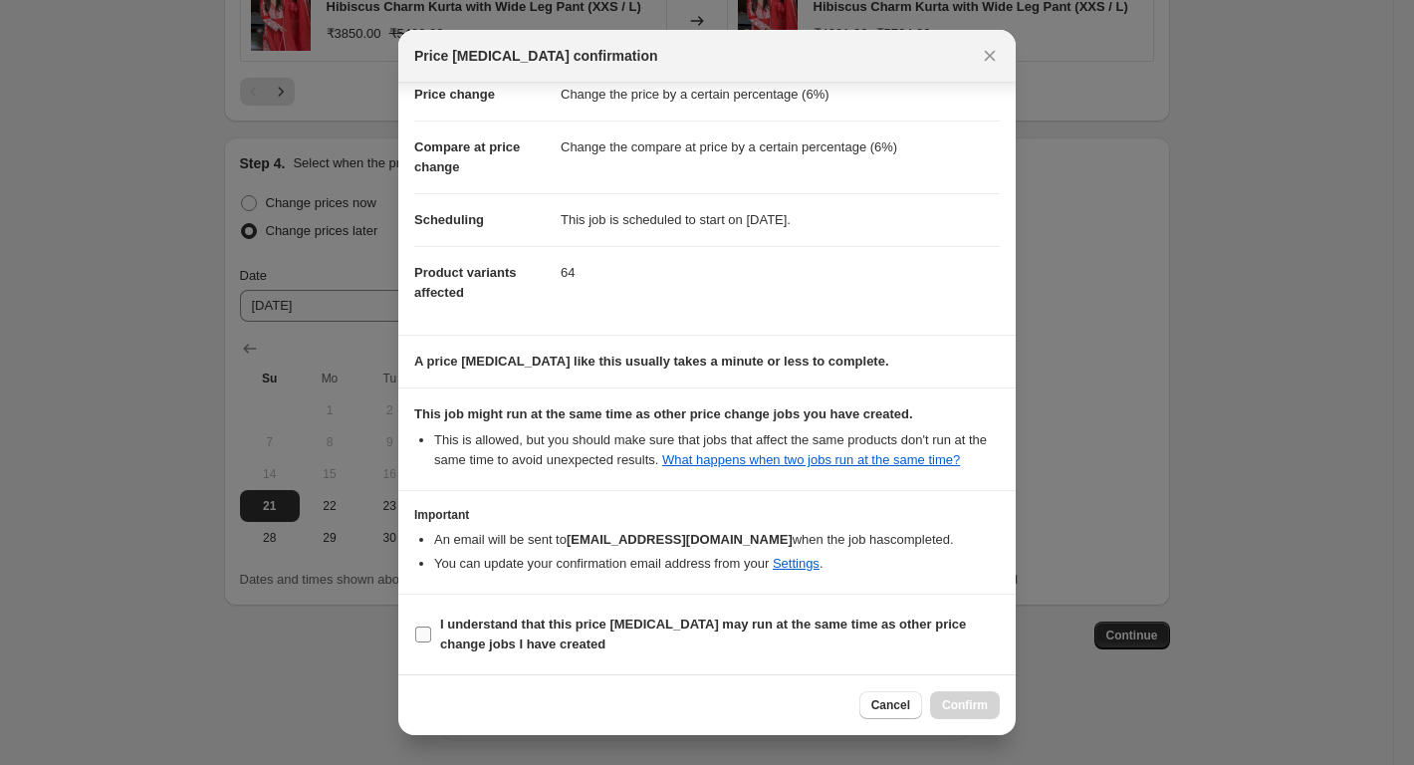
click at [556, 617] on b "I understand that this price [MEDICAL_DATA] may run at the same time as other p…" at bounding box center [703, 633] width 526 height 35
click at [431, 626] on input "I understand that this price [MEDICAL_DATA] may run at the same time as other p…" at bounding box center [423, 634] width 16 height 16
checkbox input "true"
click at [974, 699] on span "Confirm" at bounding box center [965, 705] width 46 height 16
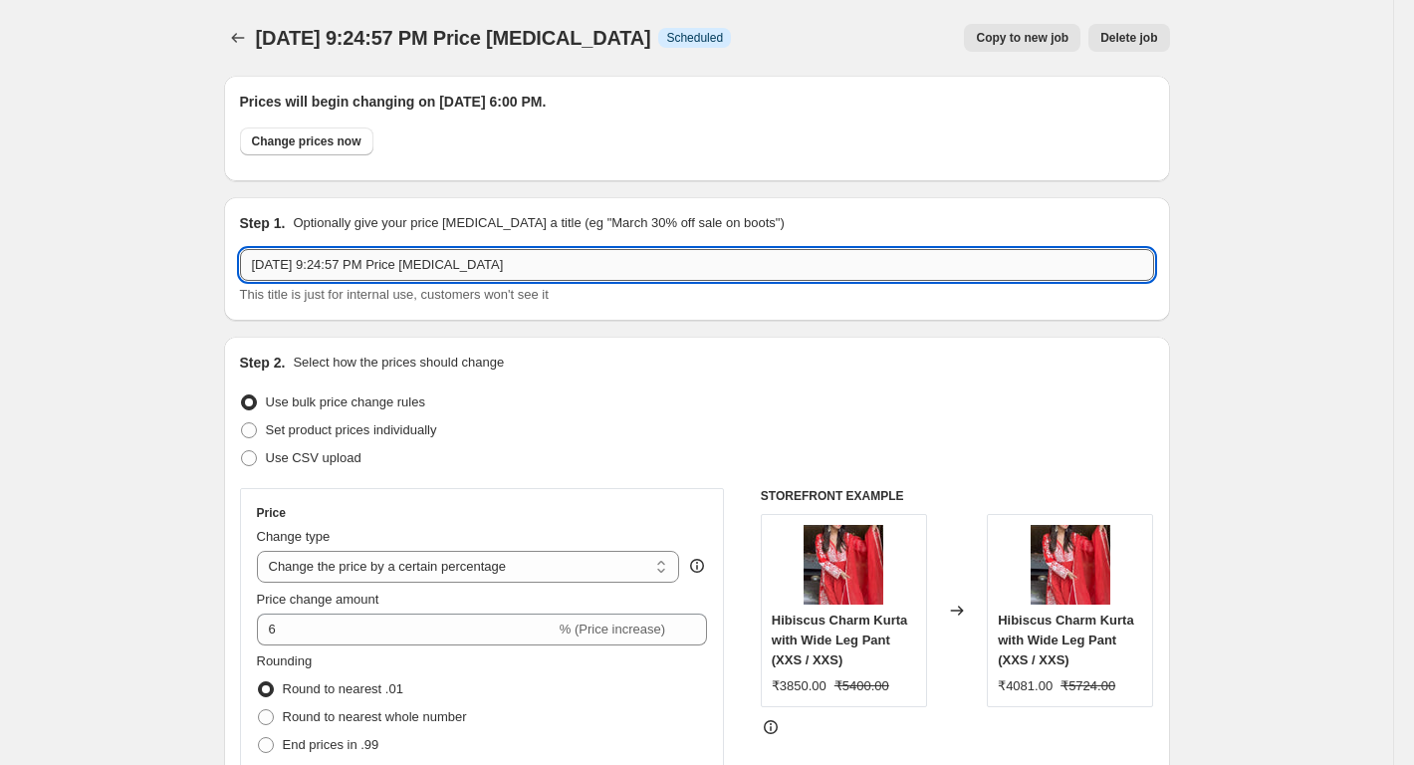
click at [365, 277] on input "[DATE] 9:24:57 PM Price [MEDICAL_DATA]" at bounding box center [697, 265] width 914 height 32
paste input "Kurta Set New GST"
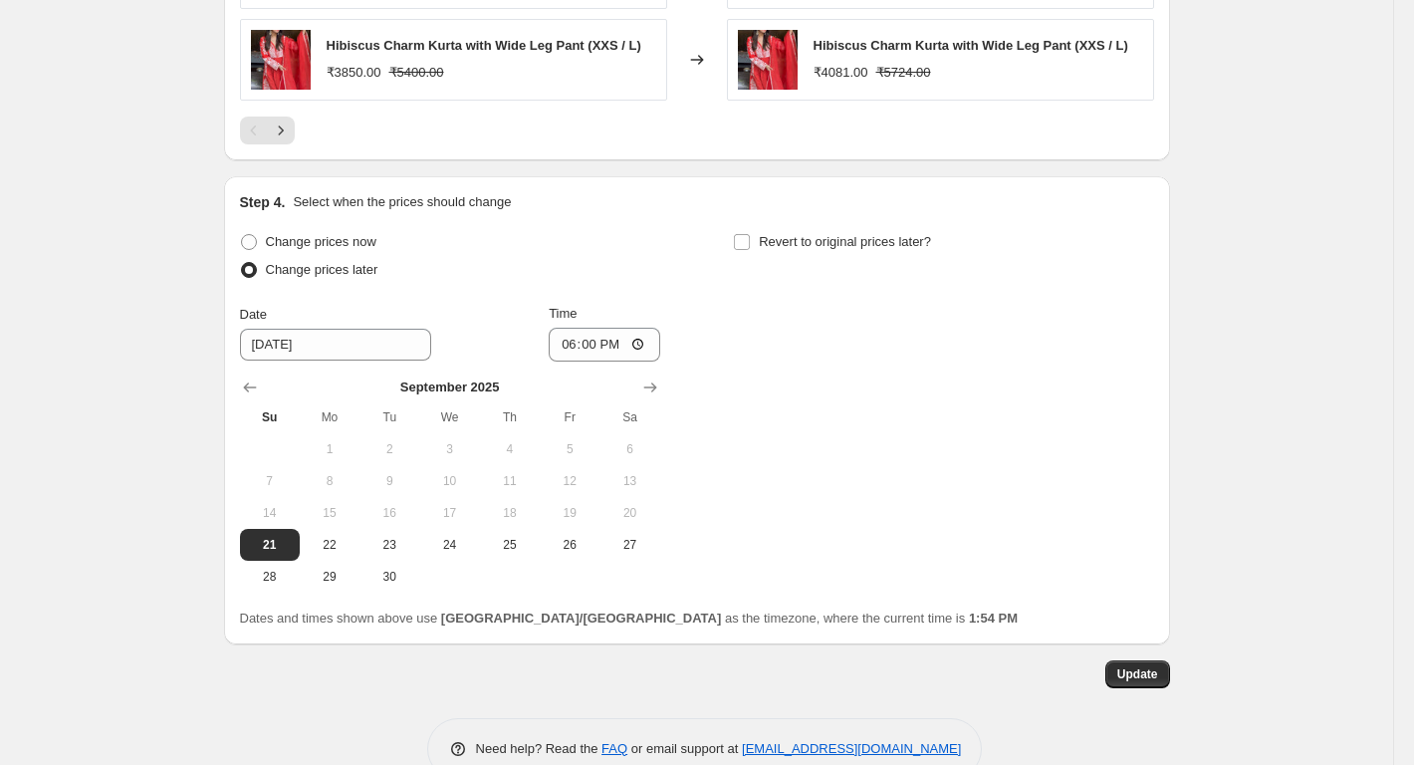
scroll to position [2191, 0]
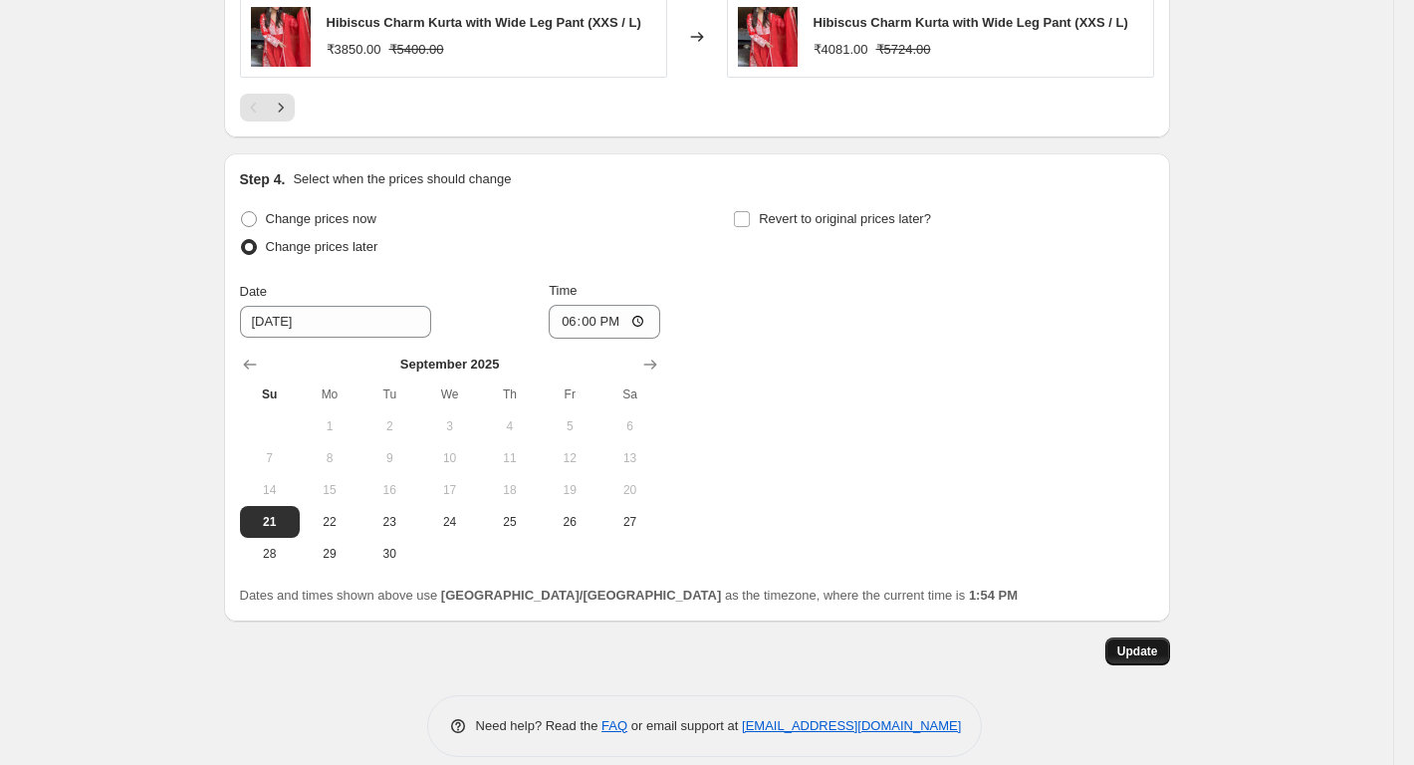
click at [1117, 651] on button "Update" at bounding box center [1137, 651] width 65 height 28
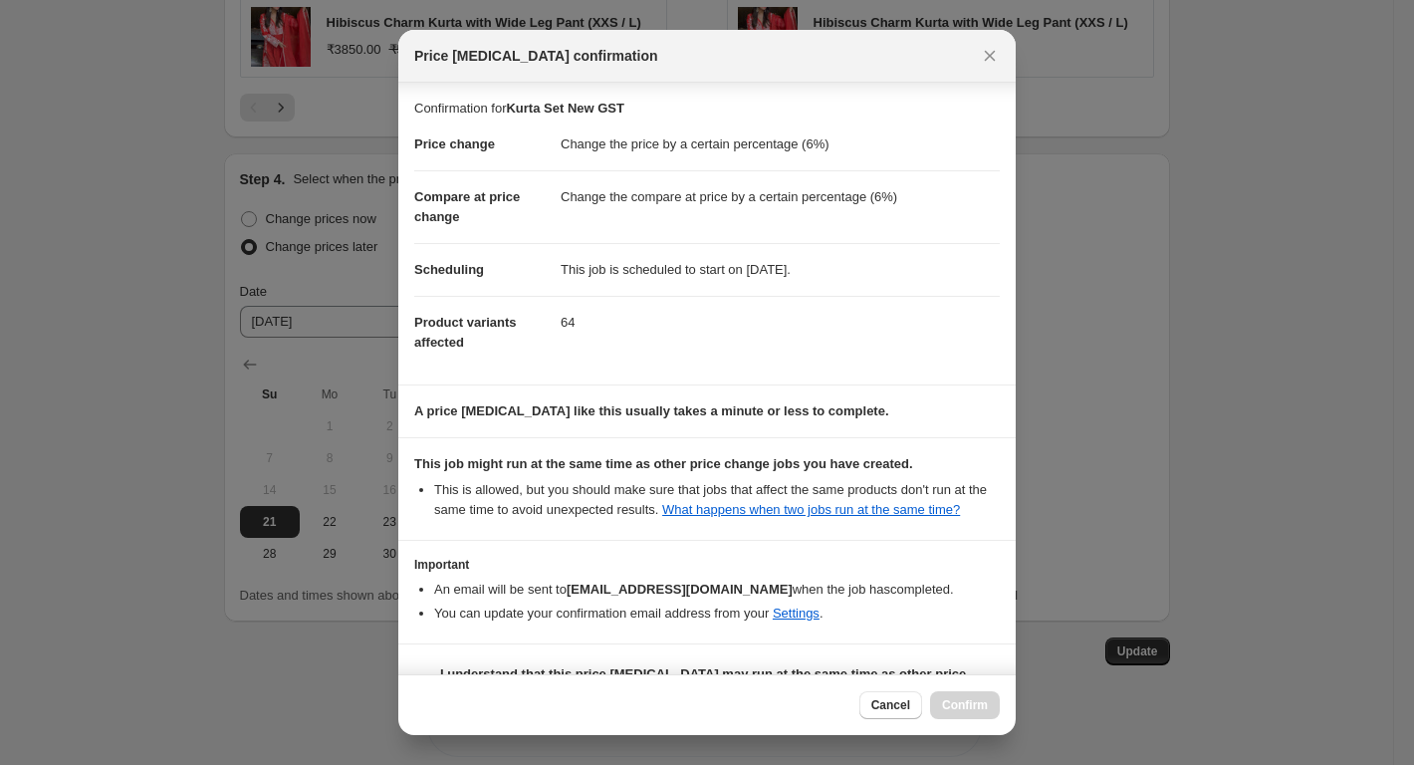
scroll to position [50, 0]
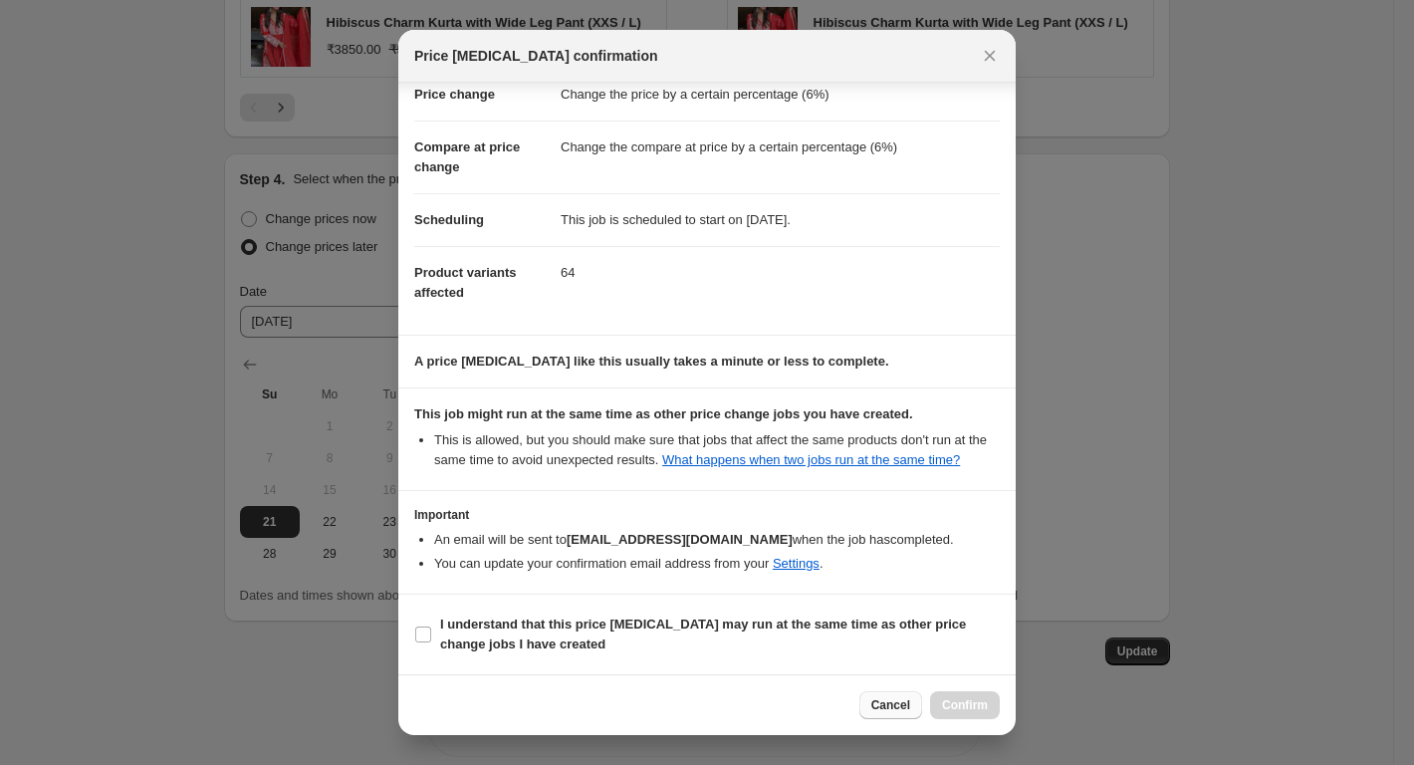
click at [871, 699] on button "Cancel" at bounding box center [890, 705] width 63 height 28
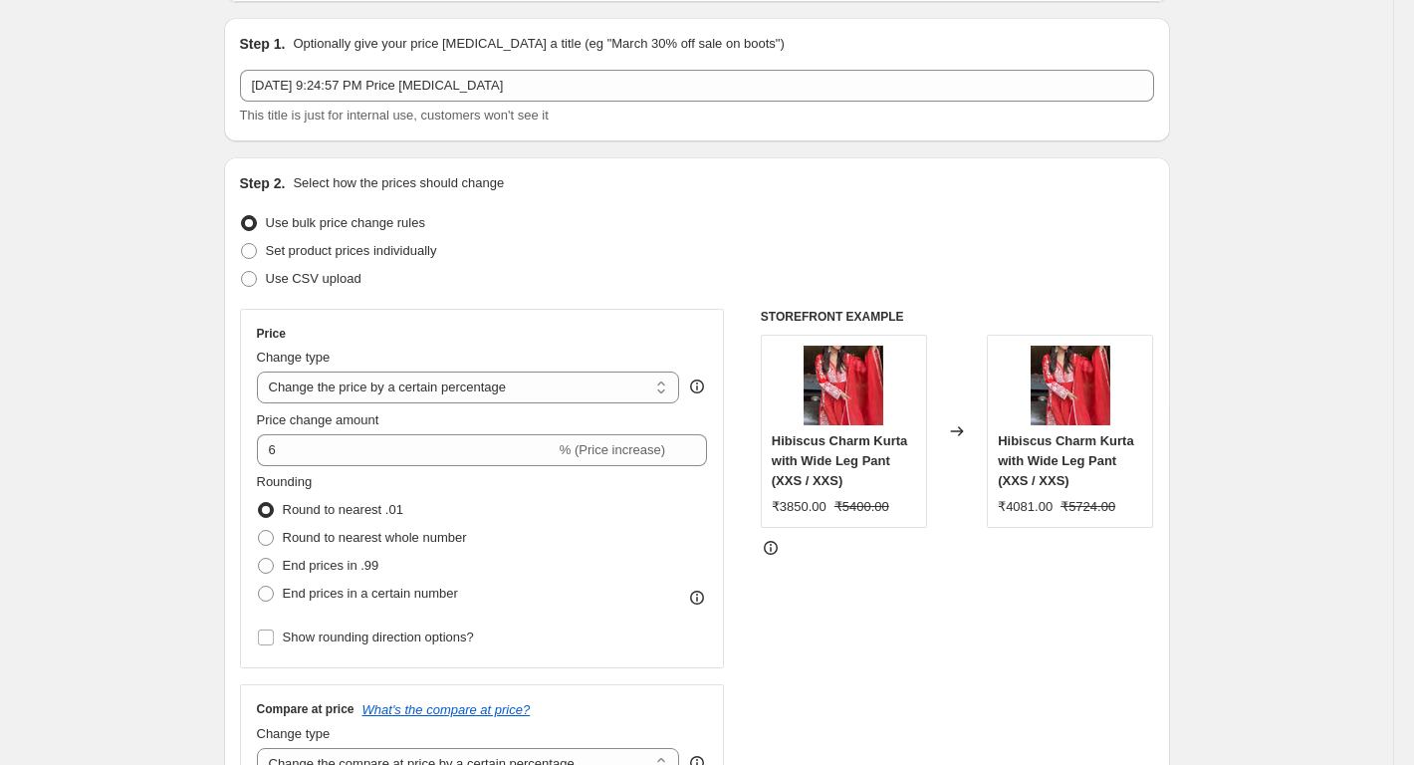
scroll to position [0, 0]
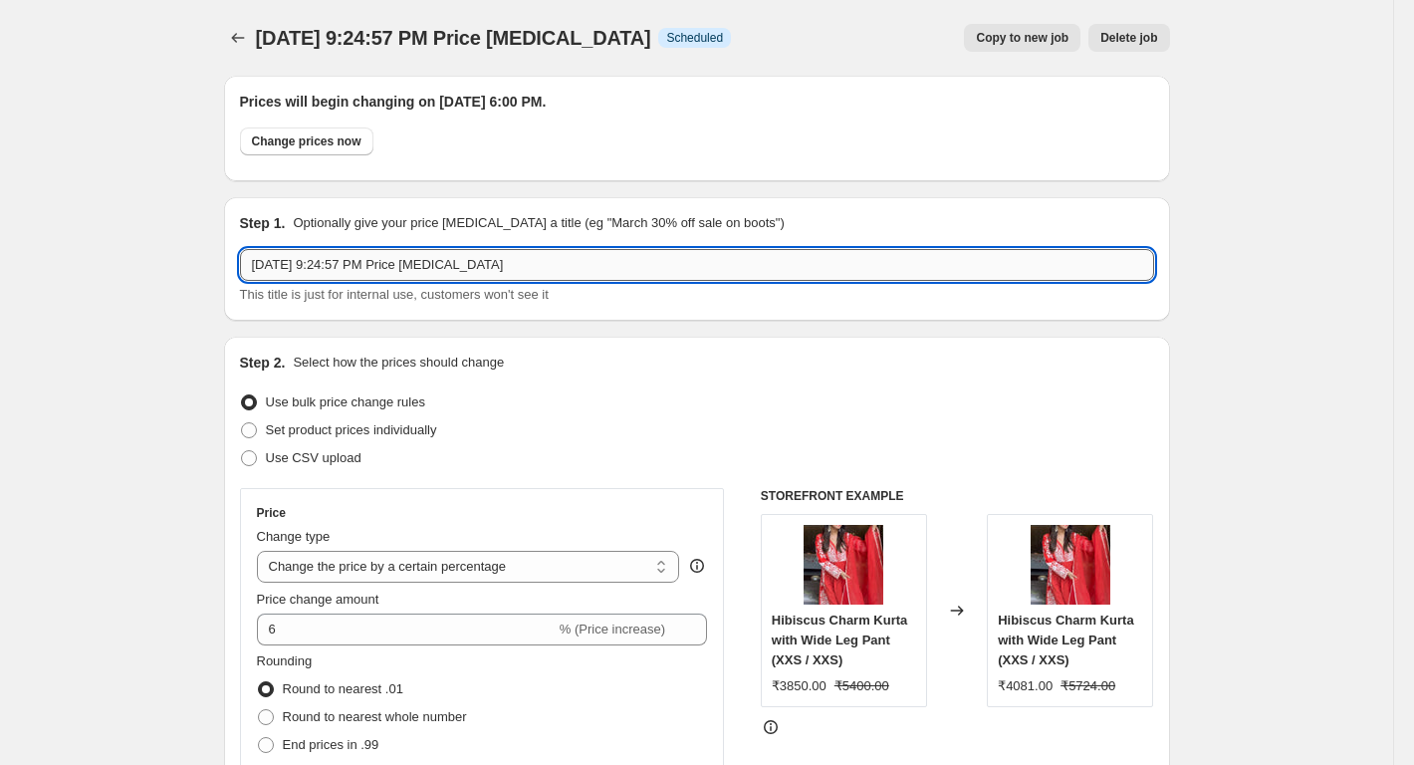
click at [430, 252] on input "[DATE] 9:24:57 PM Price [MEDICAL_DATA]" at bounding box center [697, 265] width 914 height 32
paste input "Kurta Set New GST"
type input "Kurta Set New GST"
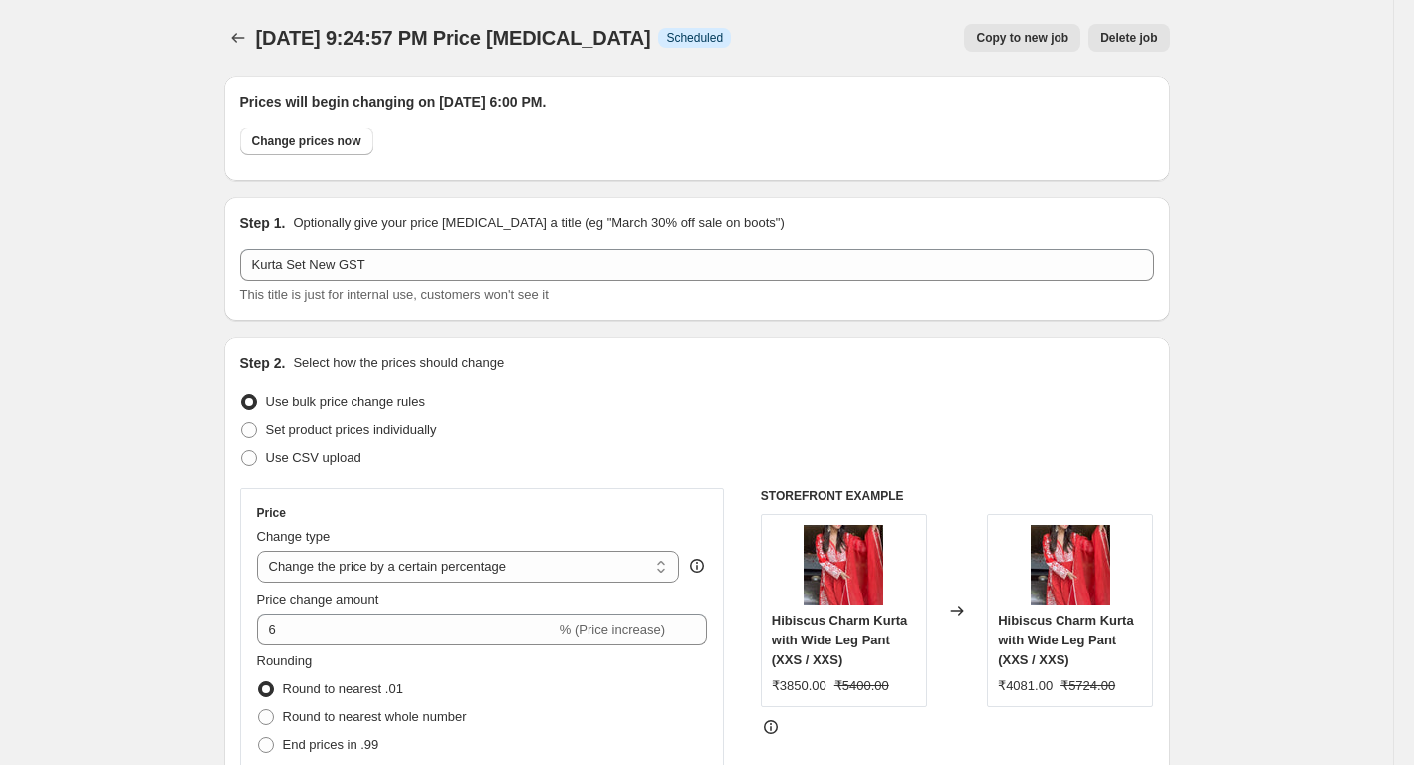
click at [430, 214] on p "Optionally give your price [MEDICAL_DATA] a title (eg "March 30% off sale on bo…" at bounding box center [538, 223] width 491 height 20
click at [1046, 41] on span "Copy to new job" at bounding box center [1022, 38] width 93 height 16
select select "percentage"
select select "collection"
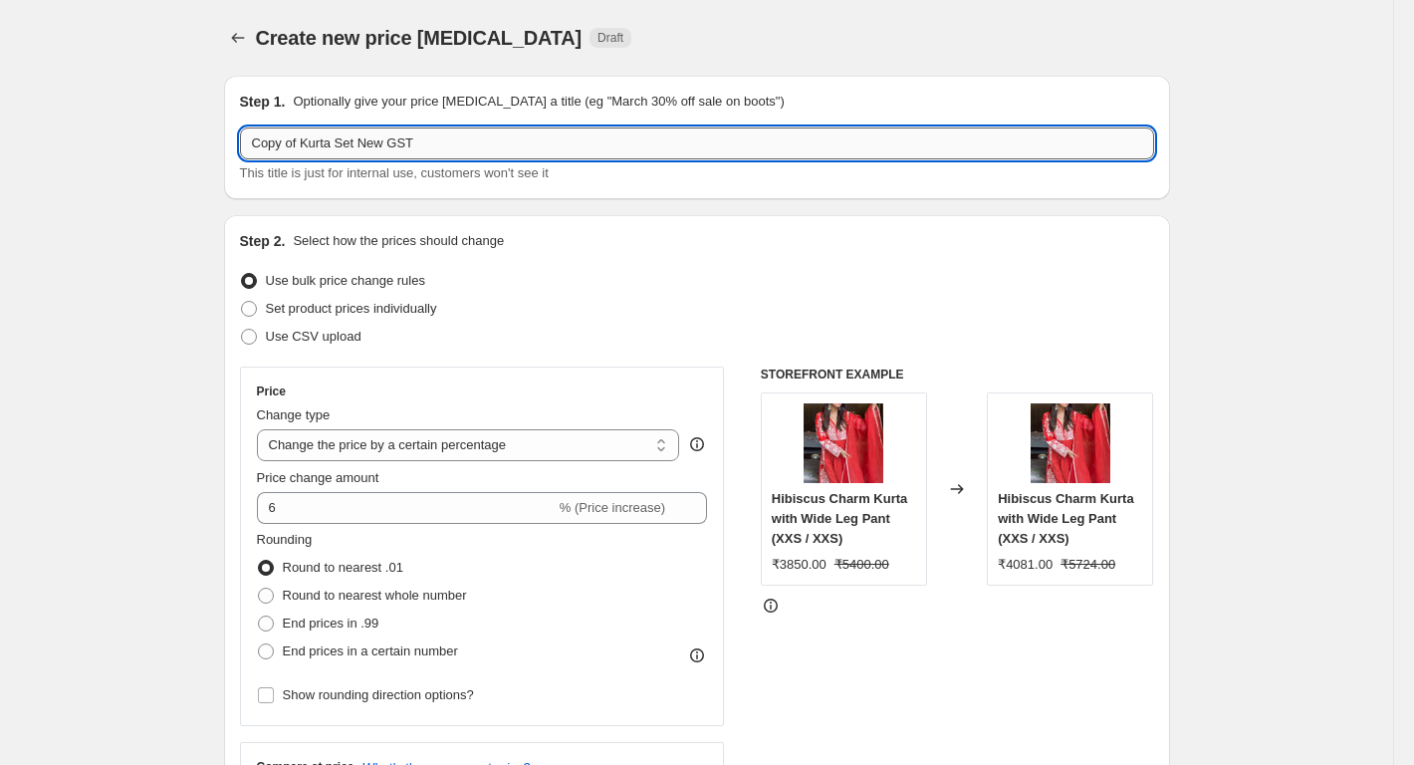
click at [368, 138] on input "Copy of Kurta Set New GST" at bounding box center [697, 143] width 914 height 32
paste input "Kurta Set"
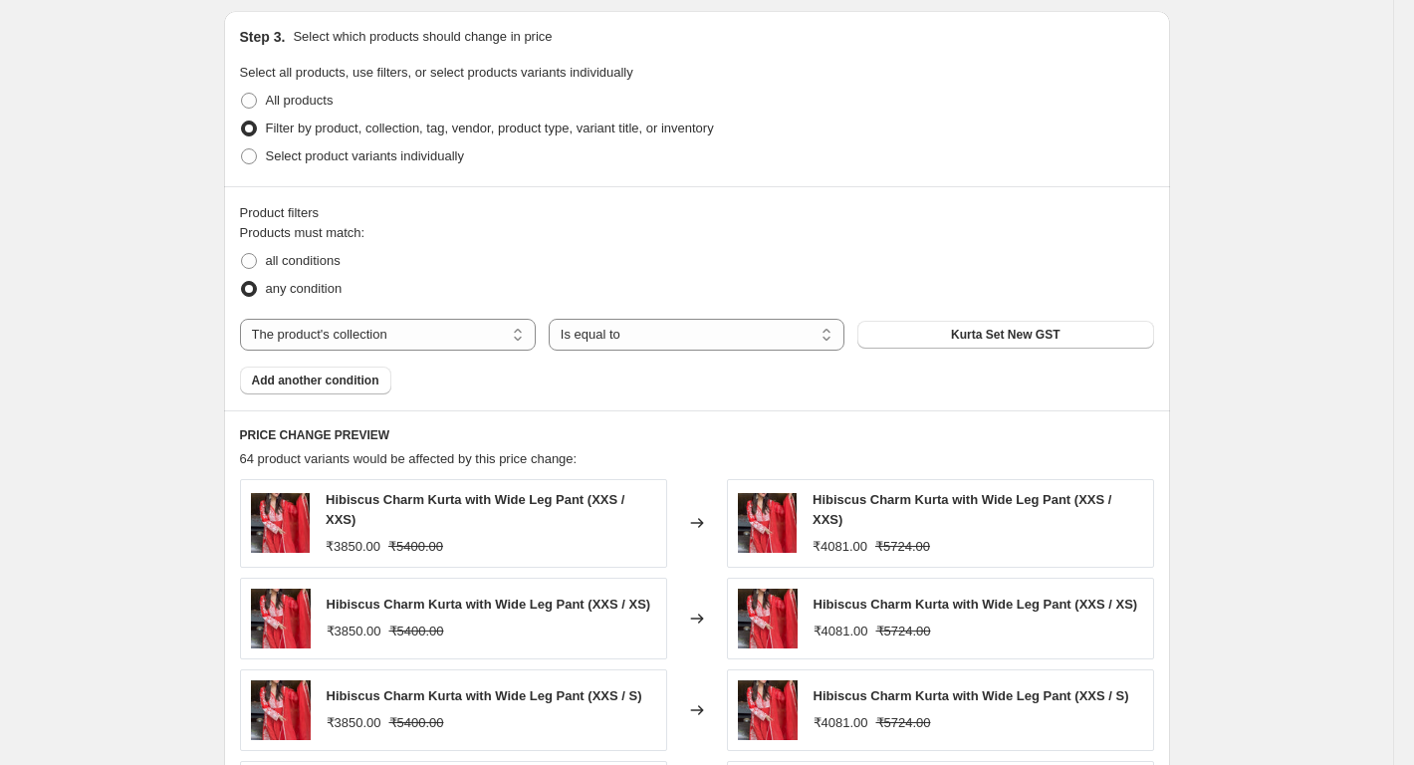
scroll to position [1394, 0]
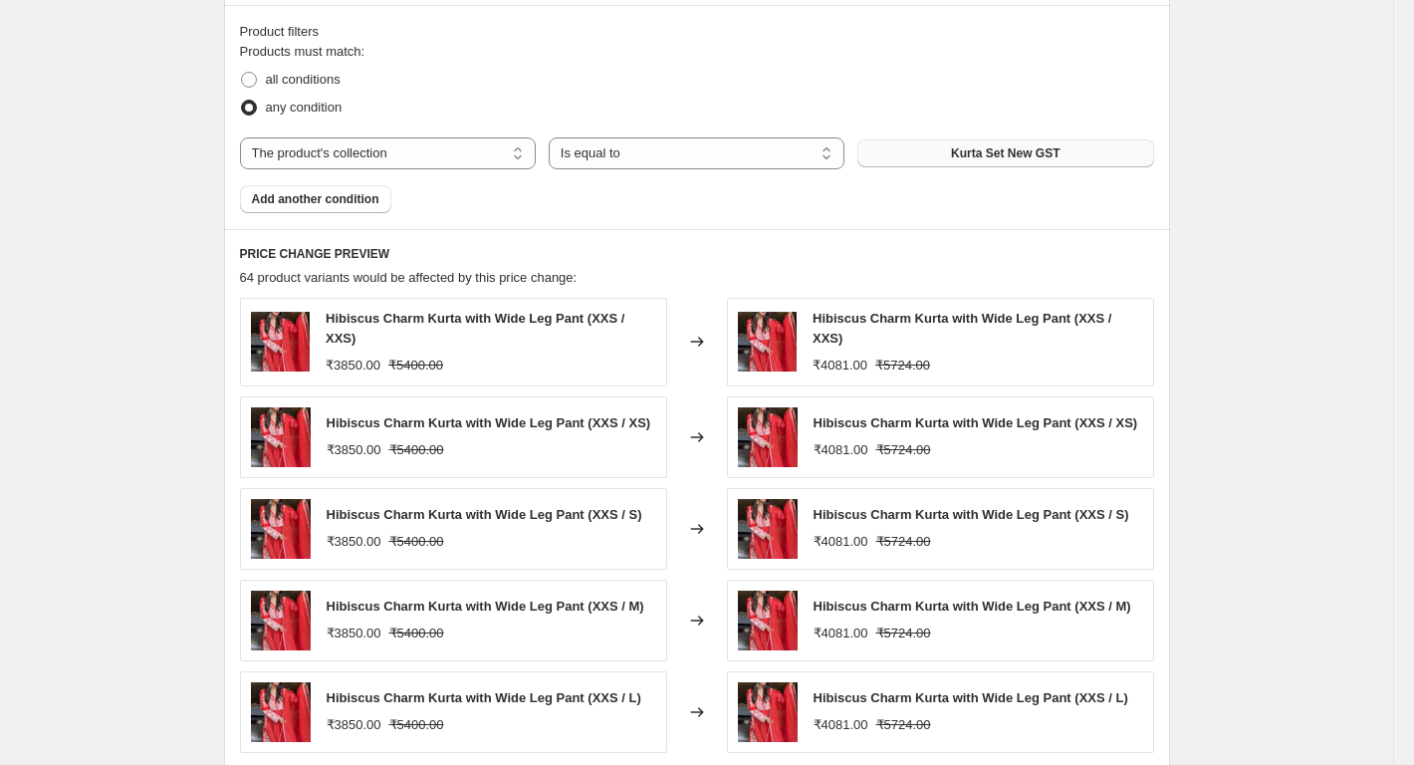
type input "Kurta Set GST"
click at [979, 153] on span "Kurta Set New GST" at bounding box center [1005, 153] width 109 height 16
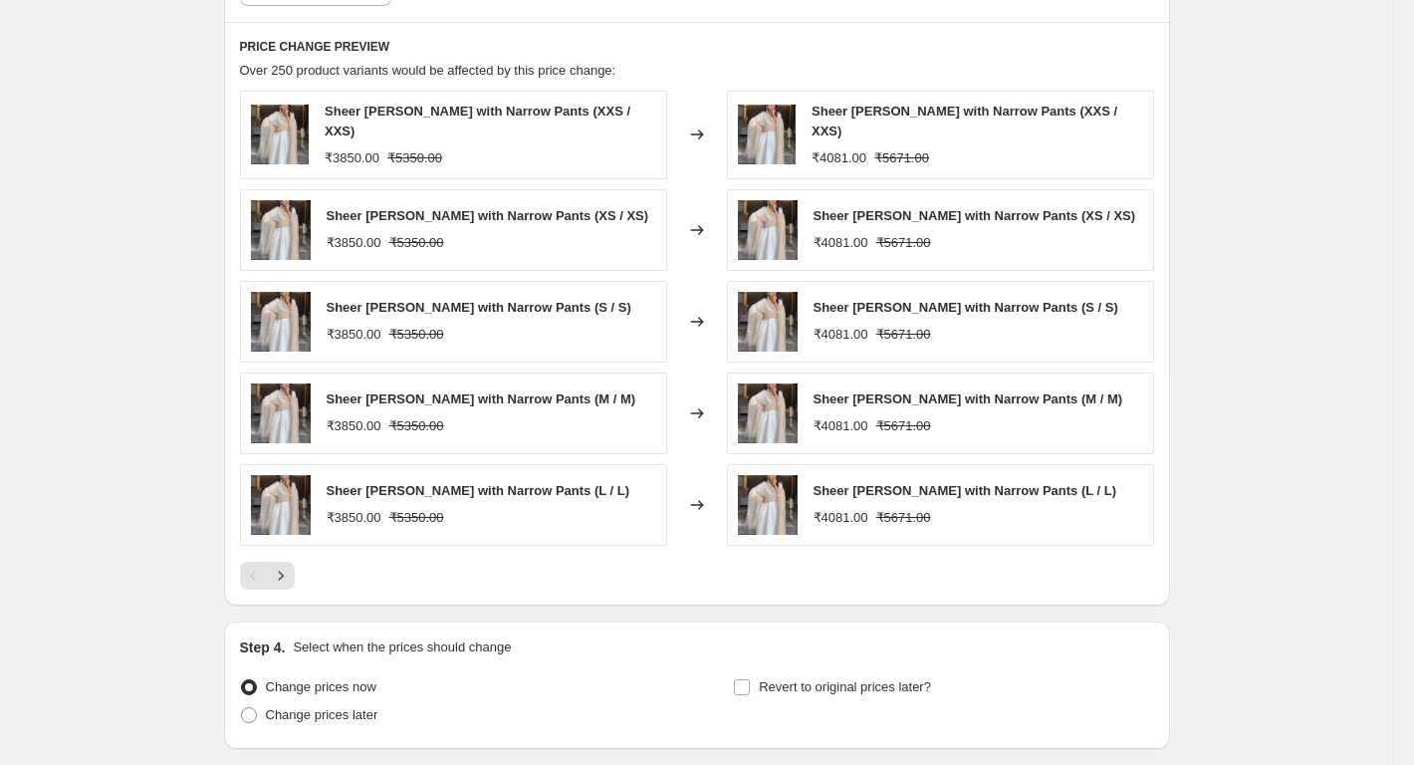
scroll to position [1745, 0]
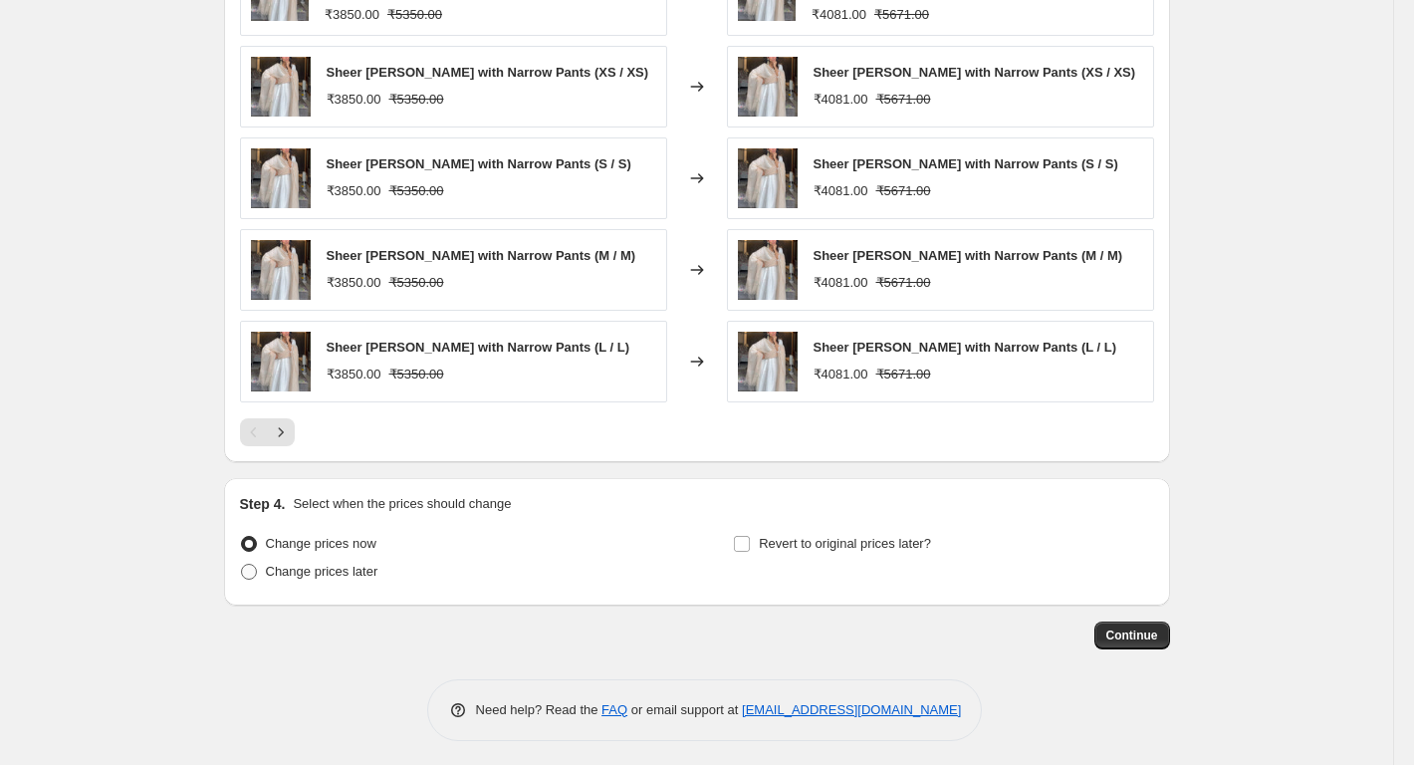
click at [372, 570] on span "Change prices later" at bounding box center [322, 571] width 113 height 15
click at [242, 565] on input "Change prices later" at bounding box center [241, 564] width 1 height 1
radio input "true"
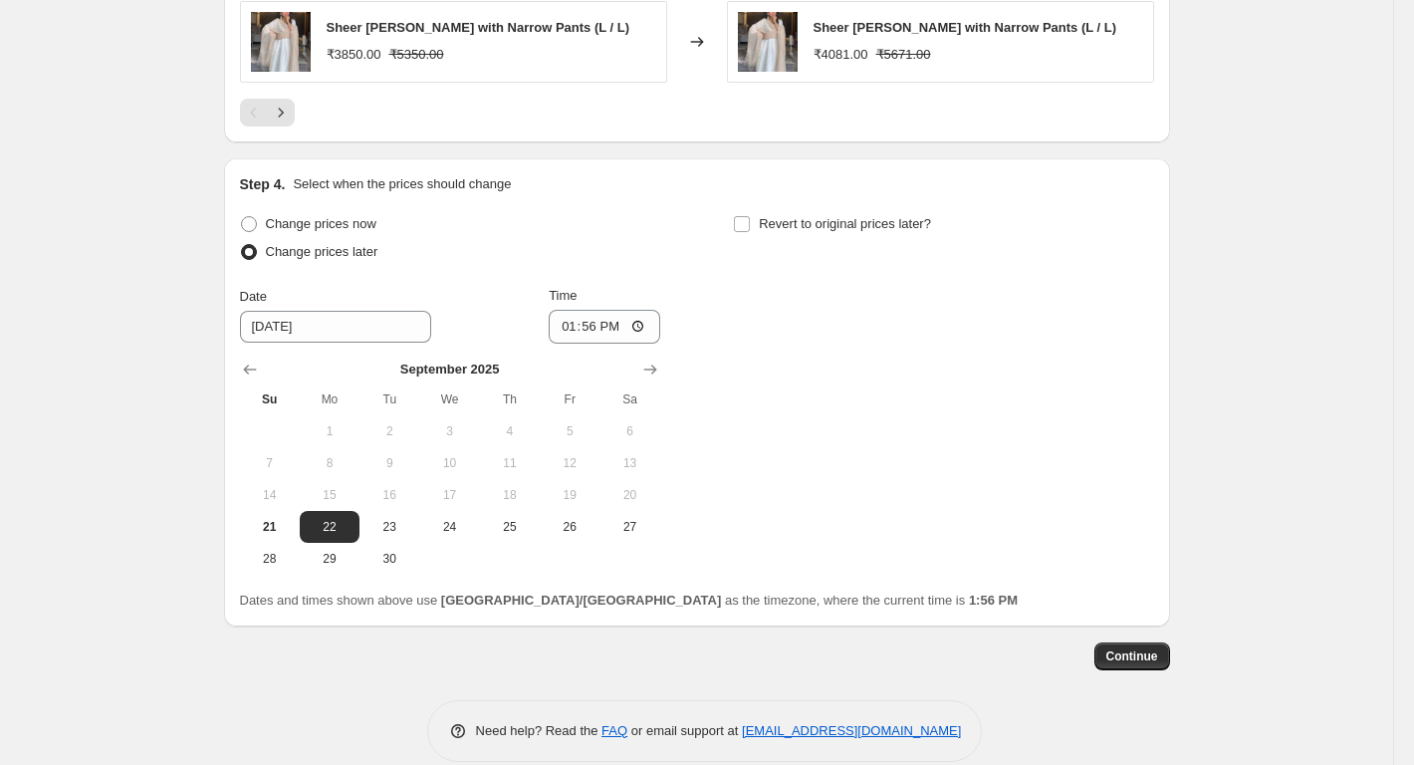
scroll to position [2085, 0]
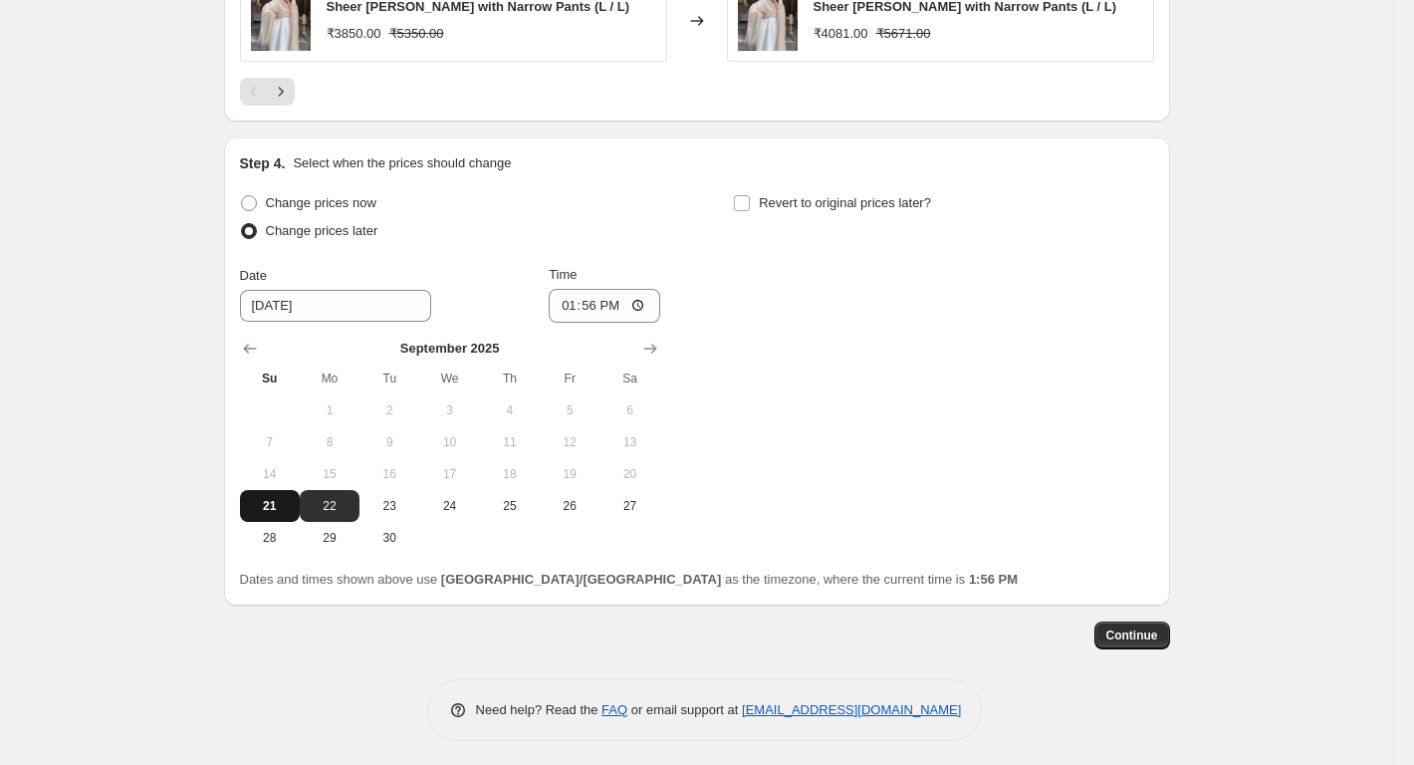
click at [282, 501] on span "21" at bounding box center [270, 506] width 44 height 16
type input "[DATE]"
click at [644, 303] on input "13:56" at bounding box center [605, 306] width 112 height 34
type input "18:00"
click at [1118, 627] on span "Continue" at bounding box center [1132, 635] width 52 height 16
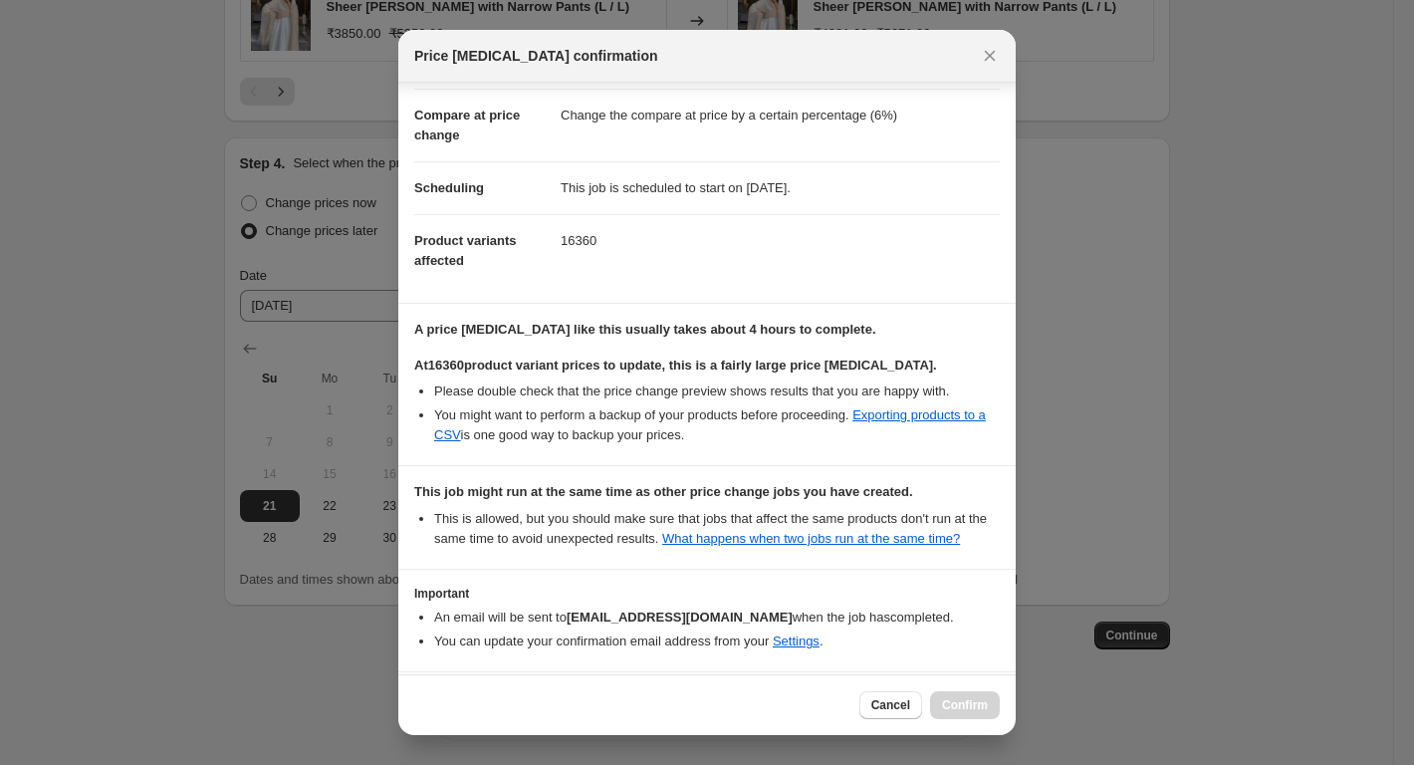
scroll to position [159, 0]
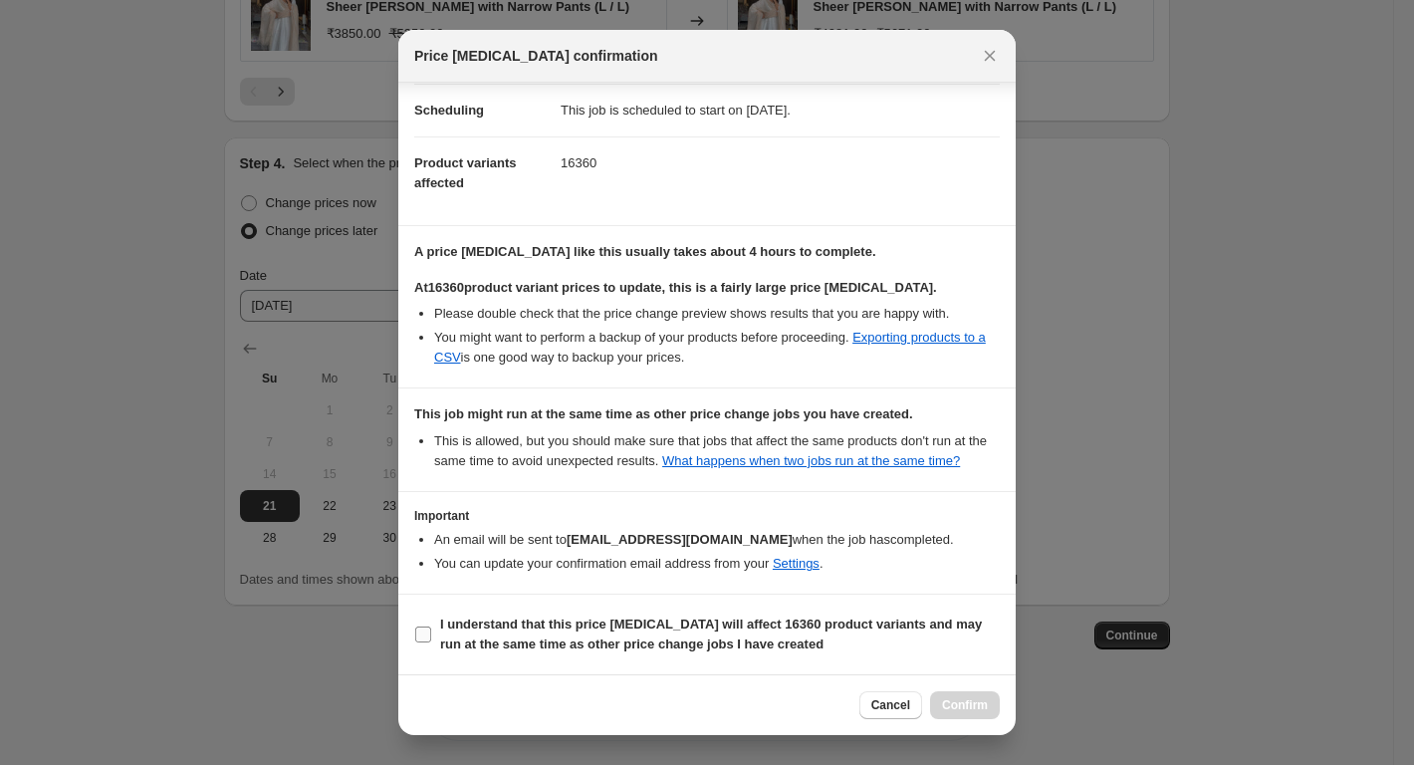
click at [459, 628] on b "I understand that this price [MEDICAL_DATA] will affect 16360 product variants …" at bounding box center [711, 633] width 542 height 35
click at [431, 628] on input "I understand that this price [MEDICAL_DATA] will affect 16360 product variants …" at bounding box center [423, 634] width 16 height 16
checkbox input "true"
click at [981, 56] on icon "Close" at bounding box center [990, 56] width 20 height 20
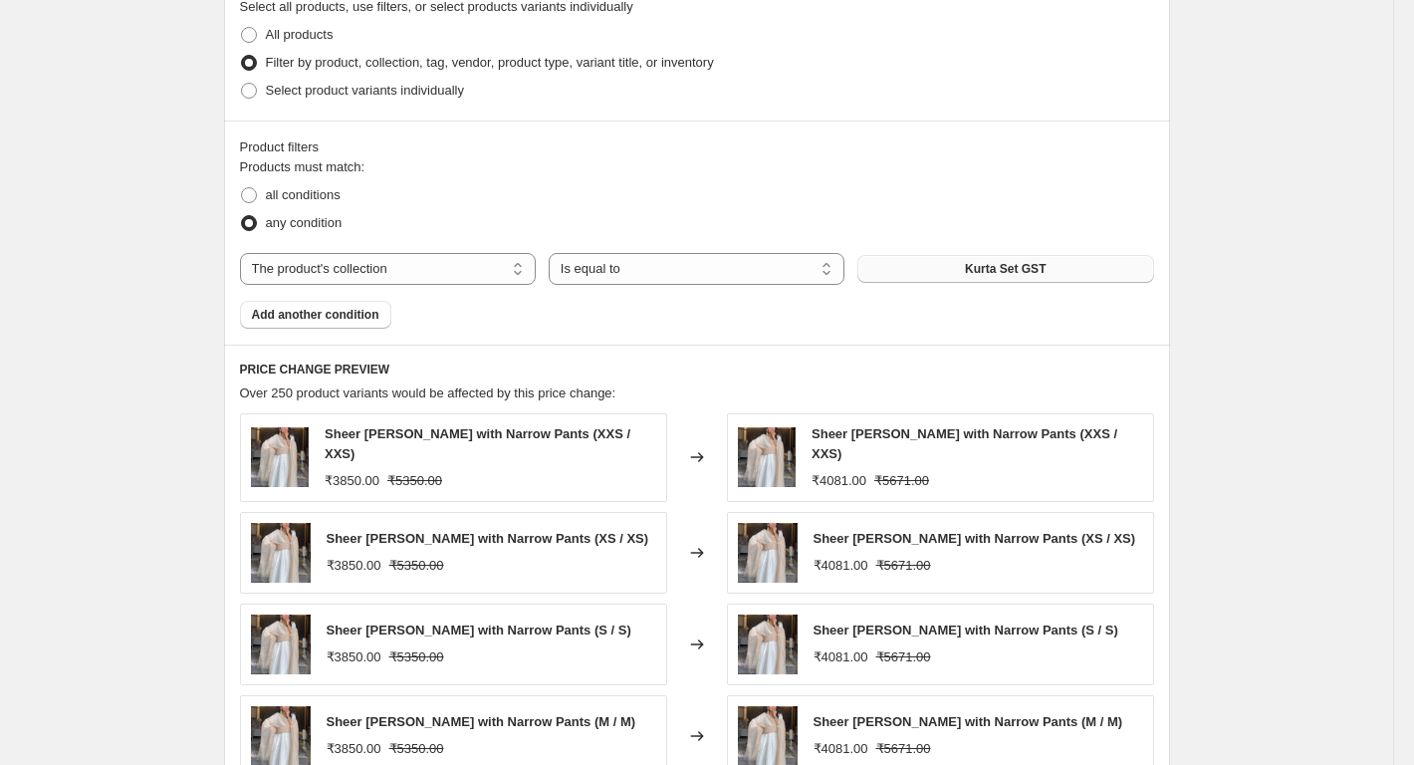
scroll to position [1388, 0]
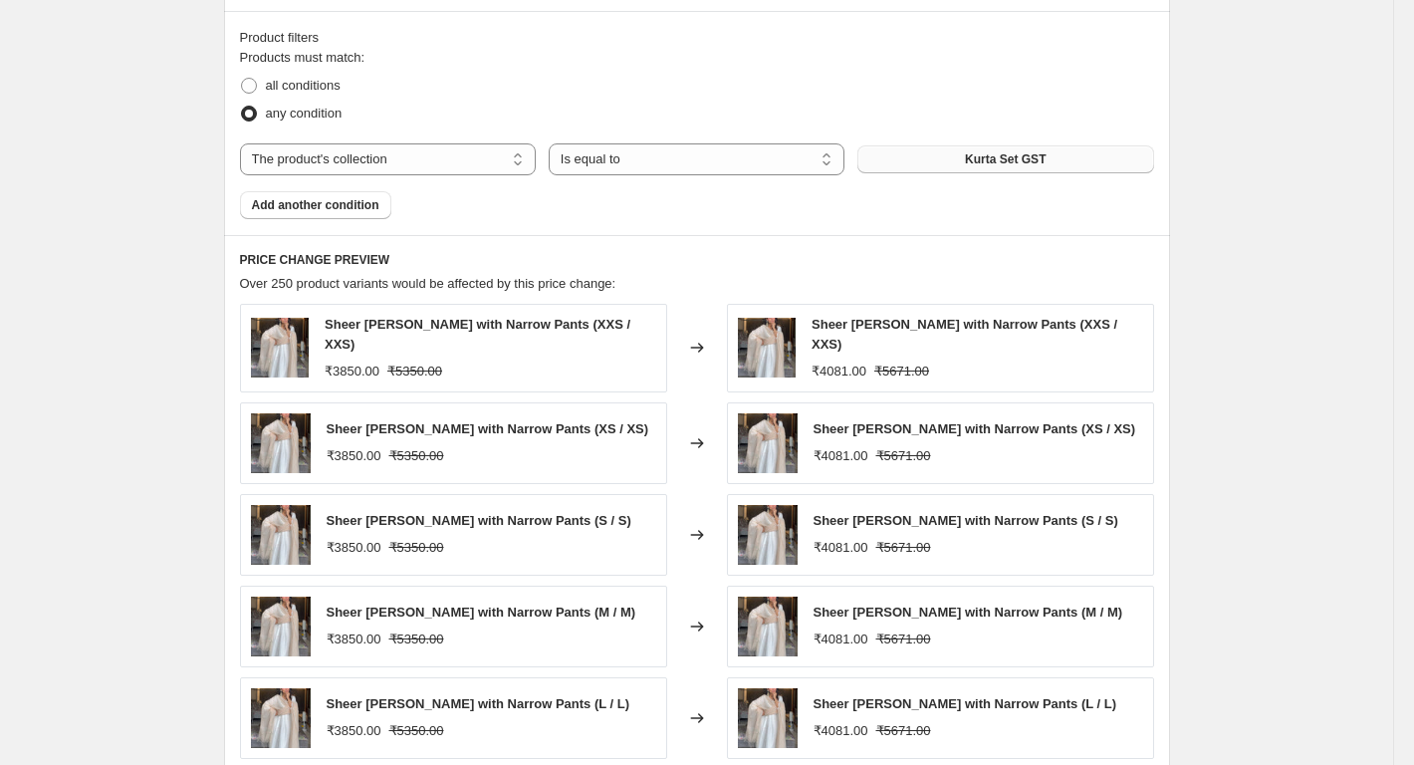
click at [407, 330] on span "Sheer [PERSON_NAME] with Narrow Pants (XXS / XXS)" at bounding box center [478, 334] width 306 height 35
copy span "Sheer [PERSON_NAME] with Narrow Pants (XXS / XXS)"
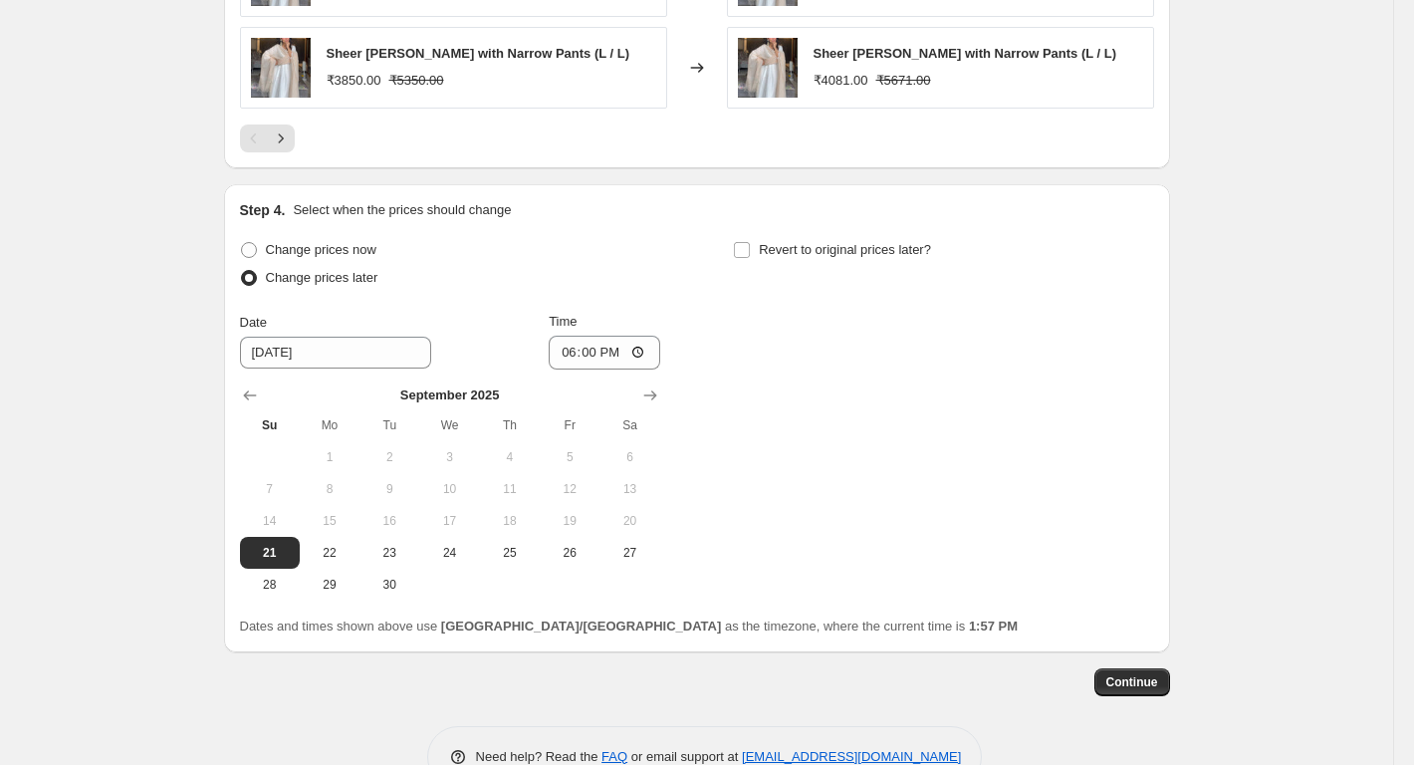
scroll to position [2085, 0]
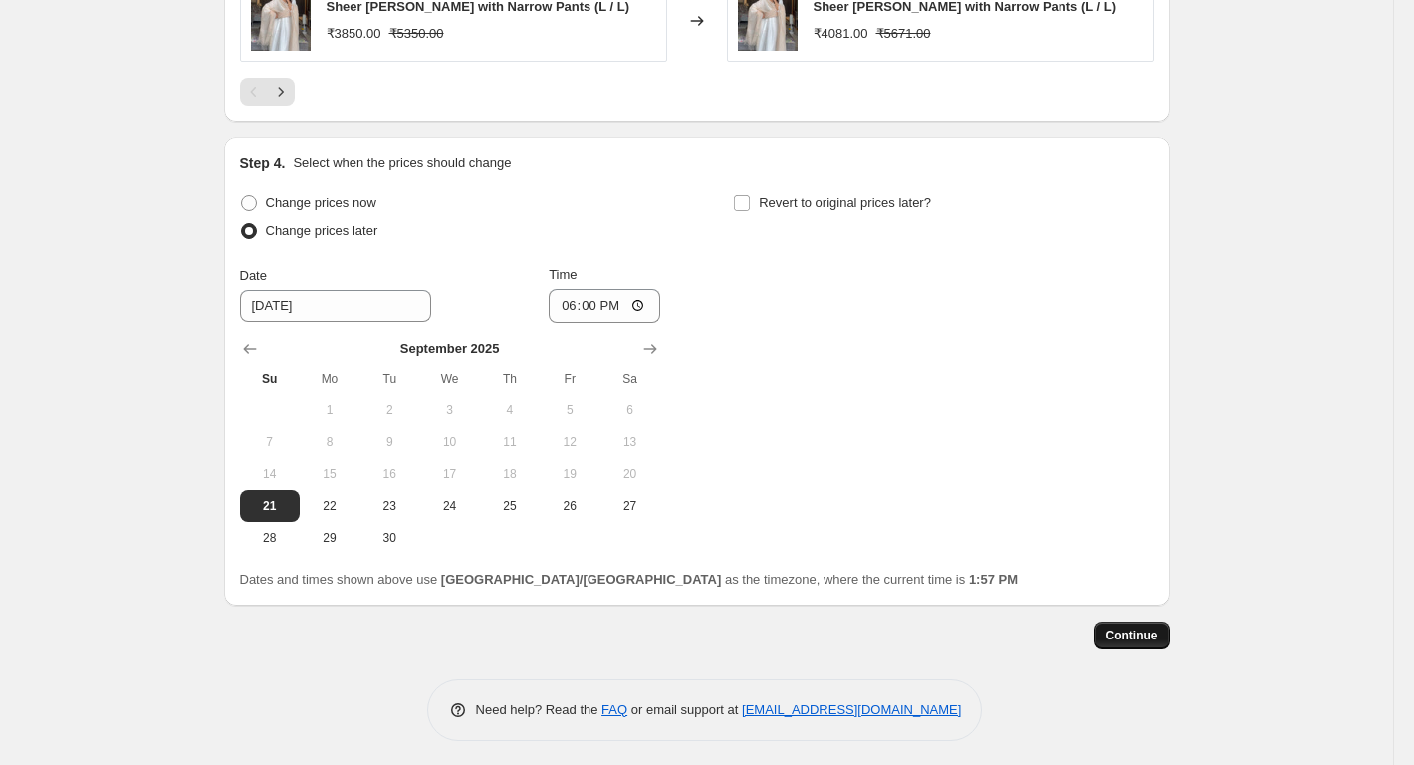
click at [1141, 637] on span "Continue" at bounding box center [1132, 635] width 52 height 16
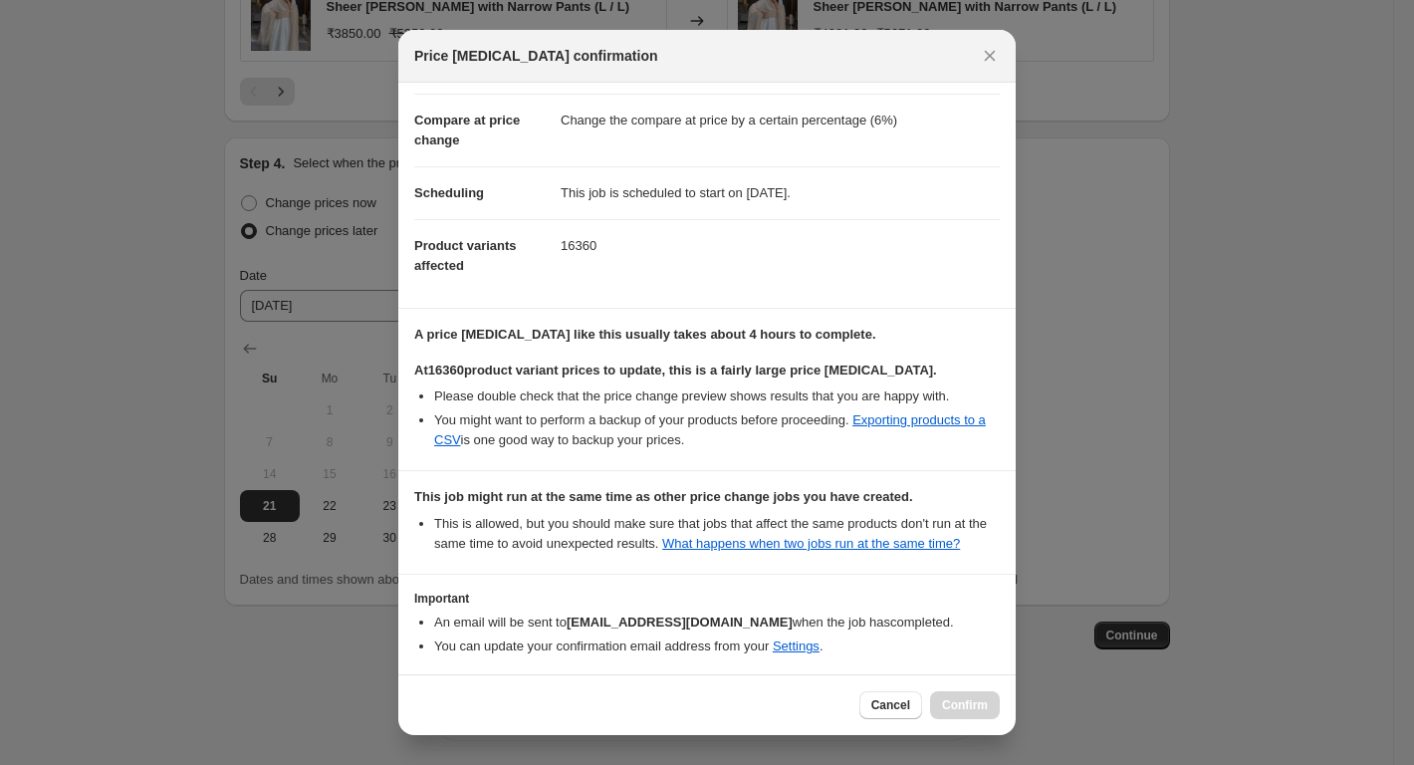
scroll to position [159, 0]
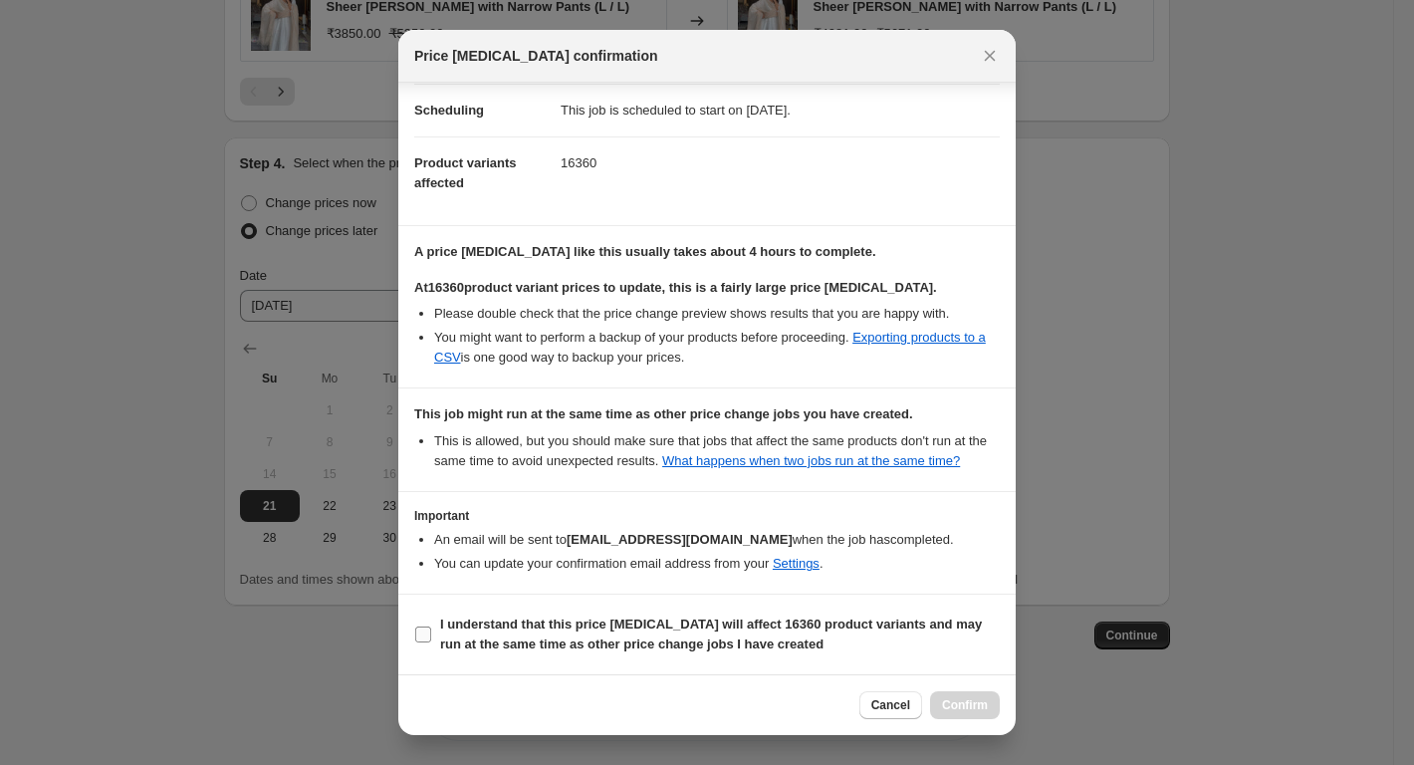
click at [455, 629] on b "I understand that this price [MEDICAL_DATA] will affect 16360 product variants …" at bounding box center [711, 633] width 542 height 35
click at [431, 629] on input "I understand that this price [MEDICAL_DATA] will affect 16360 product variants …" at bounding box center [423, 634] width 16 height 16
checkbox input "true"
click at [991, 698] on button "Confirm" at bounding box center [965, 705] width 70 height 28
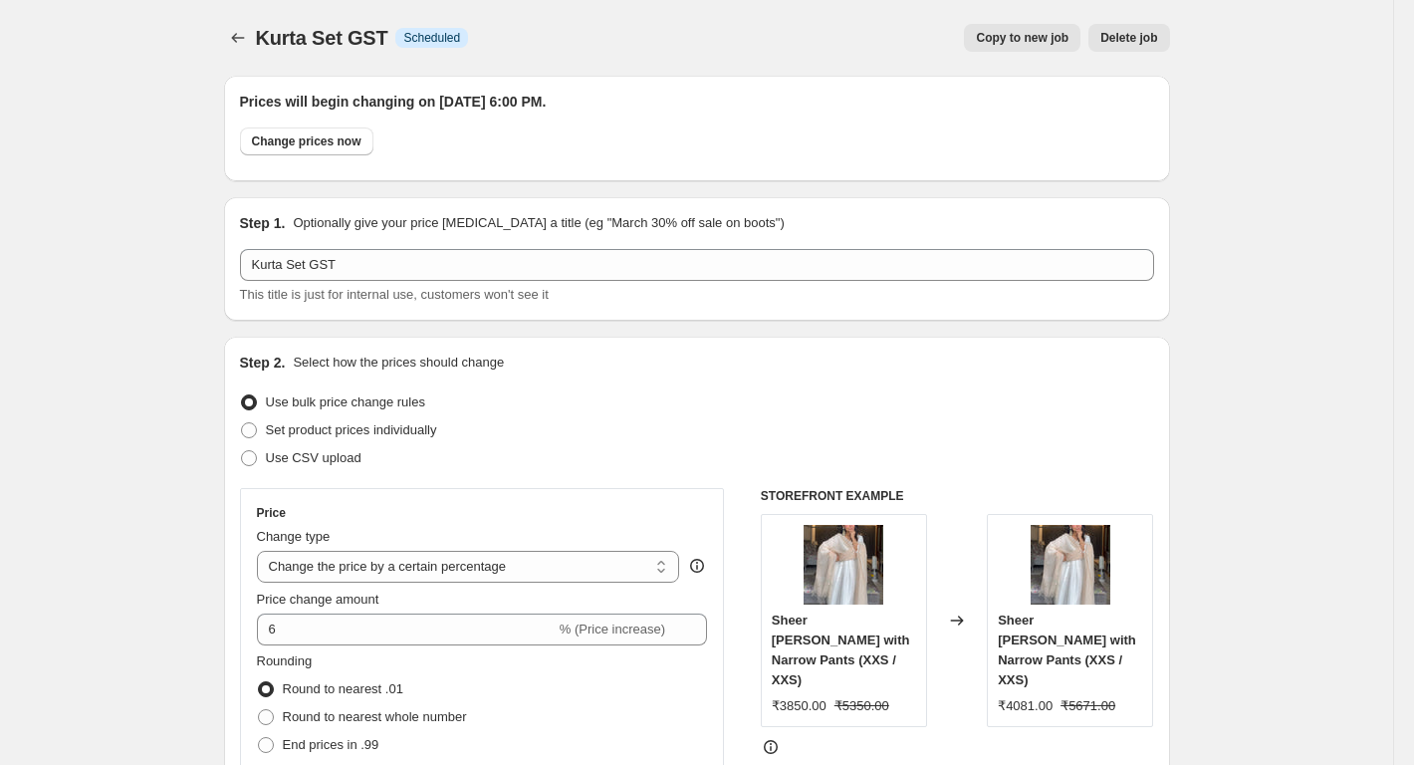
click at [985, 36] on button "Copy to new job" at bounding box center [1022, 38] width 117 height 28
select select "percentage"
select select "collection"
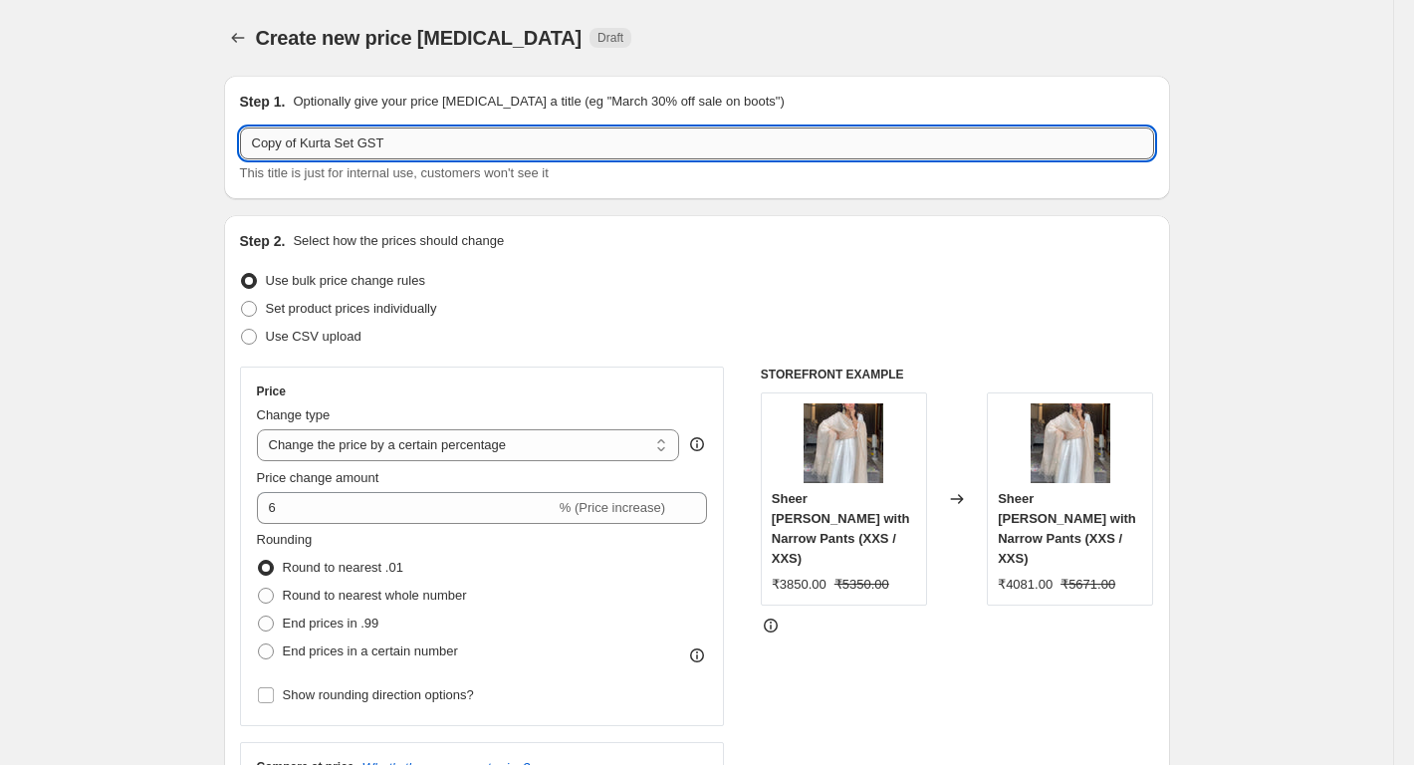
click at [267, 139] on input "Copy of Kurta Set GST" at bounding box center [697, 143] width 914 height 32
paste input "Kurta Pearl Gold Kurta with Wide Leg Pants"
click at [267, 139] on input "Copy of Kurta Set GST" at bounding box center [697, 143] width 914 height 32
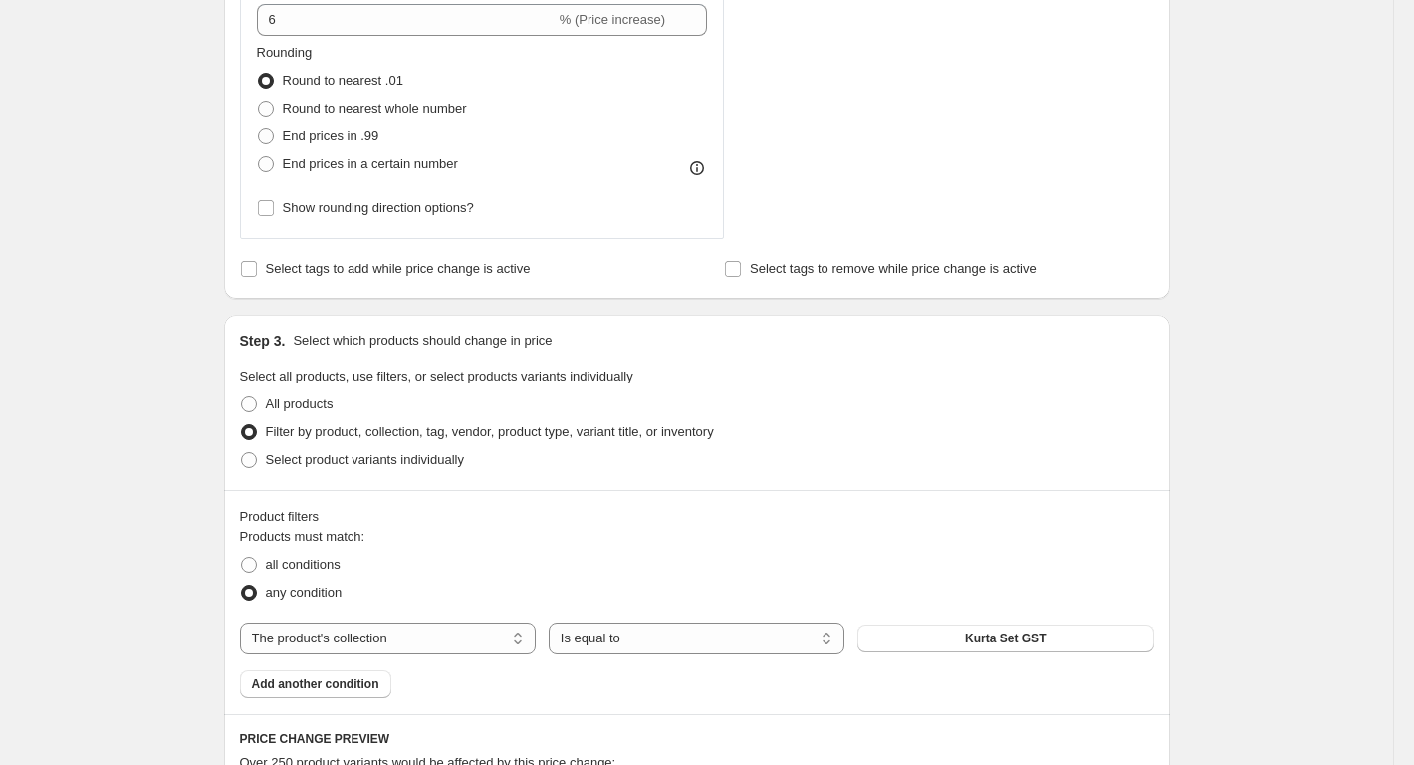
scroll to position [1095, 0]
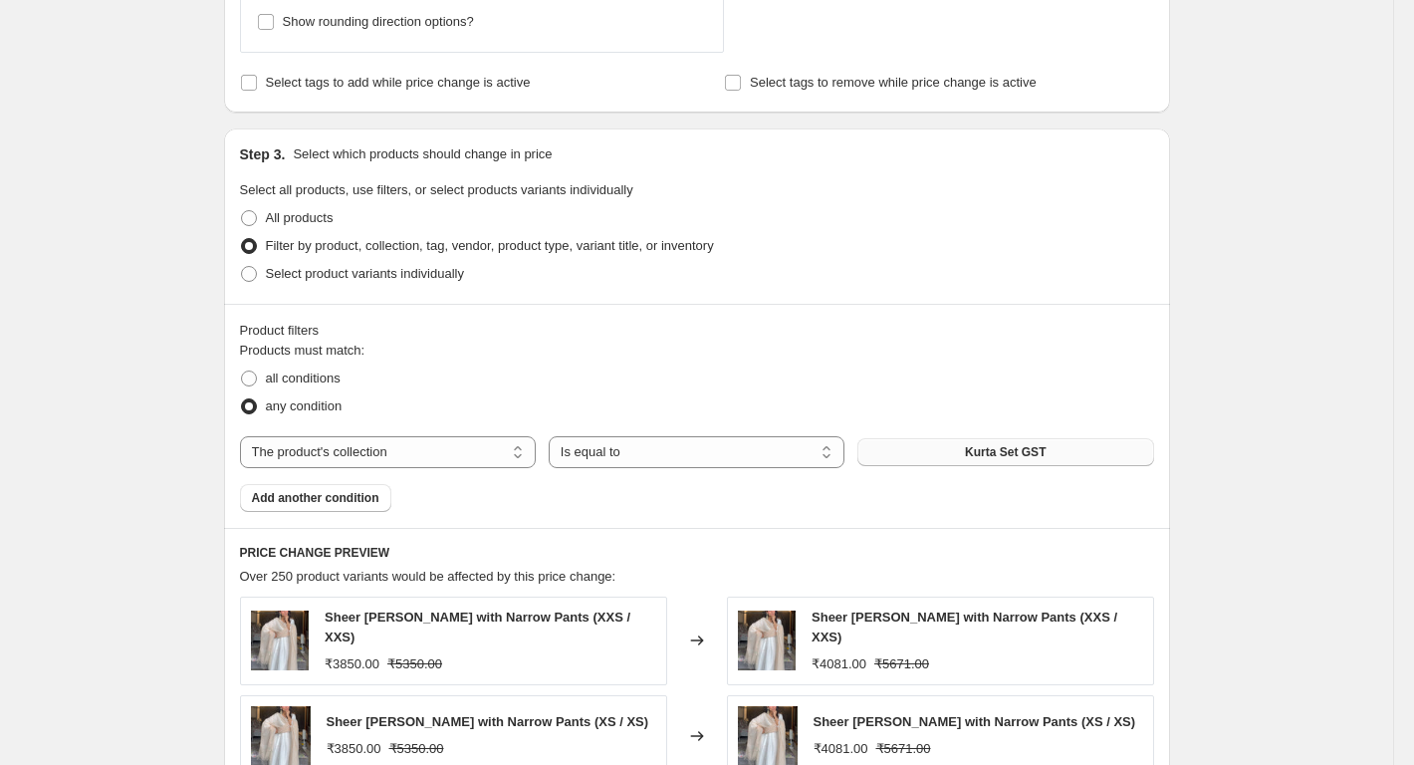
type input "Kurta Pearl Gold Kurta with Wide Leg PantsSet GST"
click at [1026, 443] on button "Kurta Set GST" at bounding box center [1005, 452] width 296 height 28
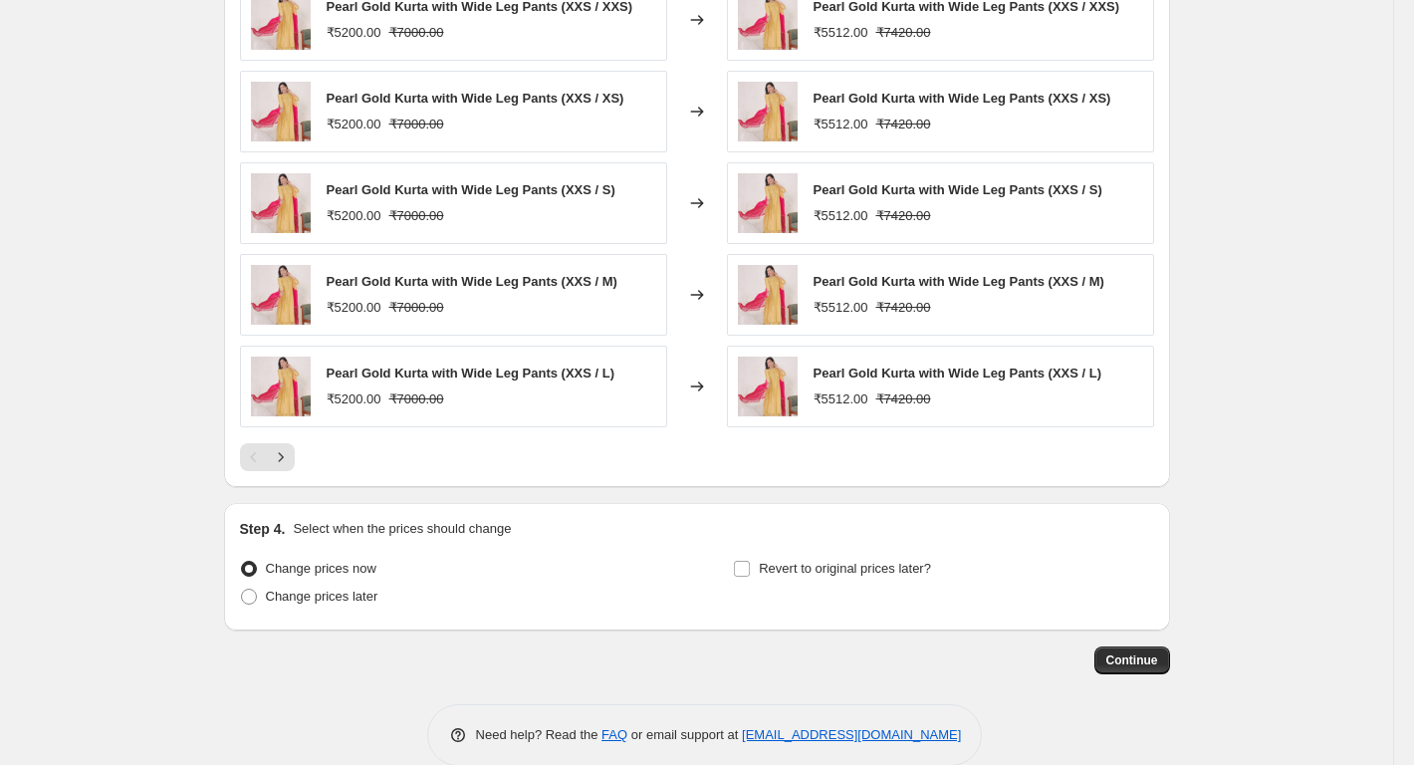
scroll to position [1757, 0]
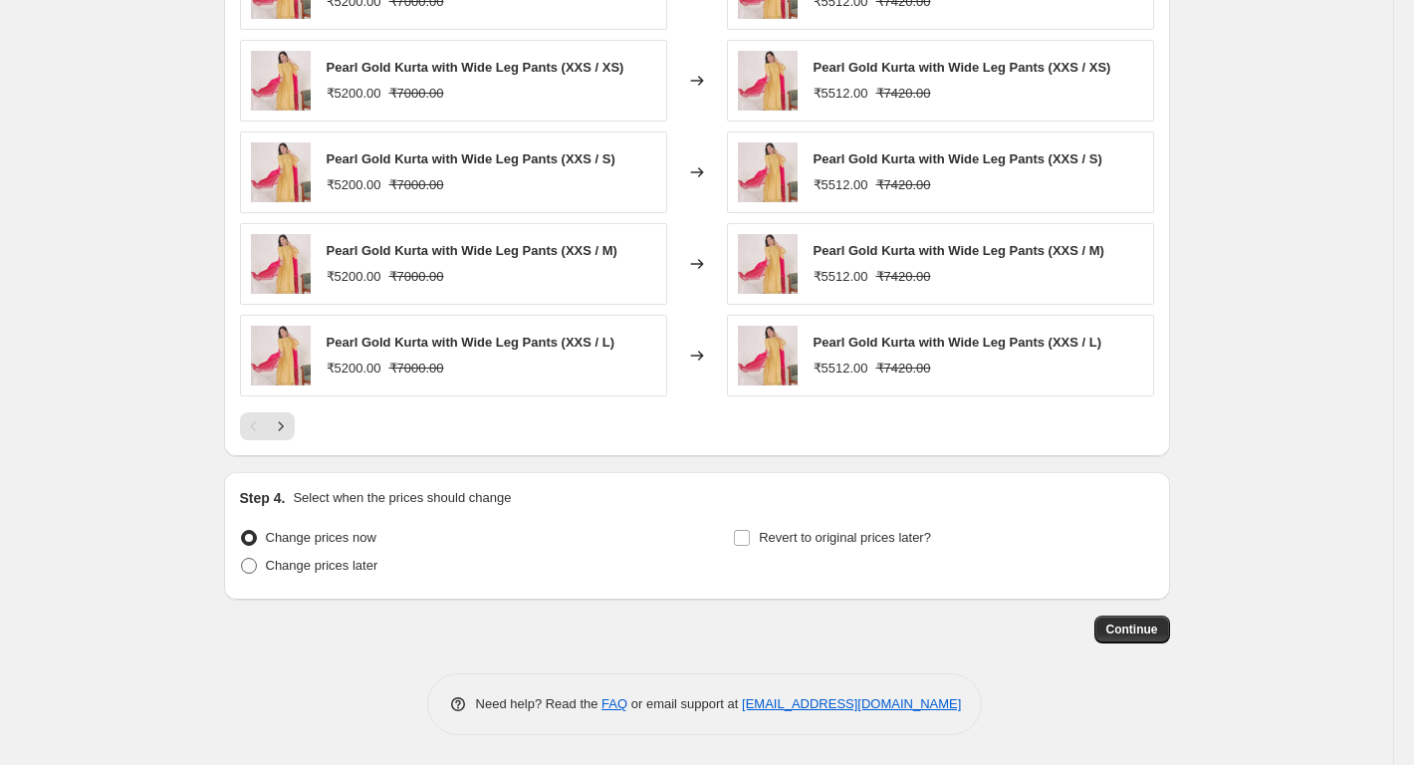
click at [329, 560] on span "Change prices later" at bounding box center [322, 565] width 113 height 15
click at [242, 559] on input "Change prices later" at bounding box center [241, 558] width 1 height 1
radio input "true"
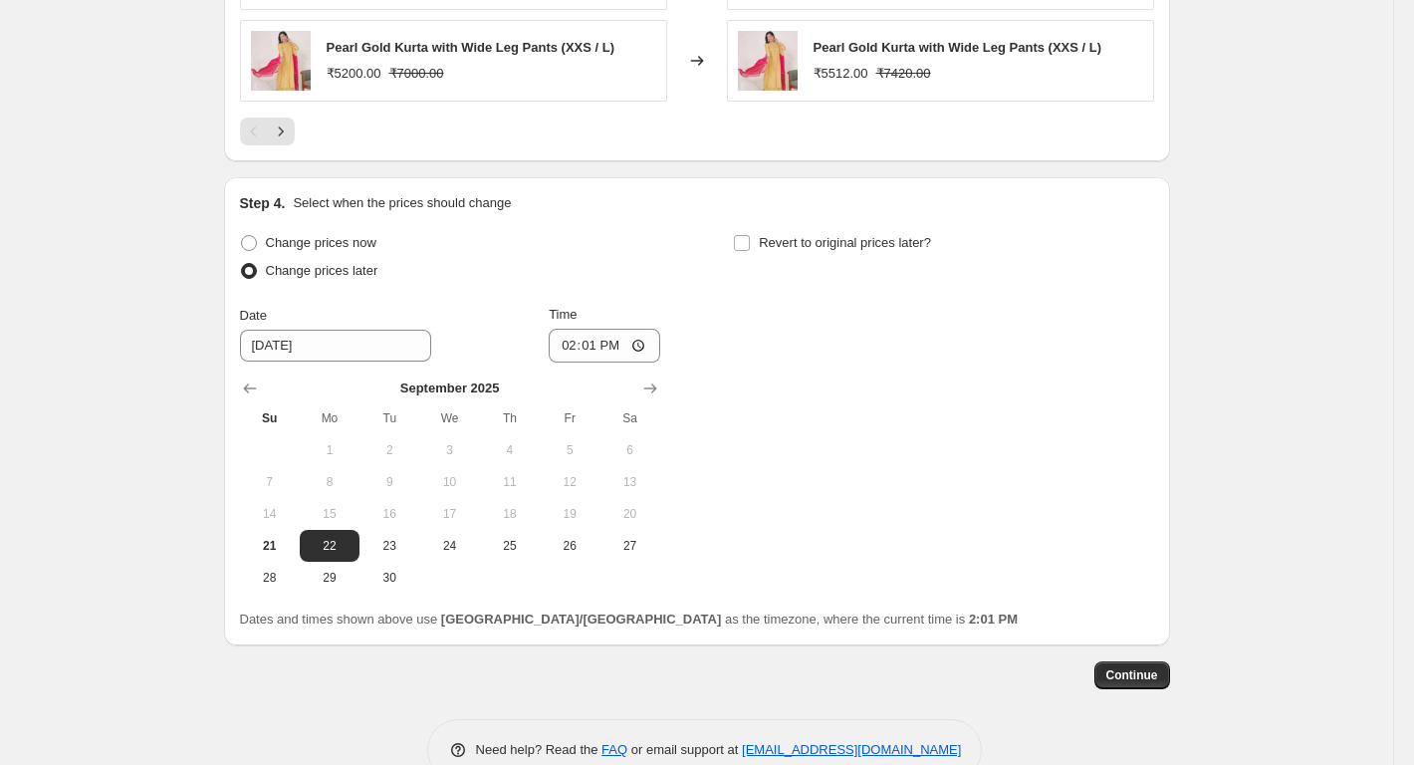
scroll to position [2056, 0]
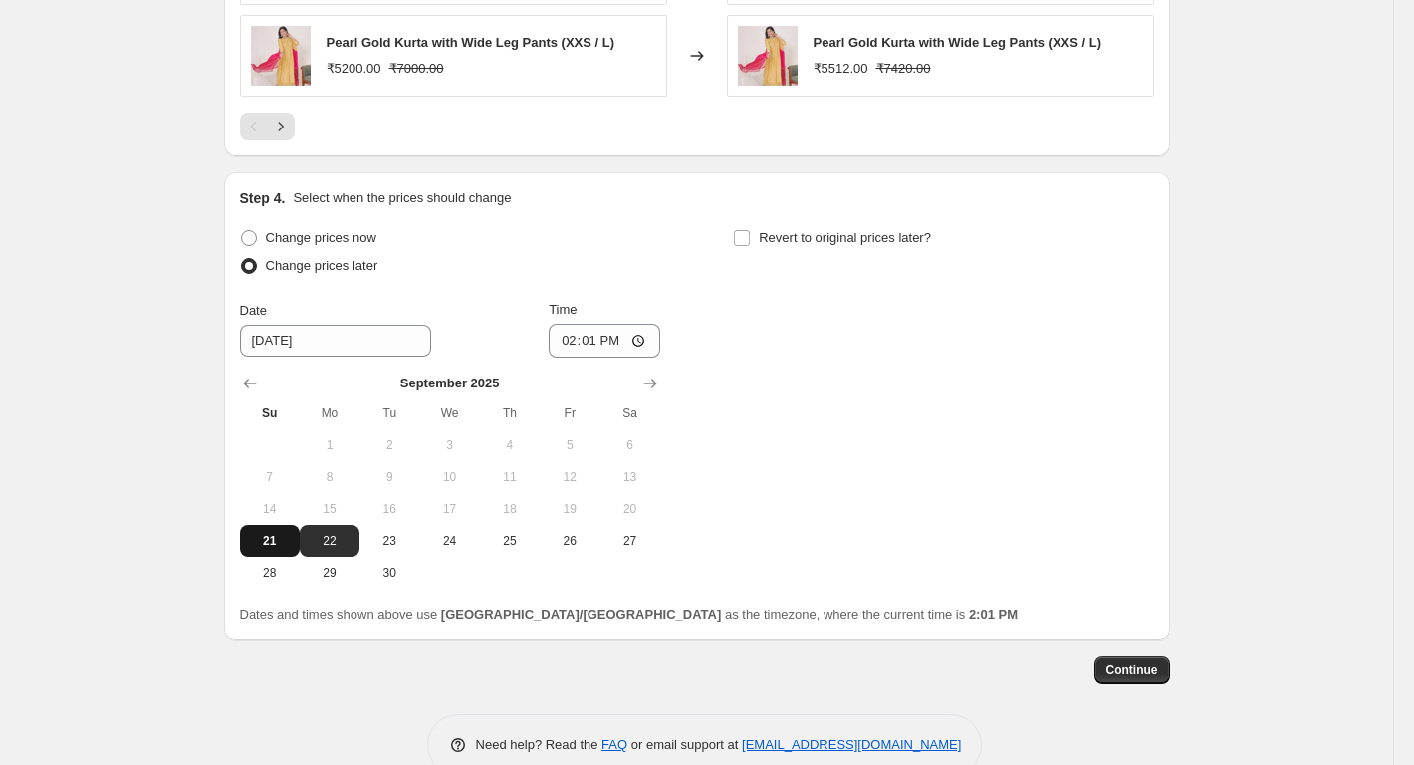
click at [276, 540] on span "21" at bounding box center [270, 541] width 44 height 16
type input "[DATE]"
click at [653, 343] on input "14:01" at bounding box center [605, 341] width 112 height 34
click at [646, 348] on input "14:01" at bounding box center [605, 341] width 112 height 34
type input "18:01"
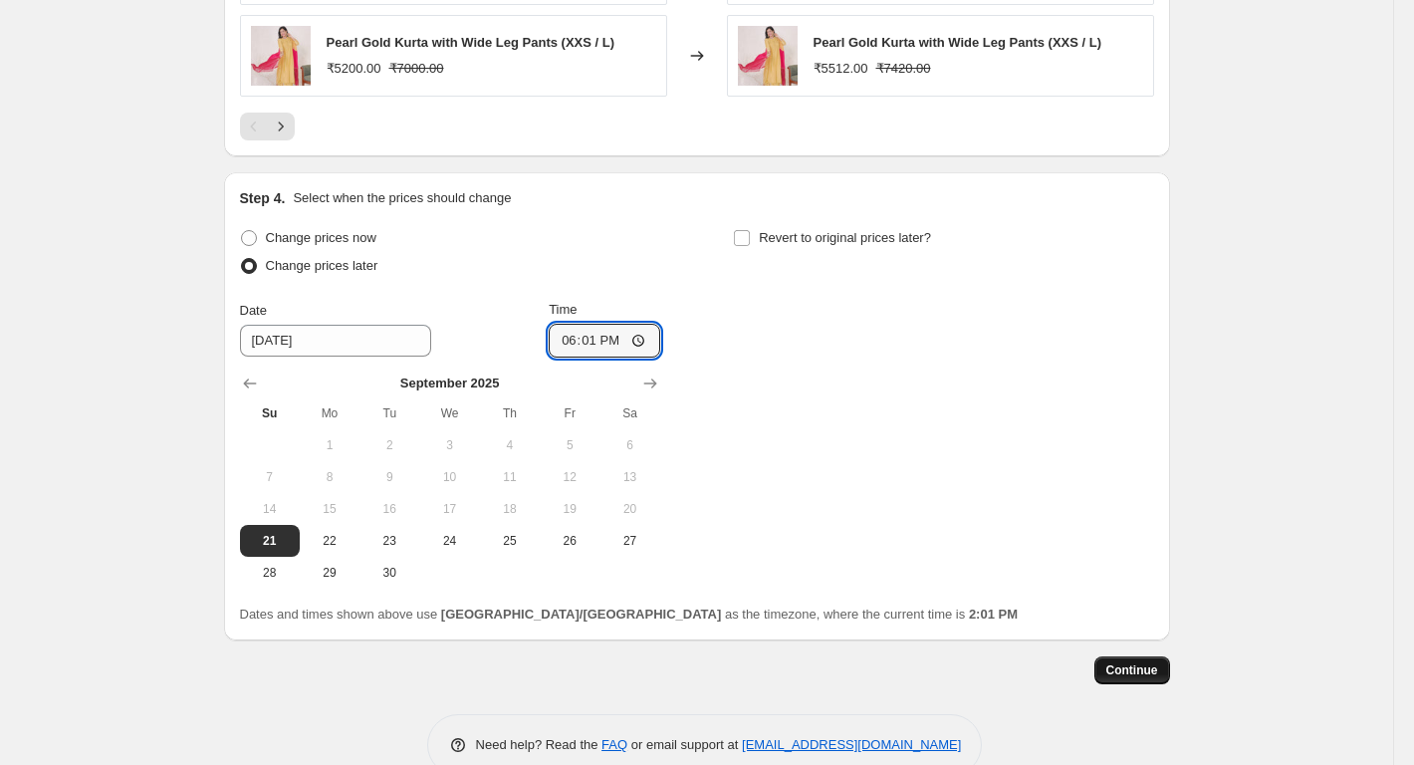
click at [1127, 659] on button "Continue" at bounding box center [1132, 670] width 76 height 28
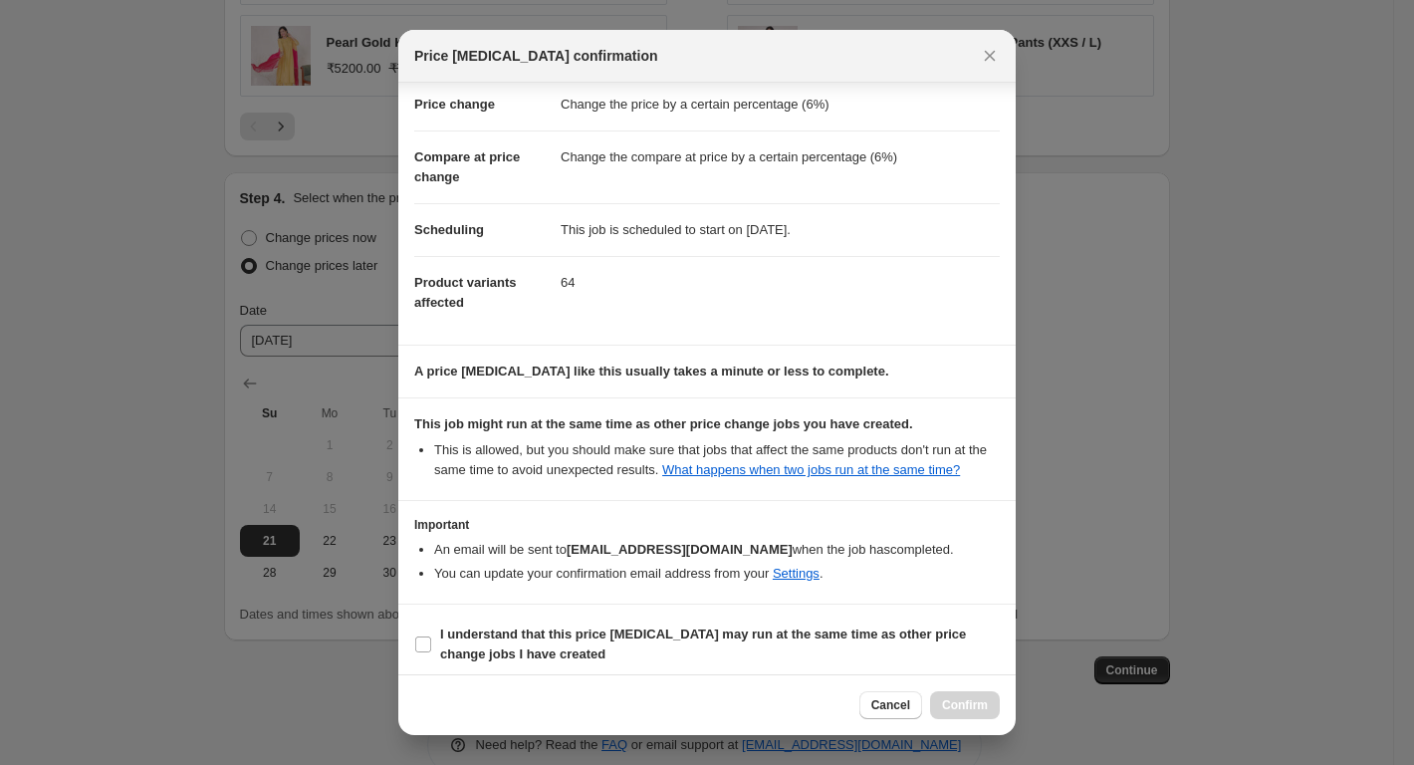
scroll to position [50, 0]
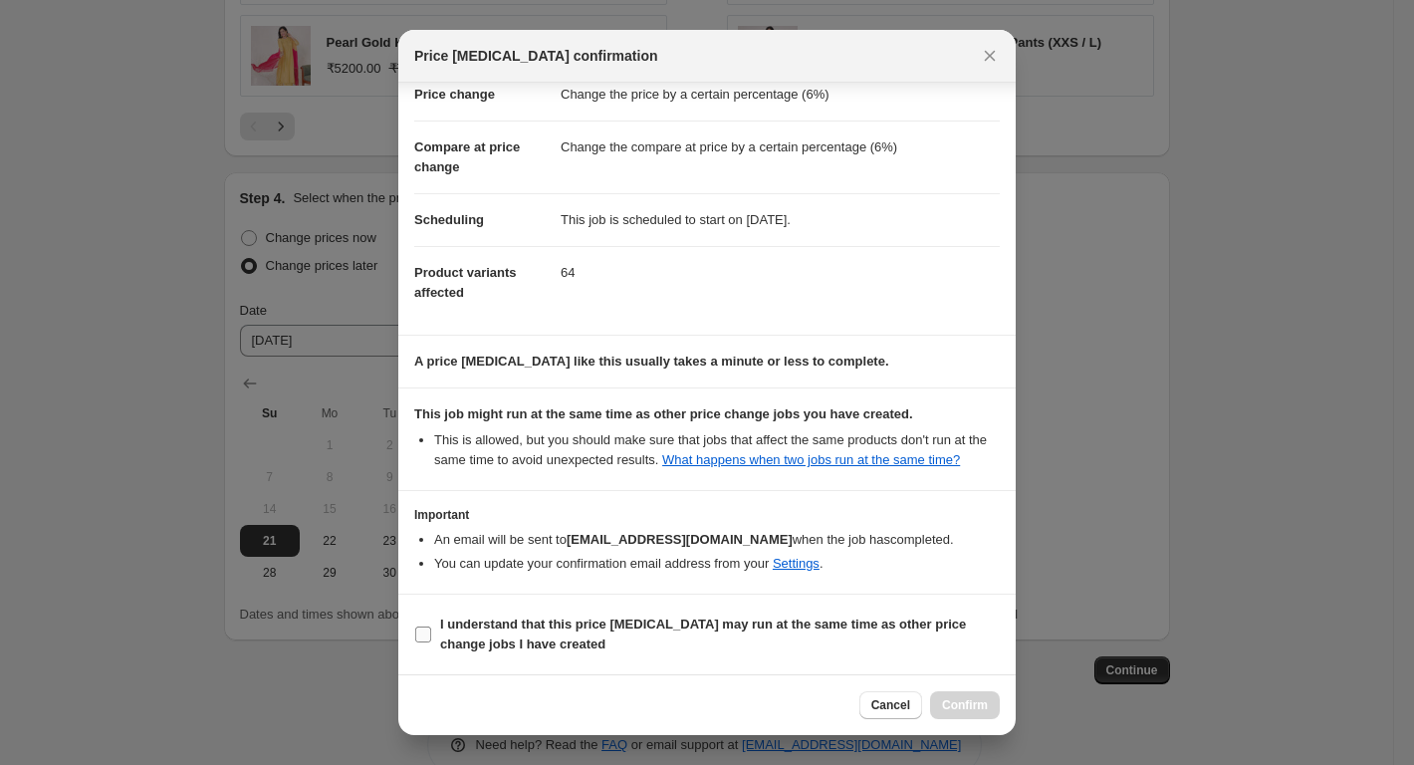
click at [463, 627] on b "I understand that this price [MEDICAL_DATA] may run at the same time as other p…" at bounding box center [703, 633] width 526 height 35
click at [431, 627] on input "I understand that this price [MEDICAL_DATA] may run at the same time as other p…" at bounding box center [423, 634] width 16 height 16
checkbox input "true"
click at [981, 706] on span "Confirm" at bounding box center [965, 705] width 46 height 16
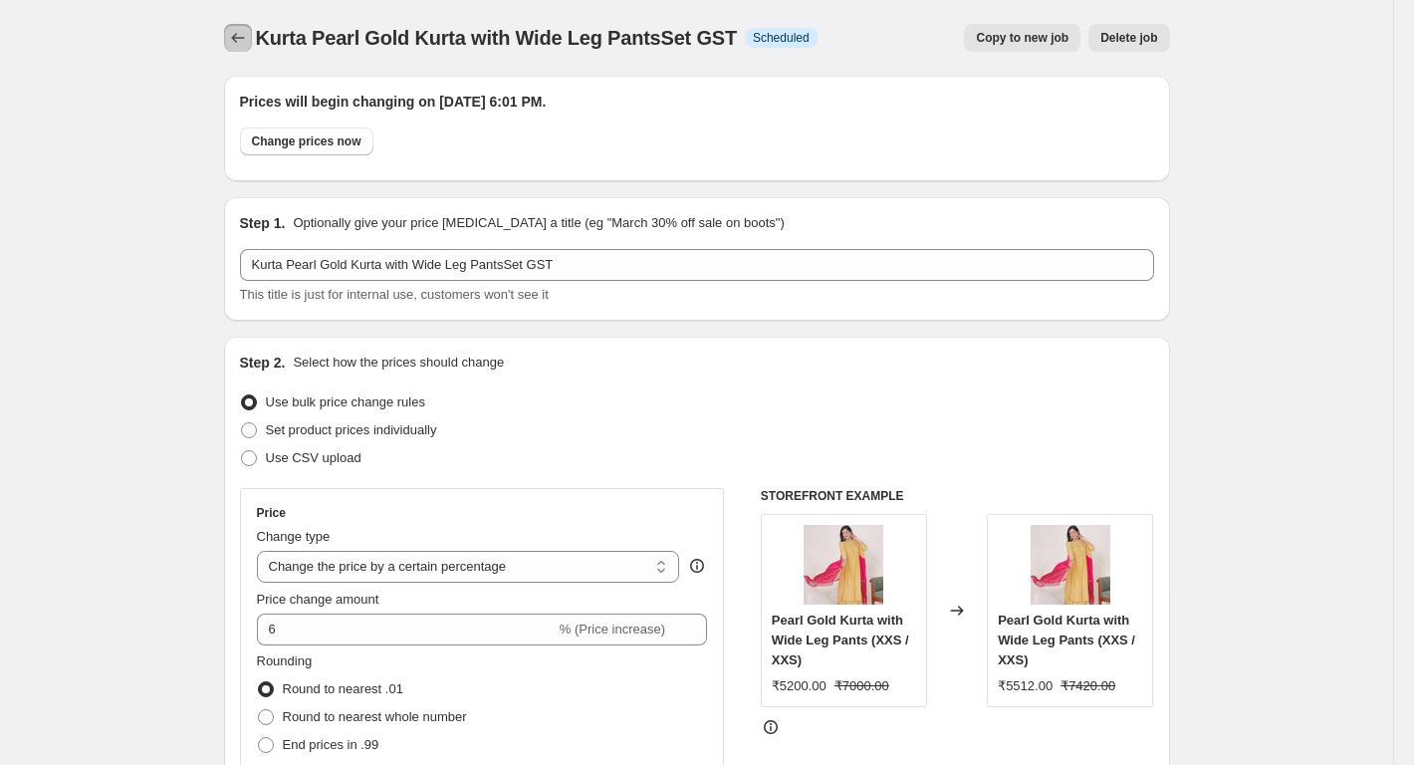
click at [246, 31] on icon "Price change jobs" at bounding box center [238, 38] width 20 height 20
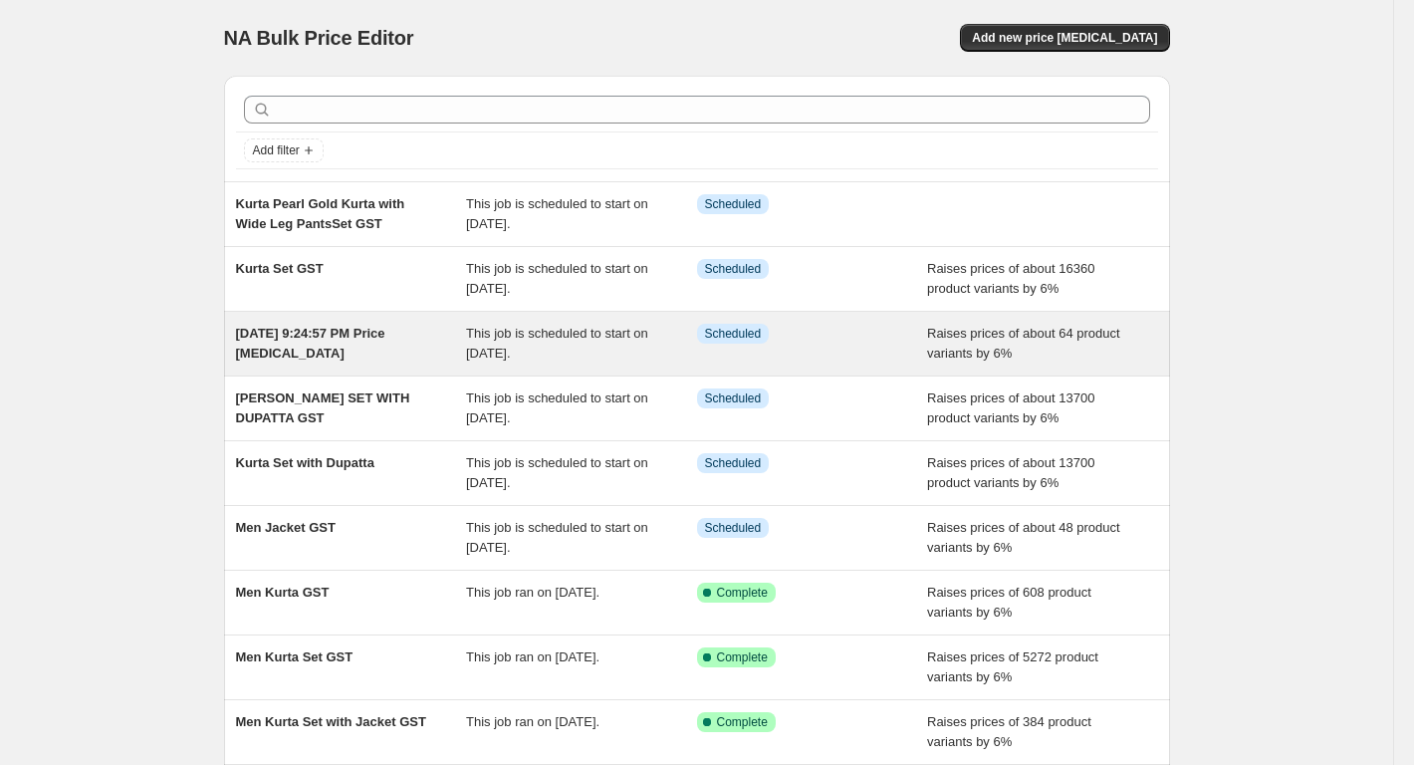
click at [400, 348] on div "[DATE] 9:24:57 PM Price [MEDICAL_DATA]" at bounding box center [351, 344] width 231 height 40
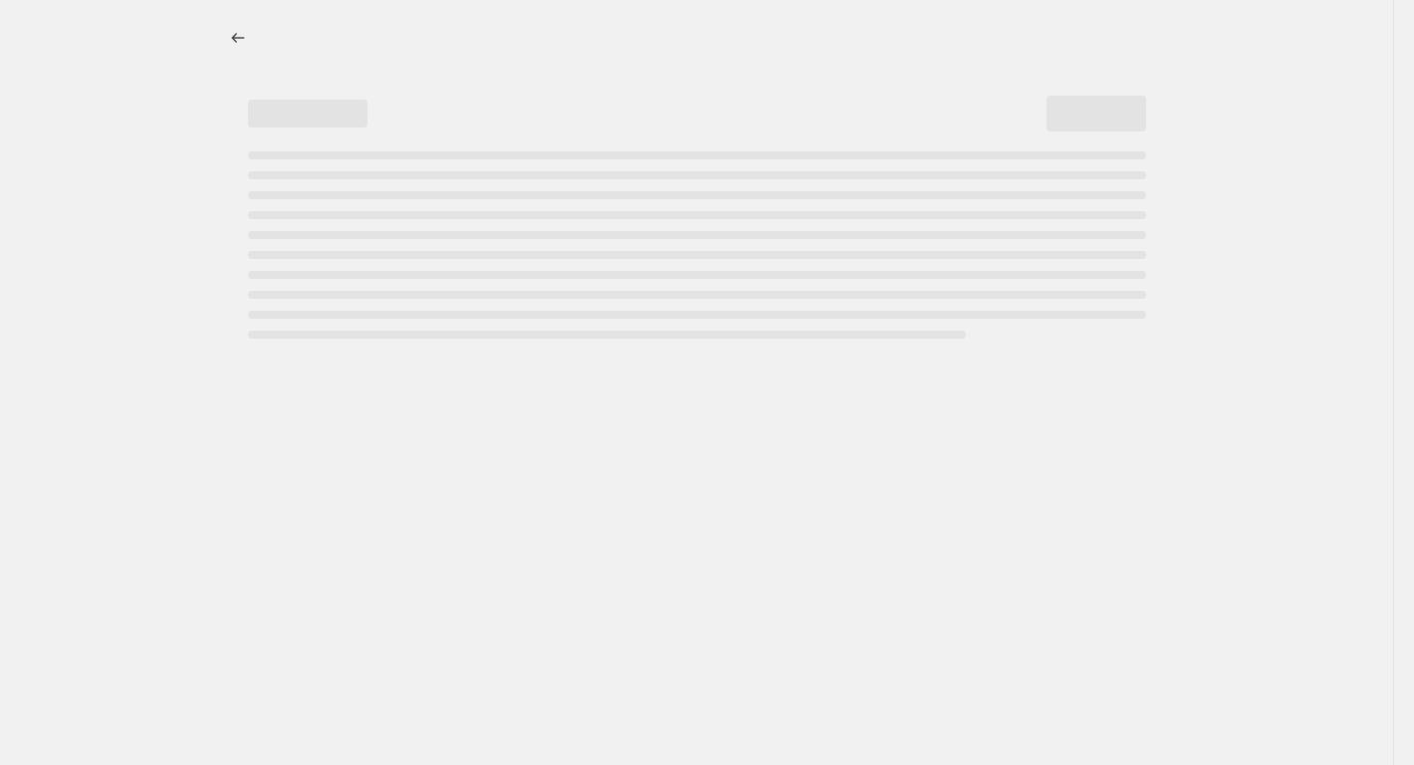
select select "percentage"
select select "collection"
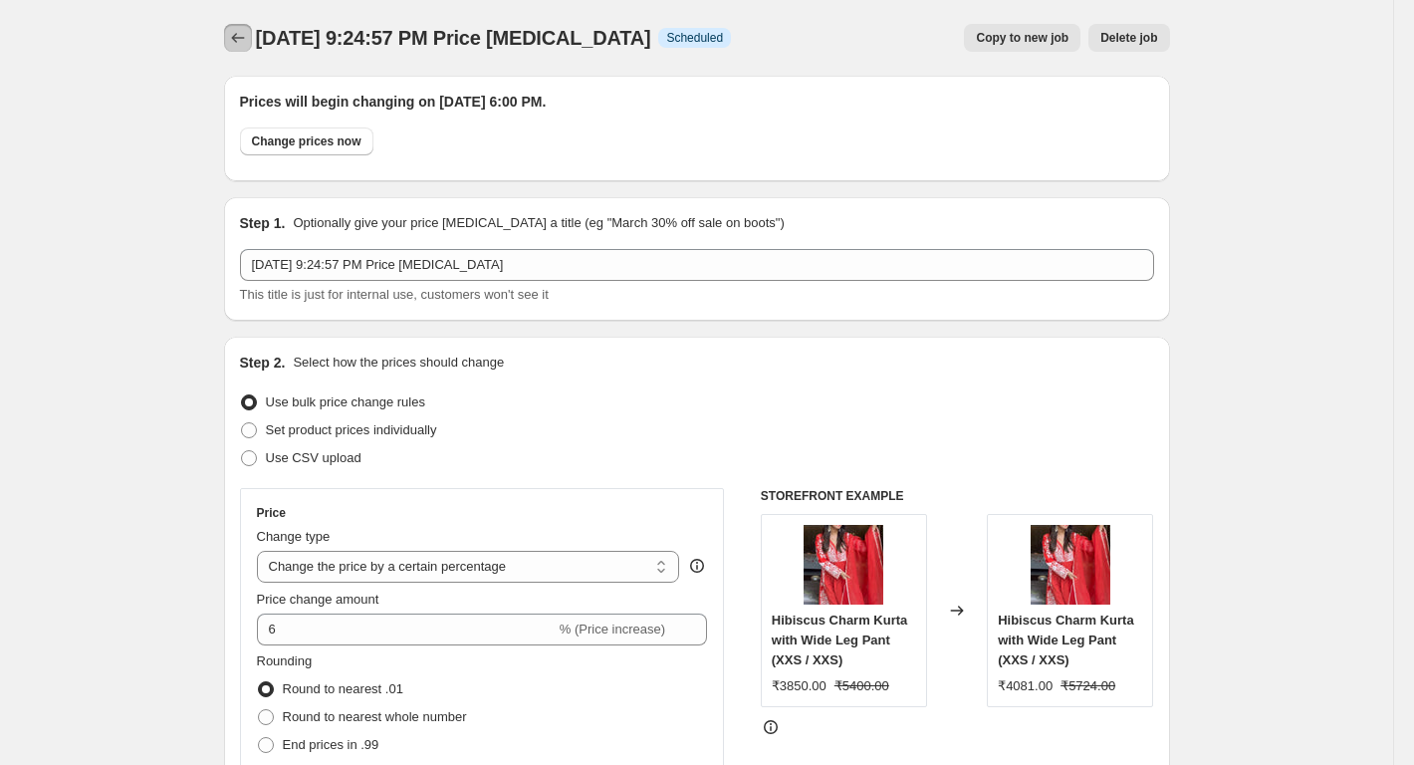
click at [248, 45] on icon "Price change jobs" at bounding box center [238, 38] width 20 height 20
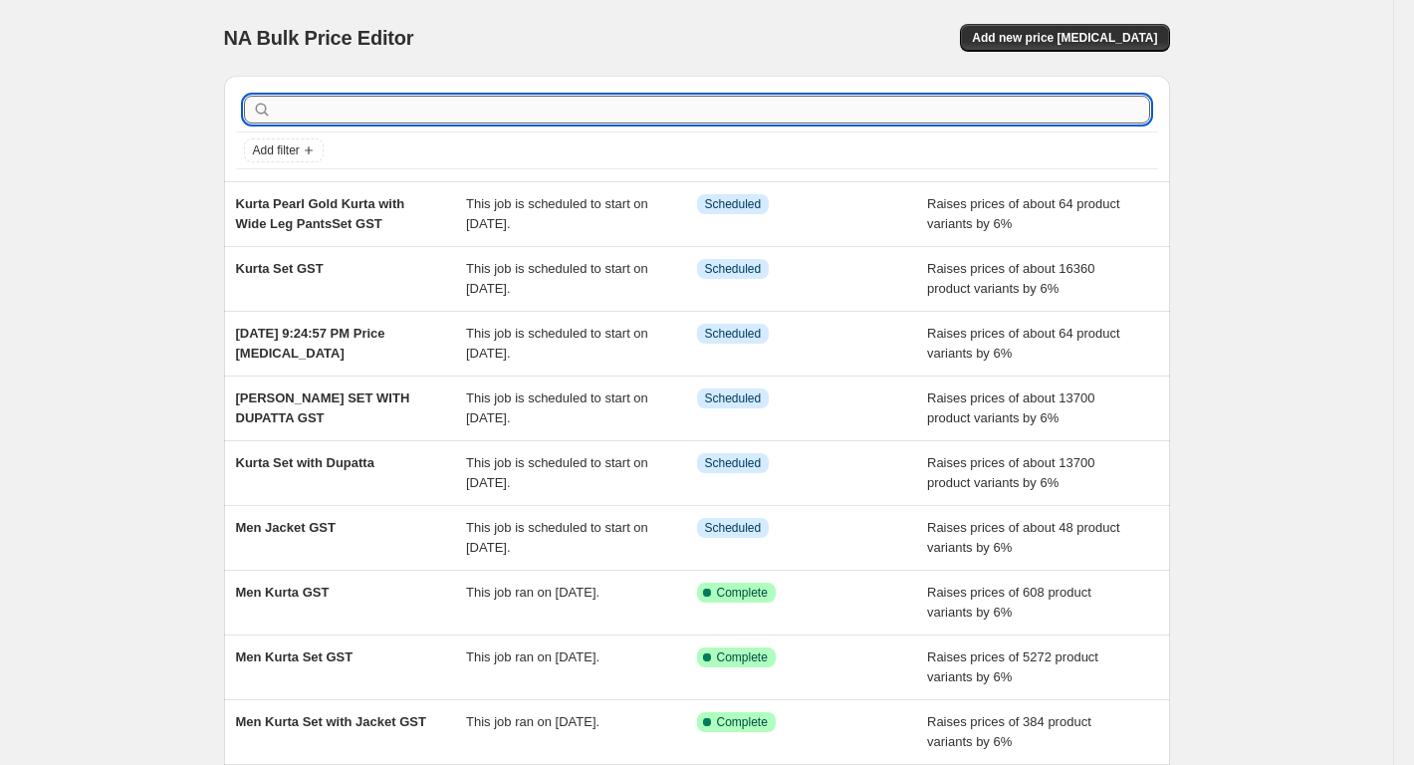
click at [381, 106] on input "text" at bounding box center [713, 110] width 874 height 28
paste input "Khaadi"
type input "Khaadi"
